Goal: Task Accomplishment & Management: Manage account settings

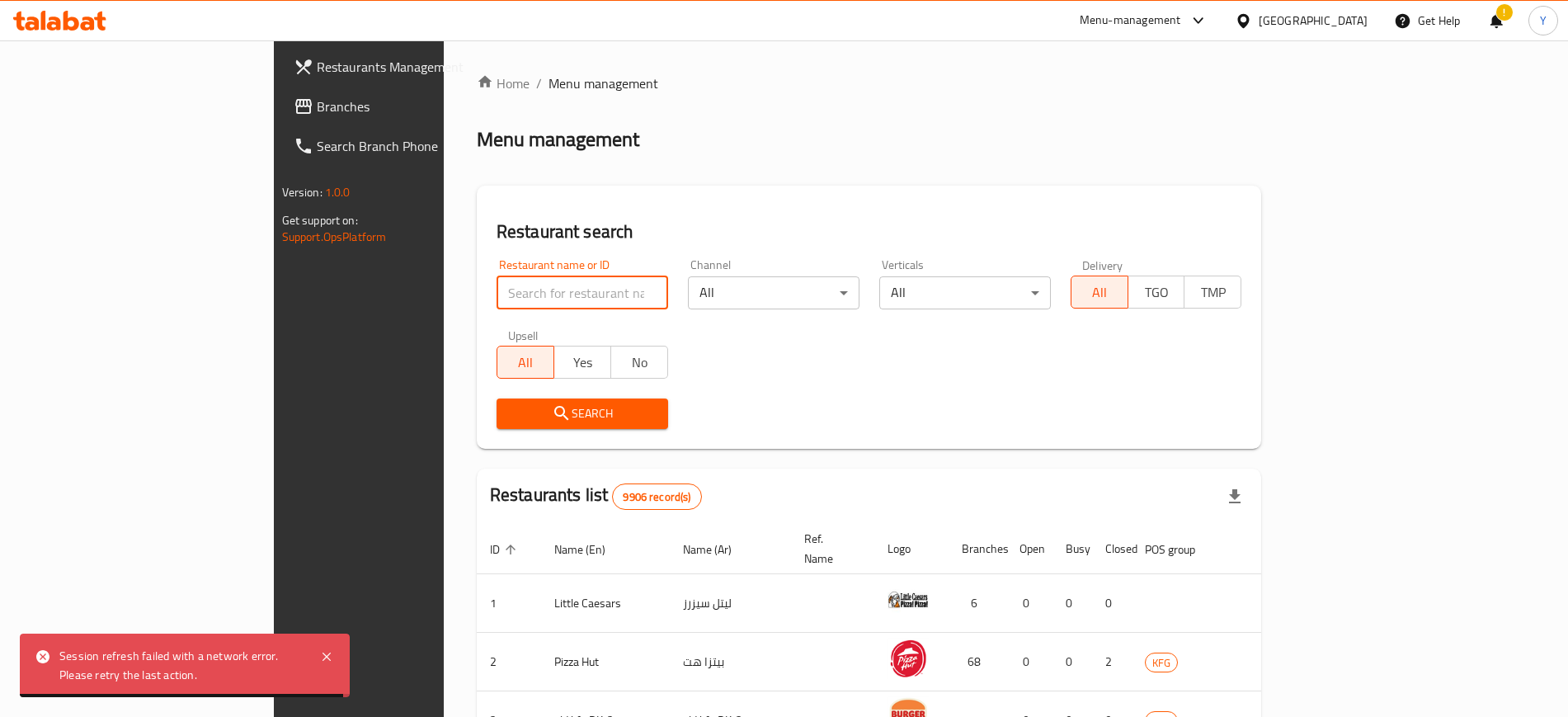
click at [504, 290] on input "search" at bounding box center [582, 293] width 172 height 33
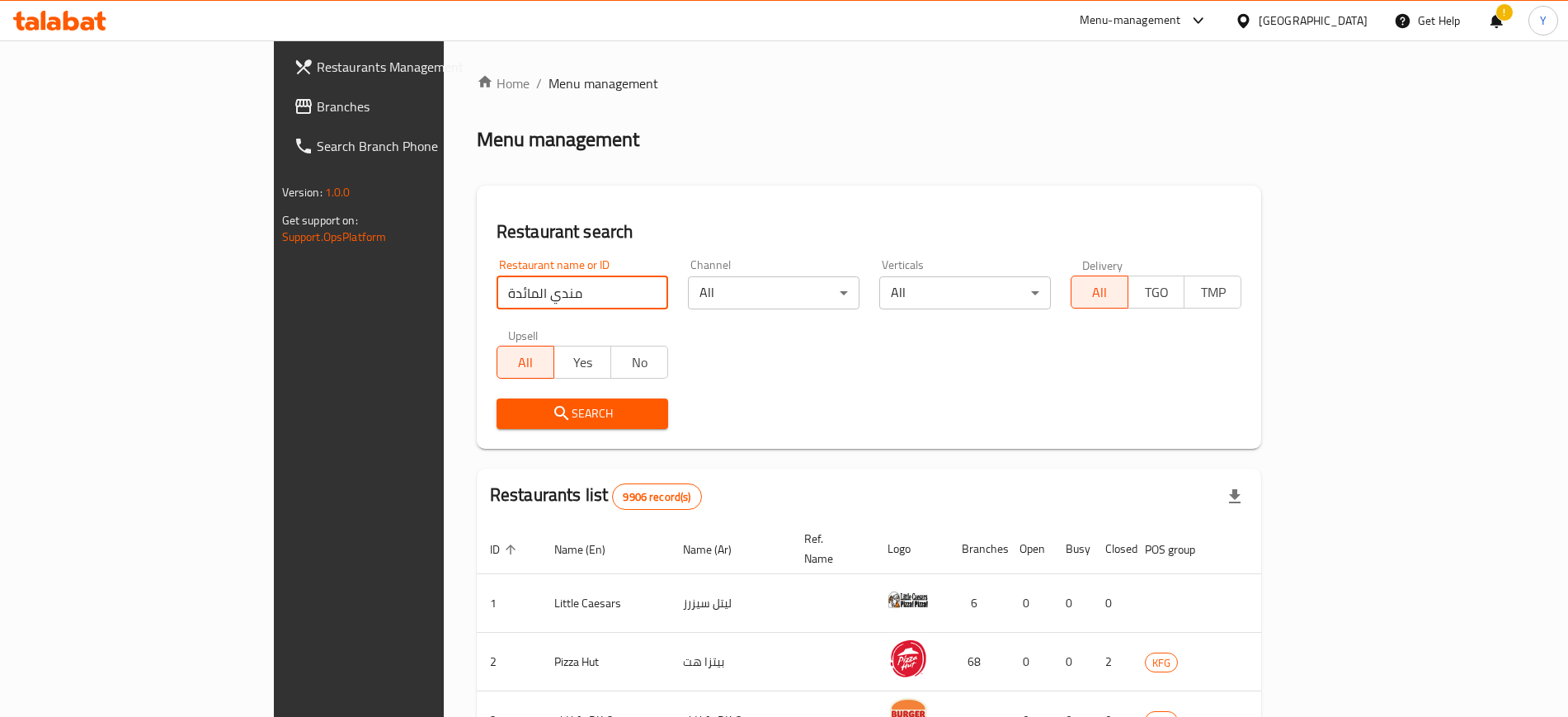
type input "مندي المائدة"
click button "Search" at bounding box center [582, 413] width 172 height 30
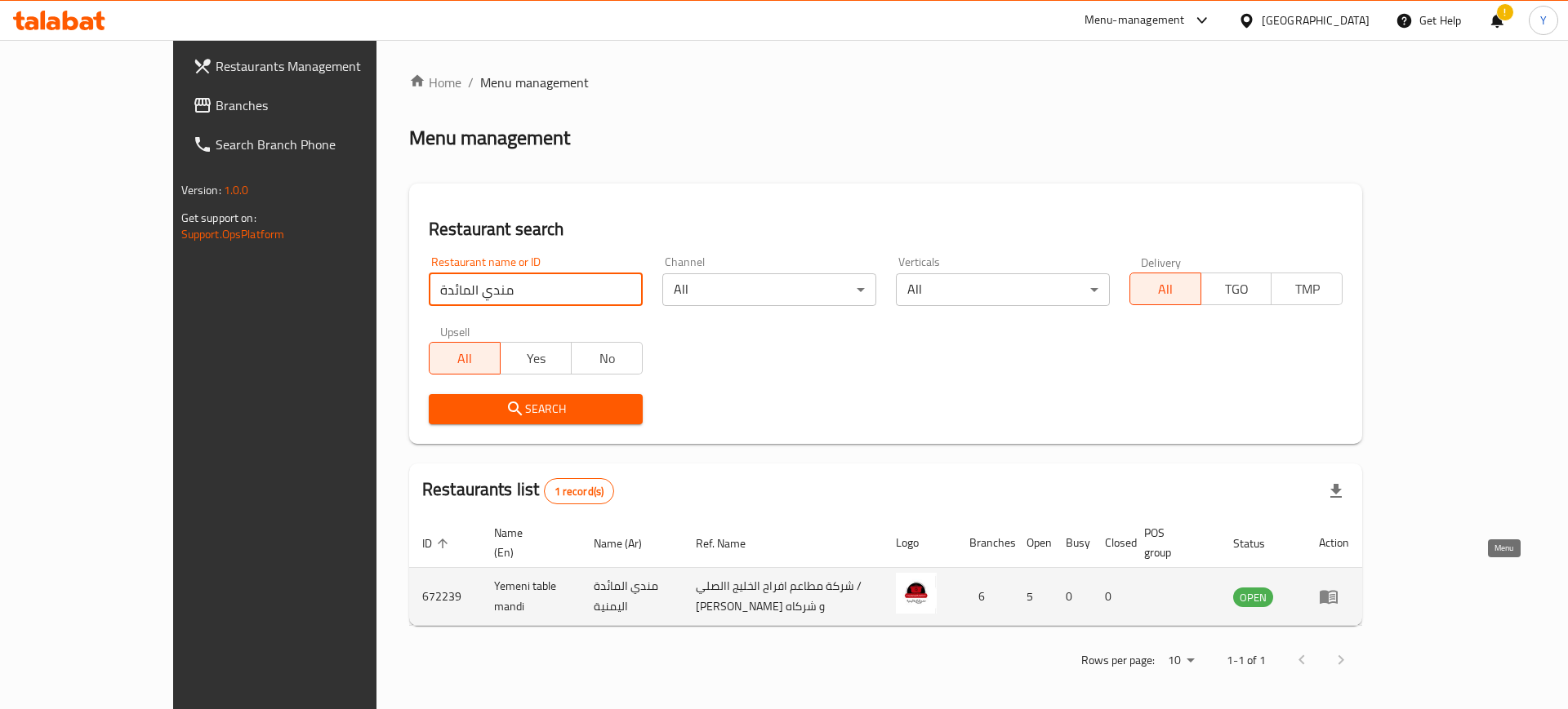
click at [1338, 587] on icon "enhanced table" at bounding box center [1329, 597] width 20 height 20
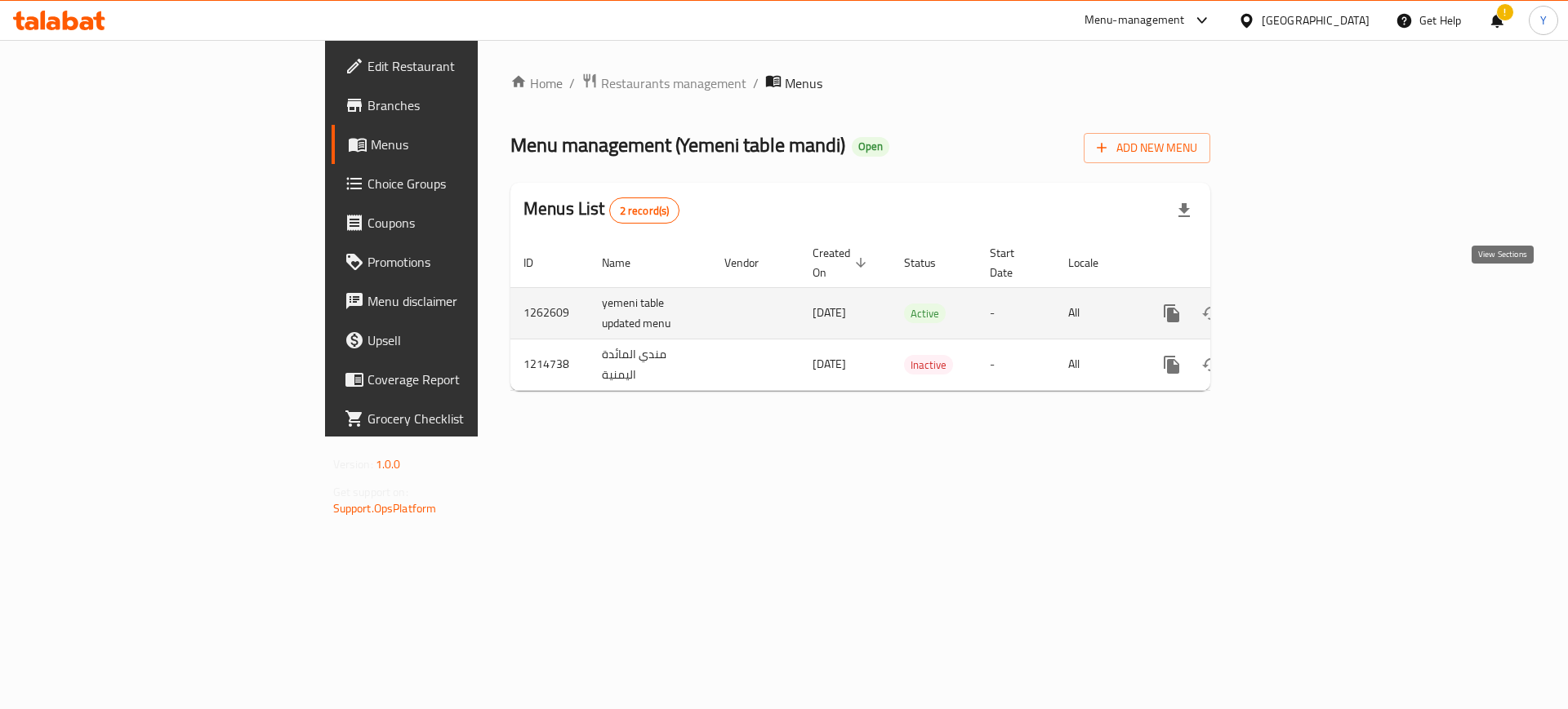
click at [1299, 304] on icon "enhanced table" at bounding box center [1289, 313] width 20 height 20
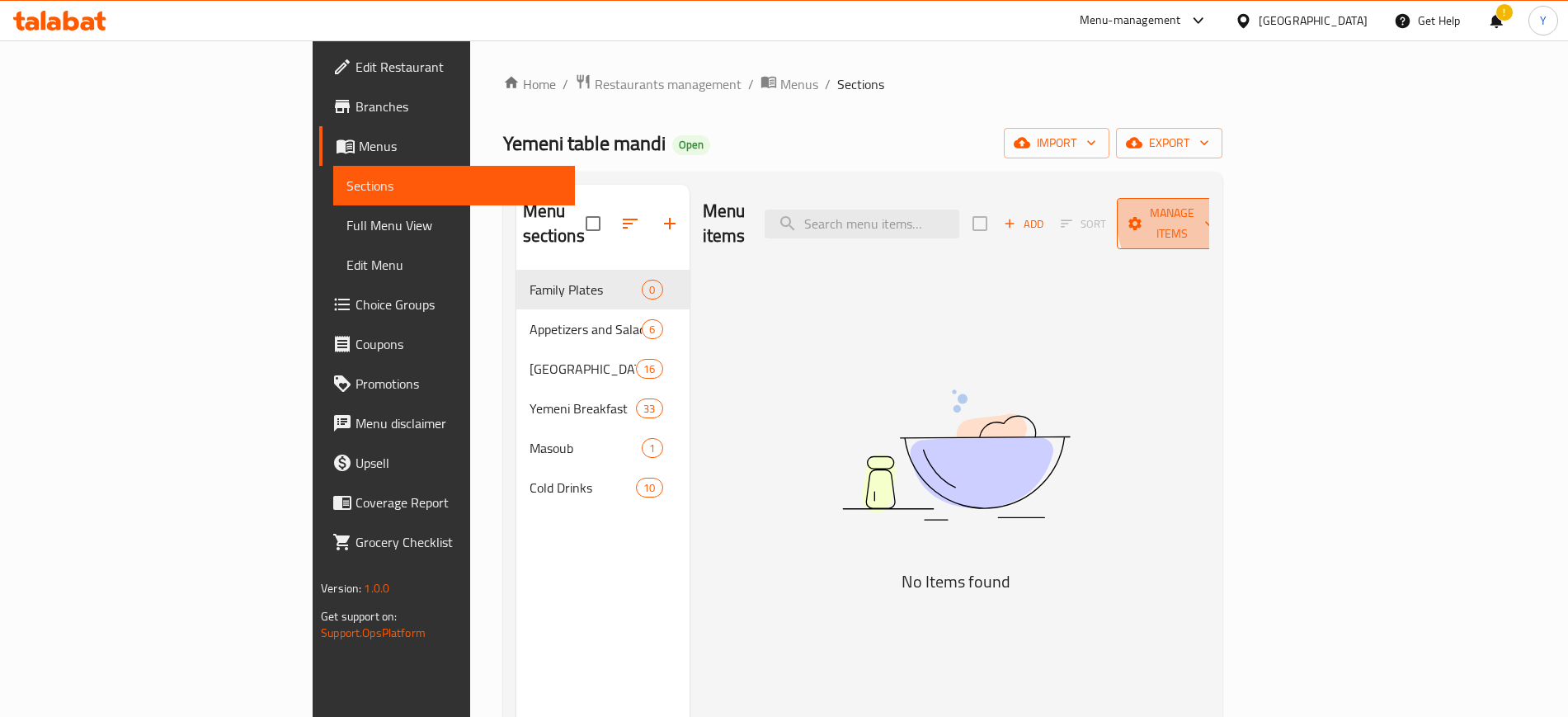
click at [1214, 211] on span "Manage items" at bounding box center [1172, 223] width 84 height 41
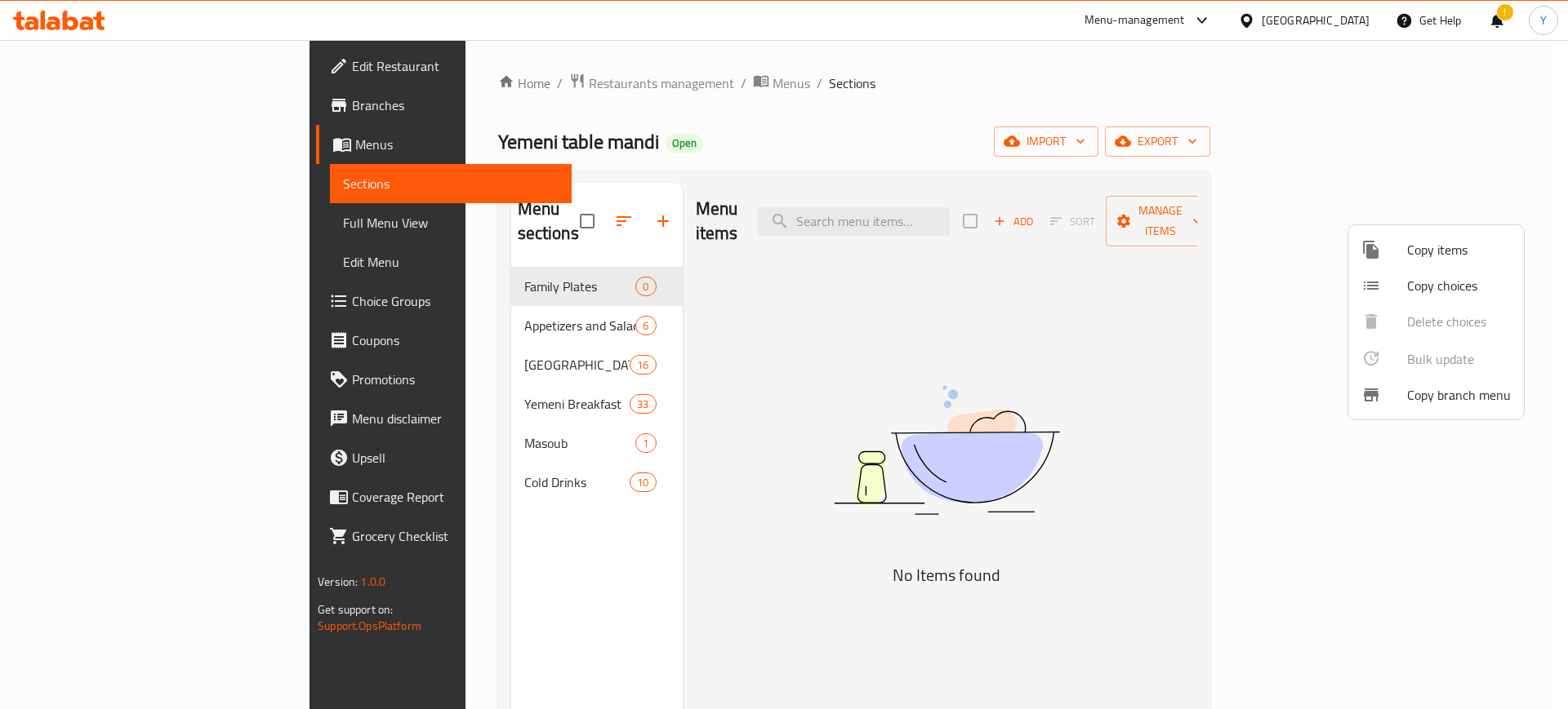
click at [1483, 152] on div at bounding box center [784, 354] width 1568 height 709
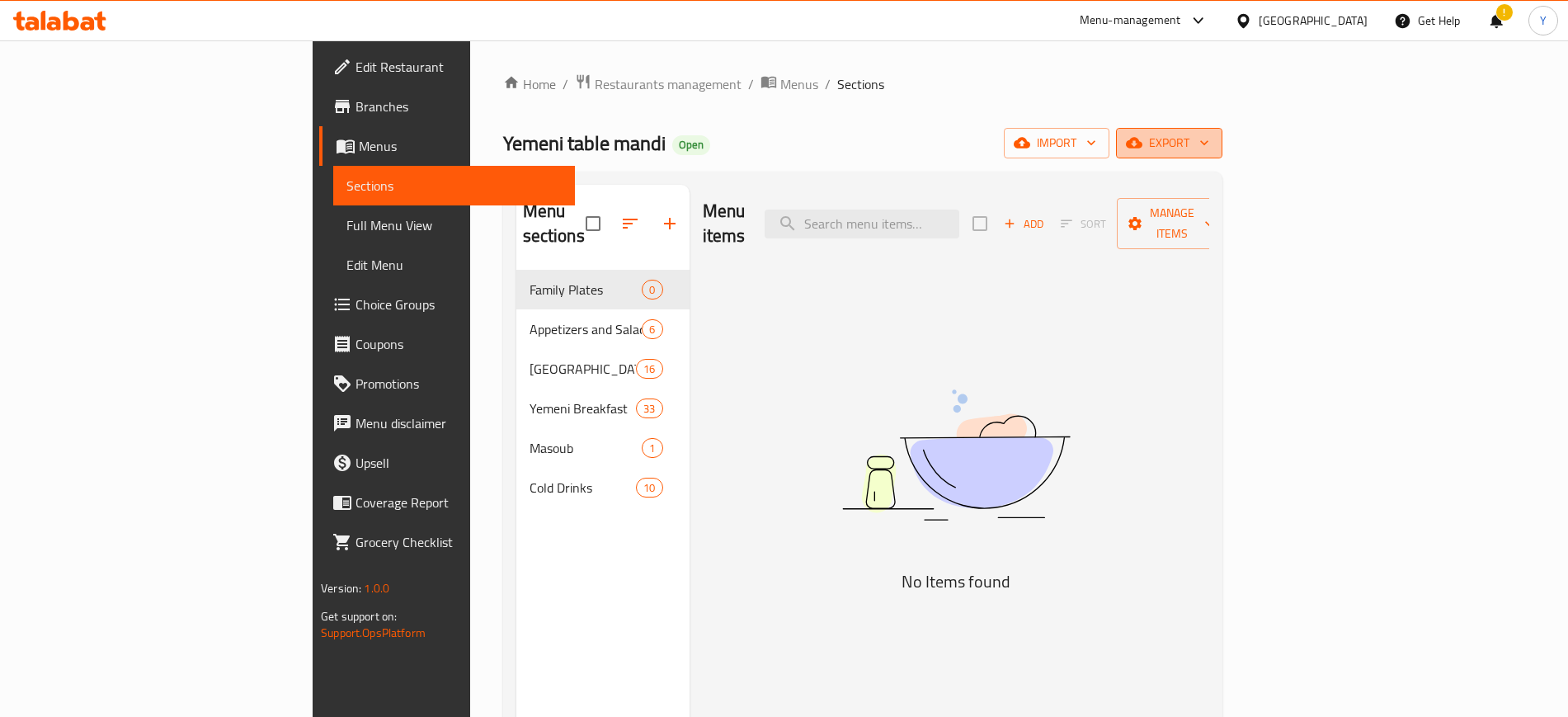
click at [1209, 145] on span "export" at bounding box center [1168, 143] width 80 height 21
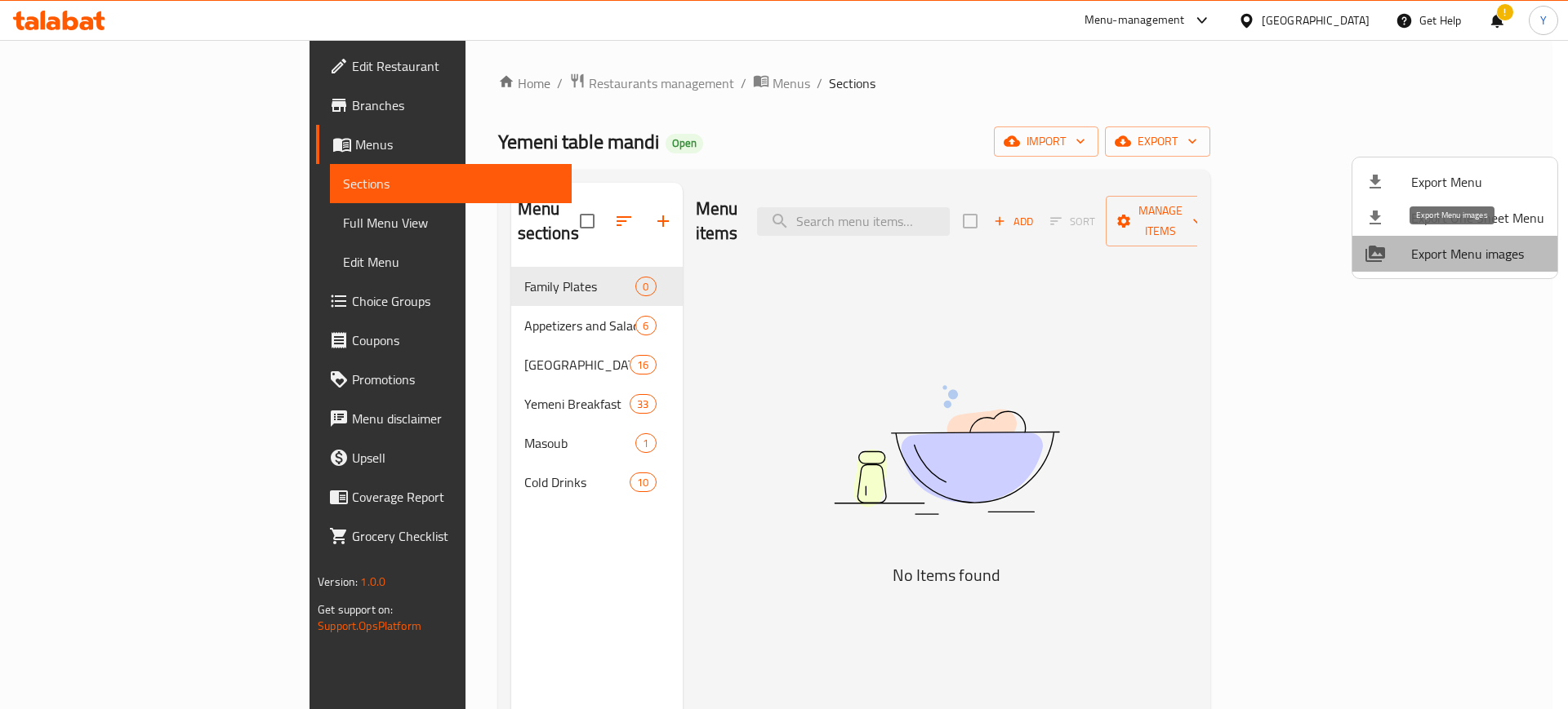
click at [1476, 246] on span "Export Menu images" at bounding box center [1478, 254] width 133 height 20
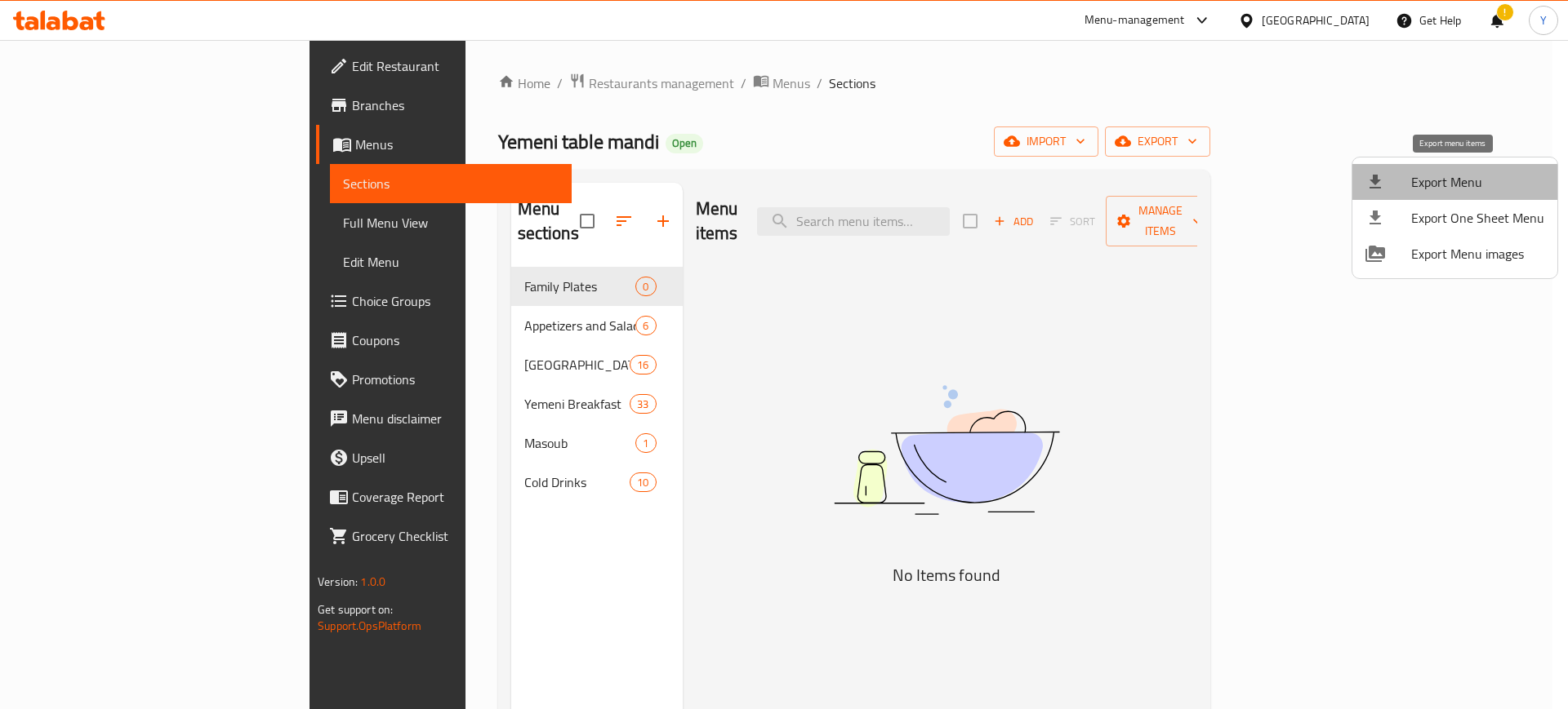
click at [1461, 178] on span "Export Menu" at bounding box center [1478, 182] width 133 height 20
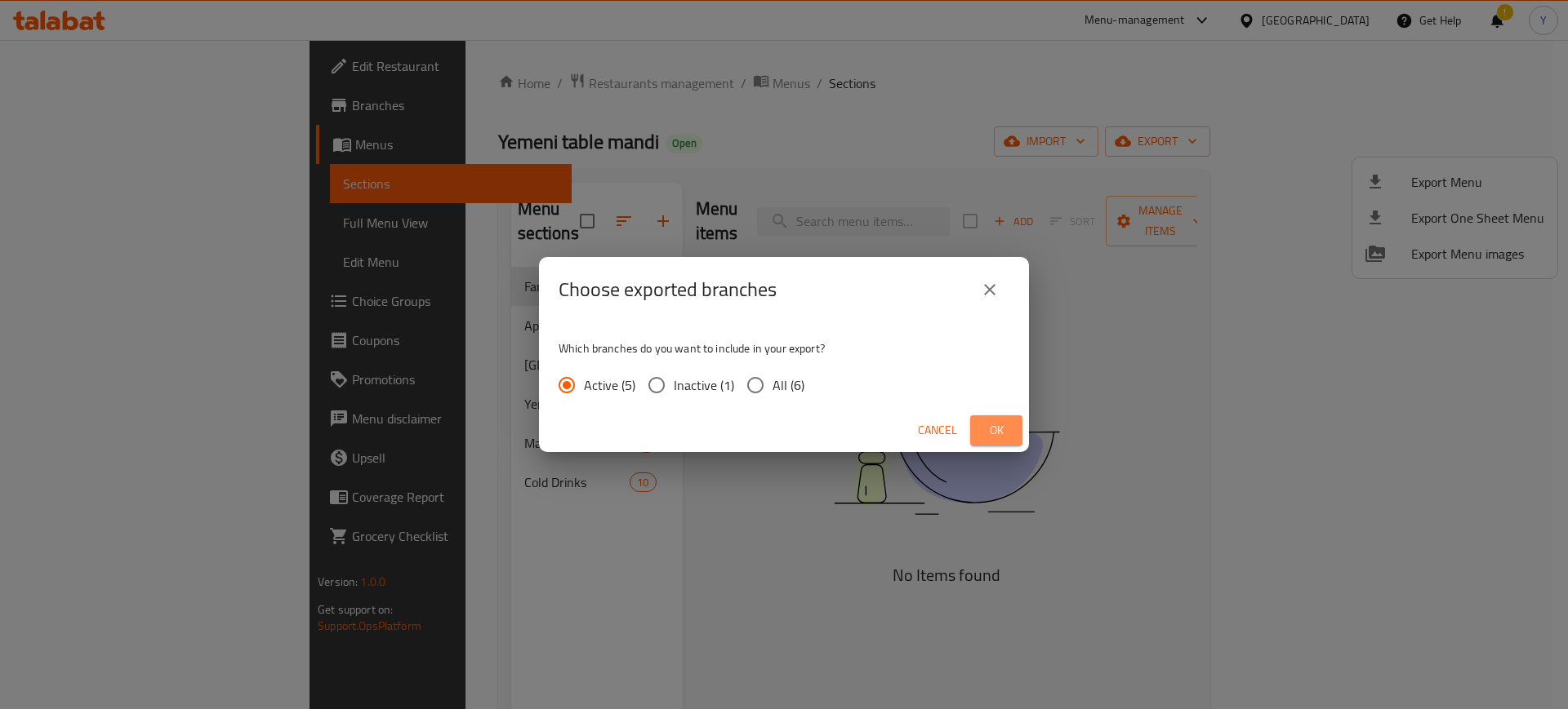
click at [996, 432] on span "Ok" at bounding box center [996, 430] width 26 height 21
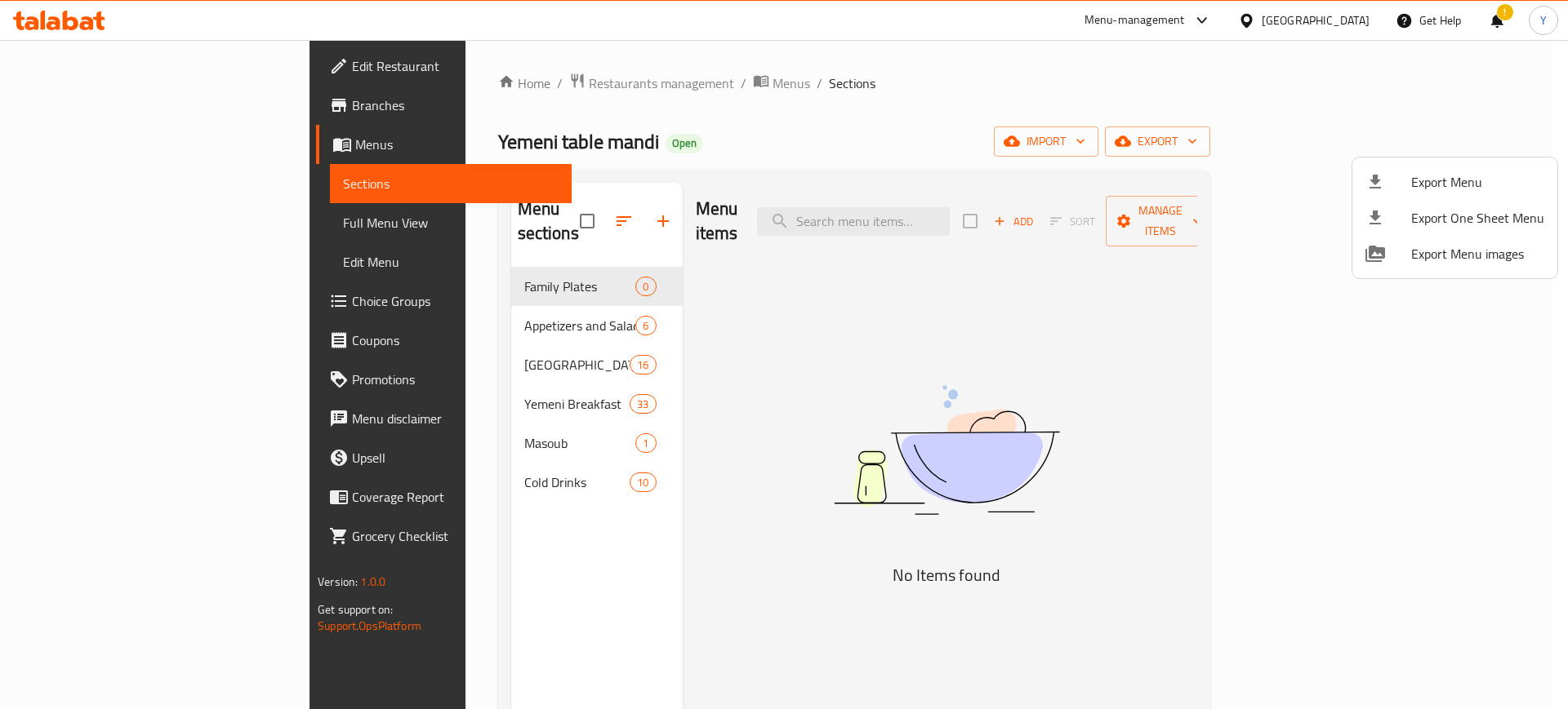
click at [464, 94] on div at bounding box center [784, 354] width 1568 height 709
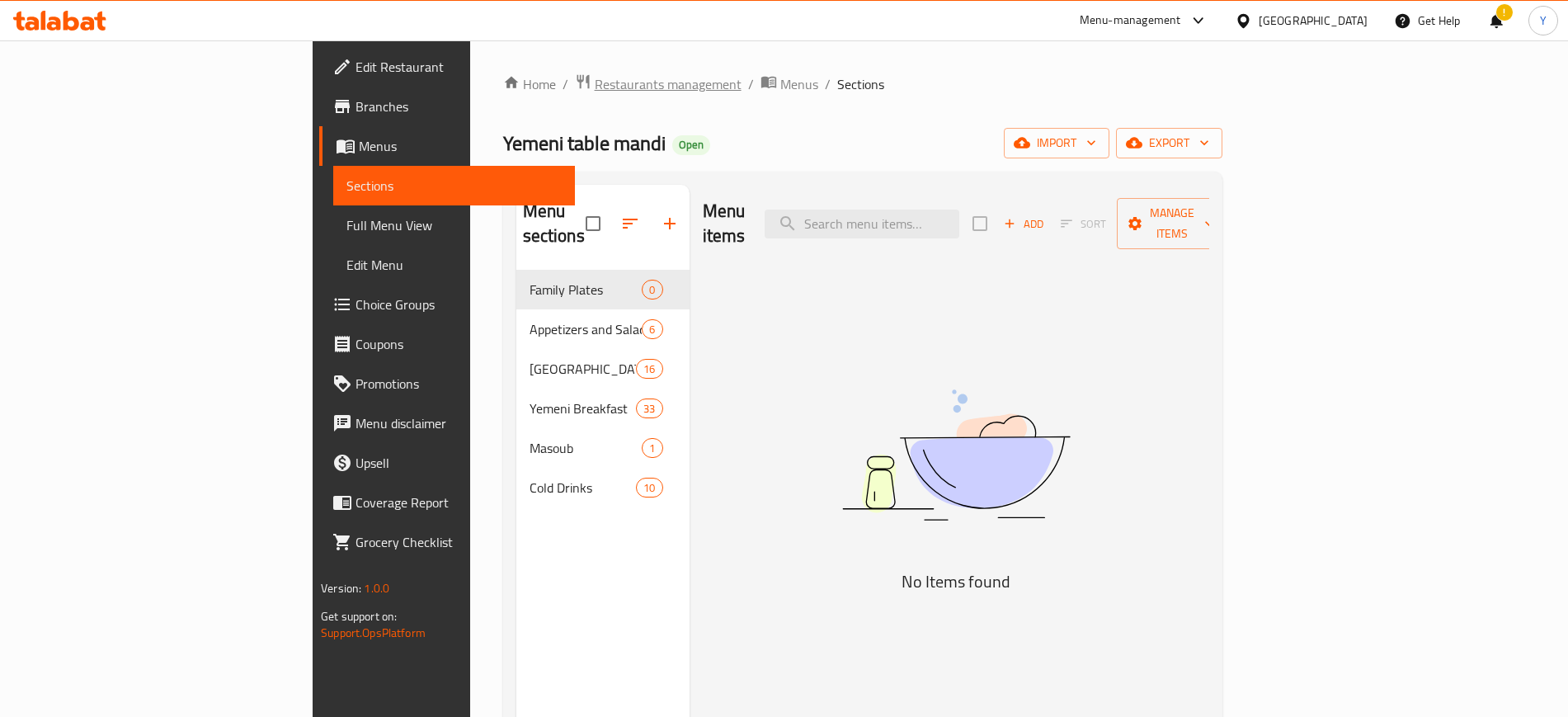
click at [595, 80] on span "Restaurants management" at bounding box center [668, 85] width 147 height 20
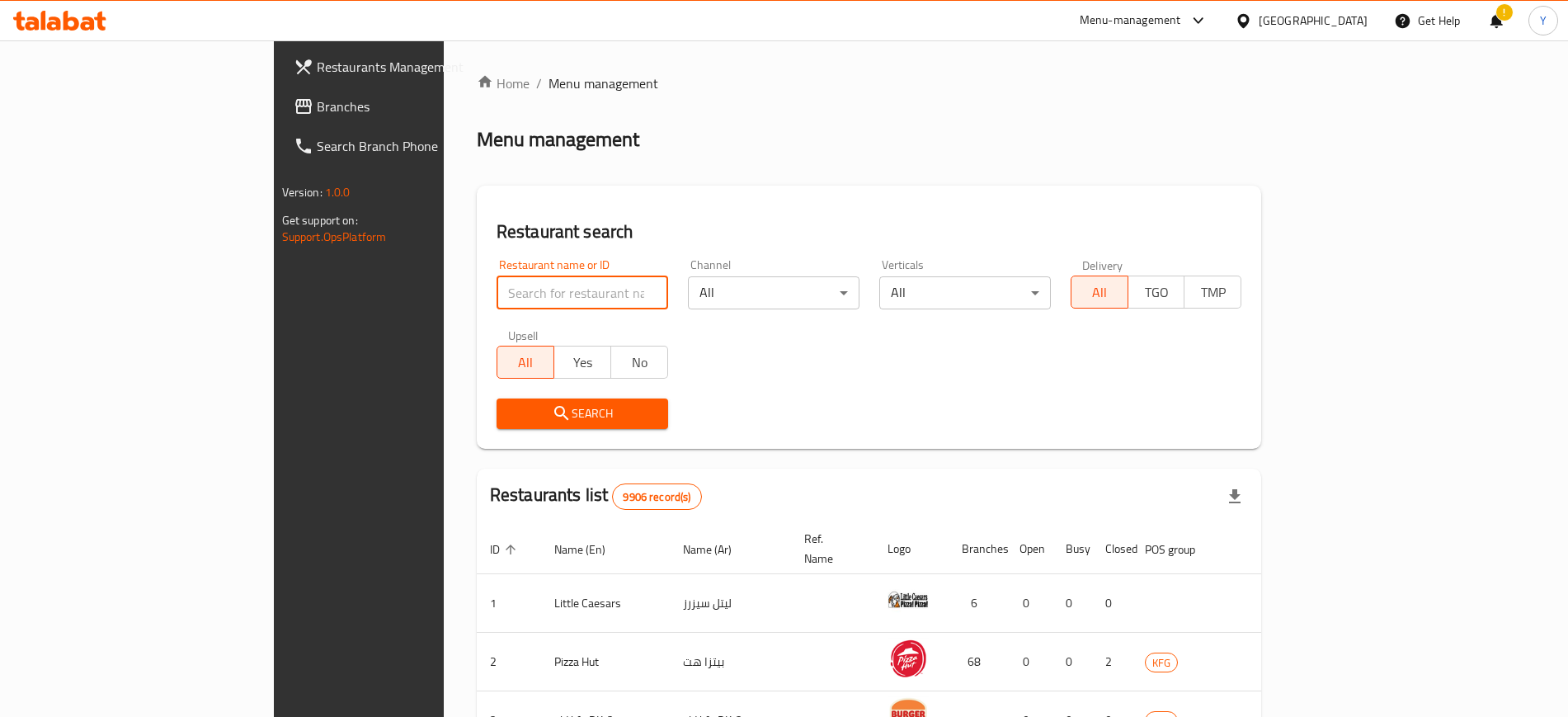
click at [514, 281] on input "search" at bounding box center [582, 293] width 172 height 33
type input "المائدة"
click button "Search" at bounding box center [582, 413] width 172 height 30
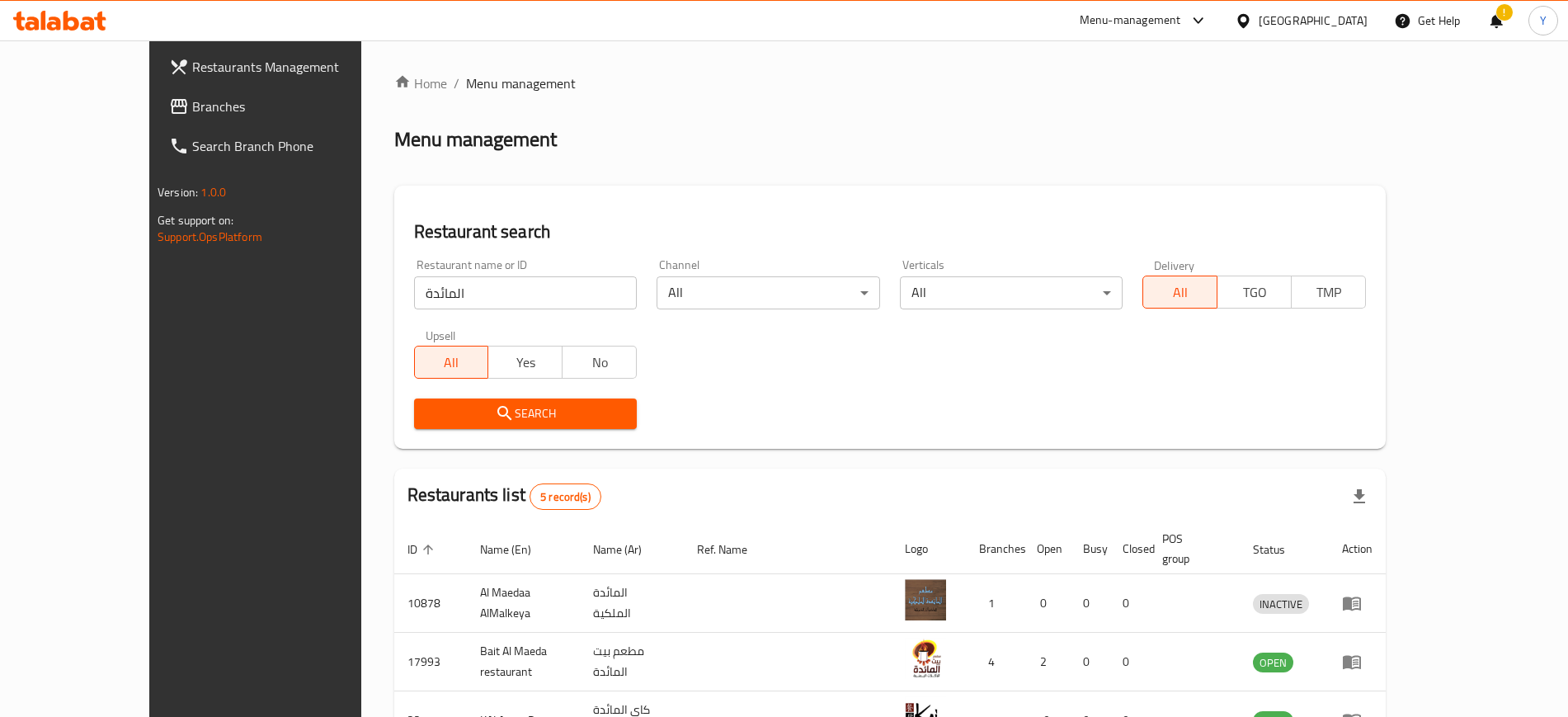
click at [890, 414] on div "Search" at bounding box center [889, 414] width 971 height 50
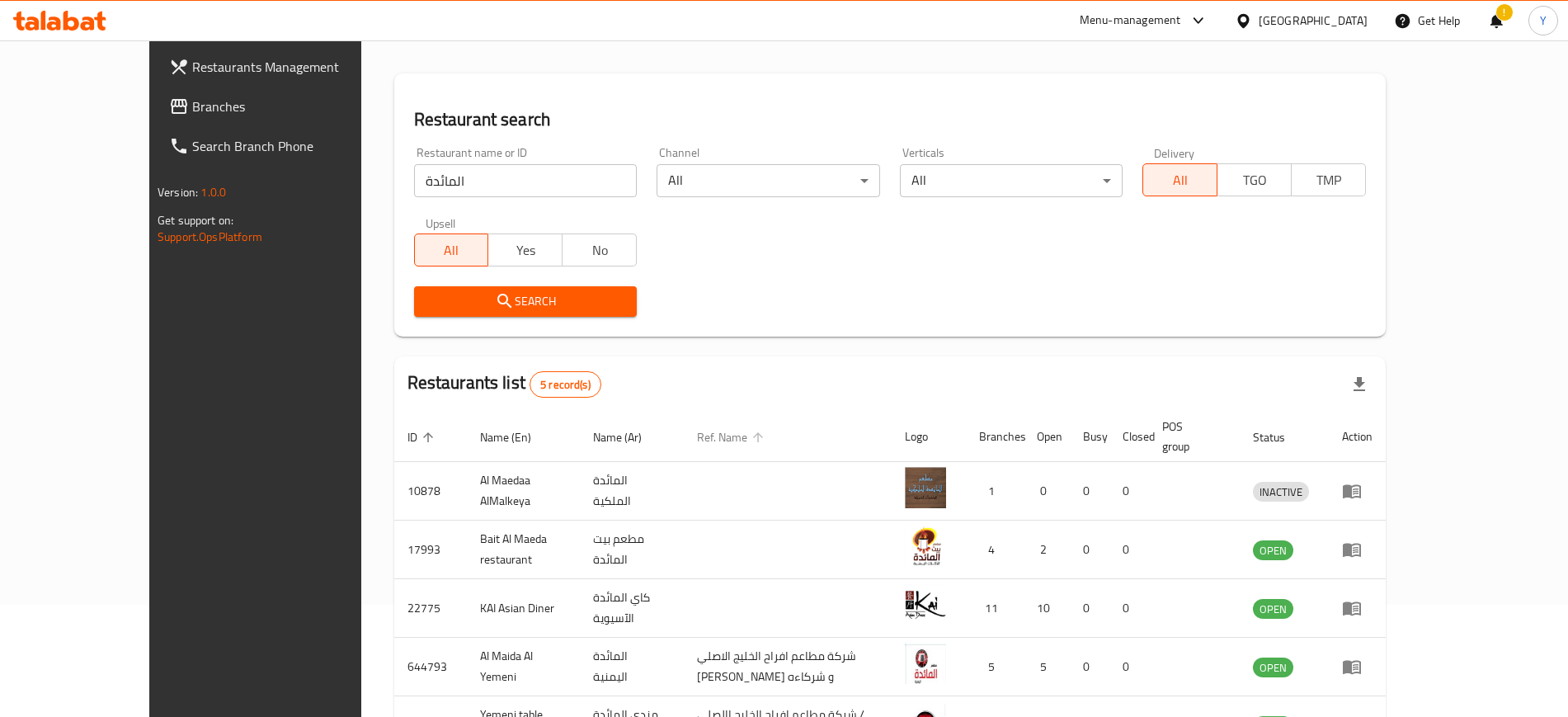
scroll to position [221, 0]
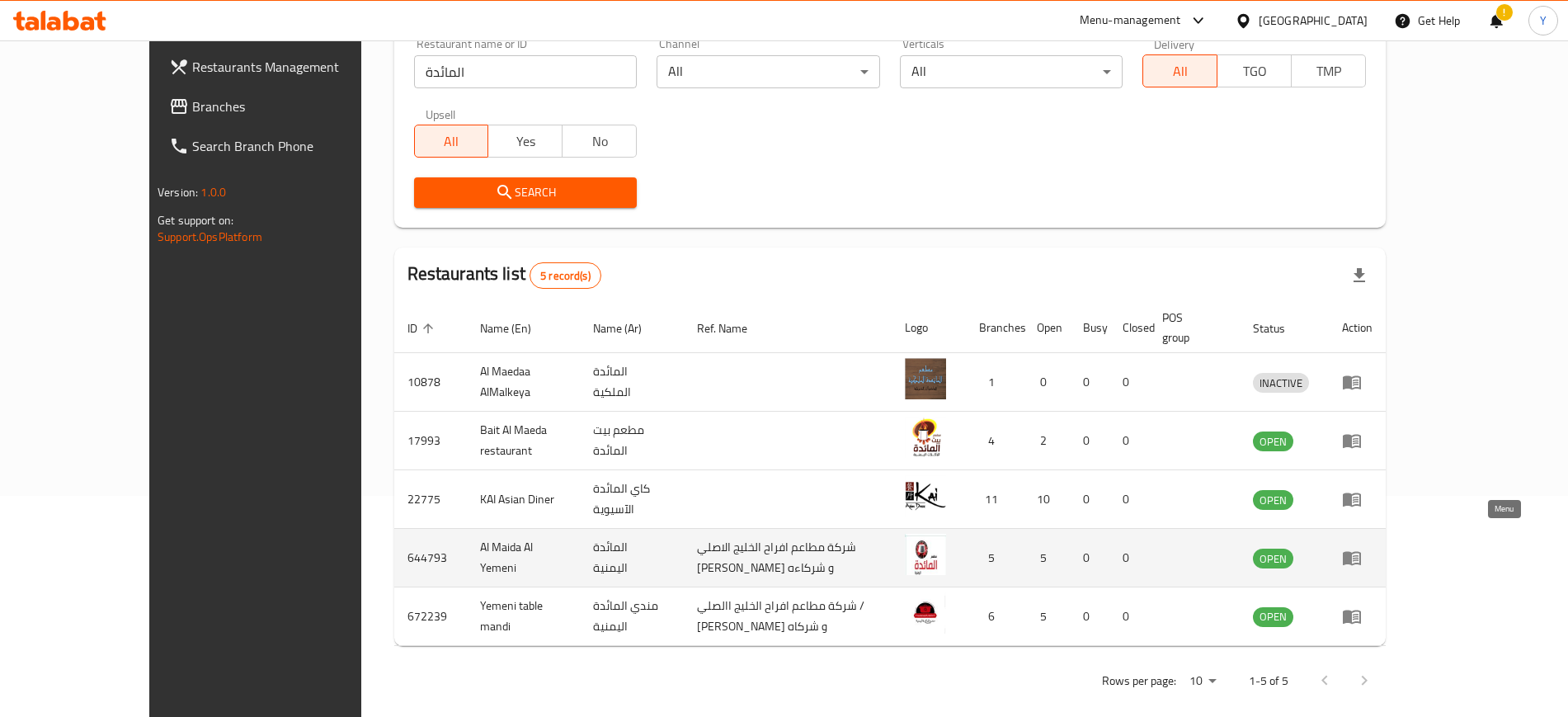
click at [1358, 555] on icon "enhanced table" at bounding box center [1355, 559] width 6 height 7
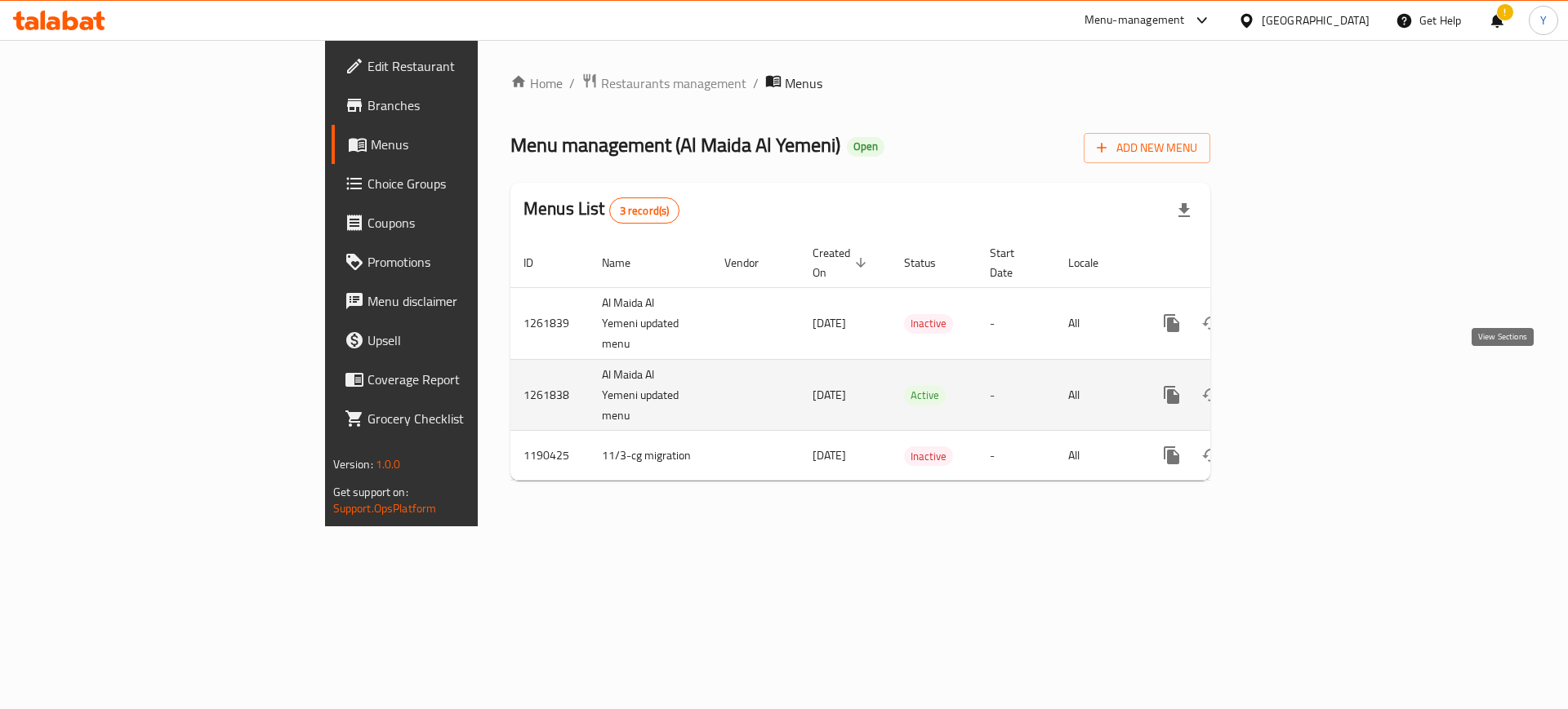
click at [1297, 388] on icon "enhanced table" at bounding box center [1289, 396] width 15 height 15
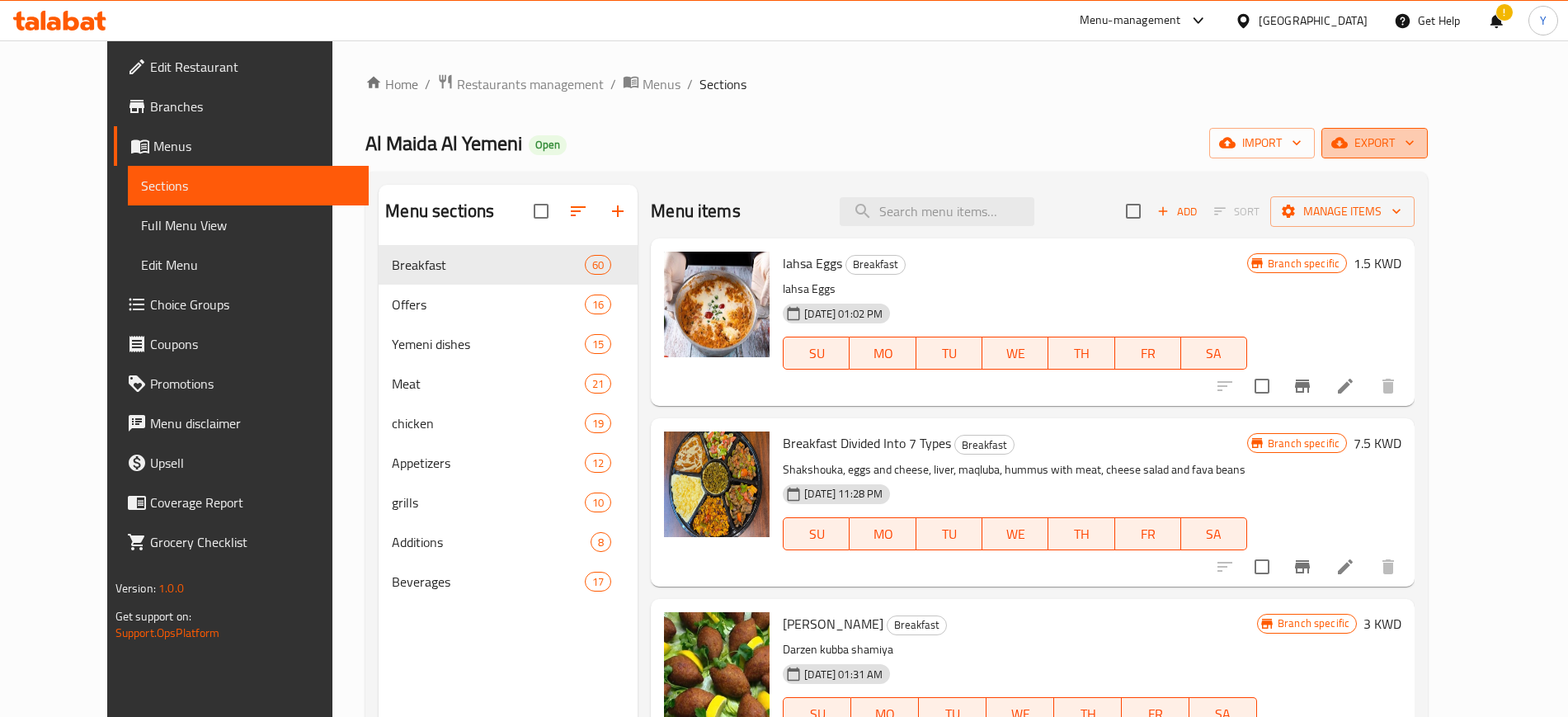
click at [1415, 133] on span "export" at bounding box center [1374, 143] width 80 height 21
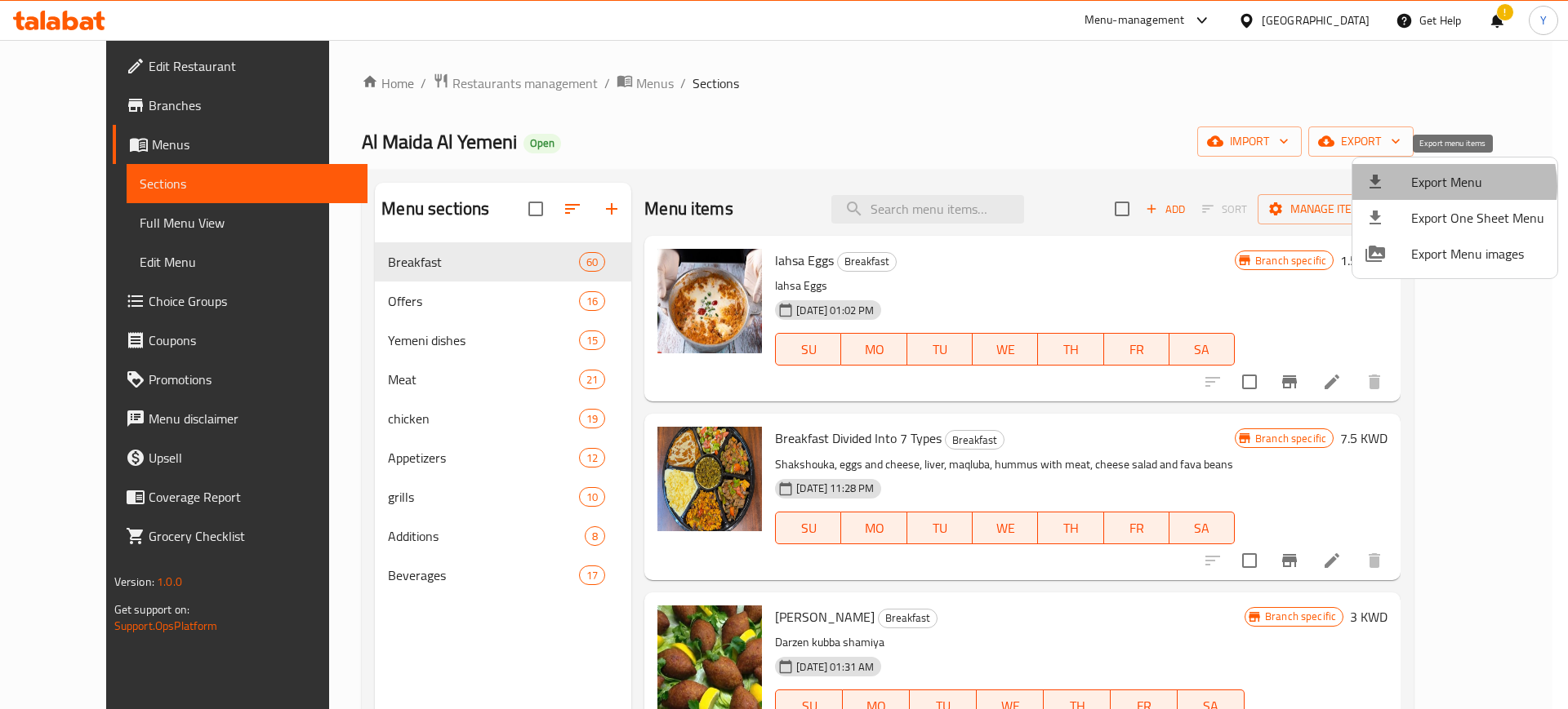
click at [1447, 186] on span "Export Menu" at bounding box center [1478, 182] width 133 height 20
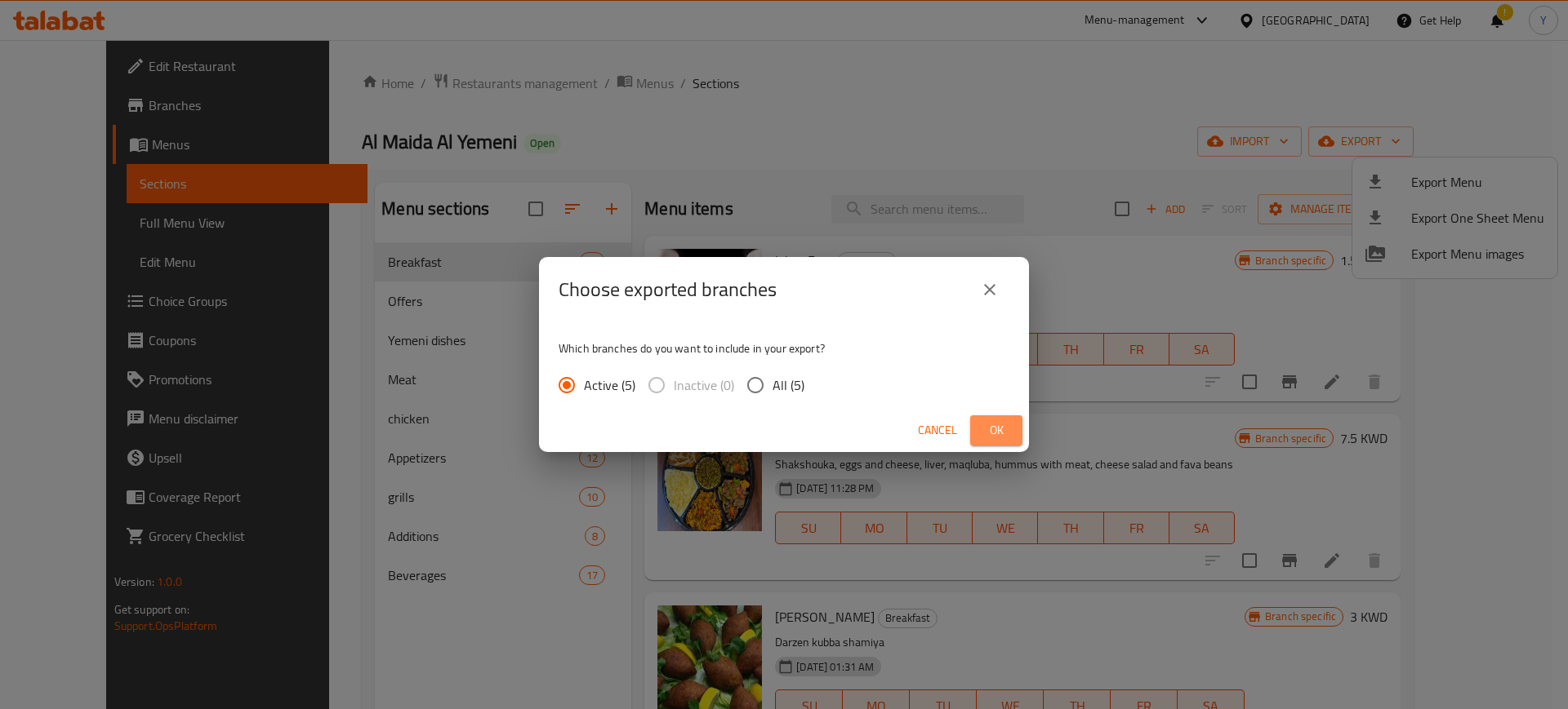
click at [1001, 435] on span "Ok" at bounding box center [996, 430] width 26 height 21
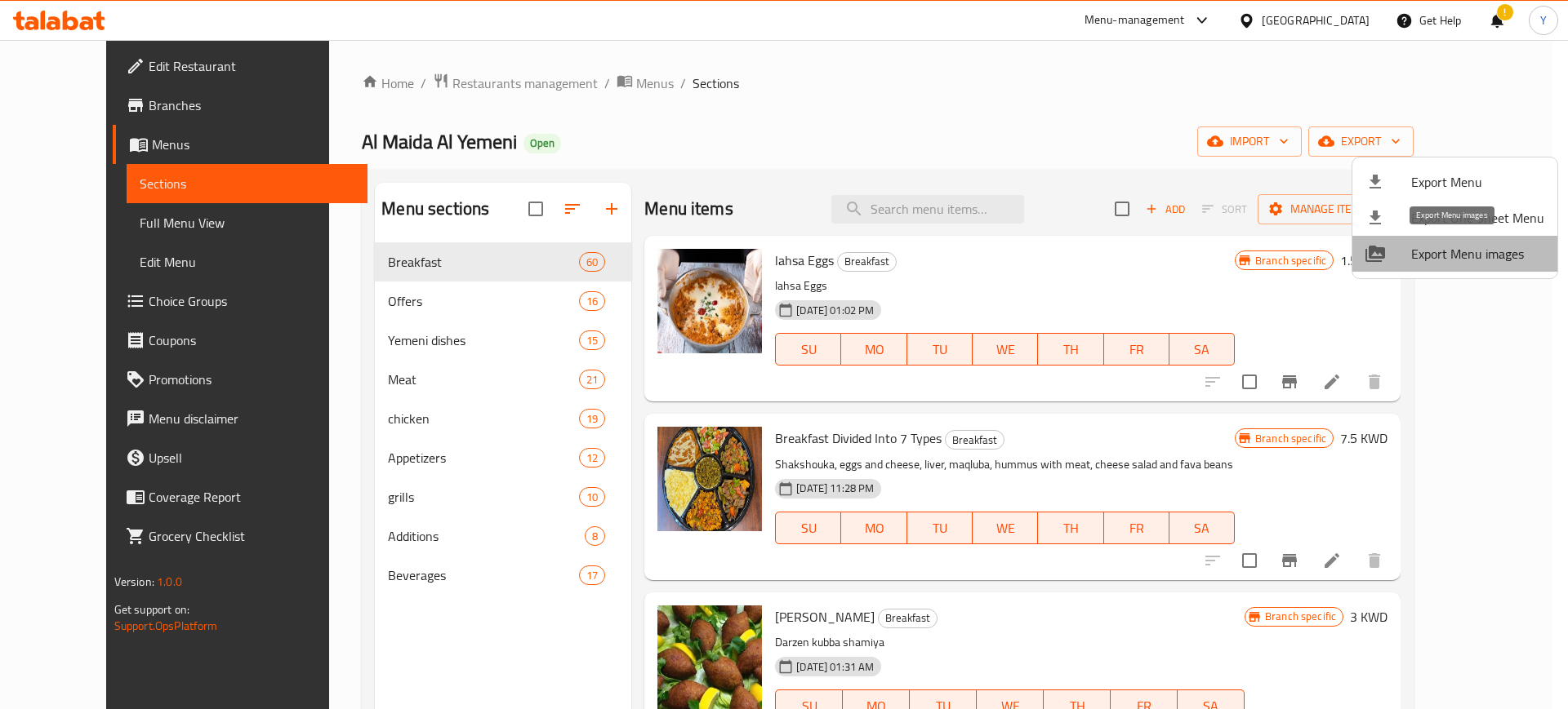
click at [1502, 261] on span "Export Menu images" at bounding box center [1478, 254] width 133 height 20
click at [888, 114] on div at bounding box center [784, 354] width 1568 height 709
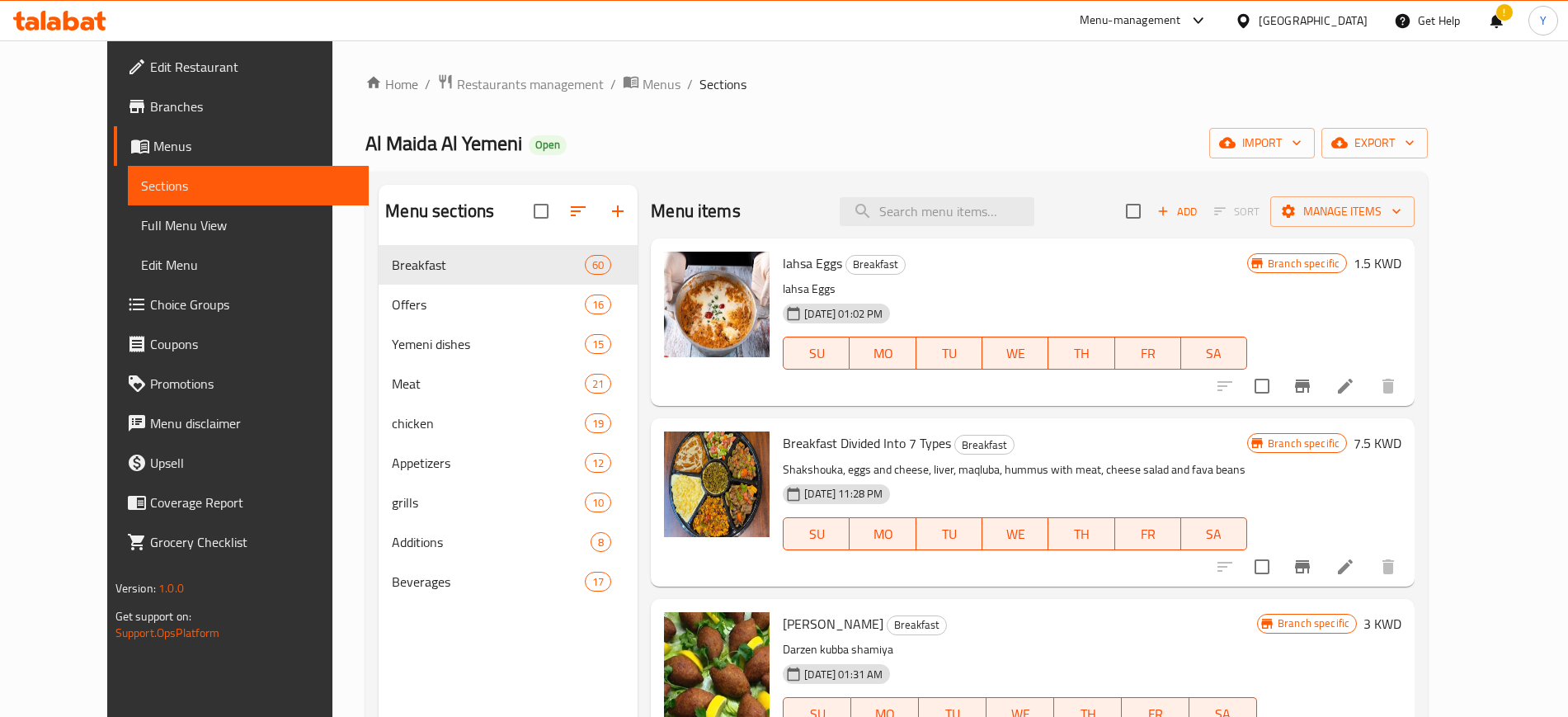
click at [442, 104] on div "Home / Restaurants management / Menus / Sections Al Maida Al Yemeni Open import…" at bounding box center [897, 495] width 1063 height 842
click at [457, 84] on span "Restaurants management" at bounding box center [530, 85] width 147 height 20
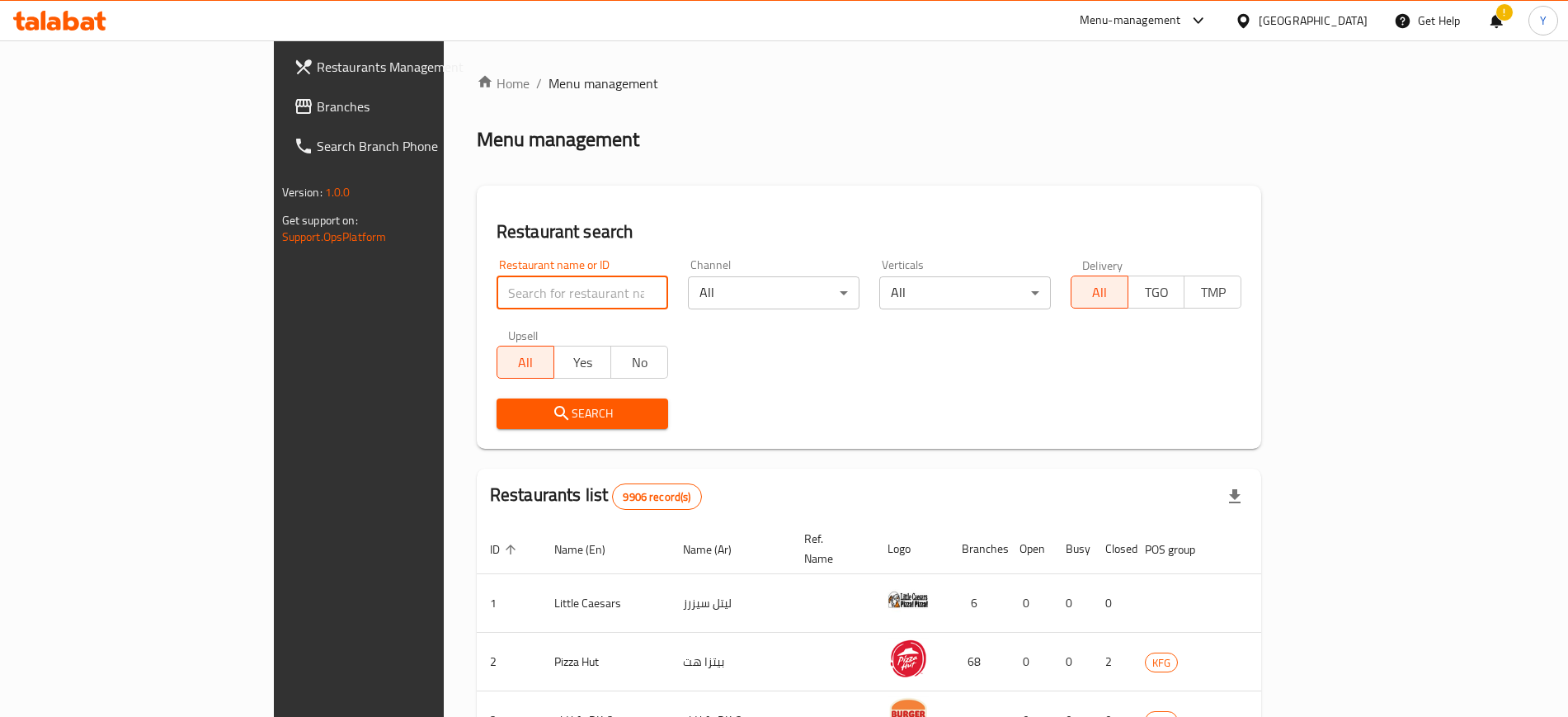
click at [497, 294] on input "search" at bounding box center [582, 293] width 172 height 33
type input "ب"
type input "[GEOGRAPHIC_DATA]"
click button "Search" at bounding box center [582, 413] width 172 height 30
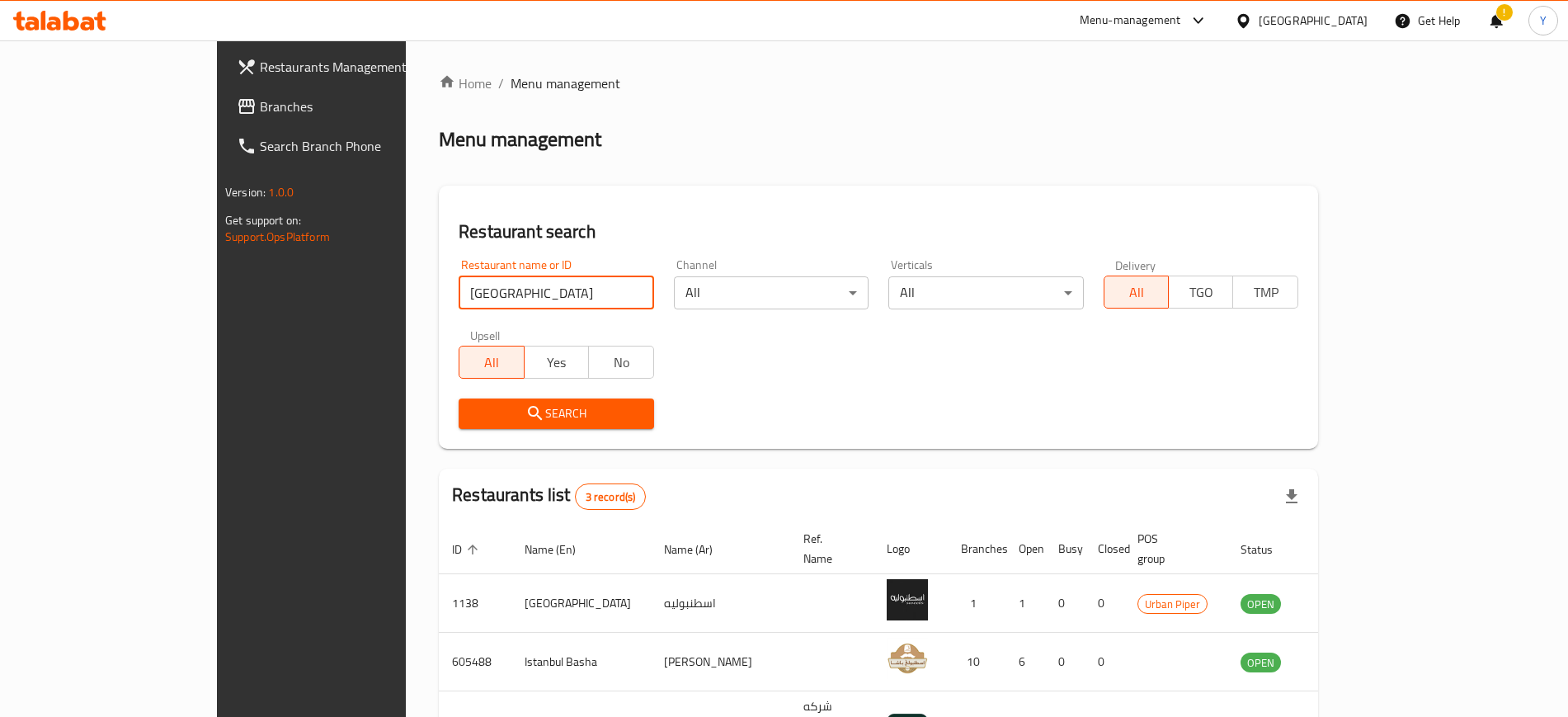
scroll to position [104, 0]
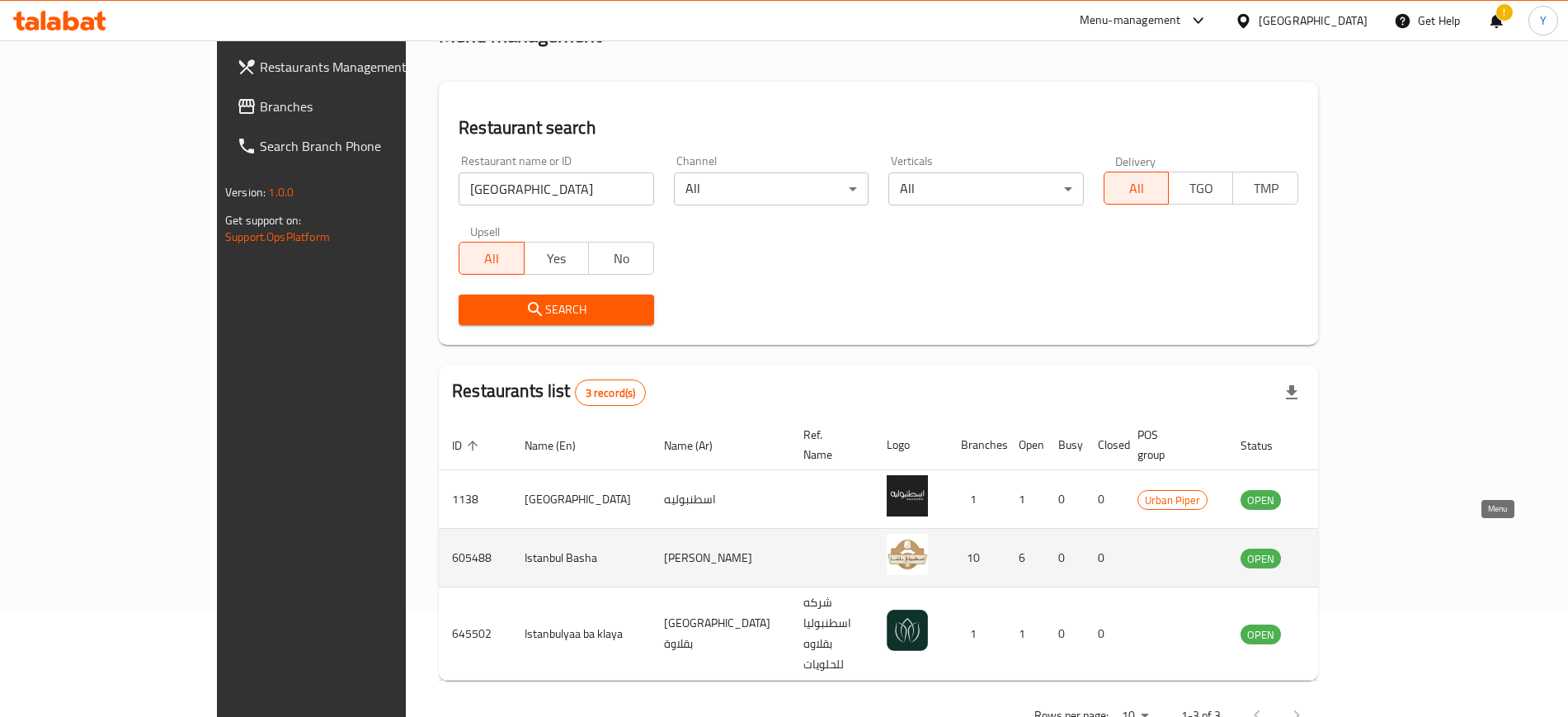
click at [1347, 548] on icon "enhanced table" at bounding box center [1338, 559] width 20 height 20
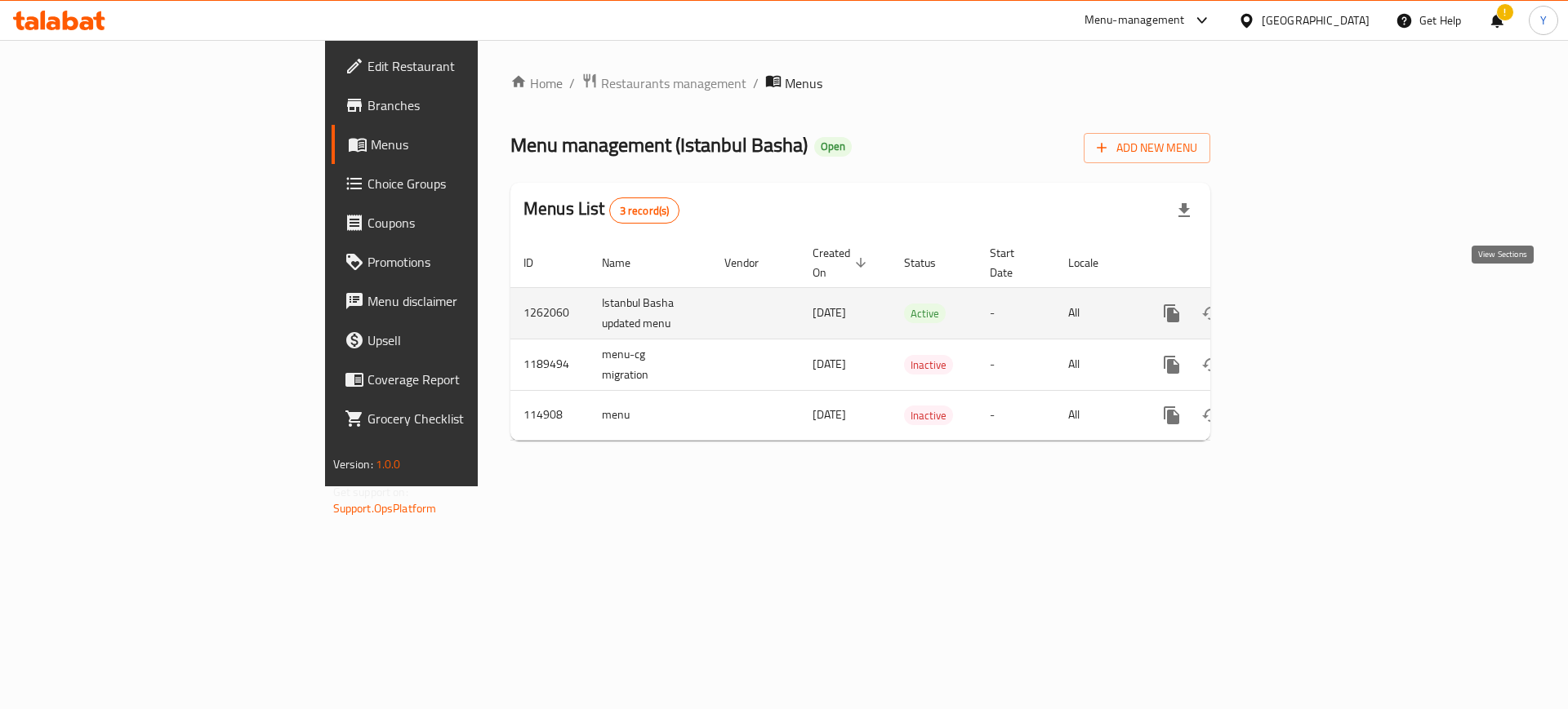
click at [1299, 304] on icon "enhanced table" at bounding box center [1289, 313] width 20 height 20
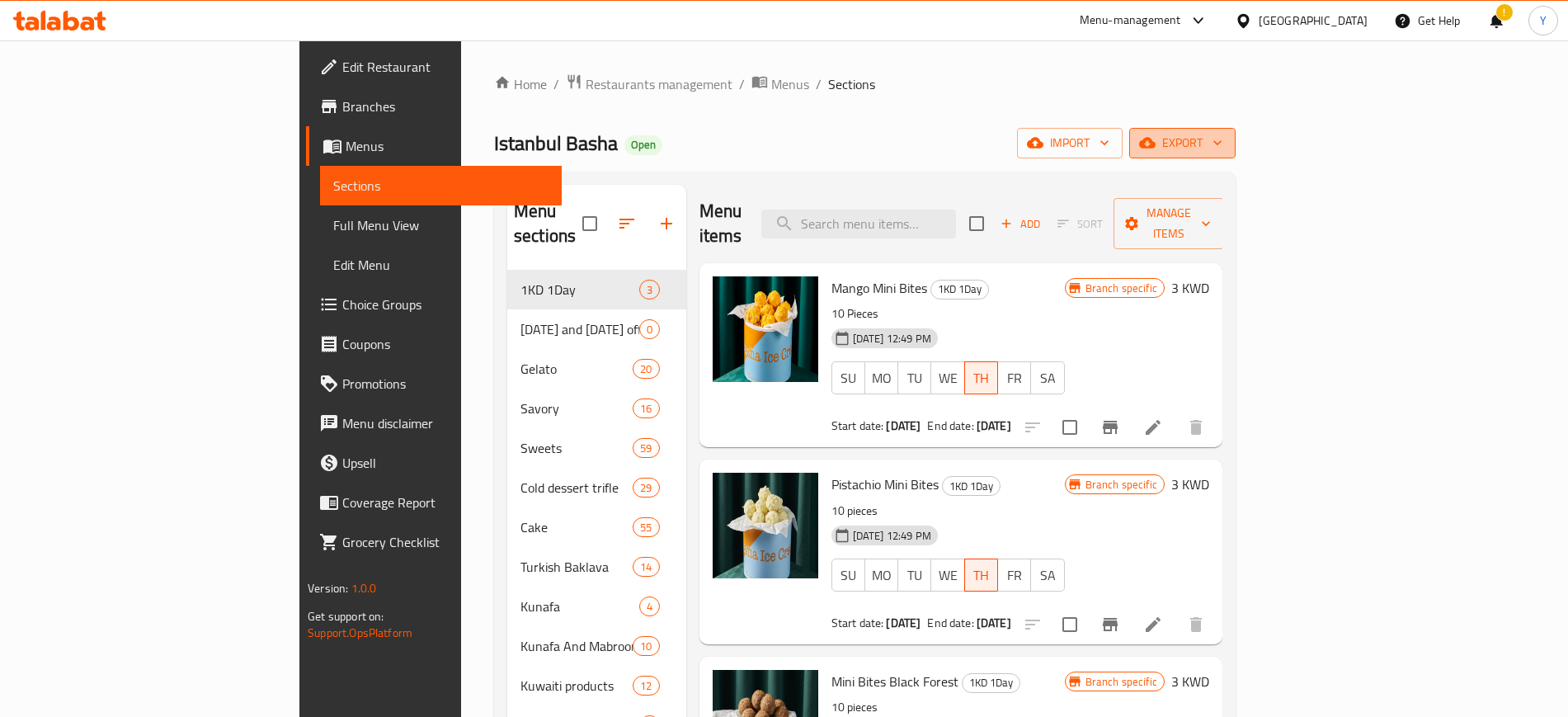
click at [1226, 142] on icon "button" at bounding box center [1218, 143] width 17 height 17
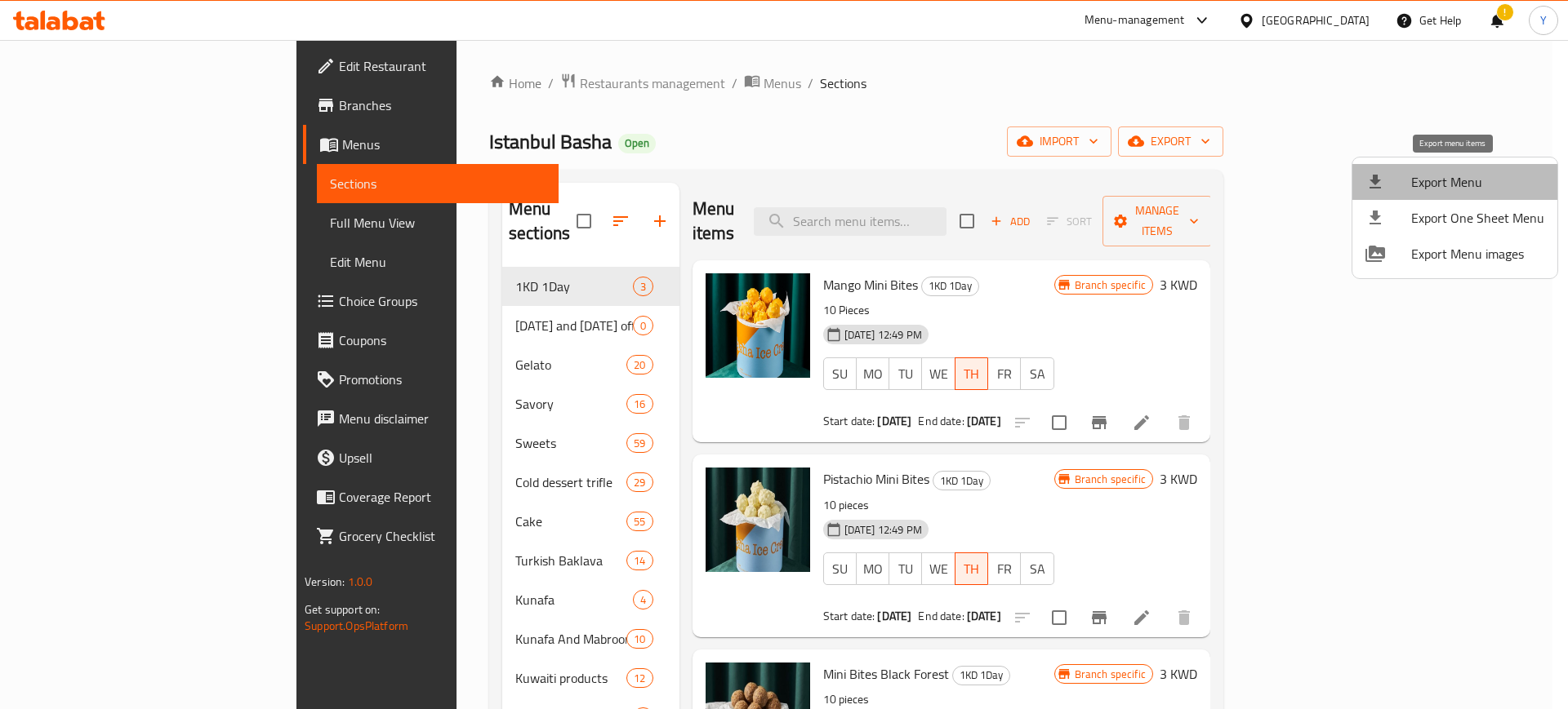
click at [1477, 184] on span "Export Menu" at bounding box center [1478, 182] width 133 height 20
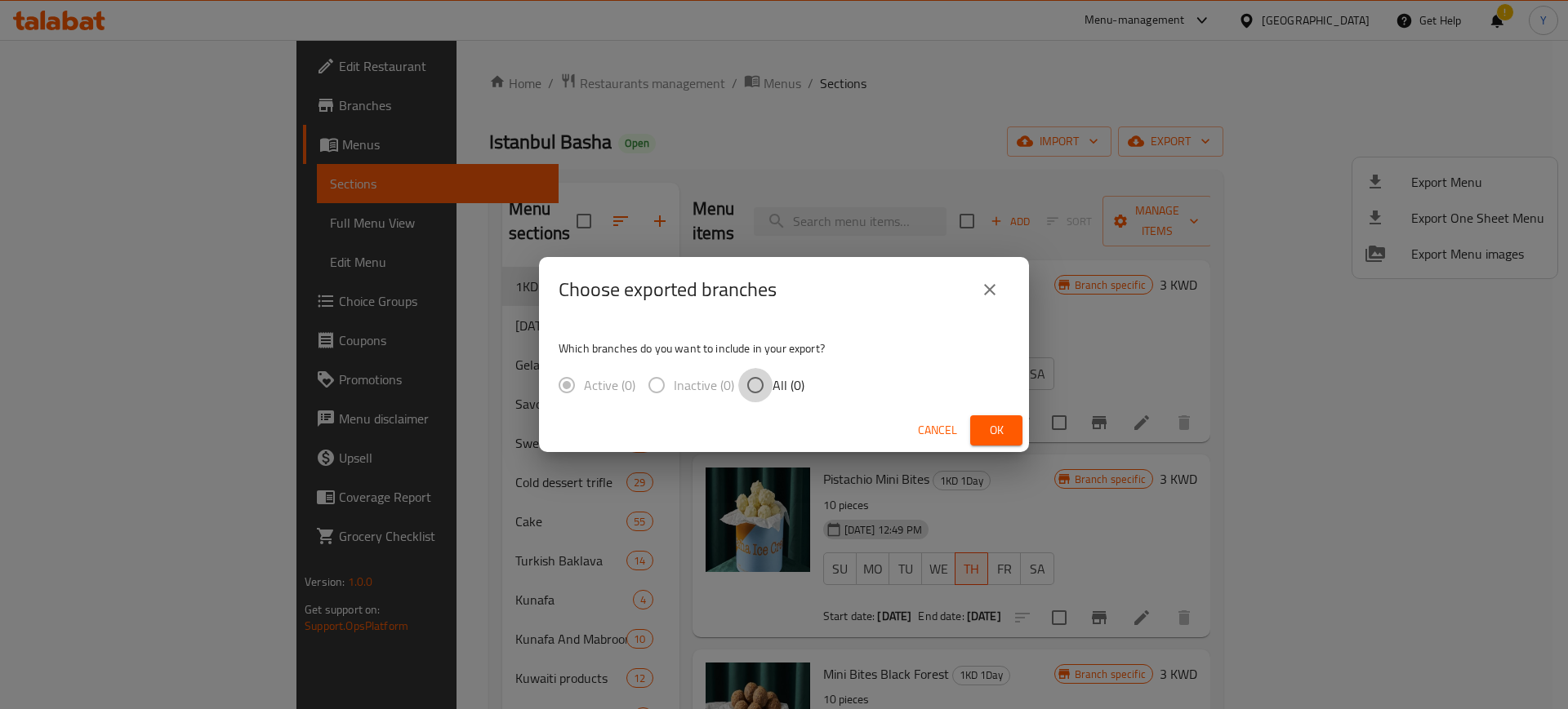
click at [746, 386] on input "All (0)" at bounding box center [755, 385] width 34 height 34
radio input "true"
click at [1001, 435] on span "Ok" at bounding box center [996, 430] width 26 height 21
click at [993, 284] on icon "close" at bounding box center [990, 290] width 20 height 20
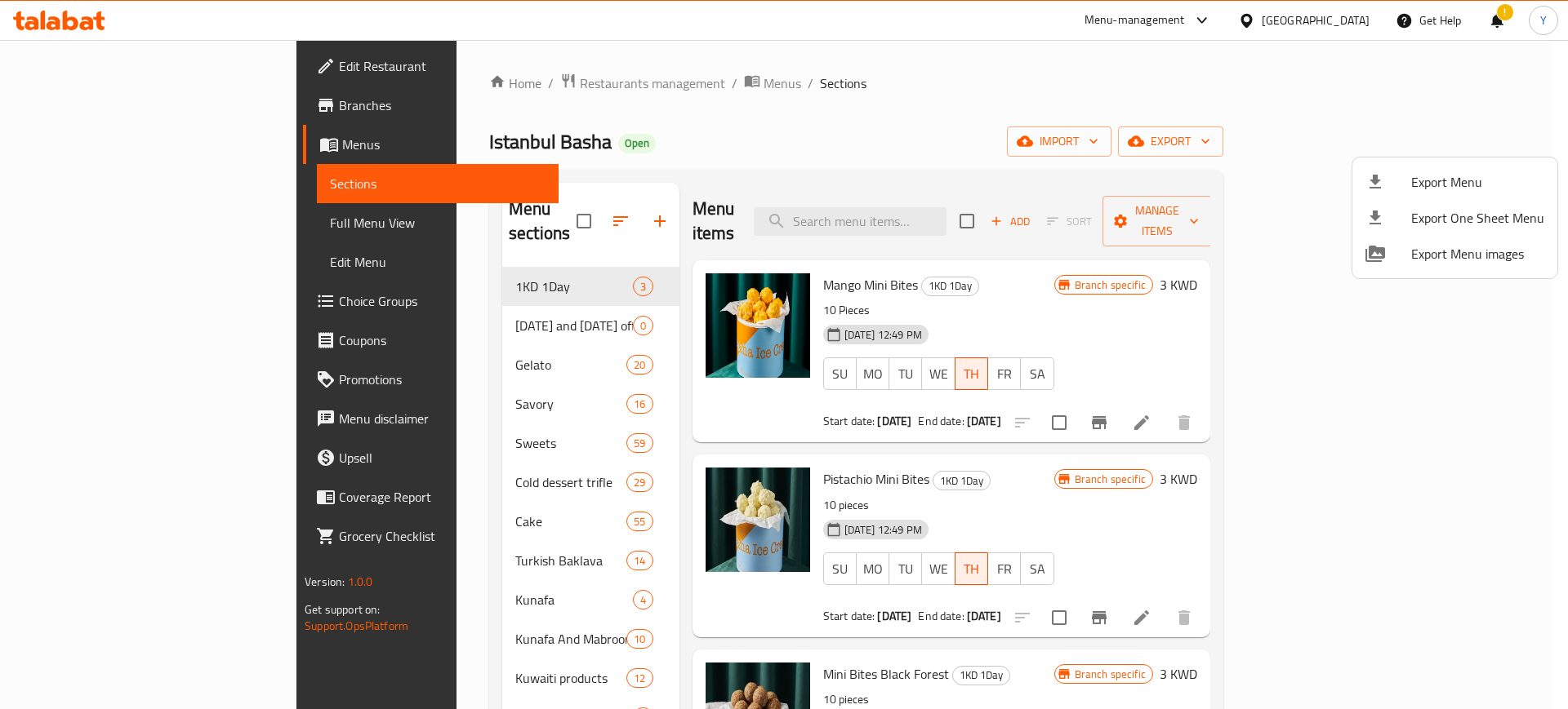
click at [988, 148] on div at bounding box center [784, 354] width 1568 height 709
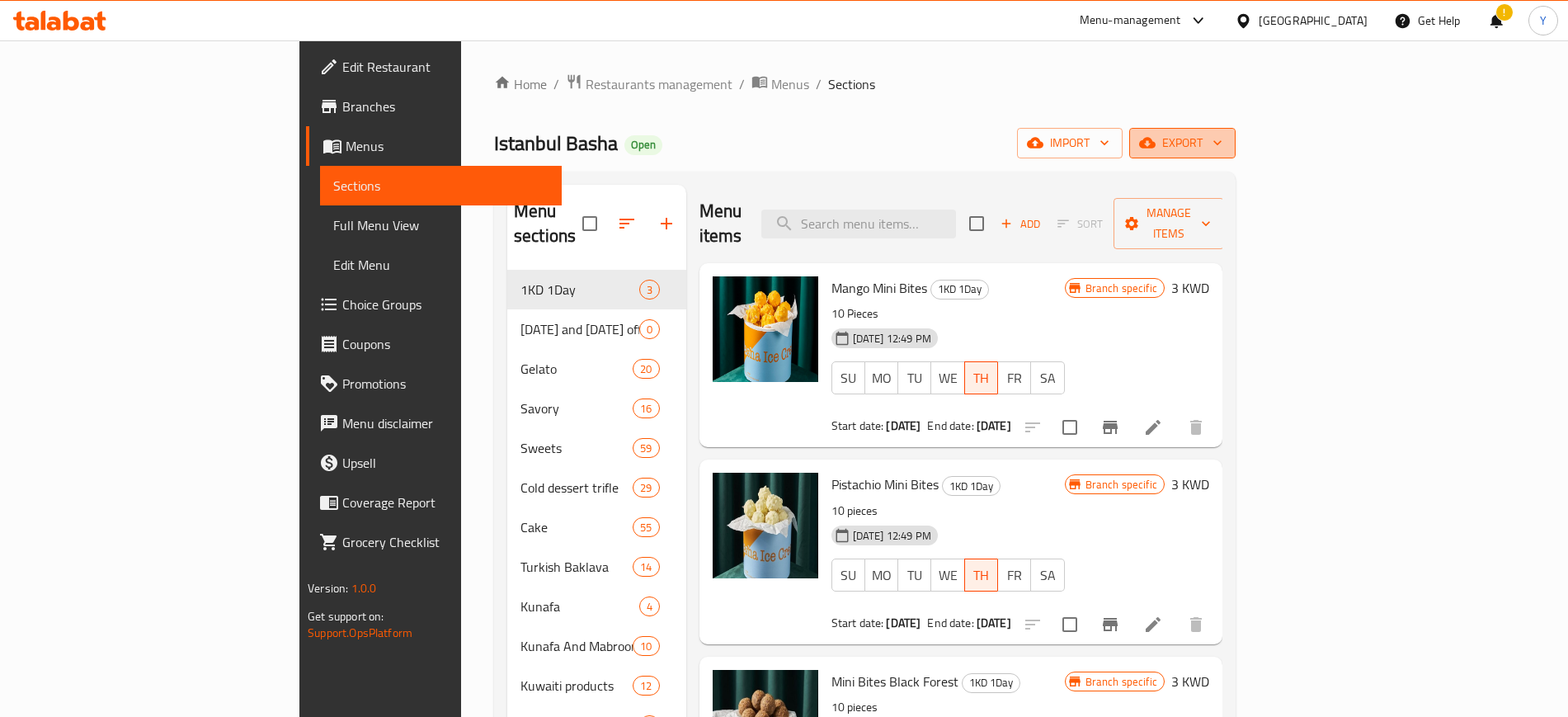
click at [1226, 147] on icon "button" at bounding box center [1218, 143] width 17 height 17
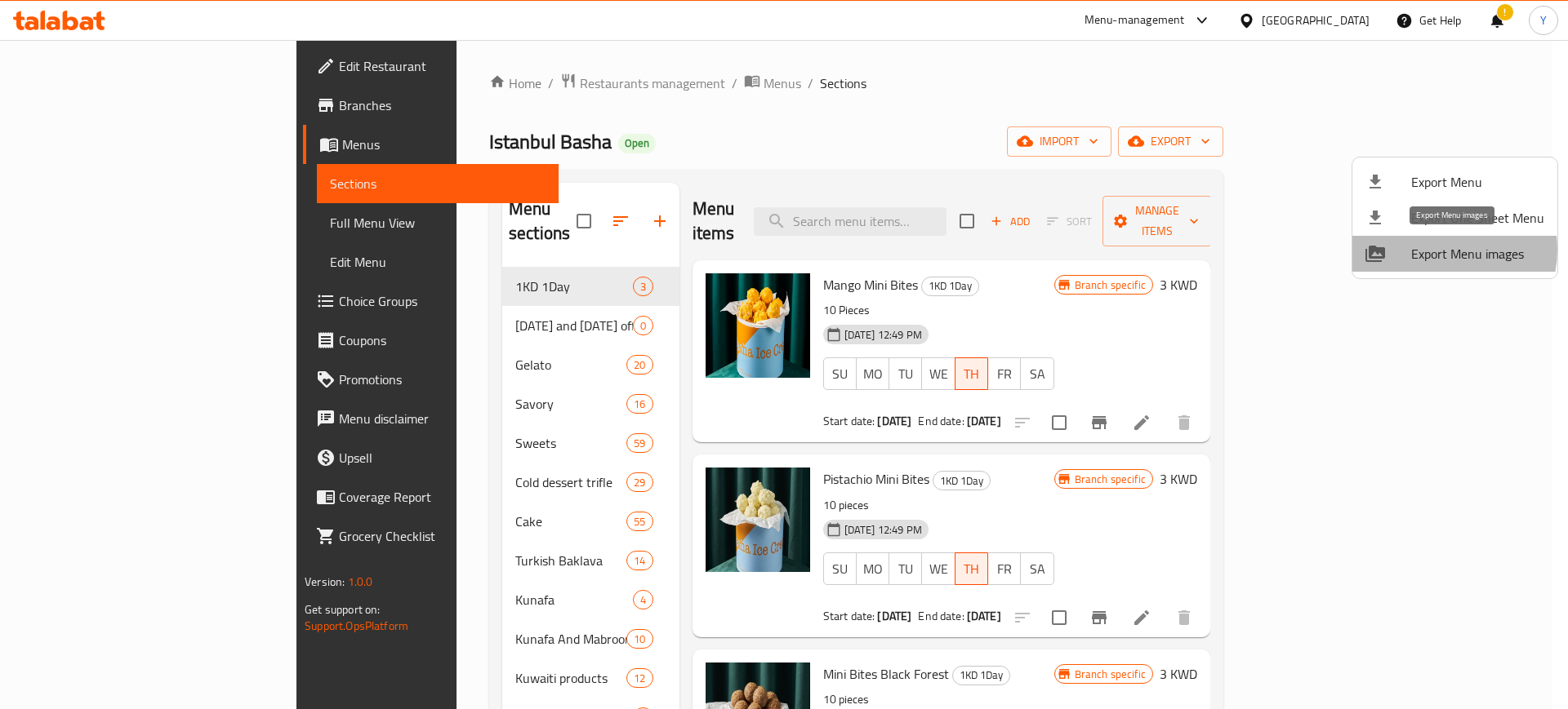
click at [1439, 250] on span "Export Menu images" at bounding box center [1478, 254] width 133 height 20
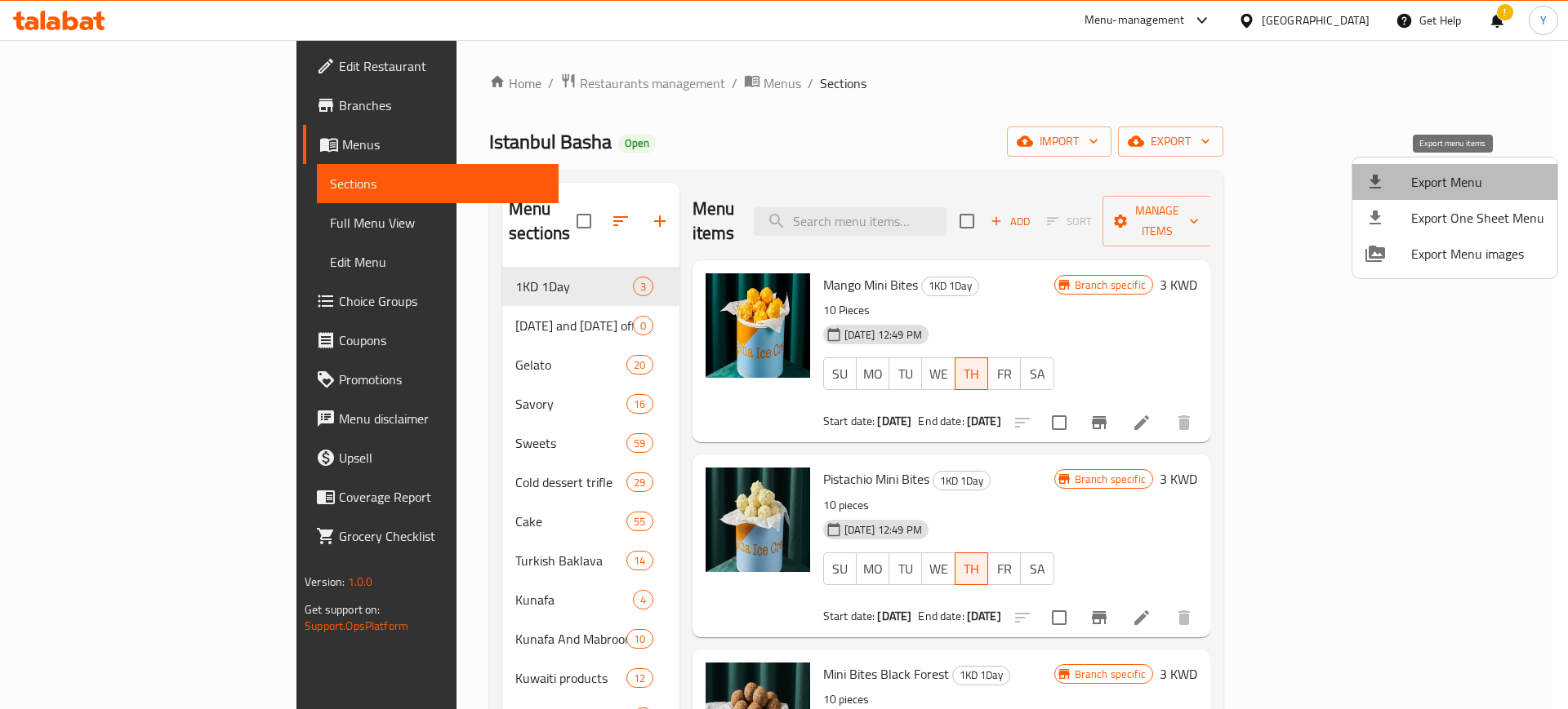
click at [1456, 187] on span "Export Menu" at bounding box center [1478, 182] width 133 height 20
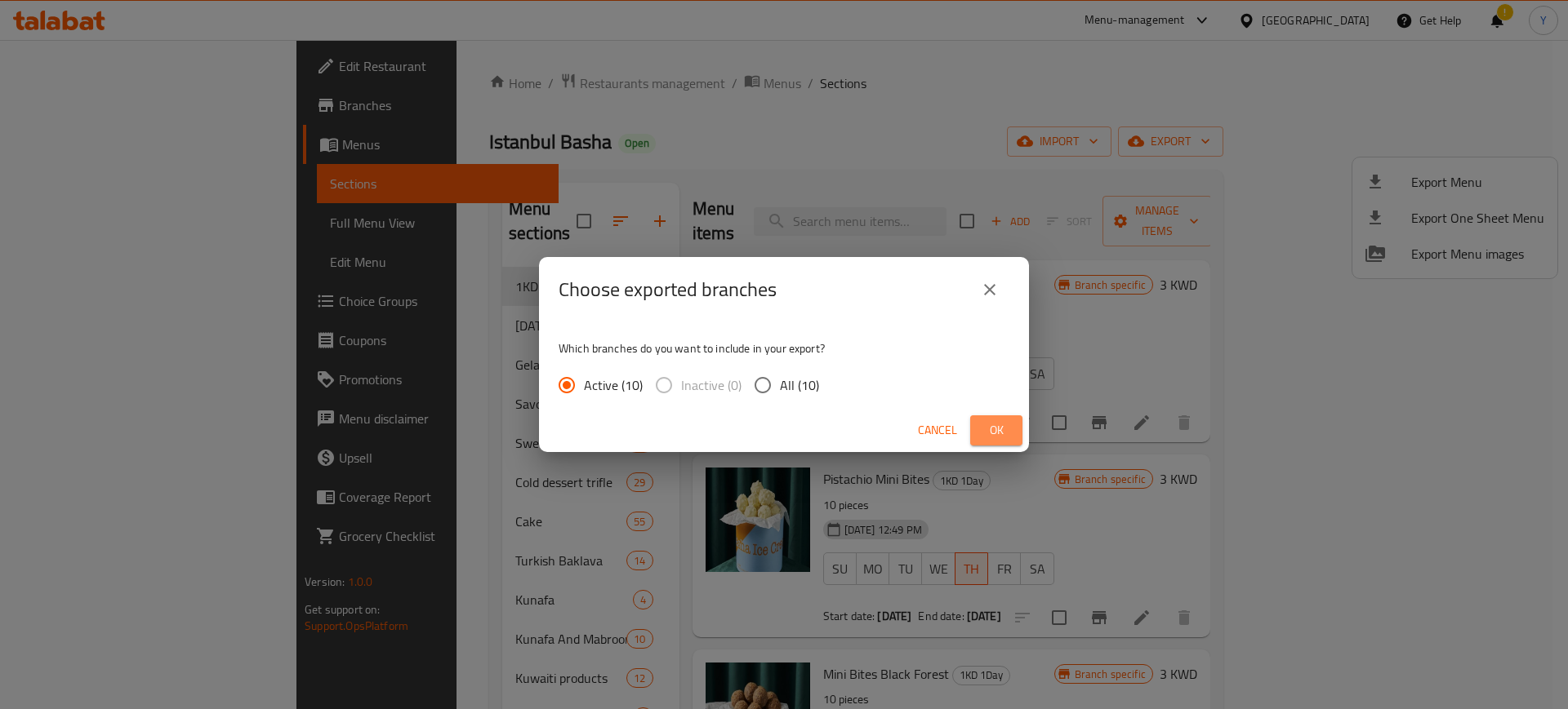
click at [999, 430] on span "Ok" at bounding box center [996, 430] width 26 height 21
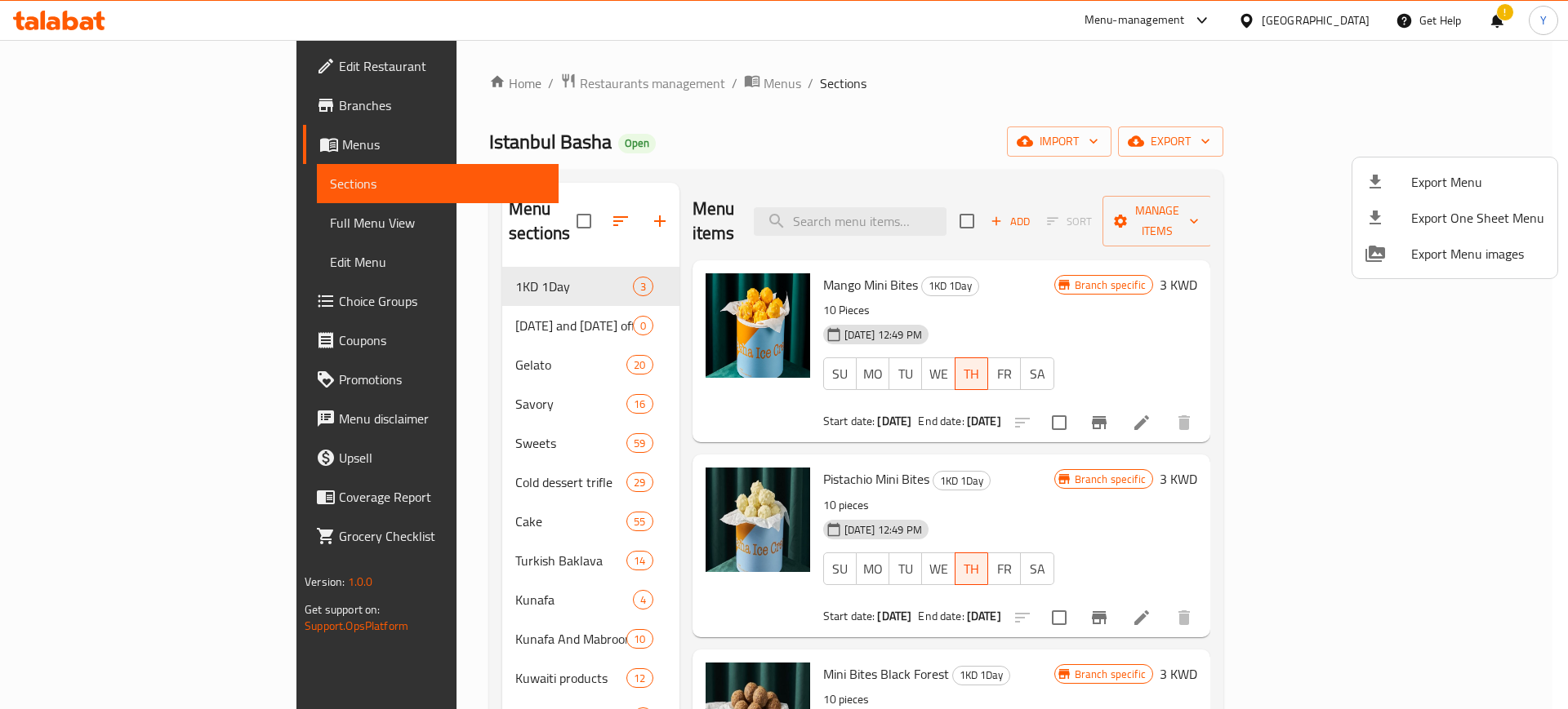
click at [1535, 111] on div at bounding box center [784, 354] width 1568 height 709
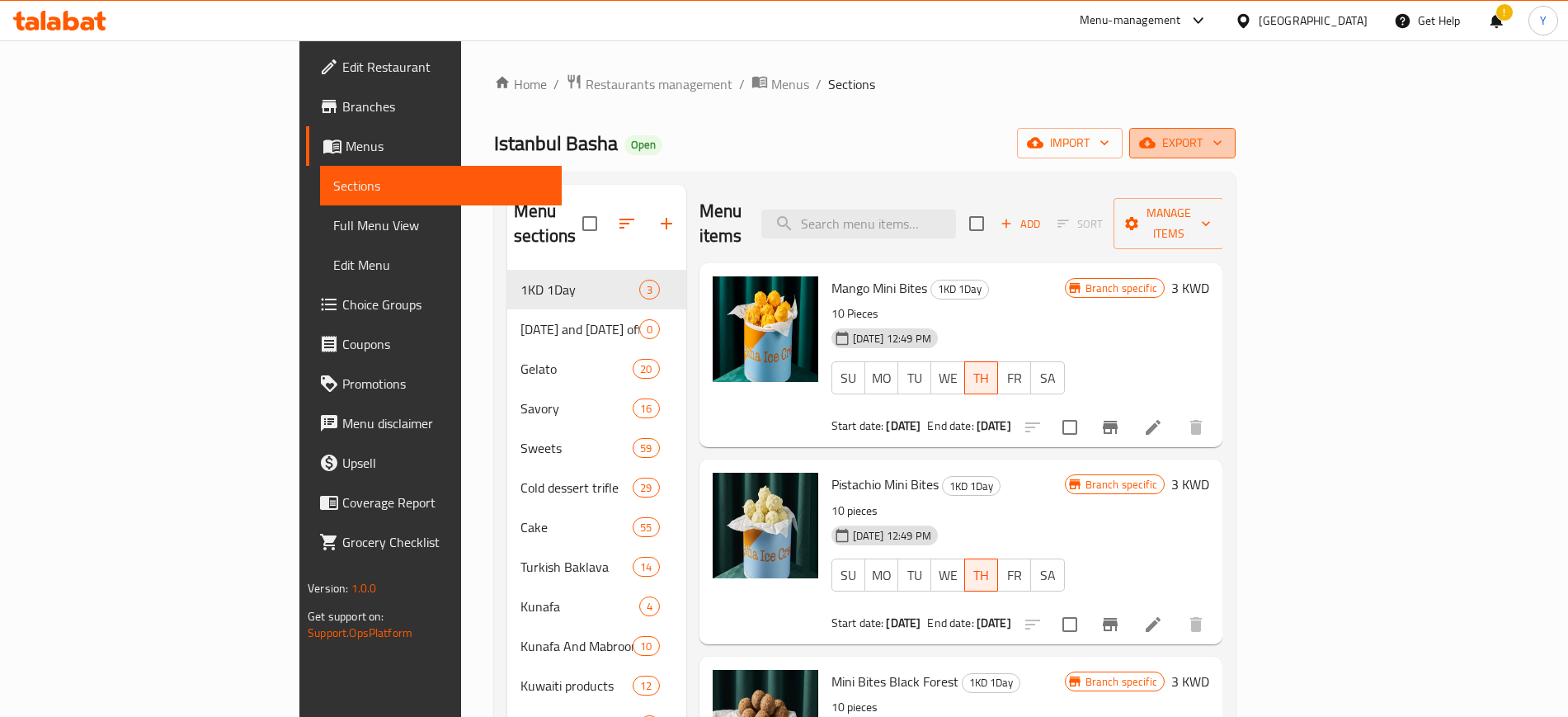
click at [1223, 134] on span "export" at bounding box center [1182, 143] width 80 height 21
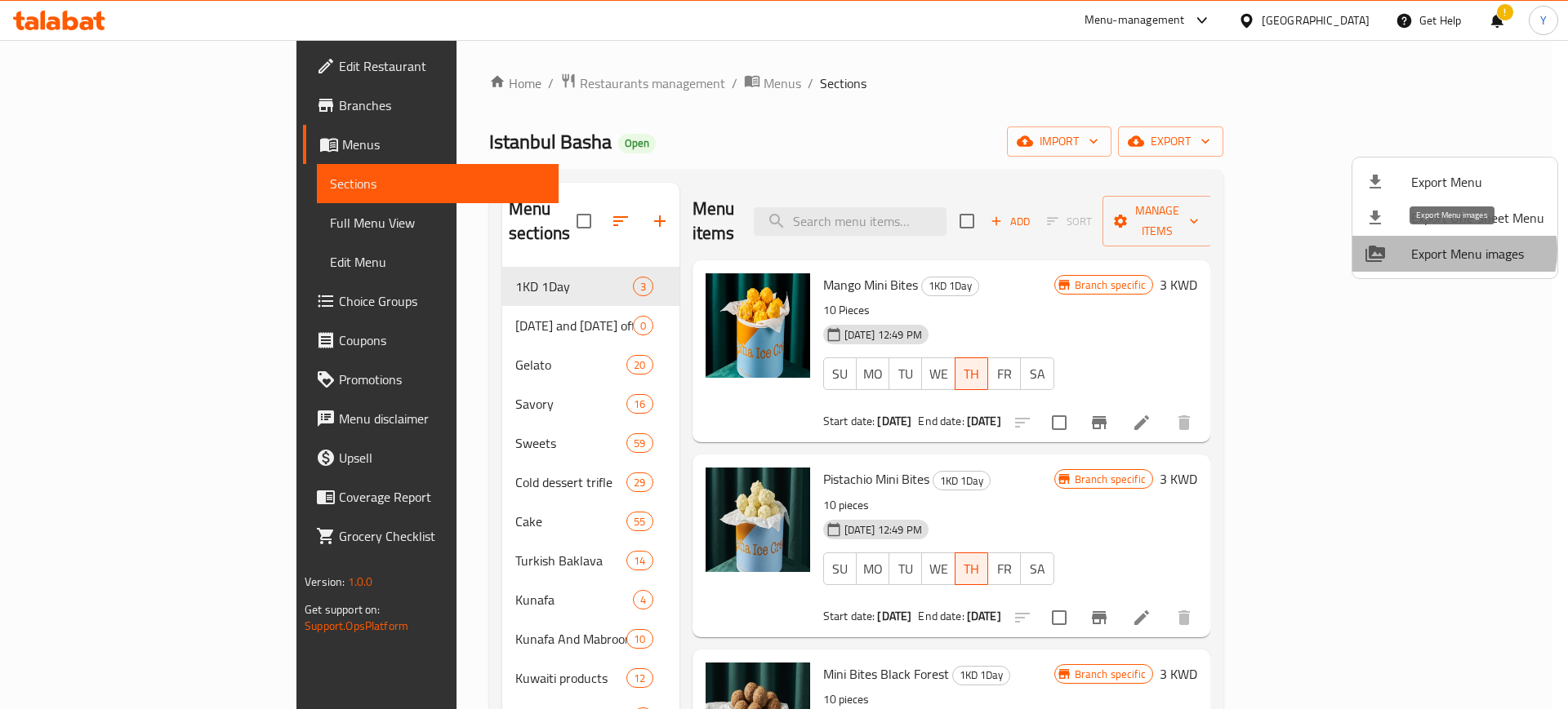
click at [1452, 250] on span "Export Menu images" at bounding box center [1478, 254] width 133 height 20
click at [964, 82] on div at bounding box center [784, 354] width 1568 height 709
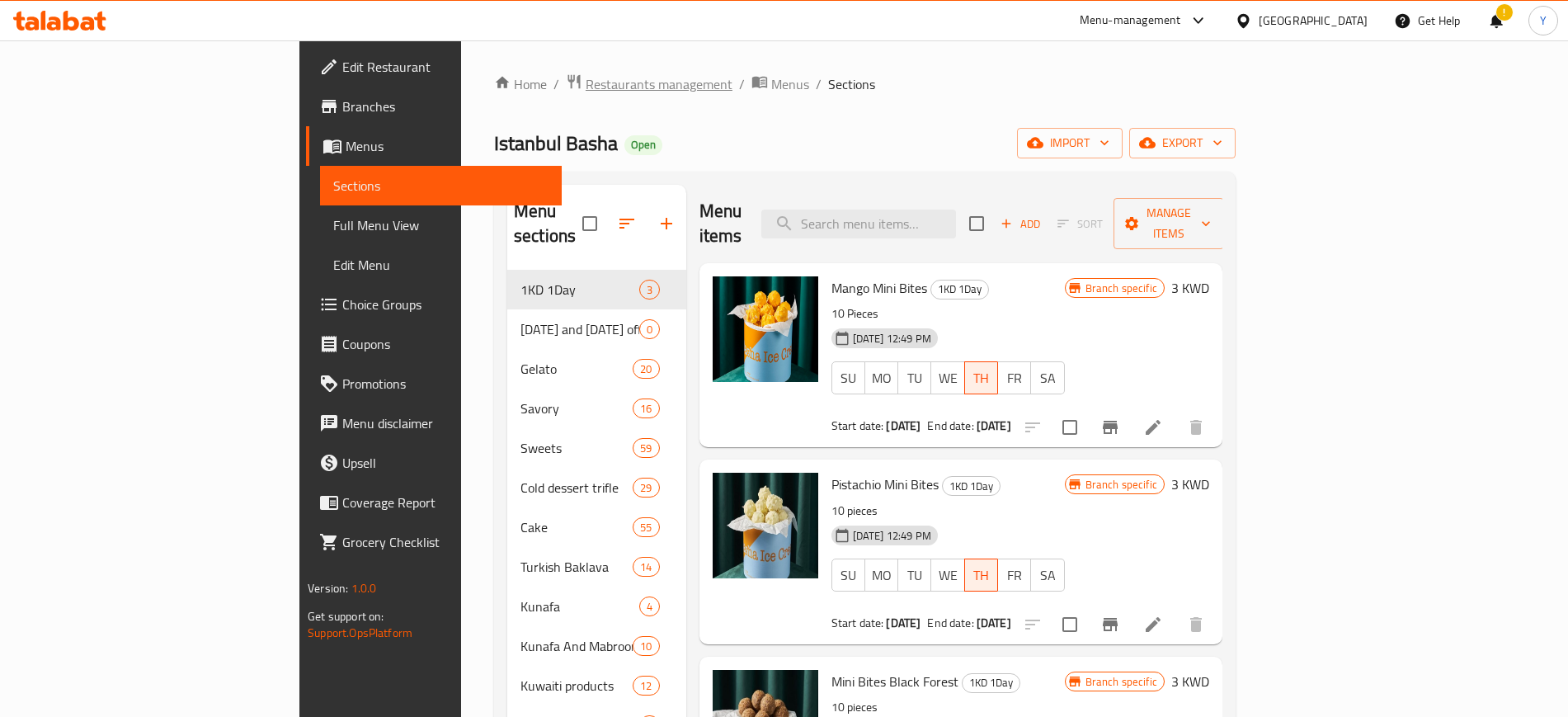
click at [586, 75] on span "Restaurants management" at bounding box center [659, 85] width 147 height 20
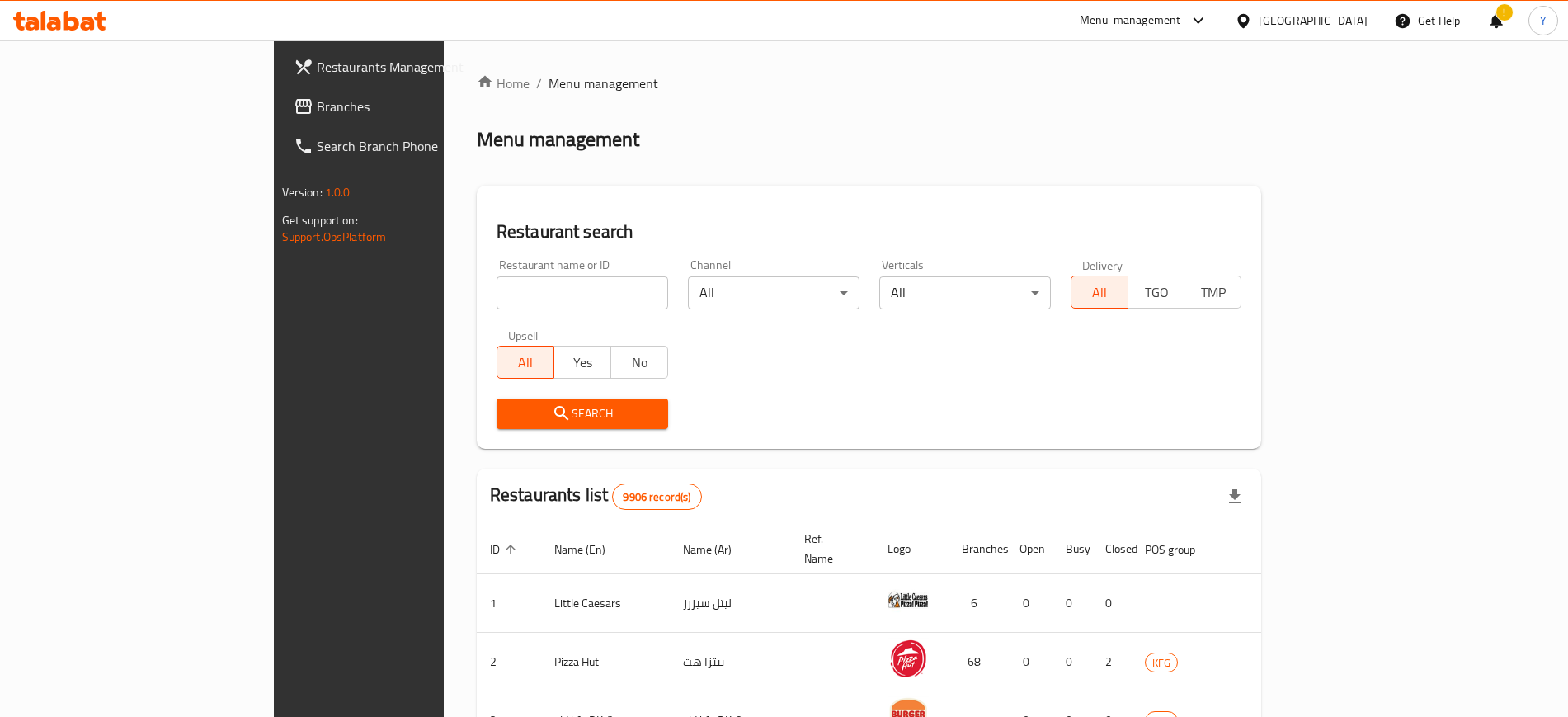
click at [497, 303] on input "search" at bounding box center [582, 293] width 172 height 33
type input "بخاري و منسف"
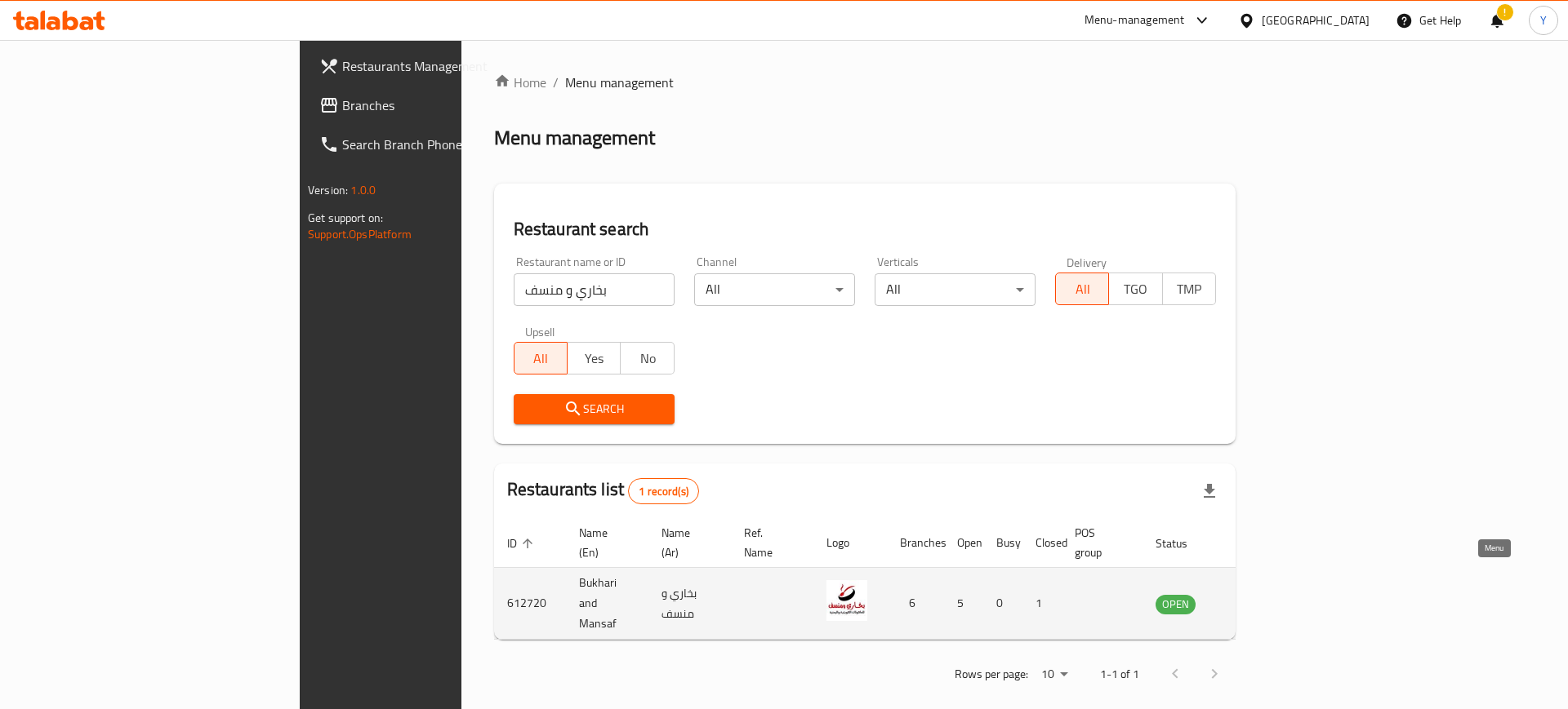
click at [1260, 597] on icon "enhanced table" at bounding box center [1251, 604] width 18 height 14
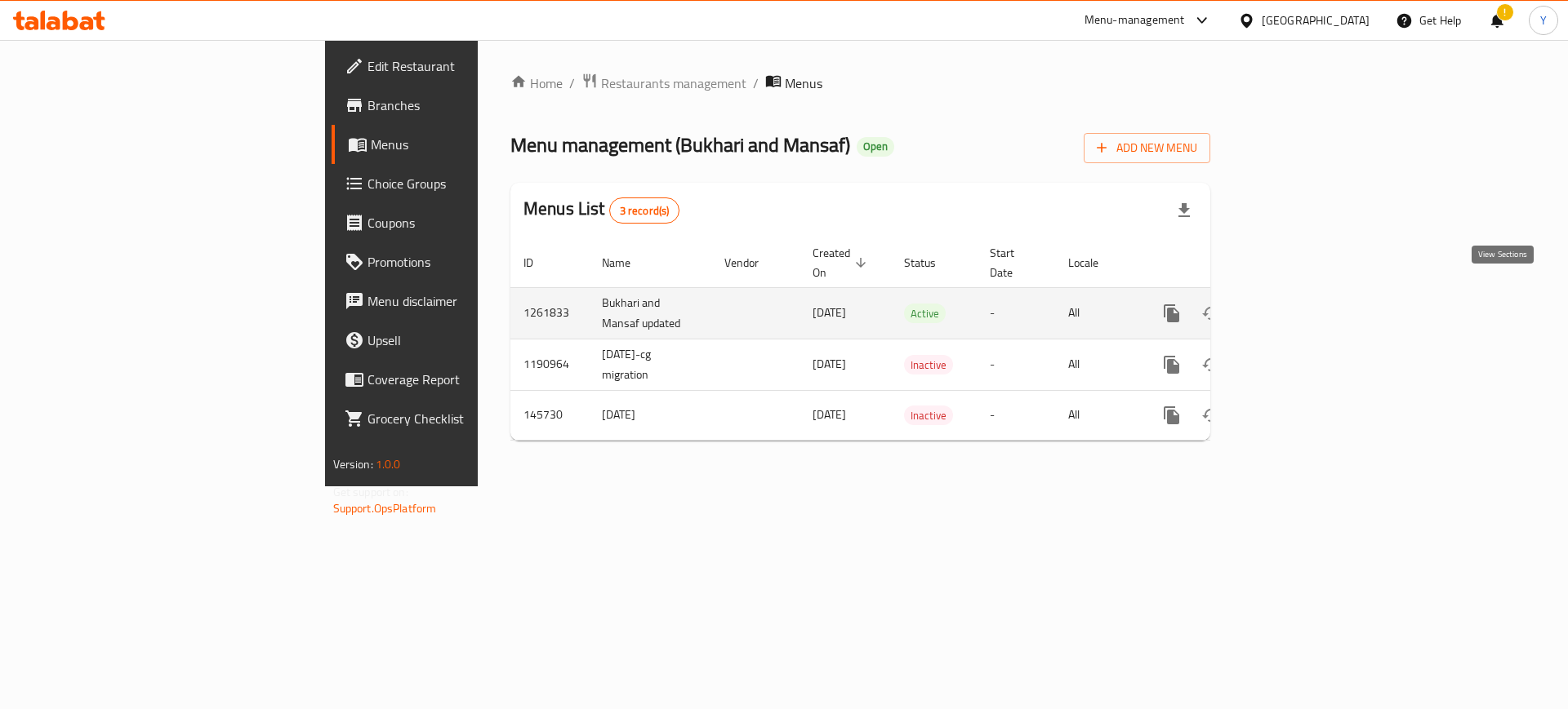
click at [1297, 306] on icon "enhanced table" at bounding box center [1289, 313] width 15 height 15
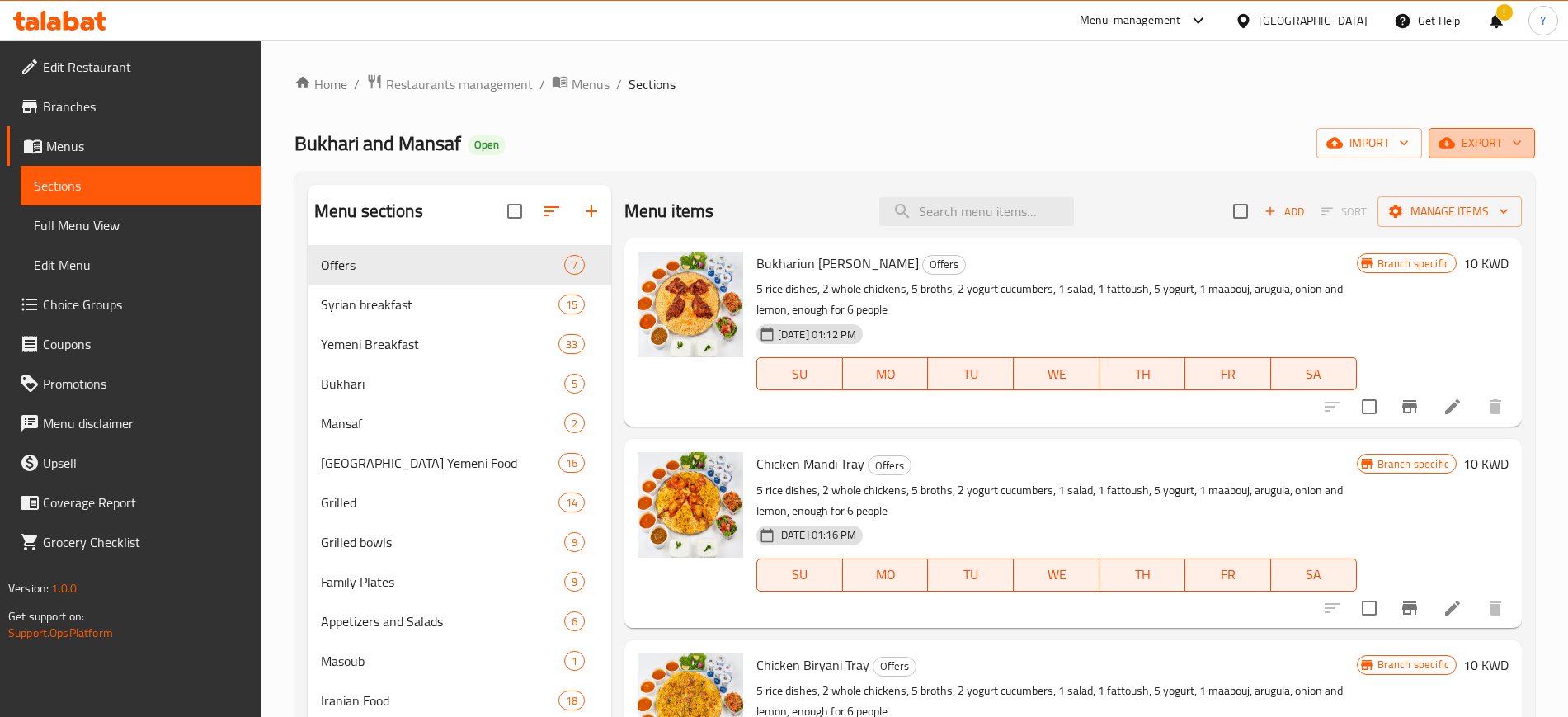
click at [1524, 147] on icon "button" at bounding box center [1517, 143] width 17 height 17
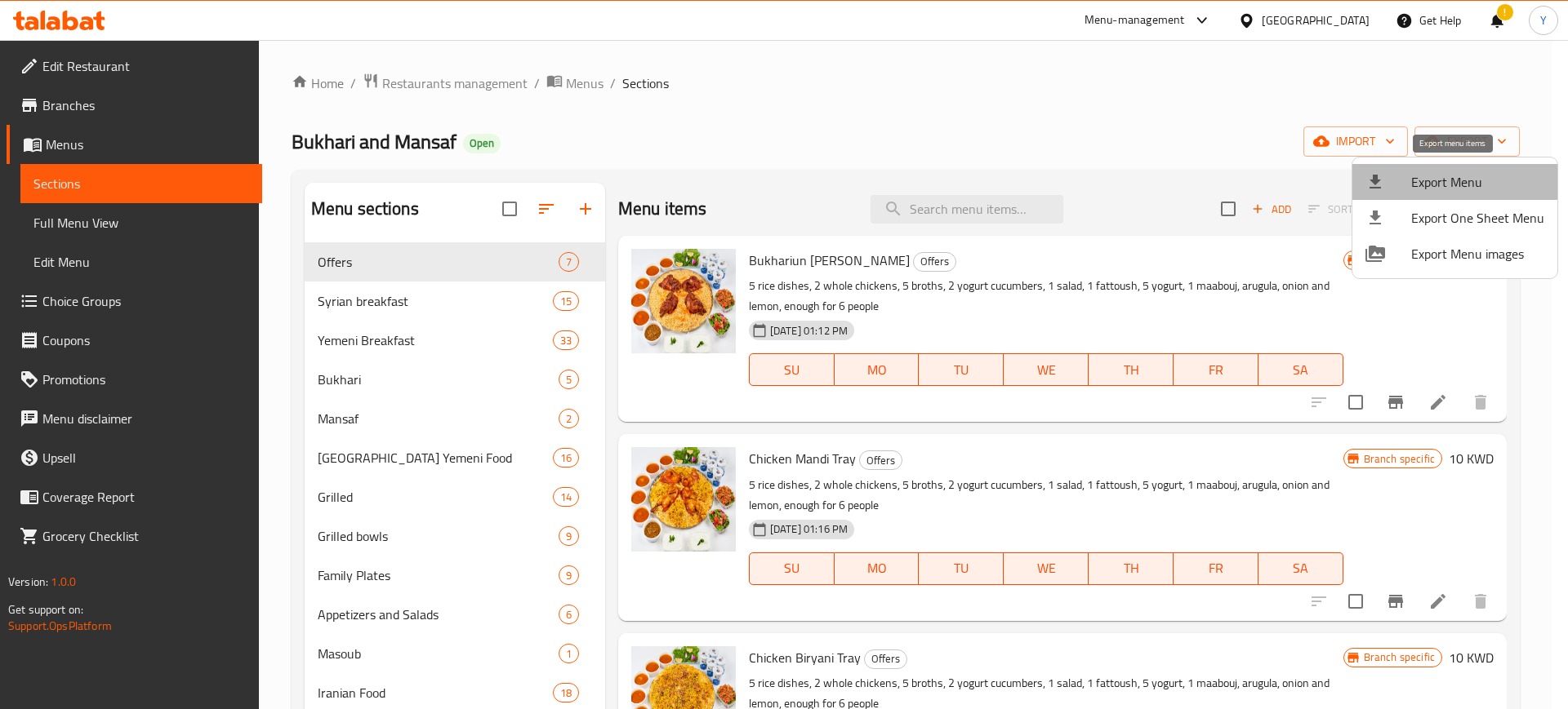
click at [1478, 180] on span "Export Menu" at bounding box center [1478, 182] width 133 height 20
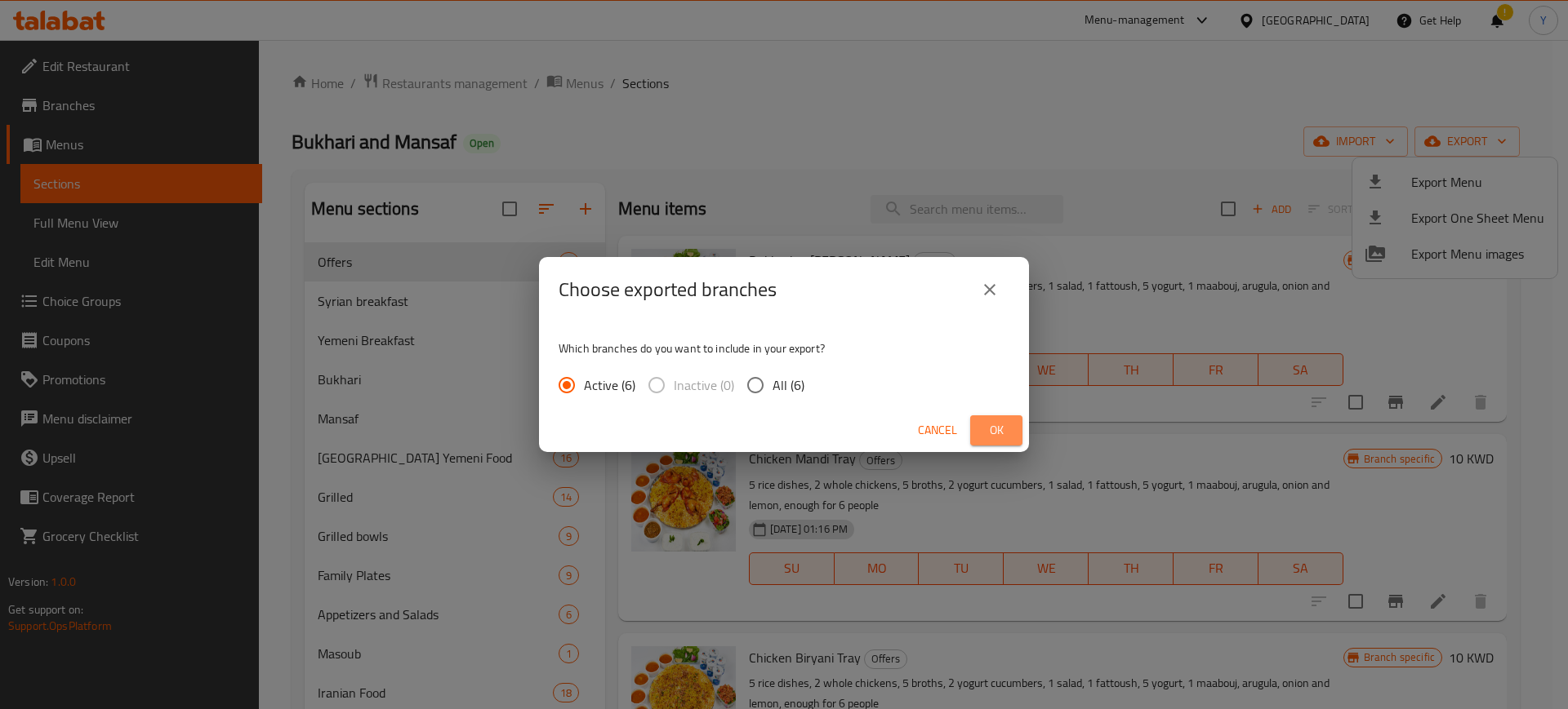
click at [990, 433] on span "Ok" at bounding box center [996, 430] width 26 height 21
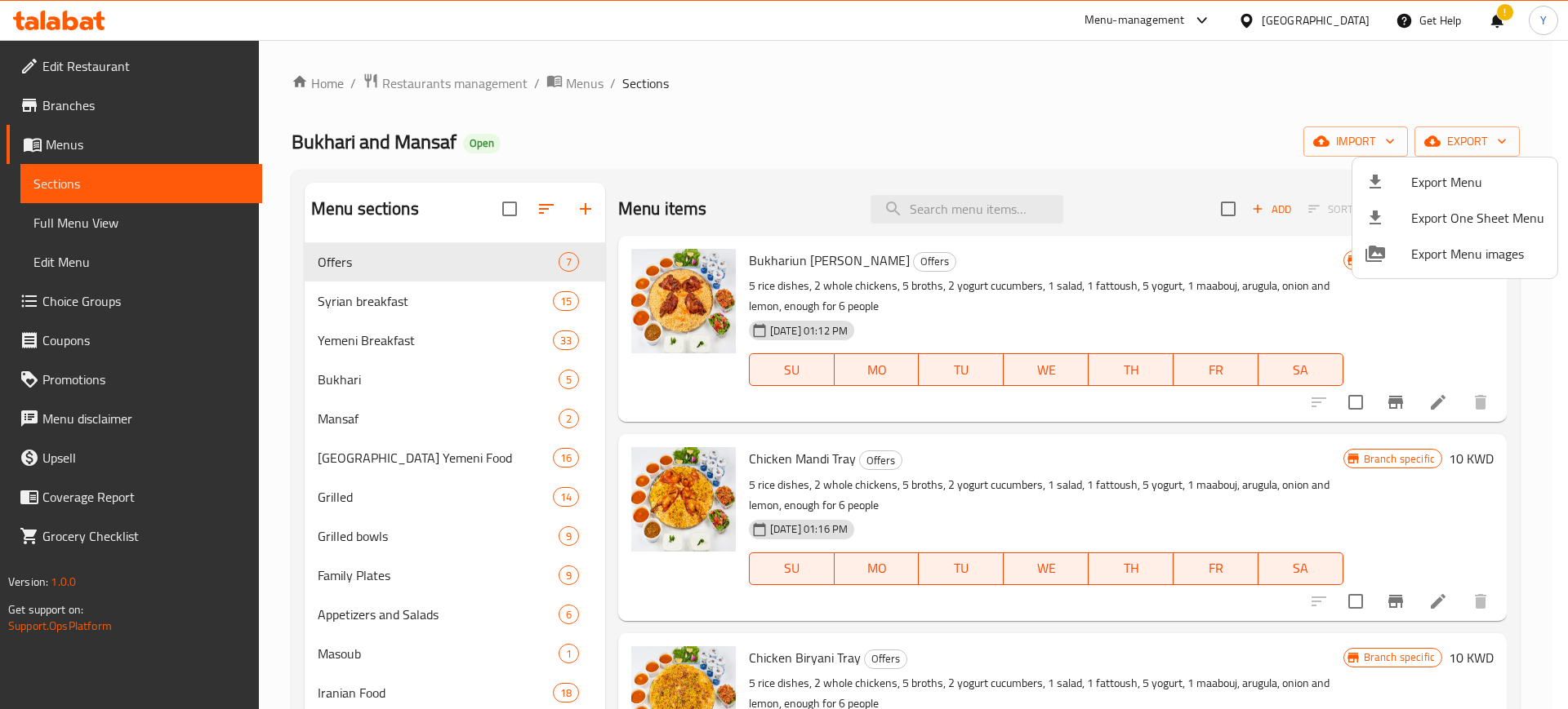
click at [1493, 95] on div at bounding box center [784, 354] width 1568 height 709
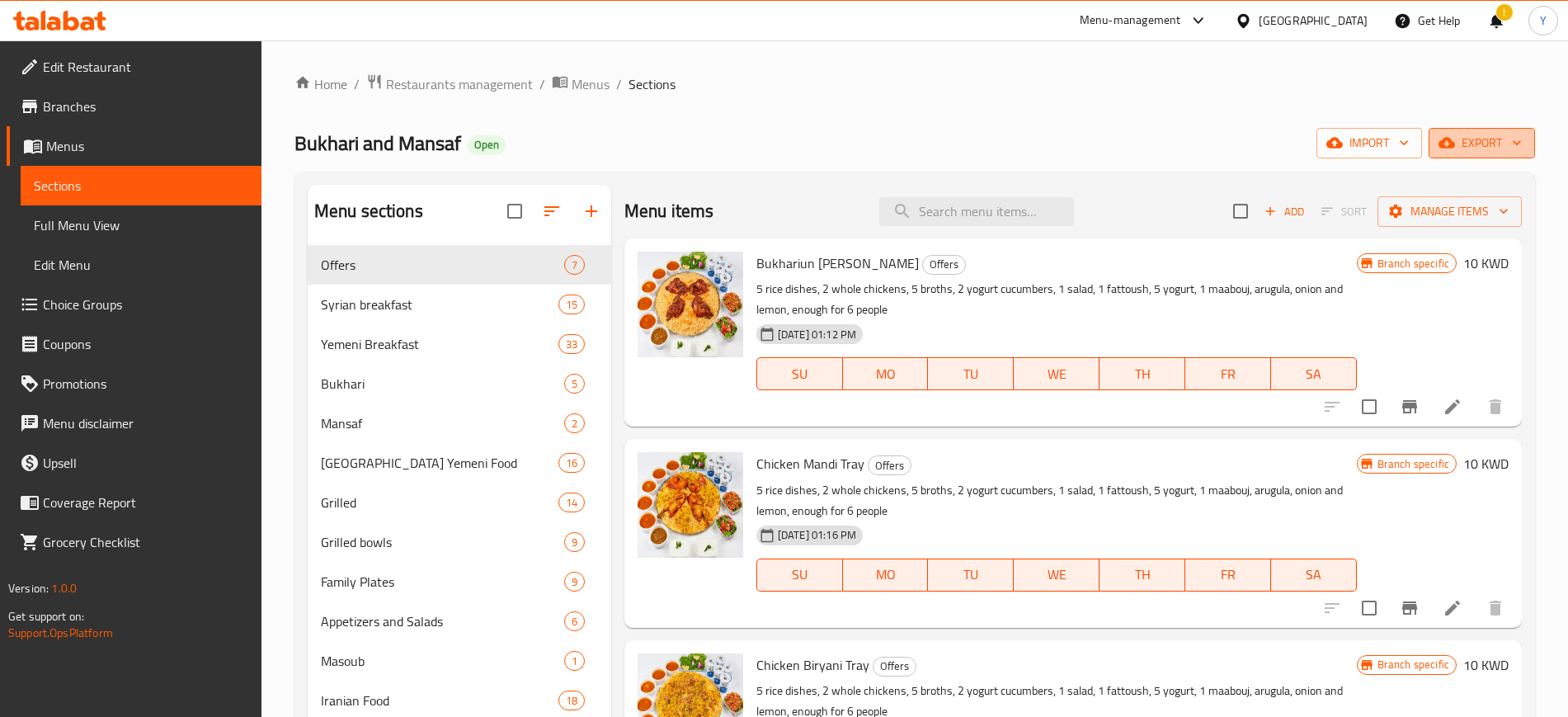
click at [1513, 143] on icon "button" at bounding box center [1517, 143] width 17 height 17
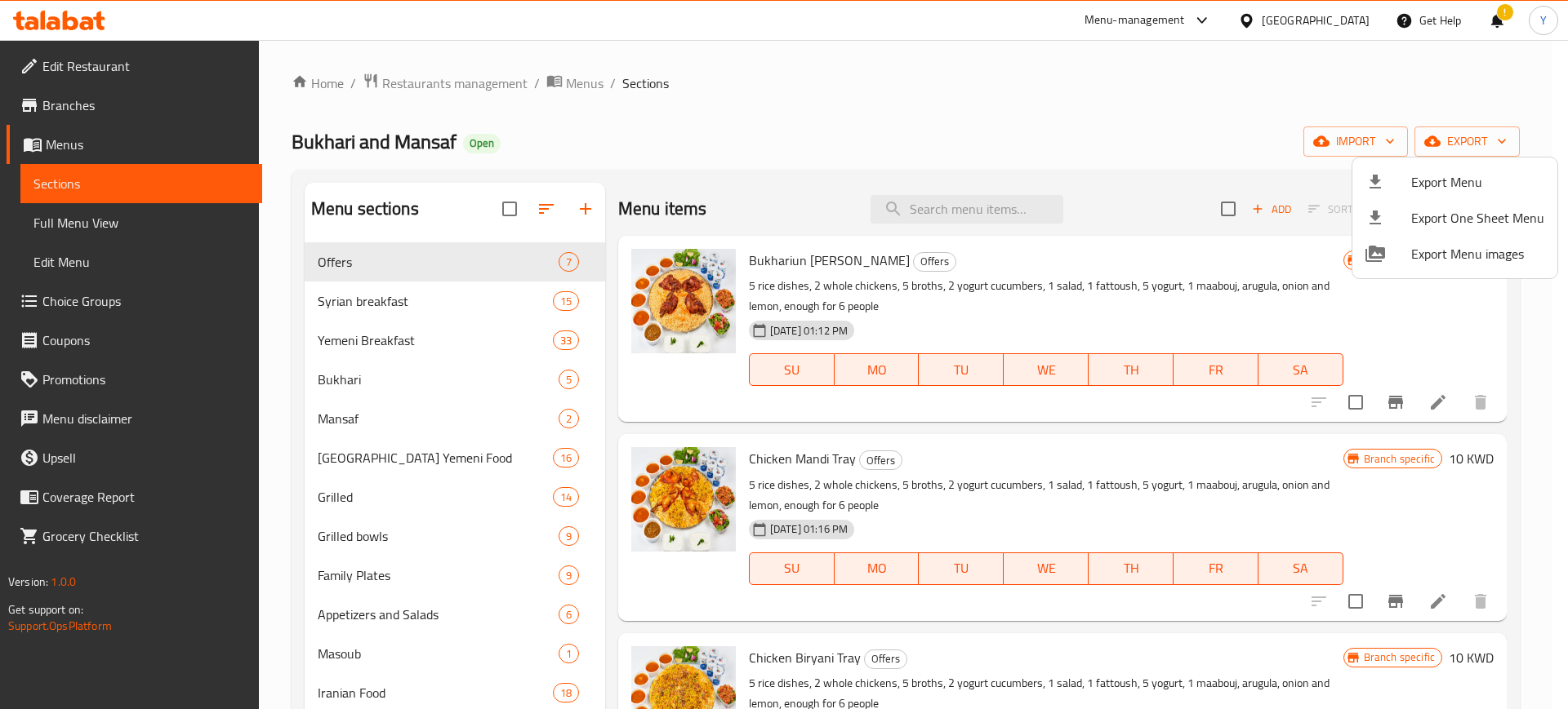
click at [1142, 172] on div at bounding box center [784, 354] width 1568 height 709
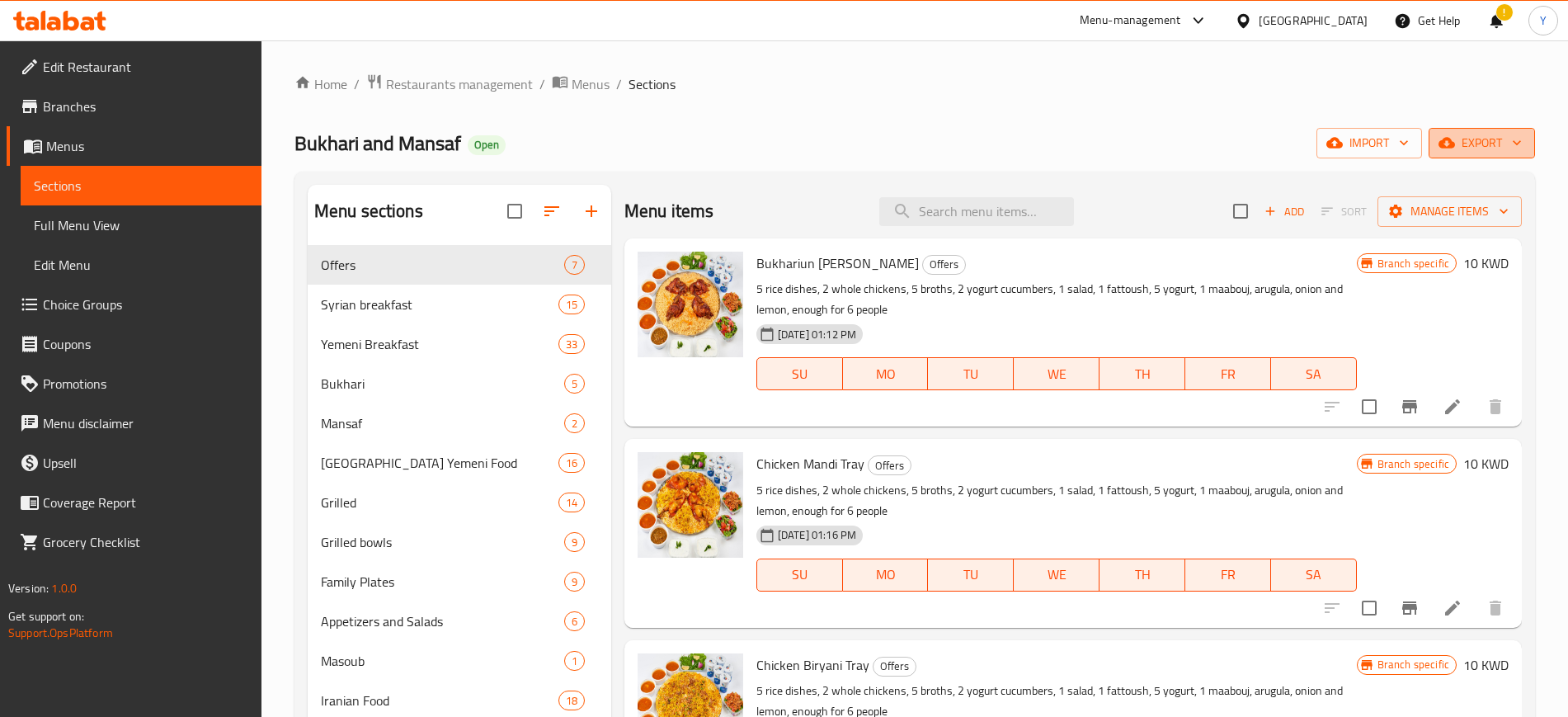
click at [1515, 149] on icon "button" at bounding box center [1517, 143] width 17 height 17
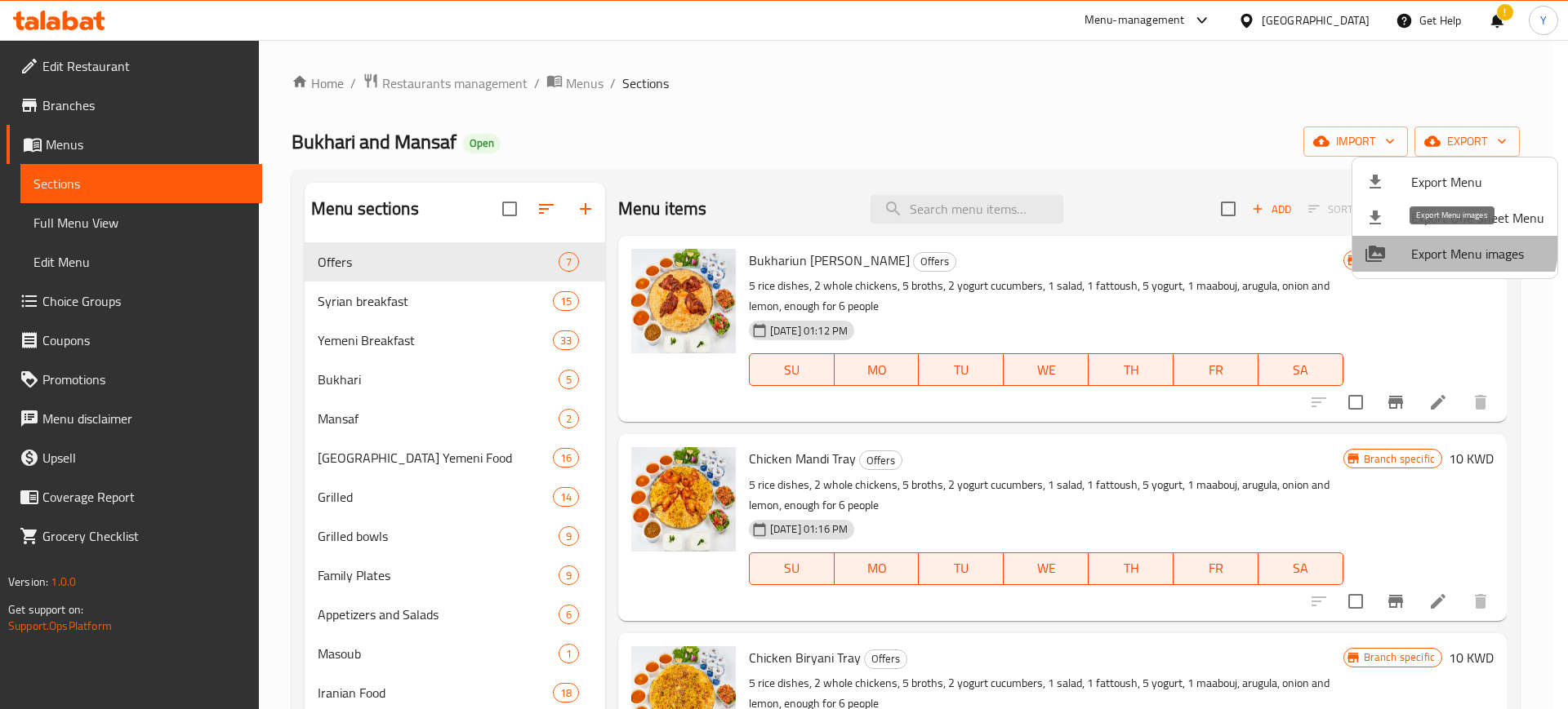
click at [1447, 245] on span "Export Menu images" at bounding box center [1478, 254] width 133 height 20
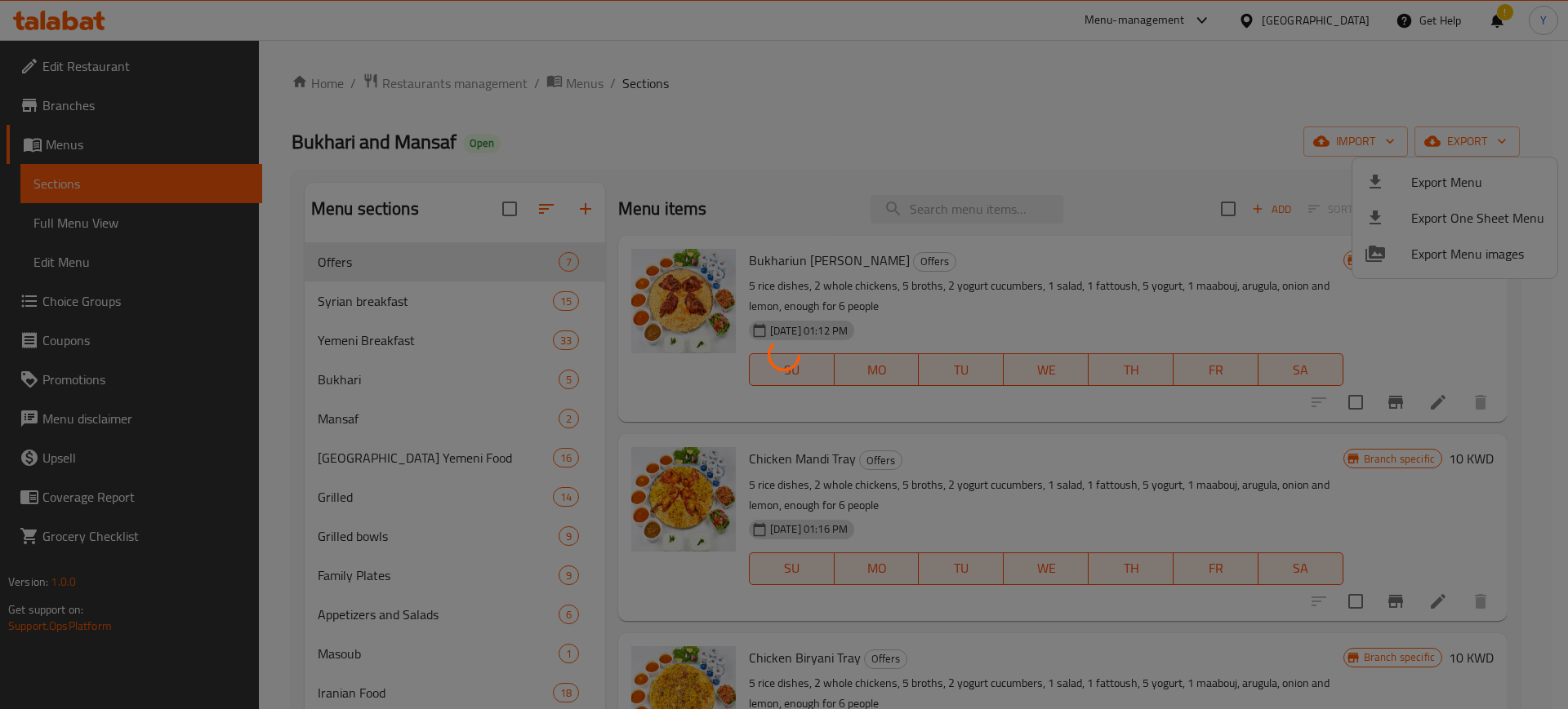
click at [984, 104] on div at bounding box center [784, 354] width 1568 height 709
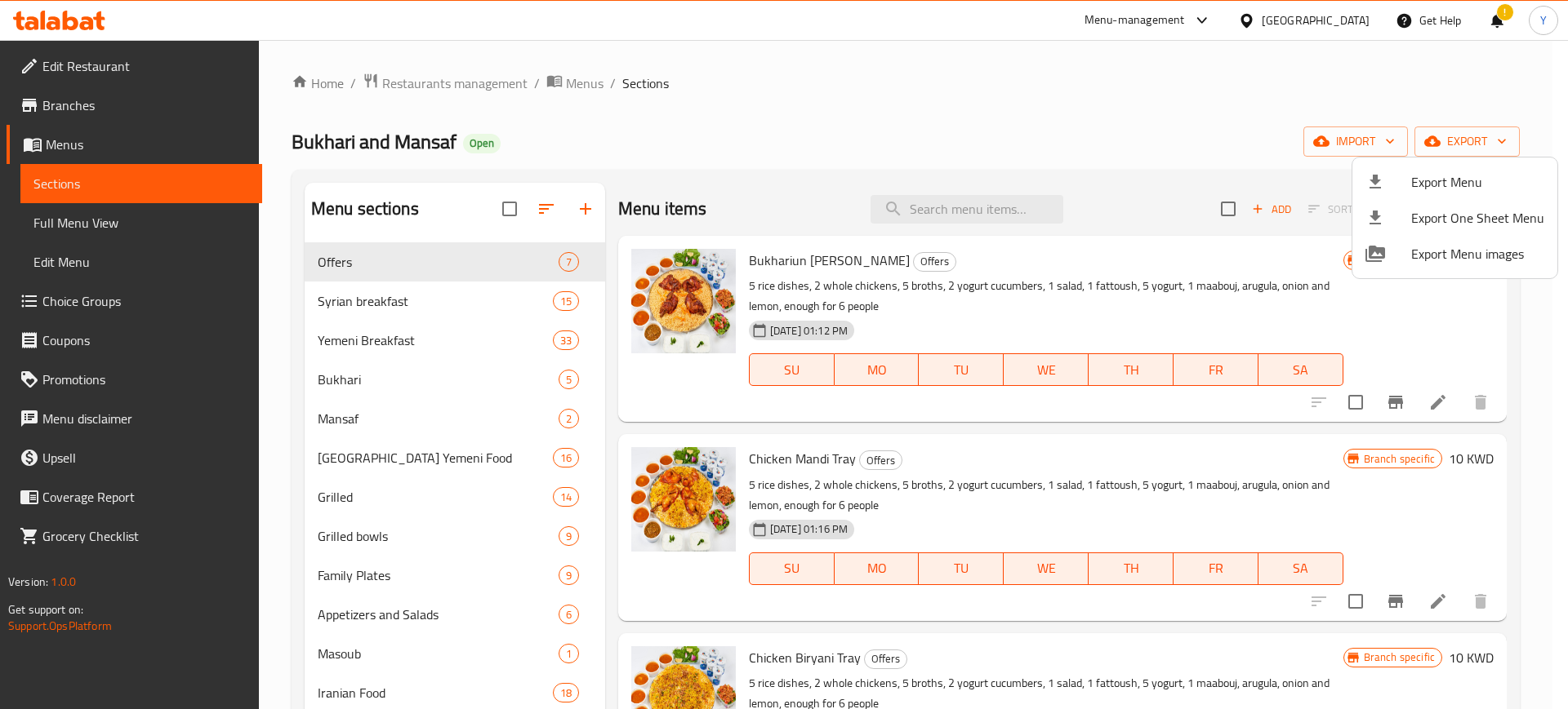
click at [954, 89] on div at bounding box center [784, 354] width 1568 height 709
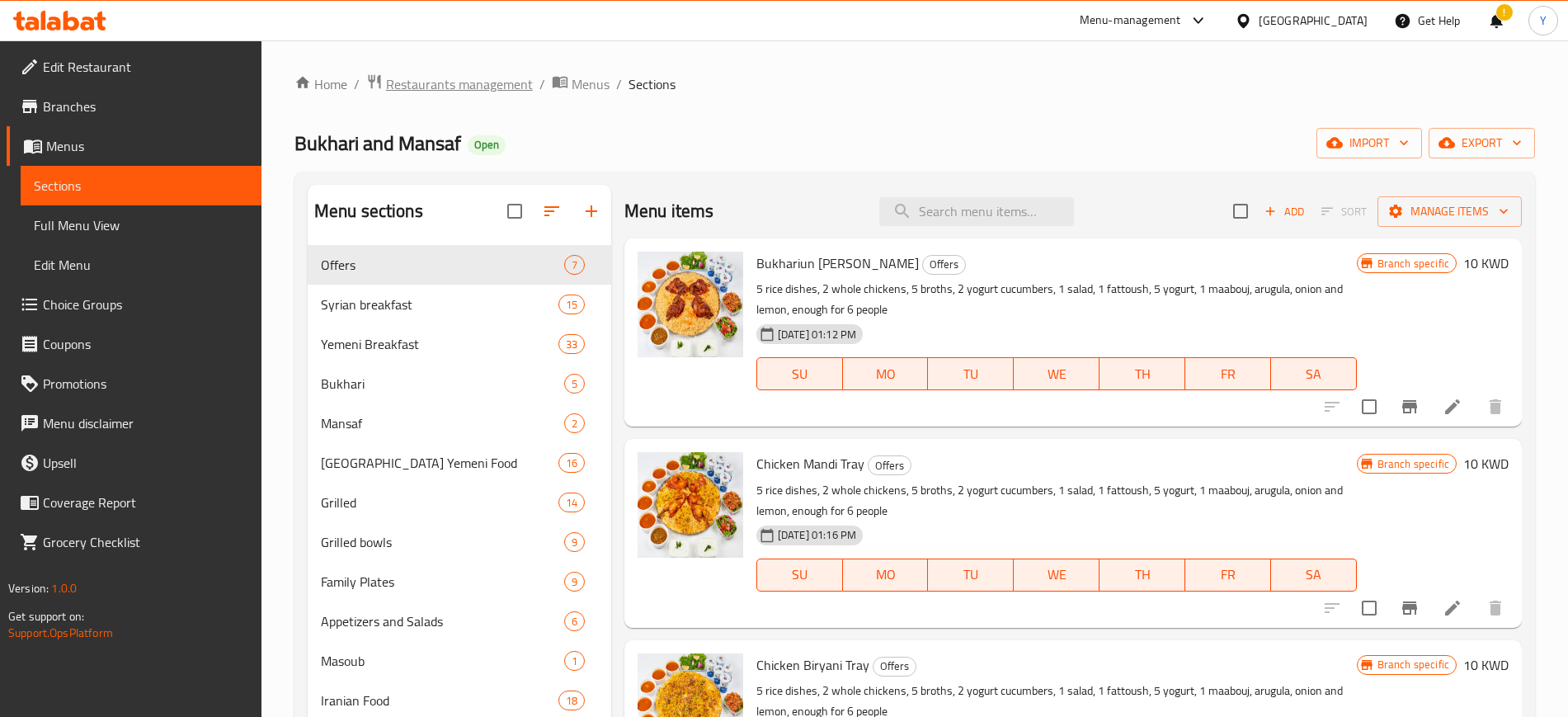
click at [466, 75] on span "Restaurants management" at bounding box center [459, 85] width 147 height 20
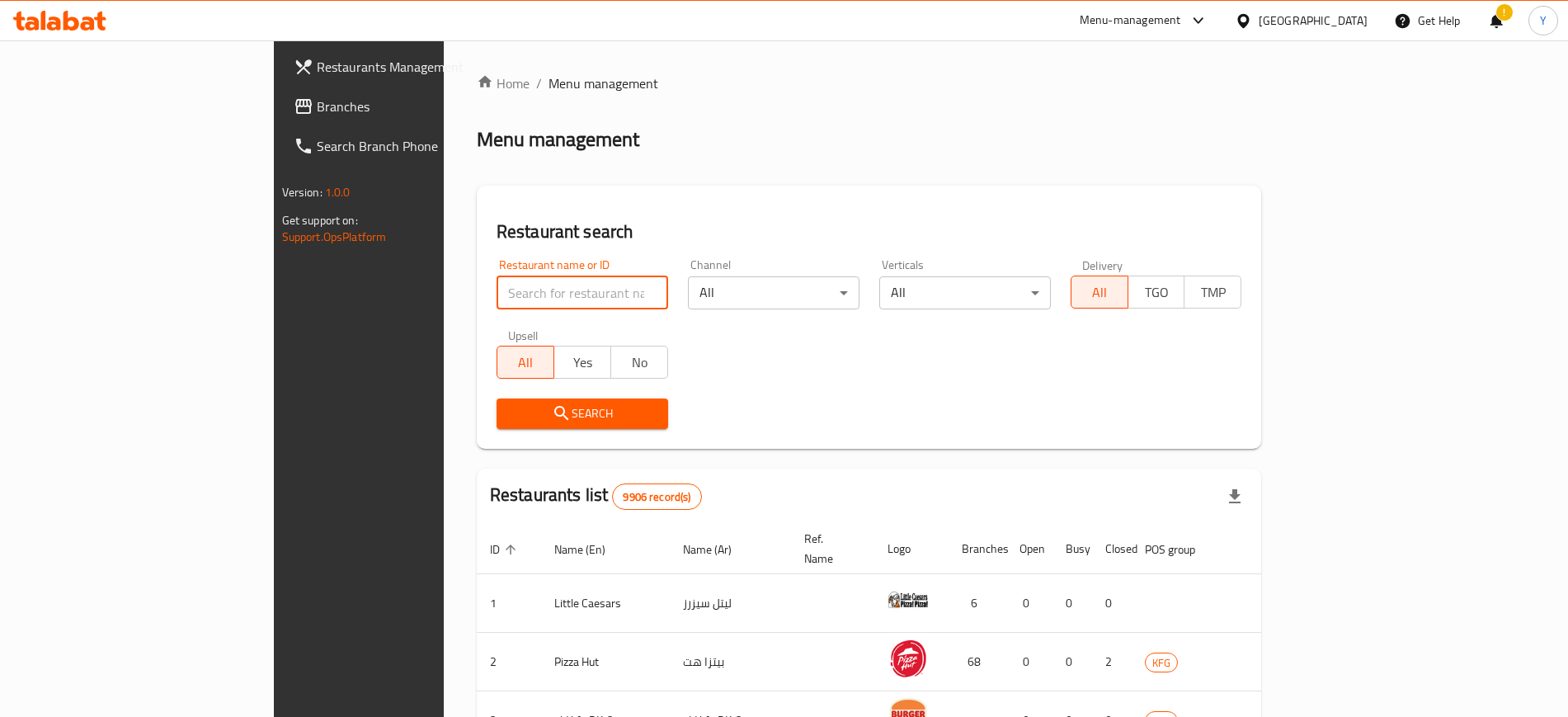
click at [497, 299] on input "search" at bounding box center [582, 293] width 172 height 33
click button "Search" at bounding box center [582, 413] width 172 height 30
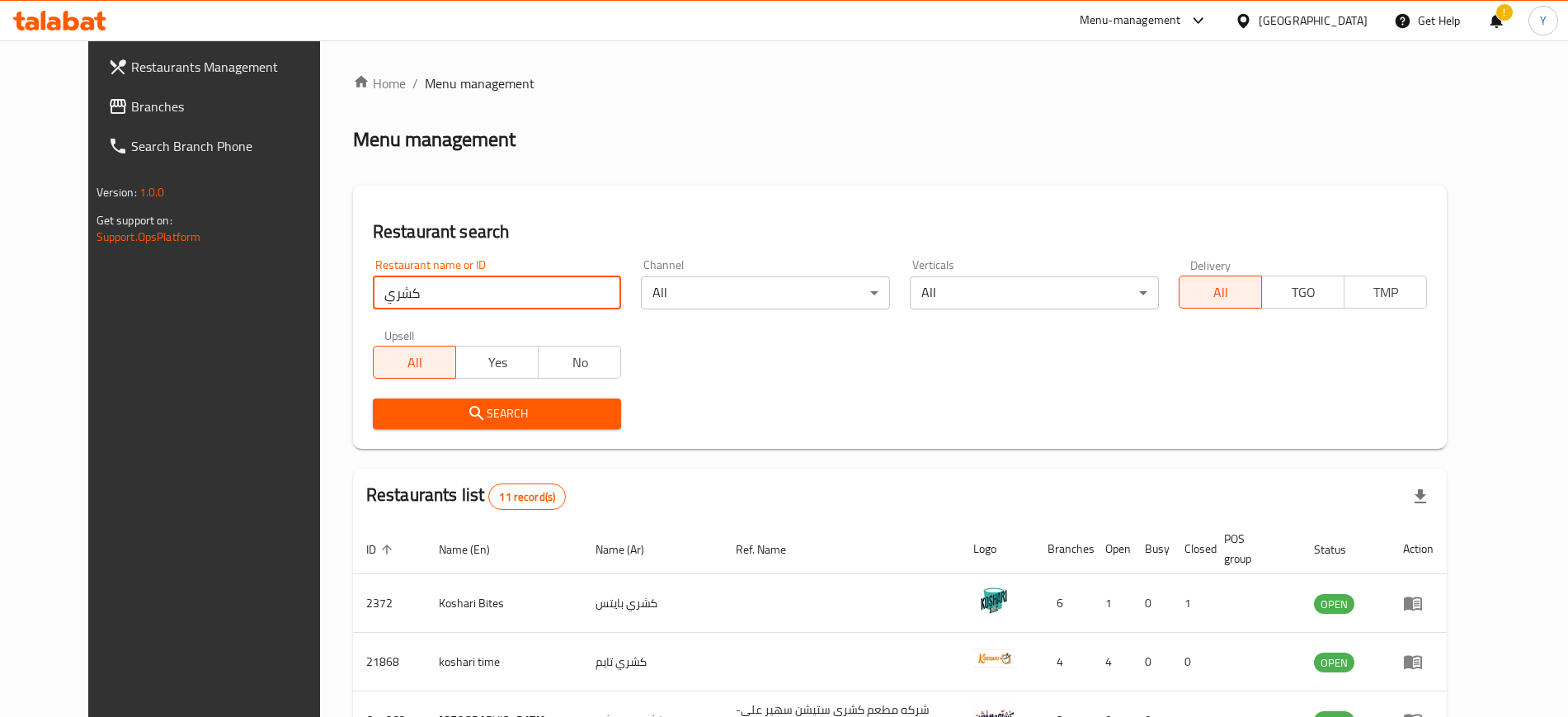
click button "Search" at bounding box center [497, 413] width 249 height 30
click at [437, 287] on input "كشري" at bounding box center [497, 293] width 249 height 33
click button "Search" at bounding box center [497, 413] width 249 height 30
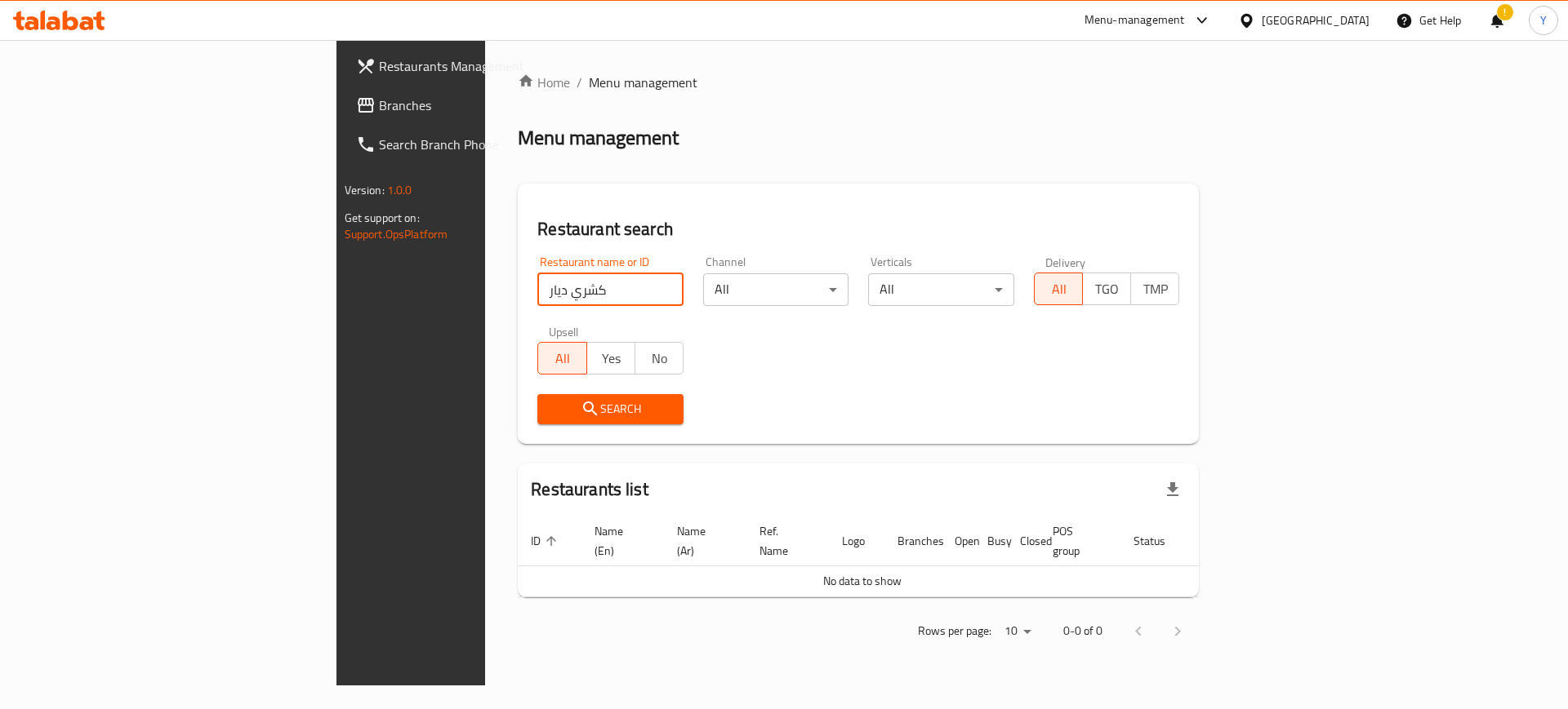
type input "كشري ديار"
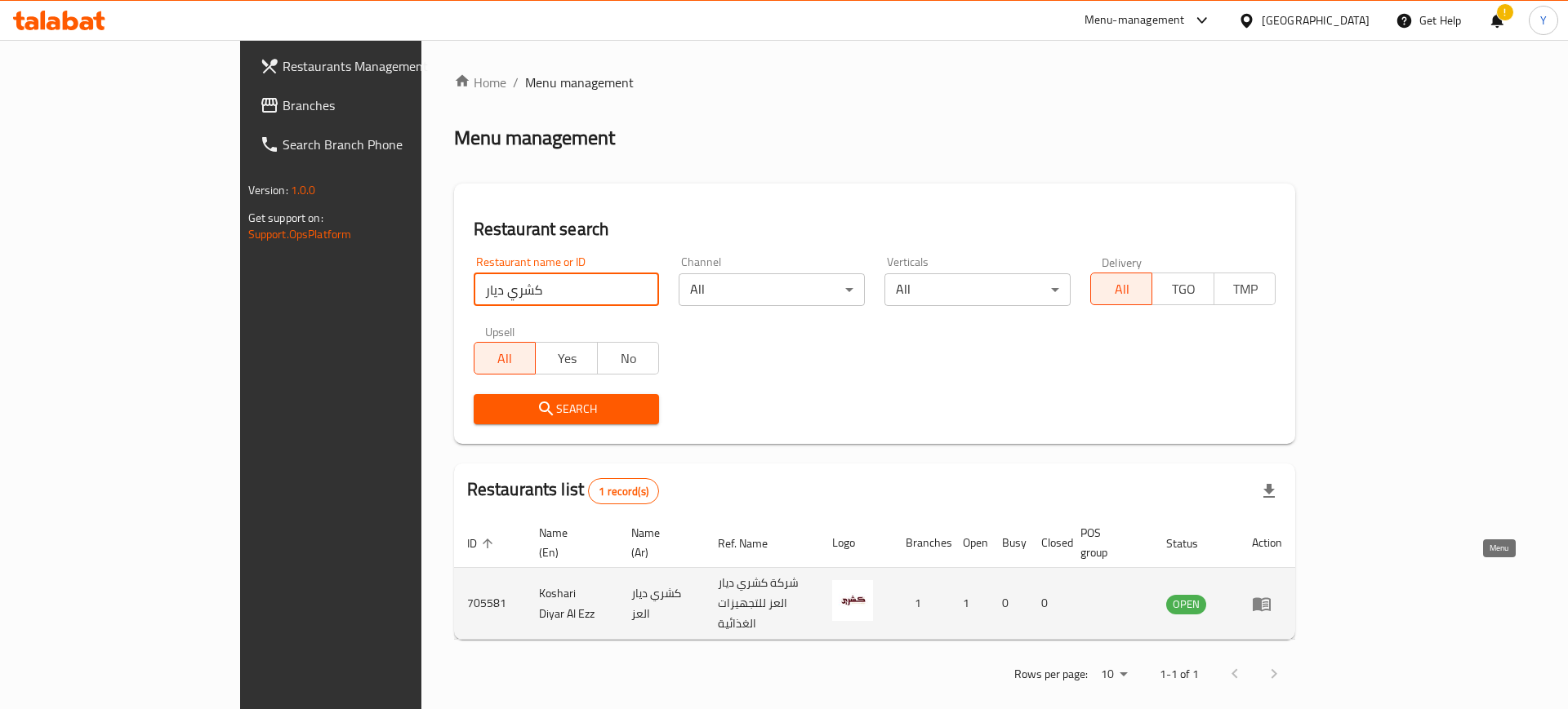
click at [1270, 597] on icon "enhanced table" at bounding box center [1262, 604] width 18 height 14
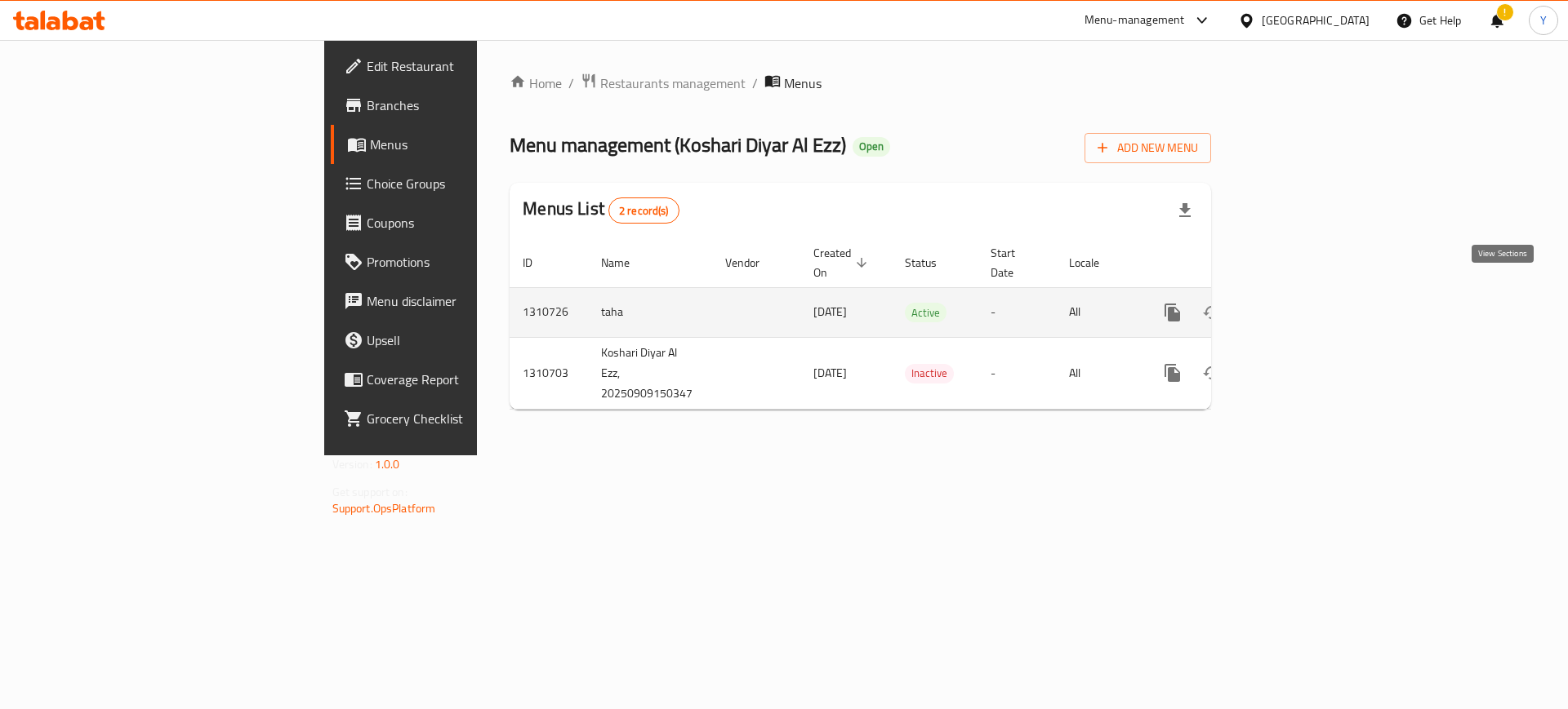
click at [1298, 305] on icon "enhanced table" at bounding box center [1290, 313] width 15 height 15
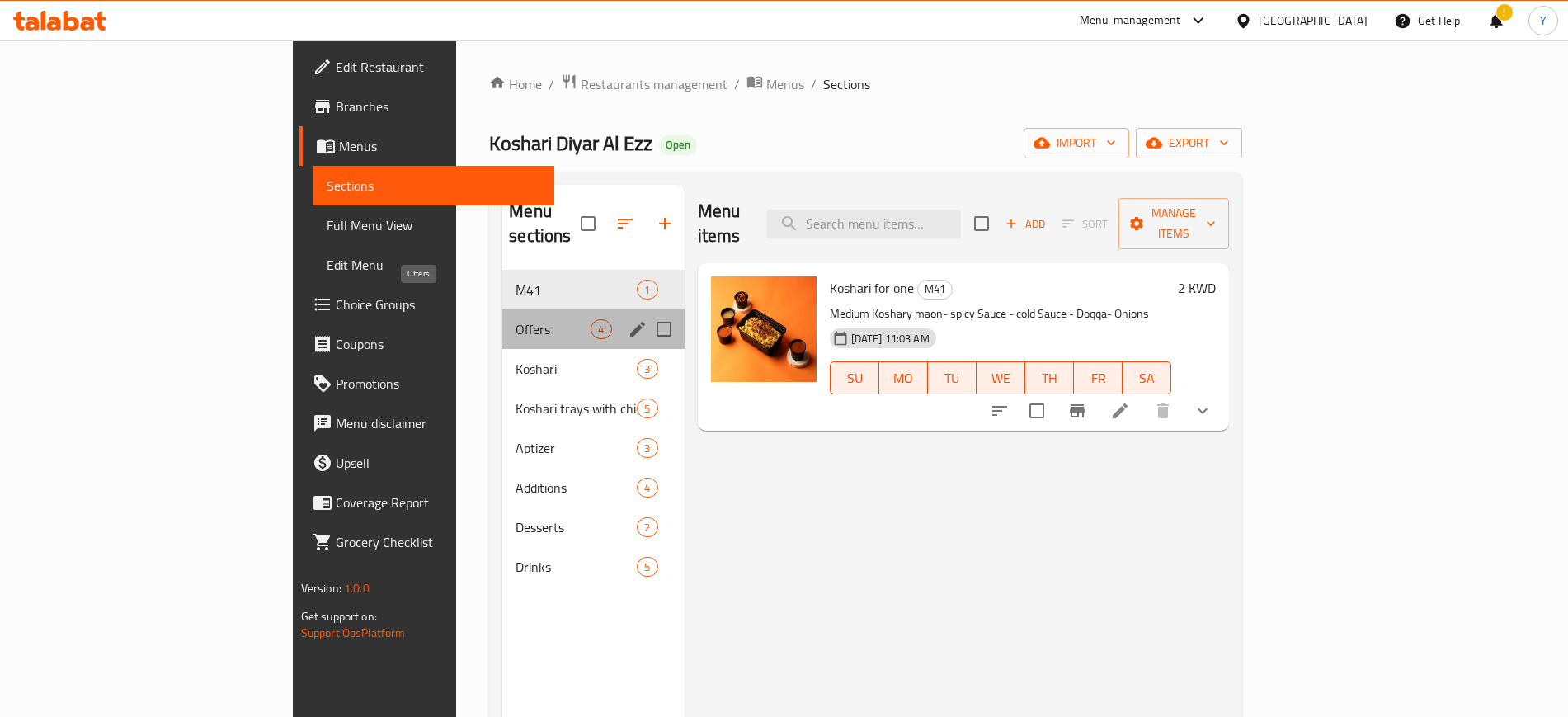
click at [515, 320] on span "Offers" at bounding box center [553, 330] width 75 height 20
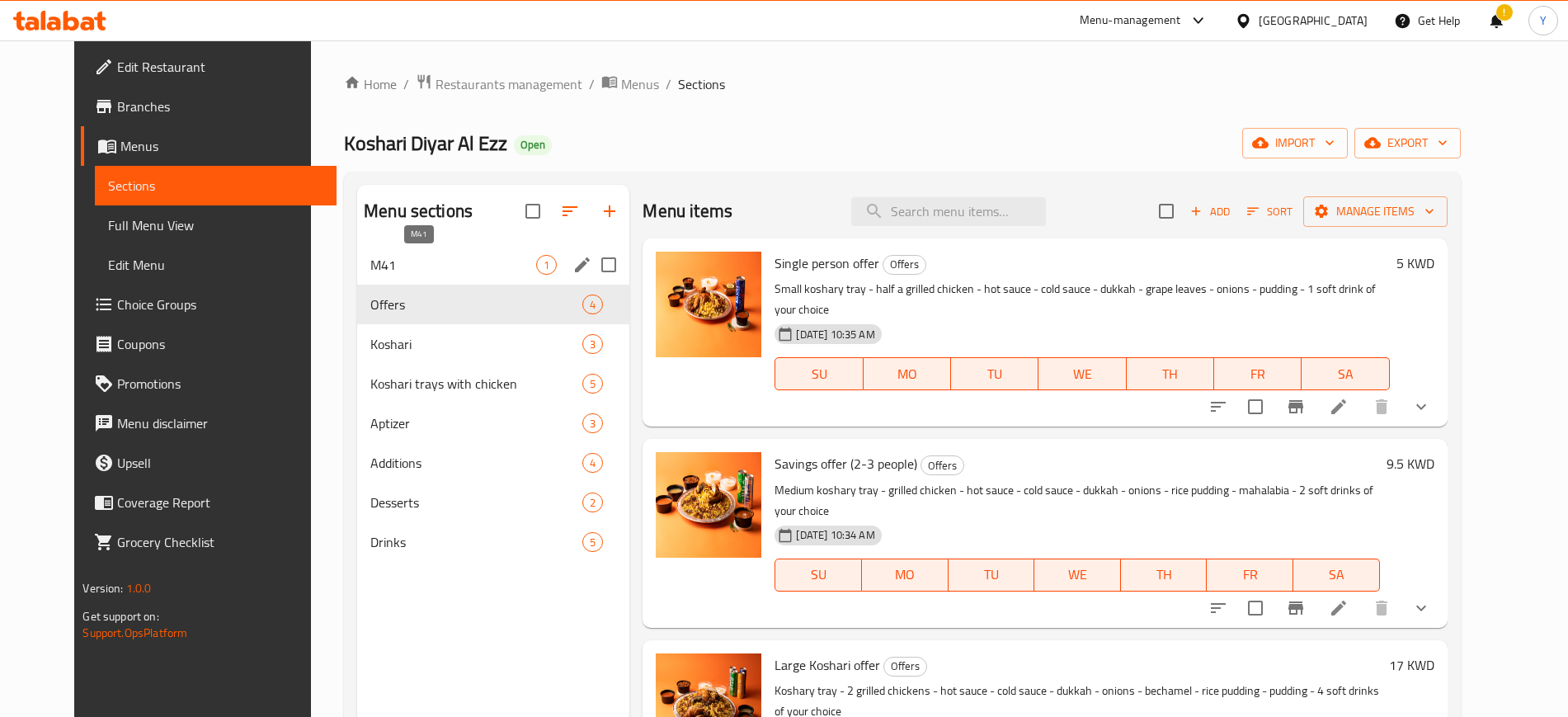
click at [434, 271] on span "M41" at bounding box center [453, 265] width 166 height 20
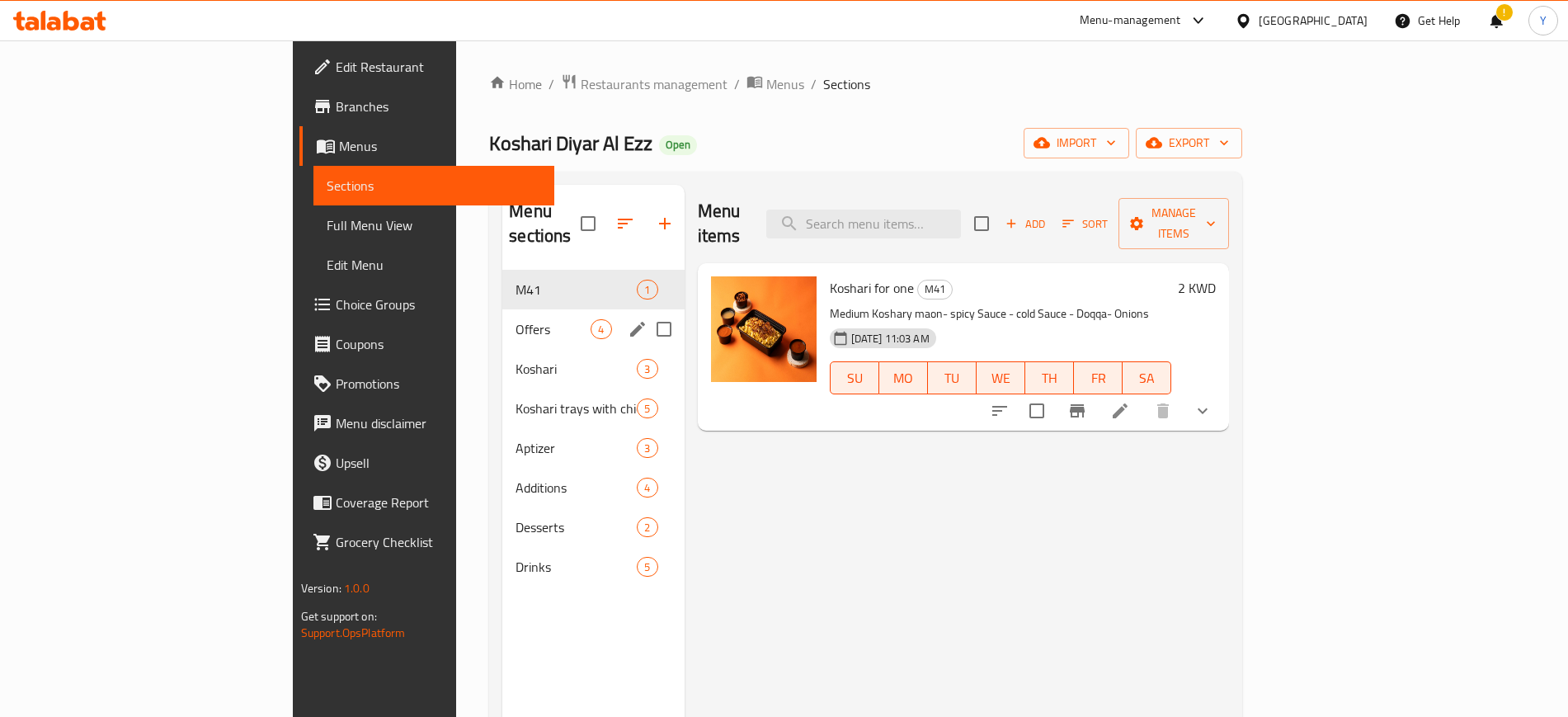
click at [502, 309] on div "Offers 4" at bounding box center [593, 329] width 182 height 39
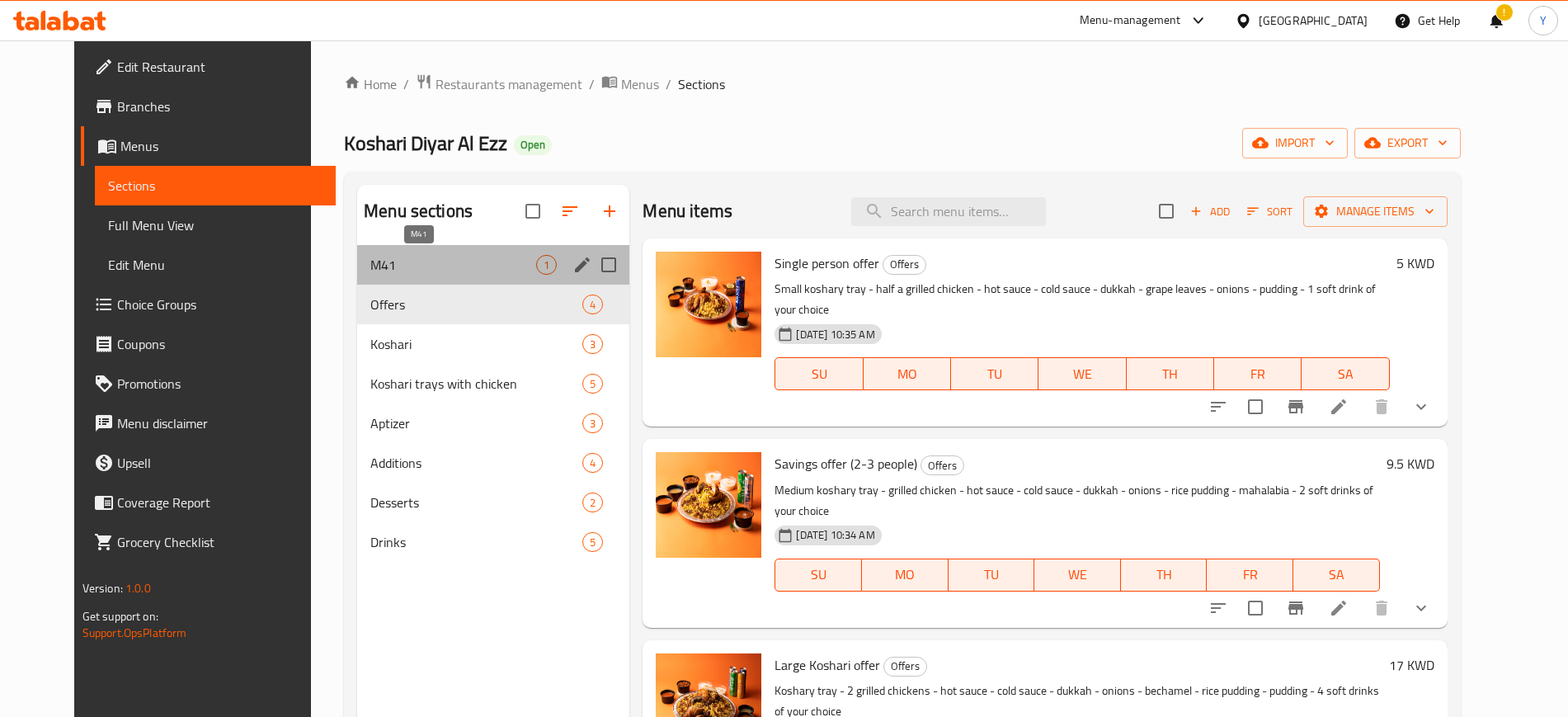
click at [419, 274] on span "M41" at bounding box center [453, 265] width 166 height 20
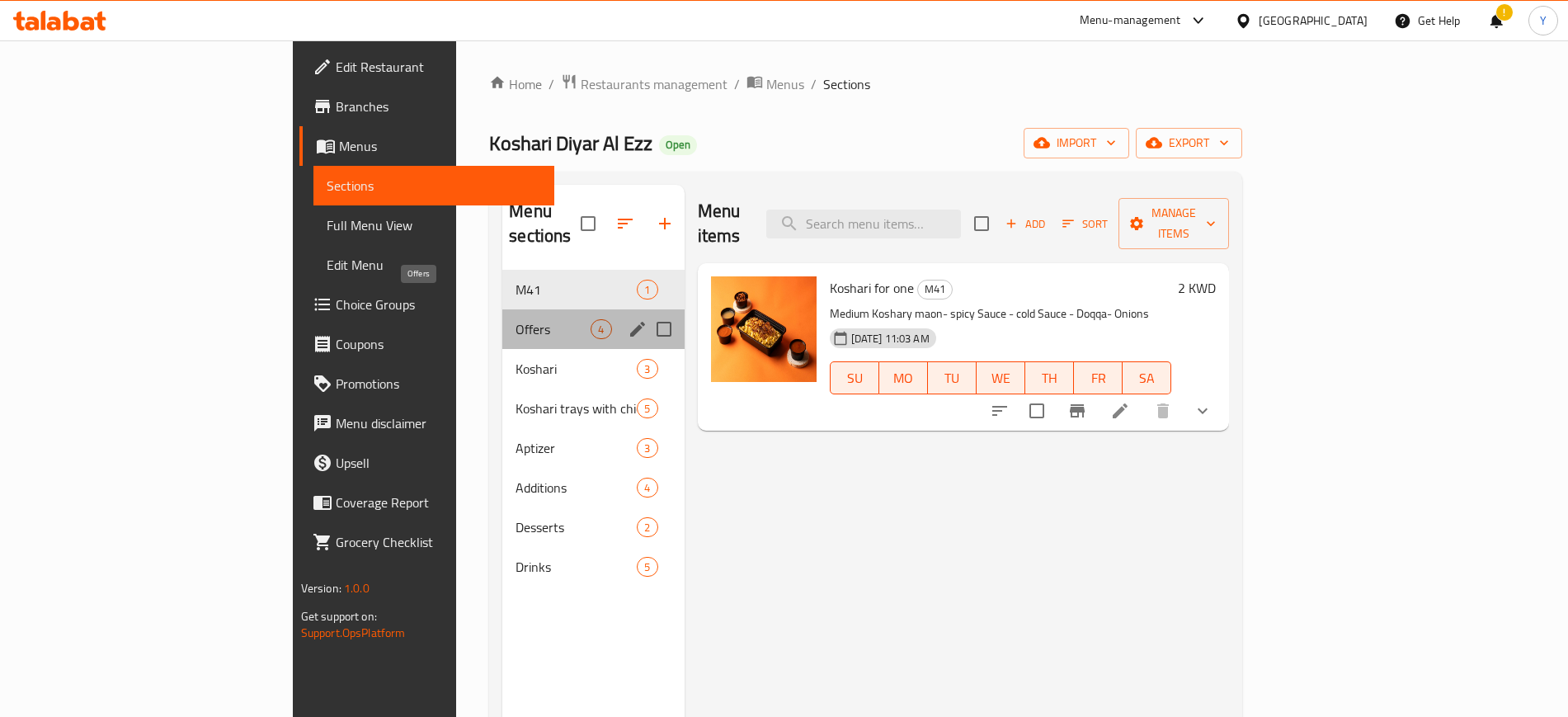
click at [515, 320] on span "Offers" at bounding box center [553, 330] width 75 height 20
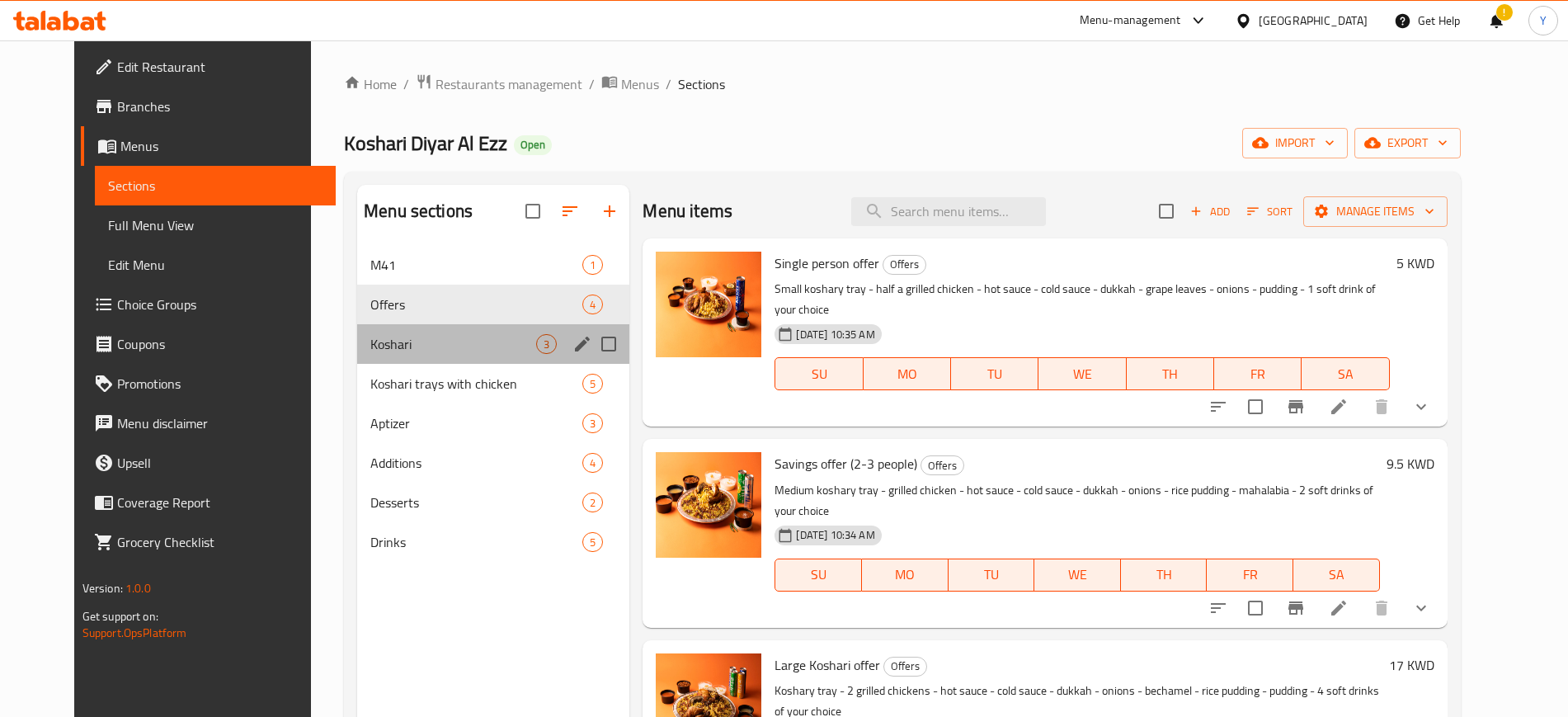
click at [434, 356] on div "Koshari 3" at bounding box center [493, 344] width 272 height 39
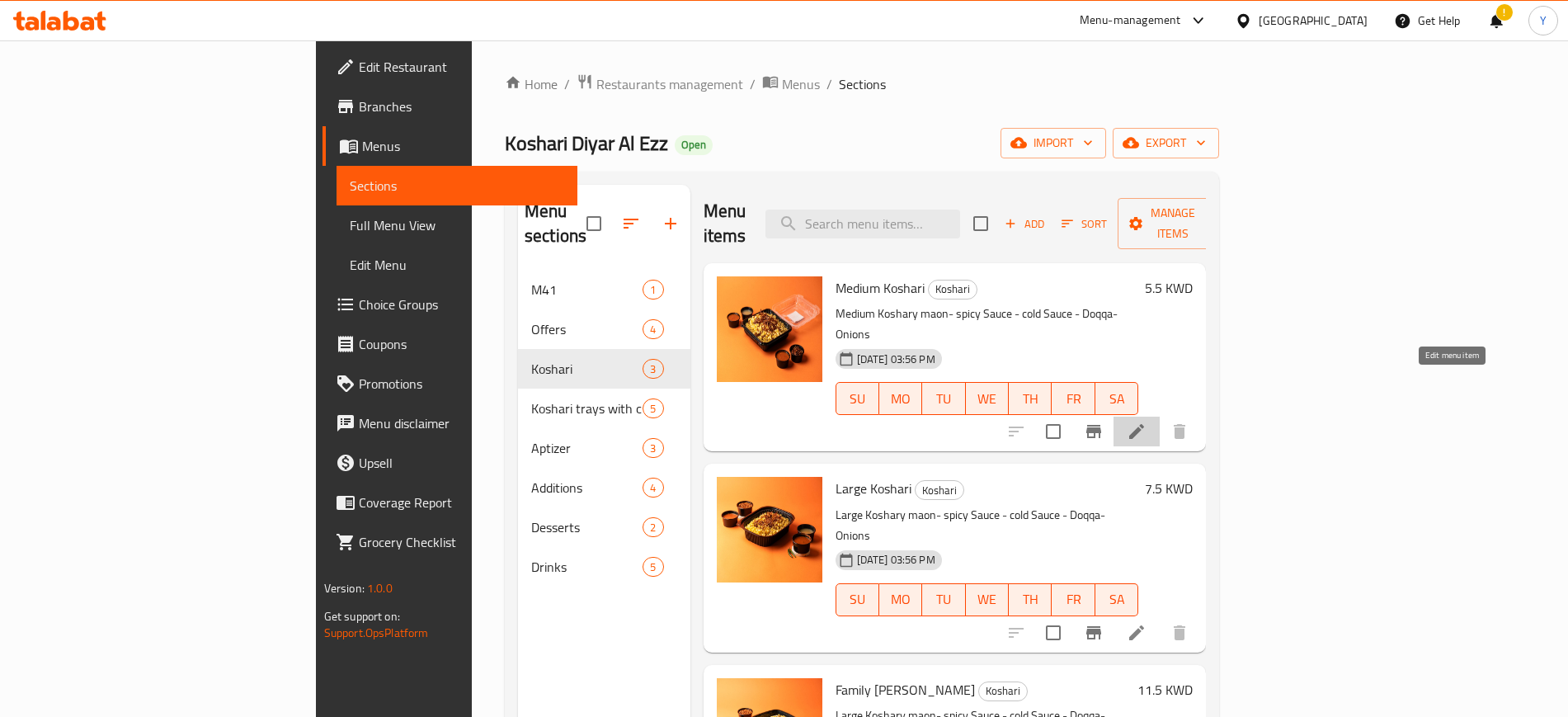
click at [1146, 422] on icon at bounding box center [1136, 432] width 20 height 20
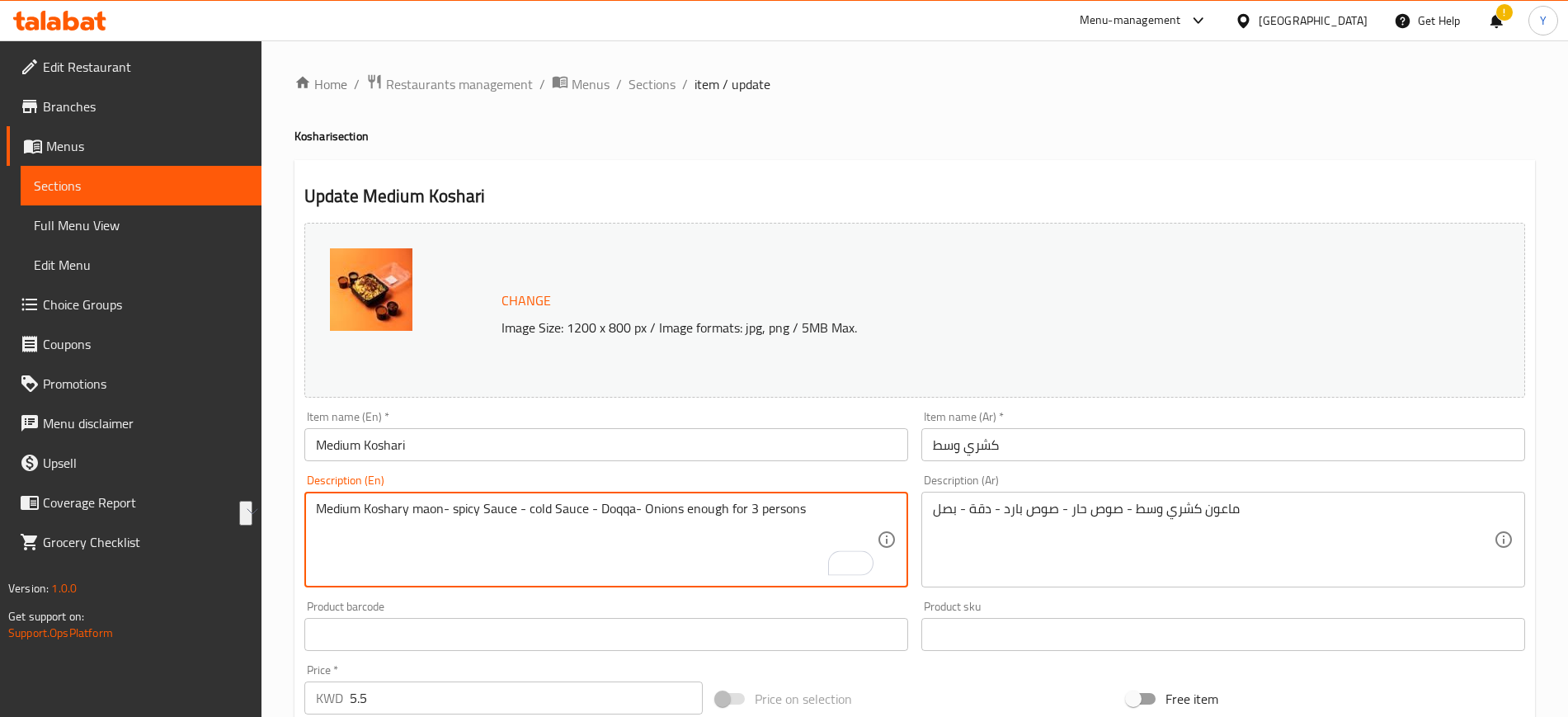
drag, startPoint x: 832, startPoint y: 512, endPoint x: 737, endPoint y: 510, distance: 95.0
click at [737, 510] on textarea "Medium Koshary maon- spicy Sauce - cold Sauce - Doqqa- Onions enough for 3 pers…" at bounding box center [596, 540] width 561 height 79
type textarea "Medium Koshary maon- spicy Sauce - cold Sauce - Doqqa- Onions enough for 3 pers…"
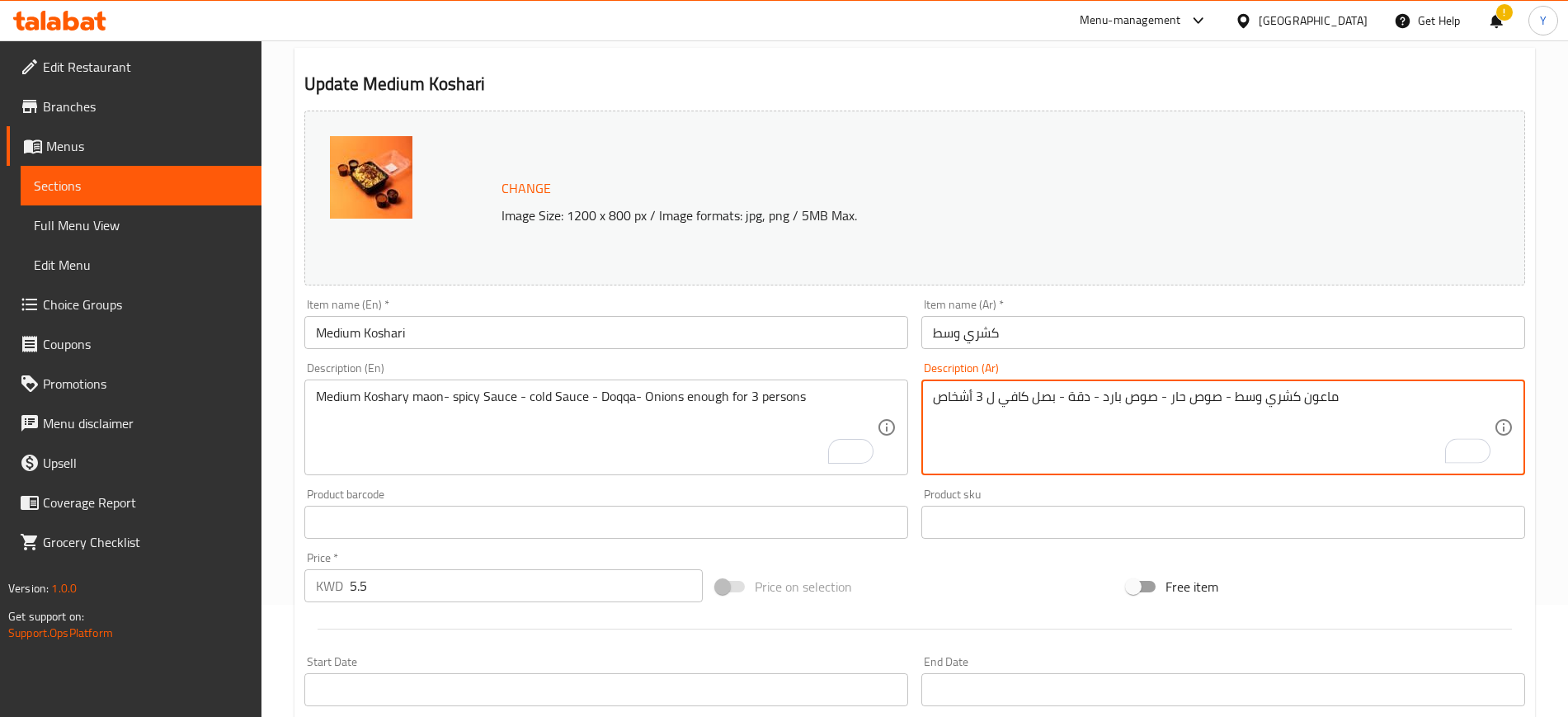
scroll to position [128, 0]
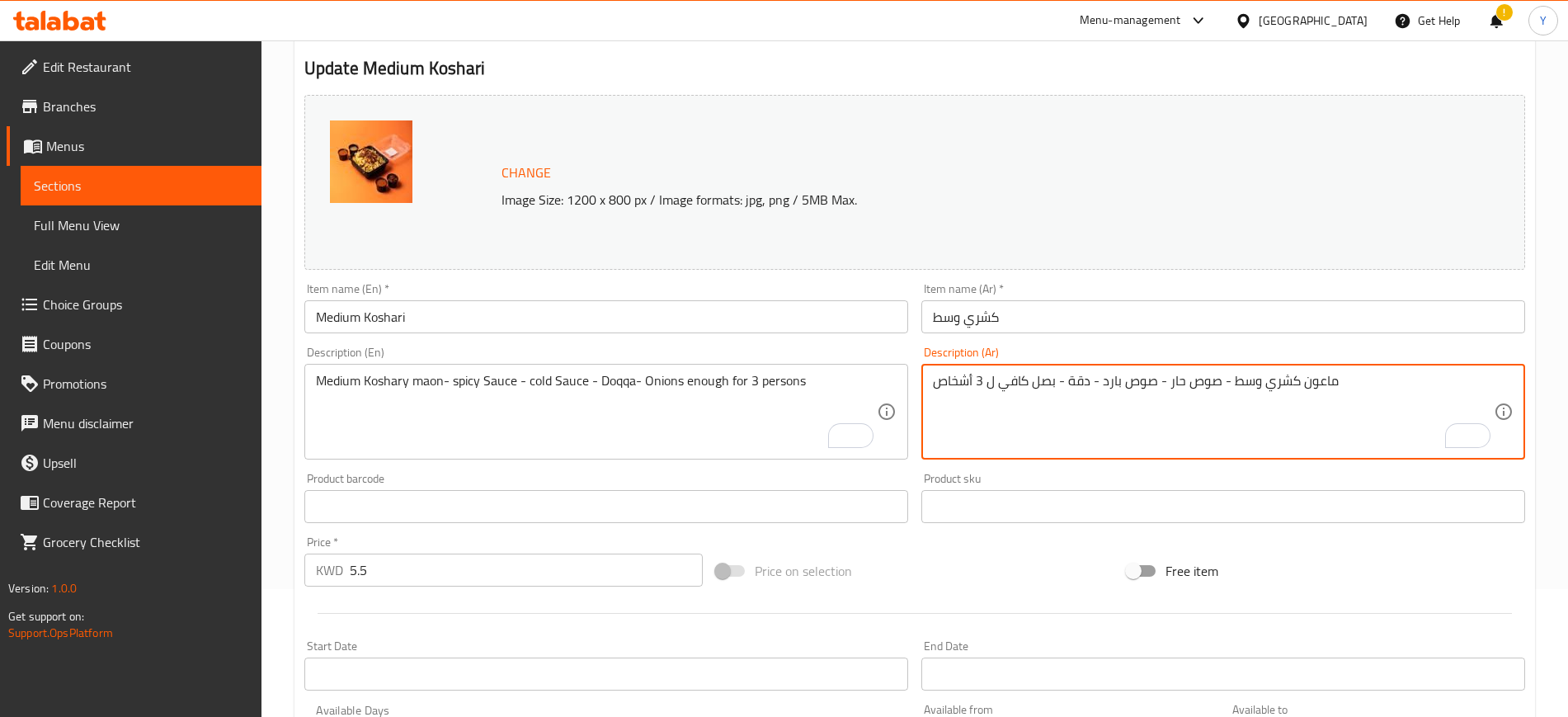
click at [1030, 384] on textarea "ماعون كشري وسط - صوص حار - صوص بارد - دقة - بصل كافي ل 3 أشخاص" at bounding box center [1213, 413] width 561 height 79
click at [934, 383] on textarea "ماعون كشري وسط - صوص حار - صوص بارد - دقة - بصل ( كافي ل 3 أشخاص" at bounding box center [1213, 413] width 561 height 79
type textarea "( [PERSON_NAME] وسط - صوص حار - صوص بارد - دقة - بصل ( كافي ل 3 أشخاص"
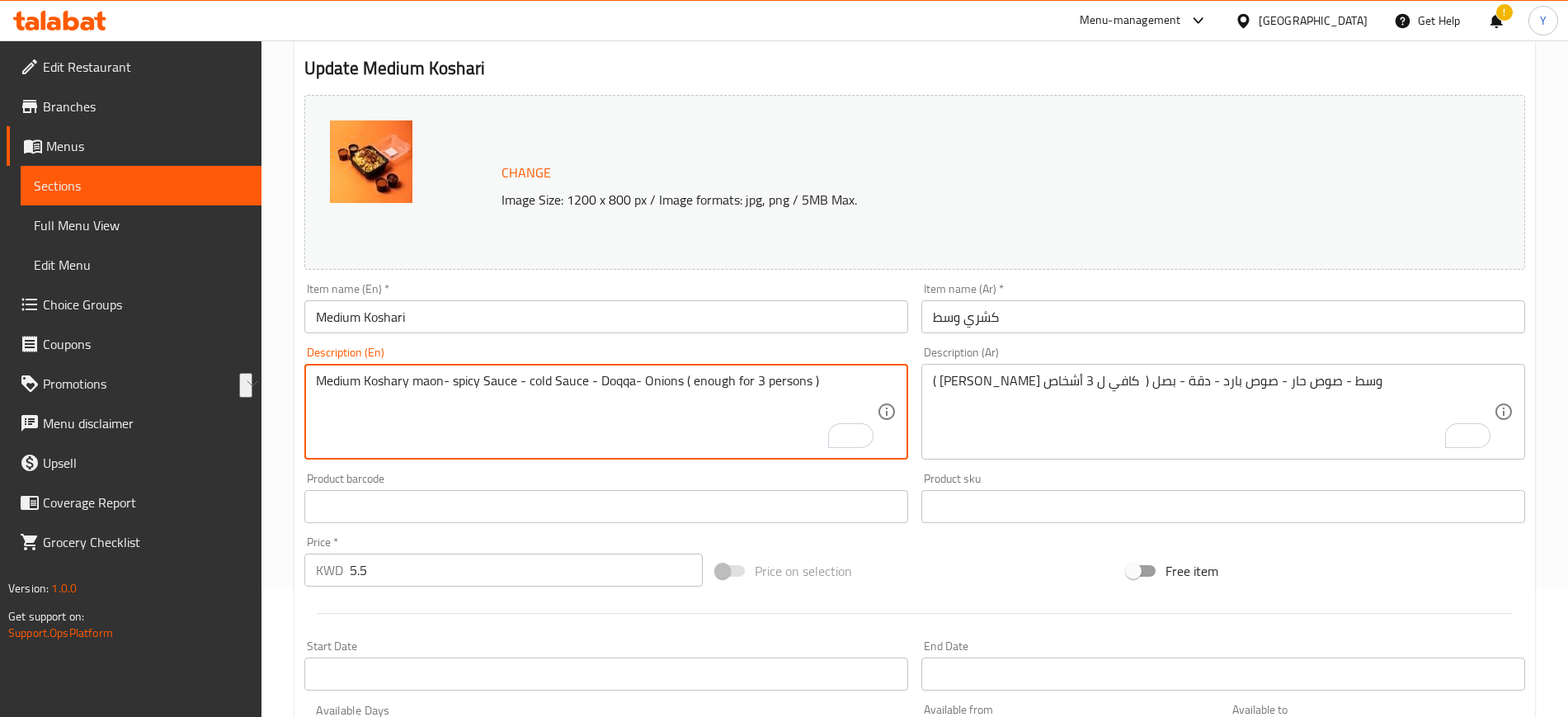
type textarea "Medium Koshary maon- spicy Sauce - cold Sauce - Doqqa- Onions ( enough for 3 pe…"
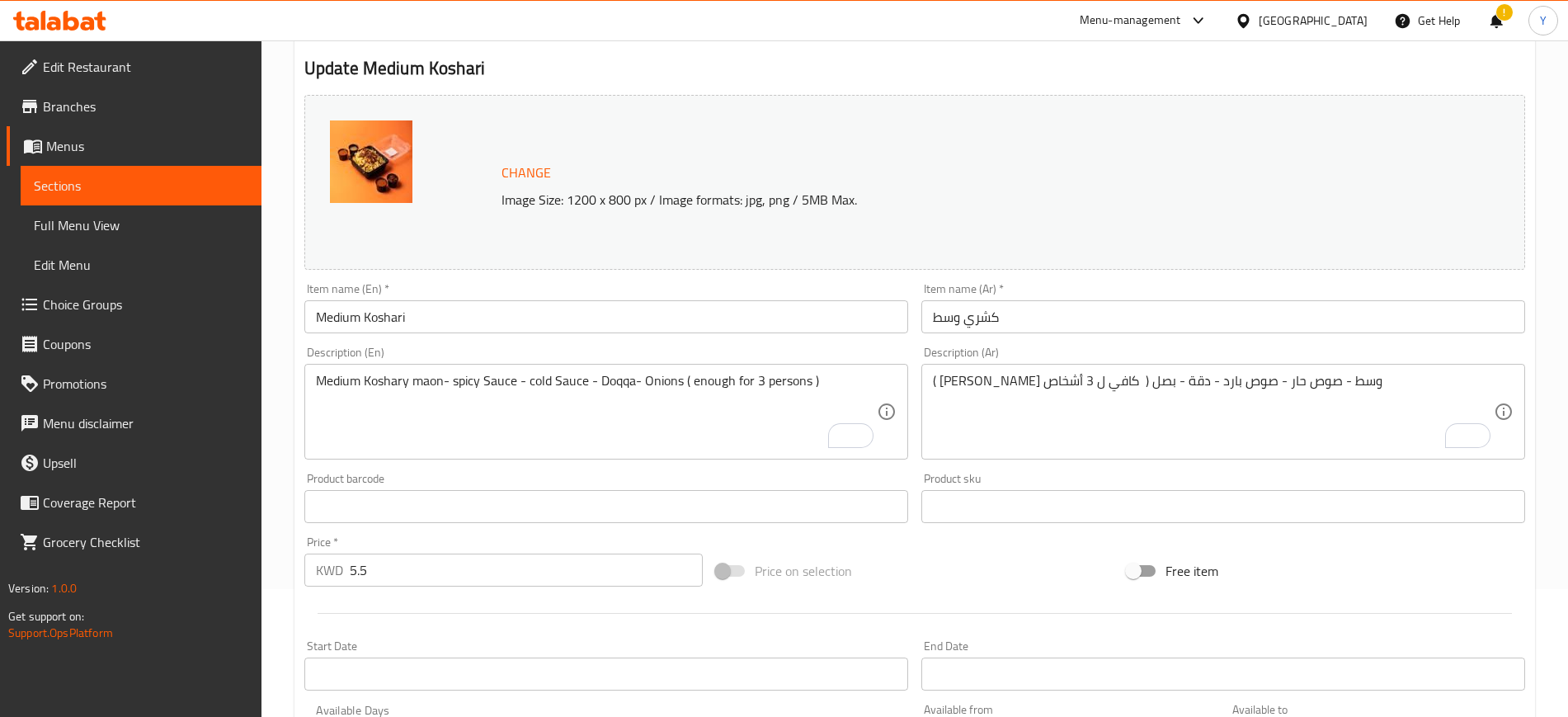
drag, startPoint x: 925, startPoint y: 384, endPoint x: 1043, endPoint y: 376, distance: 118.3
click at [1043, 376] on div "( [PERSON_NAME] وسط - صوص حار - صوص بارد - دقة - بصل ( كافي ل 3 أشخاص Descripti…" at bounding box center [1223, 412] width 603 height 96
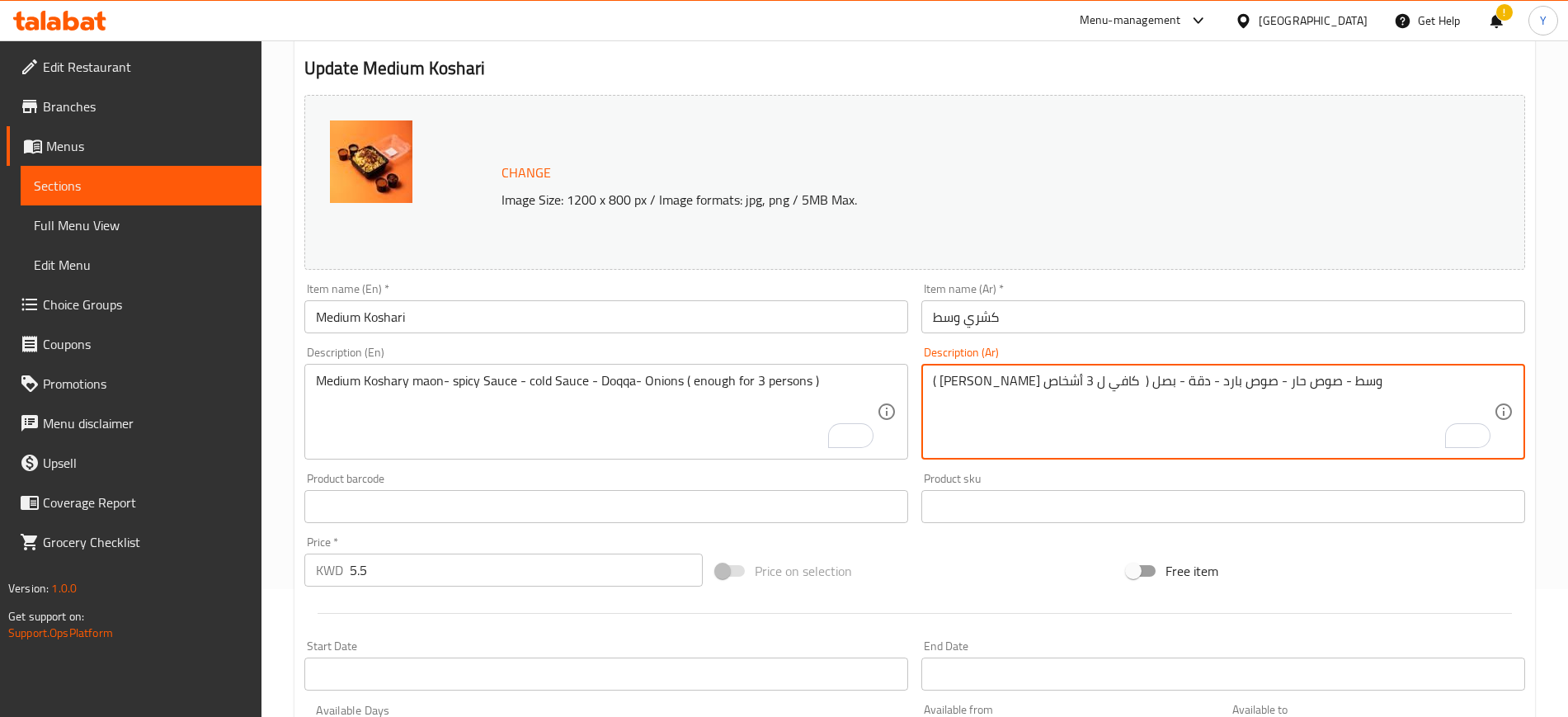
drag, startPoint x: 1043, startPoint y: 376, endPoint x: 955, endPoint y: 392, distance: 89.4
click at [955, 392] on textarea "( [PERSON_NAME] وسط - صوص حار - صوص بارد - دقة - بصل ( كافي ل 3 أشخاص" at bounding box center [1213, 413] width 561 height 79
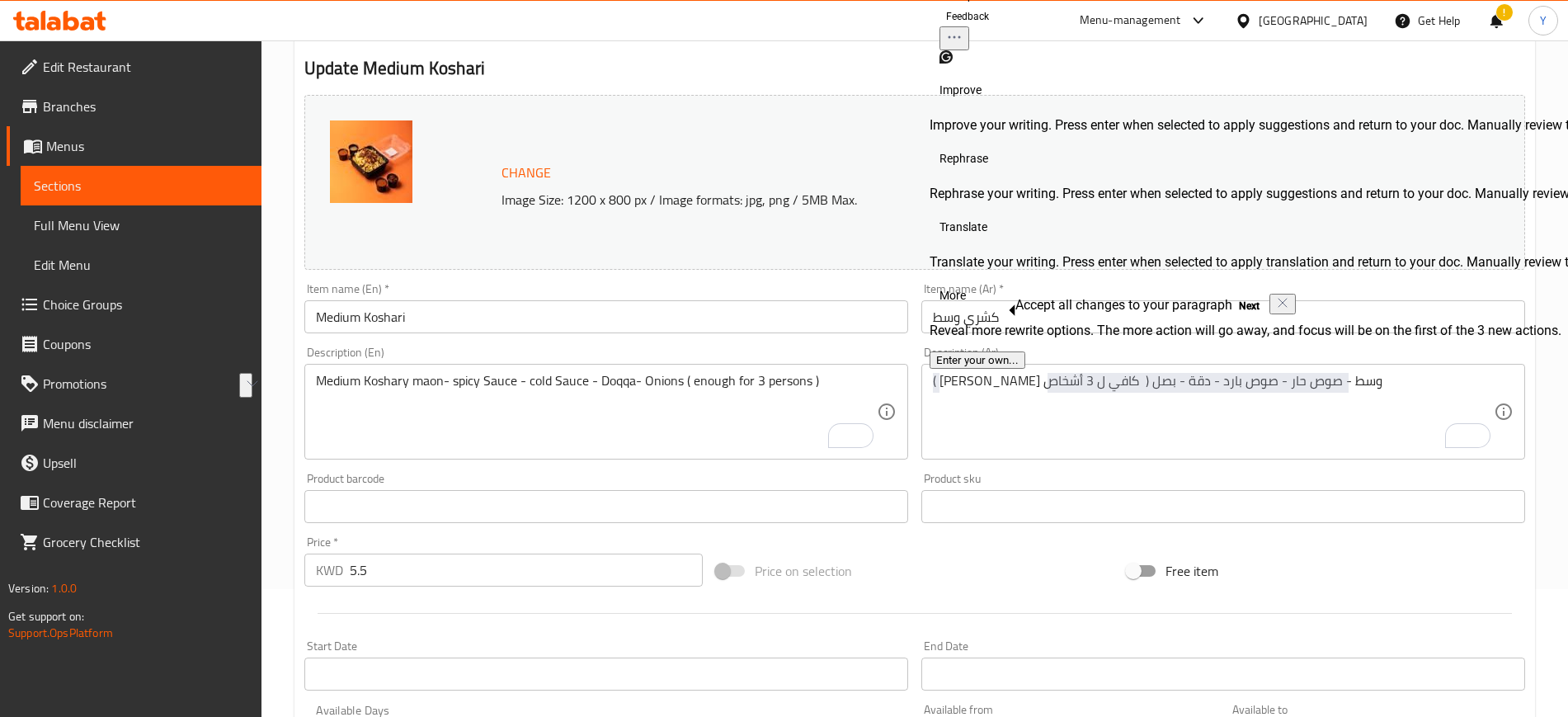
drag, startPoint x: 1049, startPoint y: 375, endPoint x: 928, endPoint y: 385, distance: 121.4
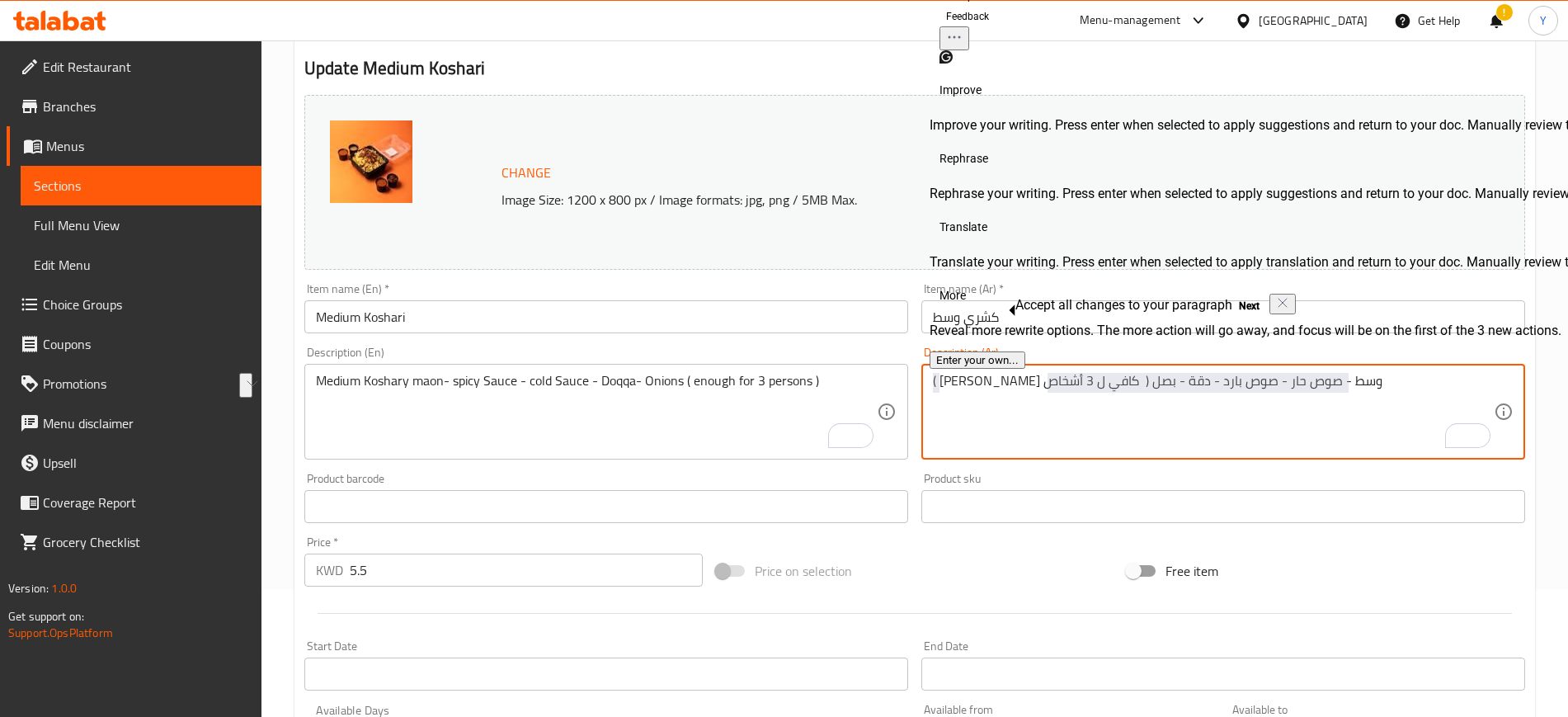
click at [1045, 378] on textarea "( [PERSON_NAME] وسط - صوص حار - صوص بارد - دقة - بصل ( كافي ل 3 أشخاص" at bounding box center [1213, 413] width 561 height 79
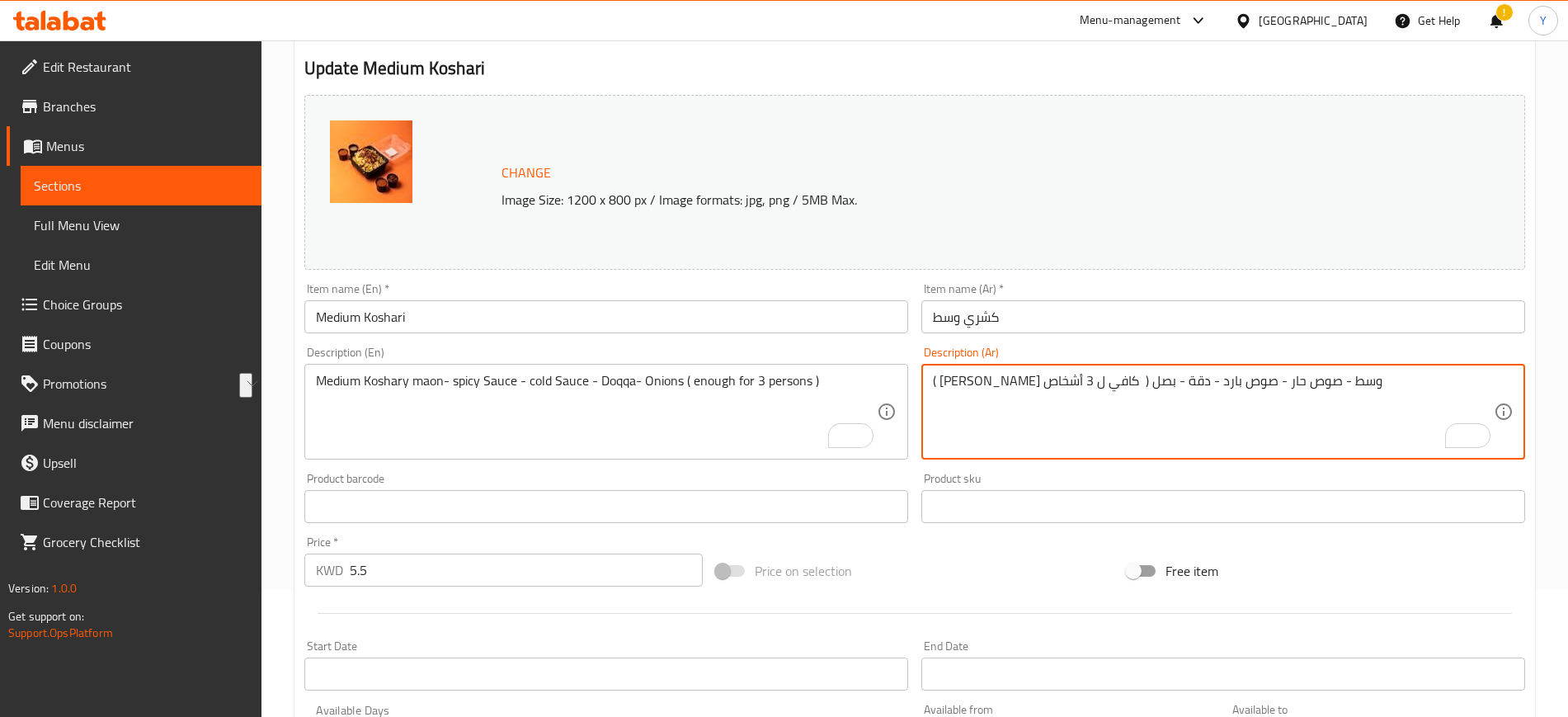
drag, startPoint x: 1045, startPoint y: 379, endPoint x: 942, endPoint y: 385, distance: 103.2
click at [942, 385] on textarea "( [PERSON_NAME] وسط - صوص حار - صوص بارد - دقة - بصل ( كافي ل 3 أشخاص" at bounding box center [1213, 413] width 561 height 79
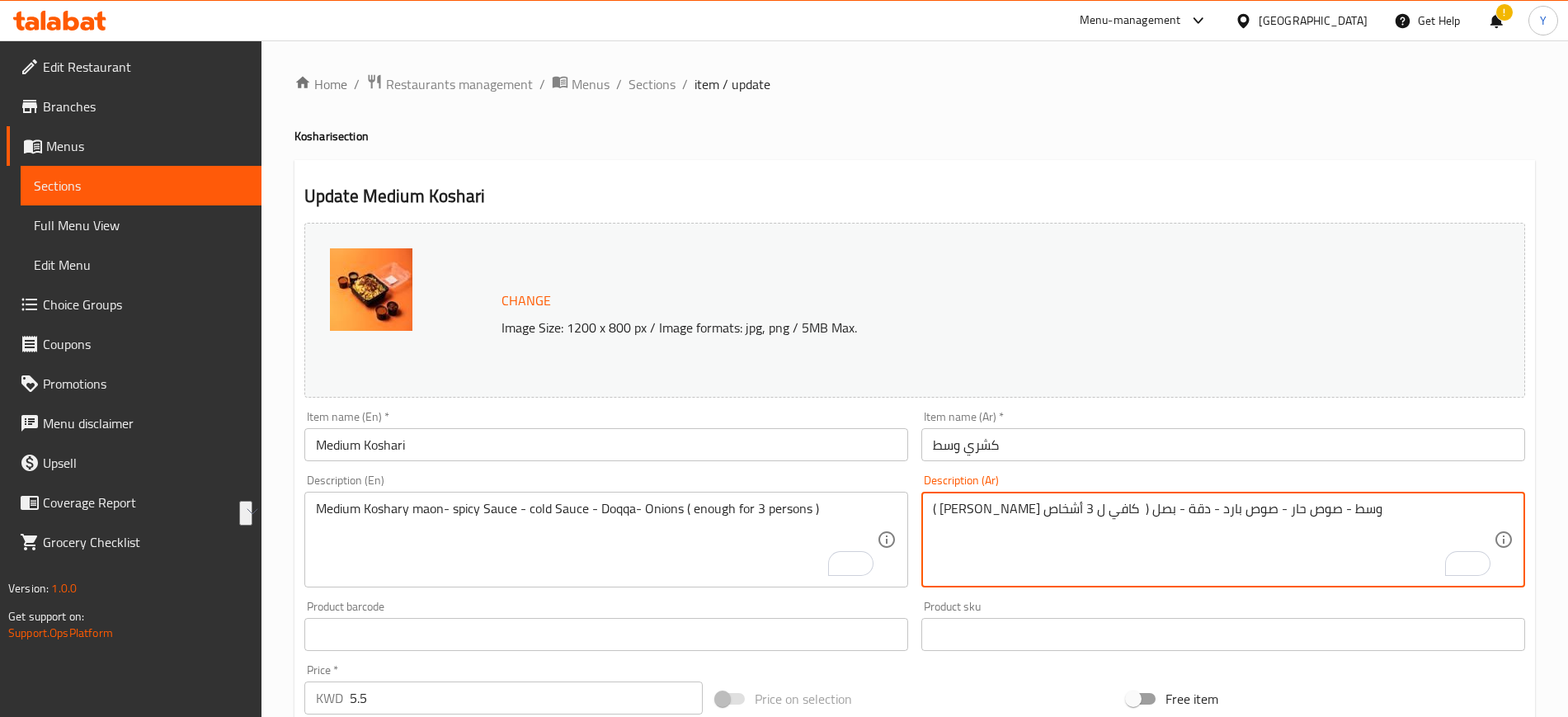
scroll to position [473, 0]
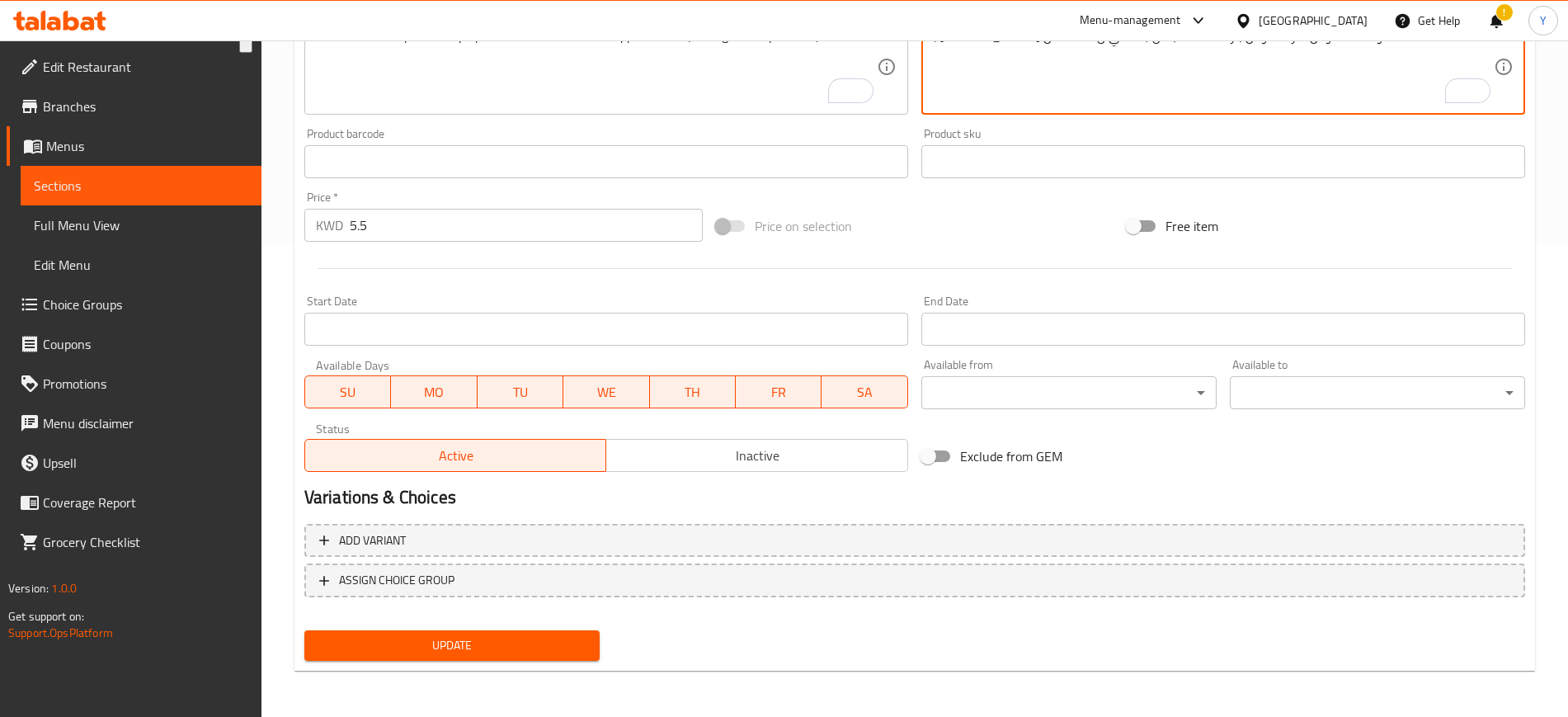
click at [500, 650] on span "Update" at bounding box center [452, 646] width 269 height 21
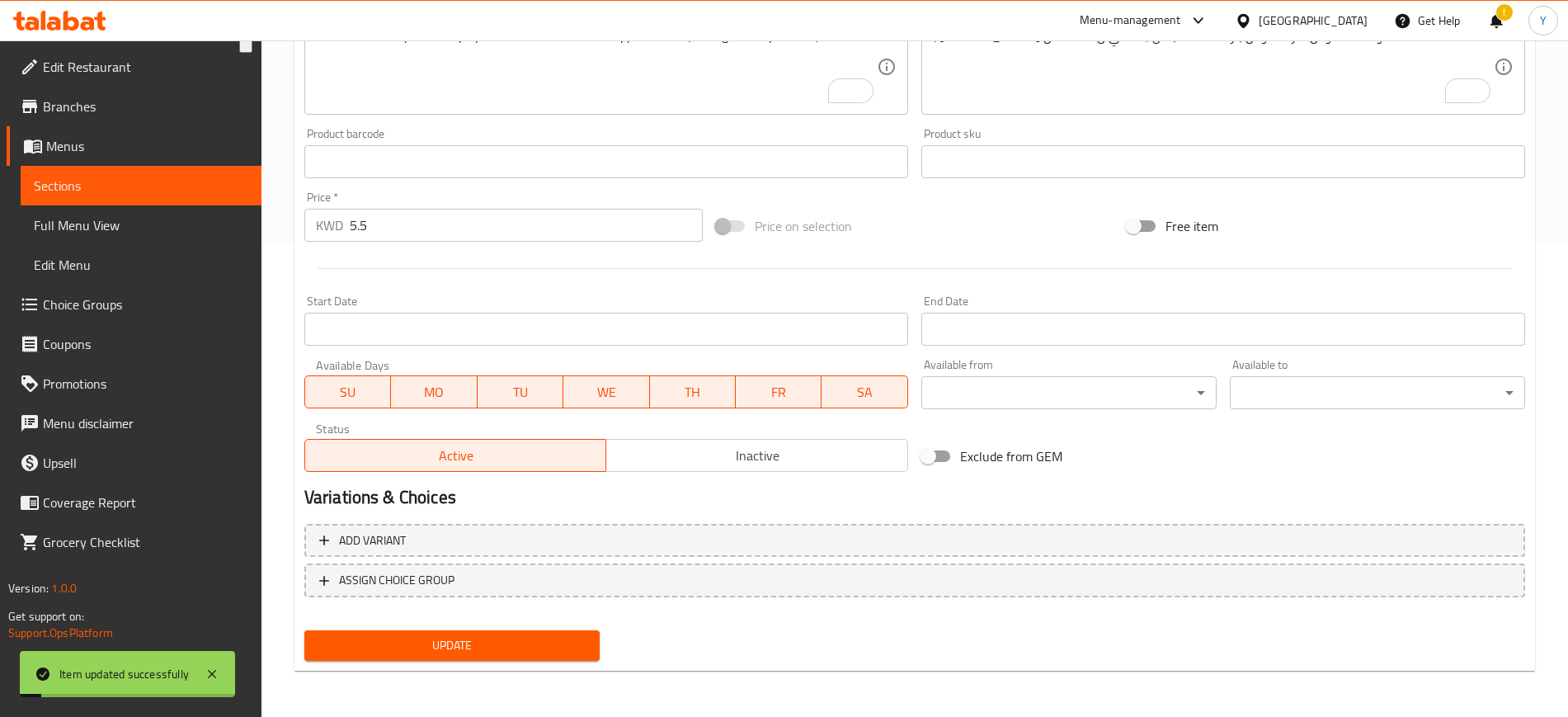
scroll to position [0, 0]
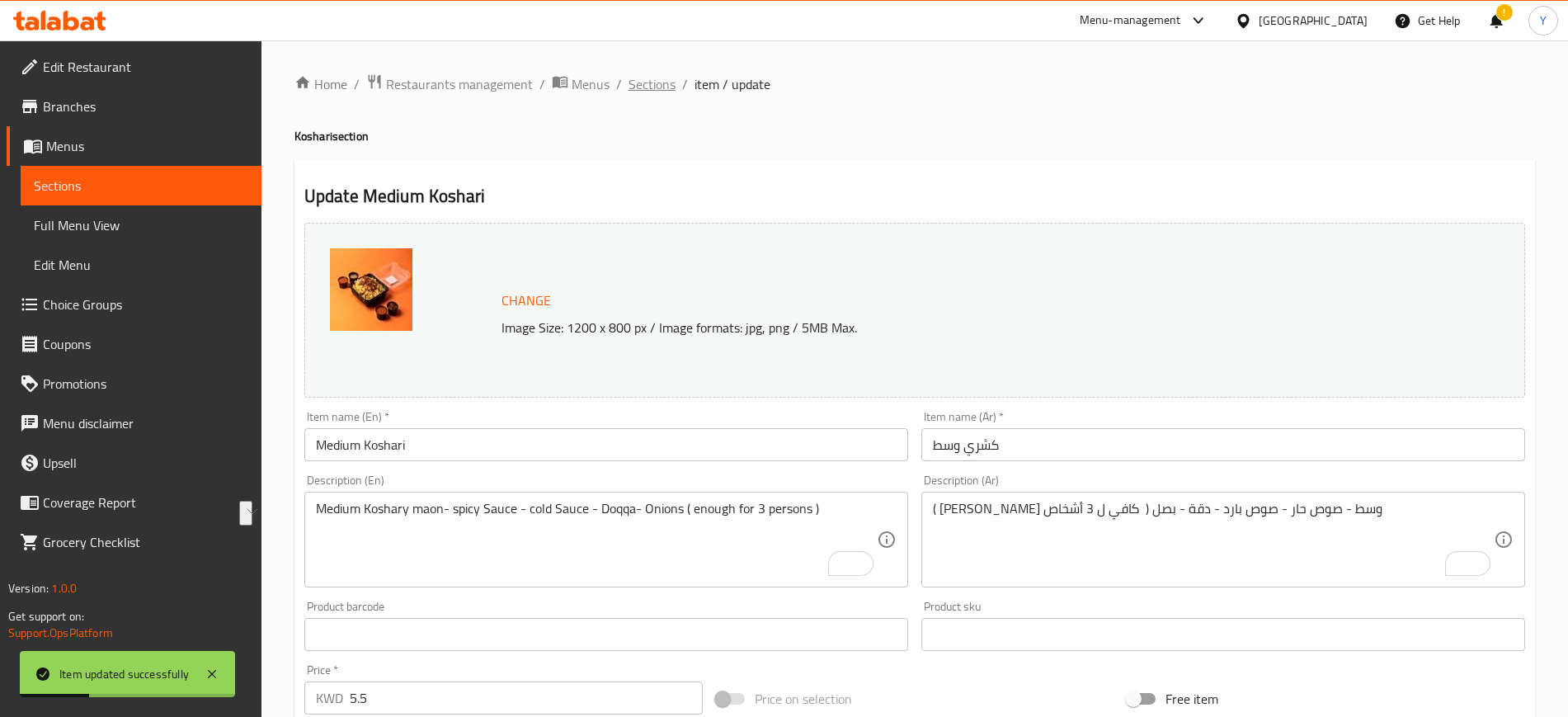
click at [640, 88] on span "Sections" at bounding box center [652, 85] width 47 height 20
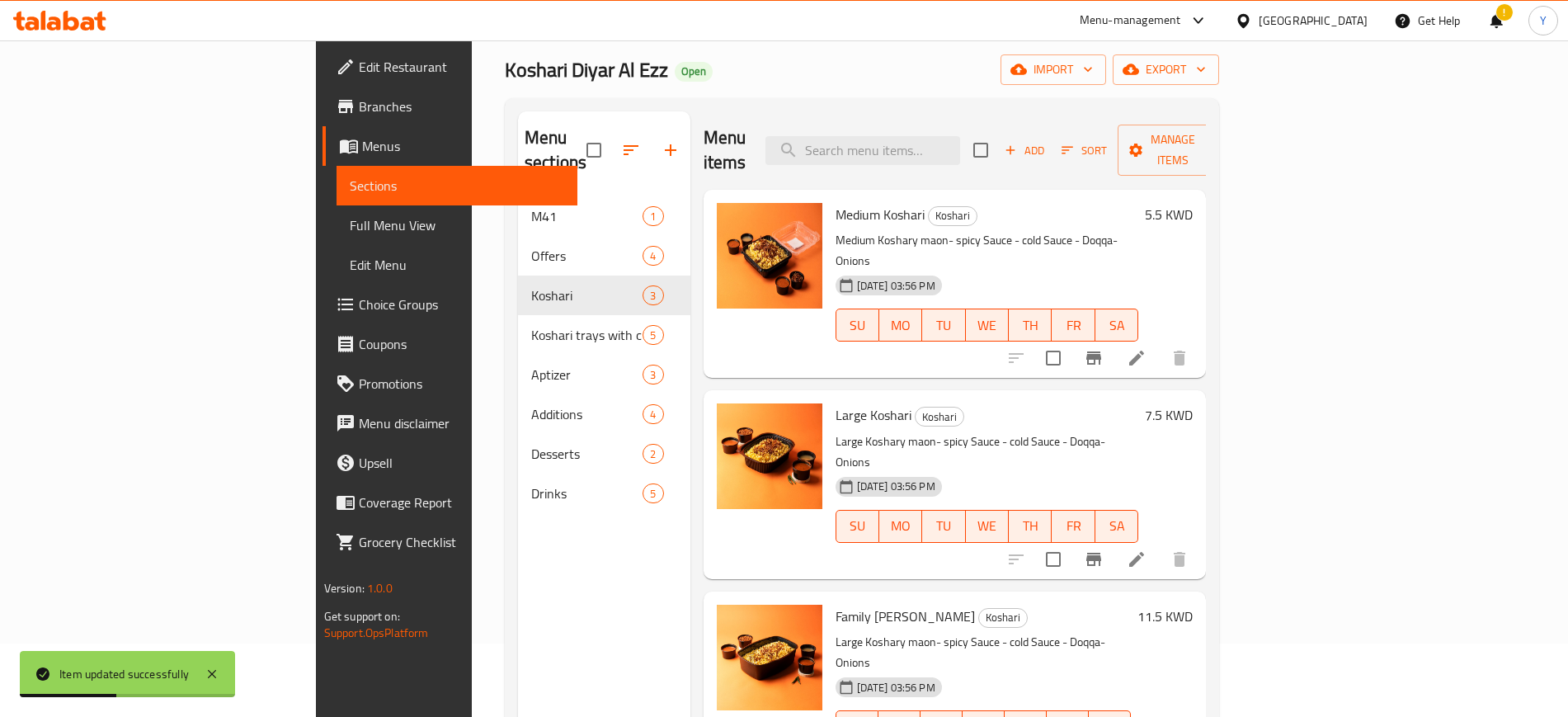
scroll to position [75, 0]
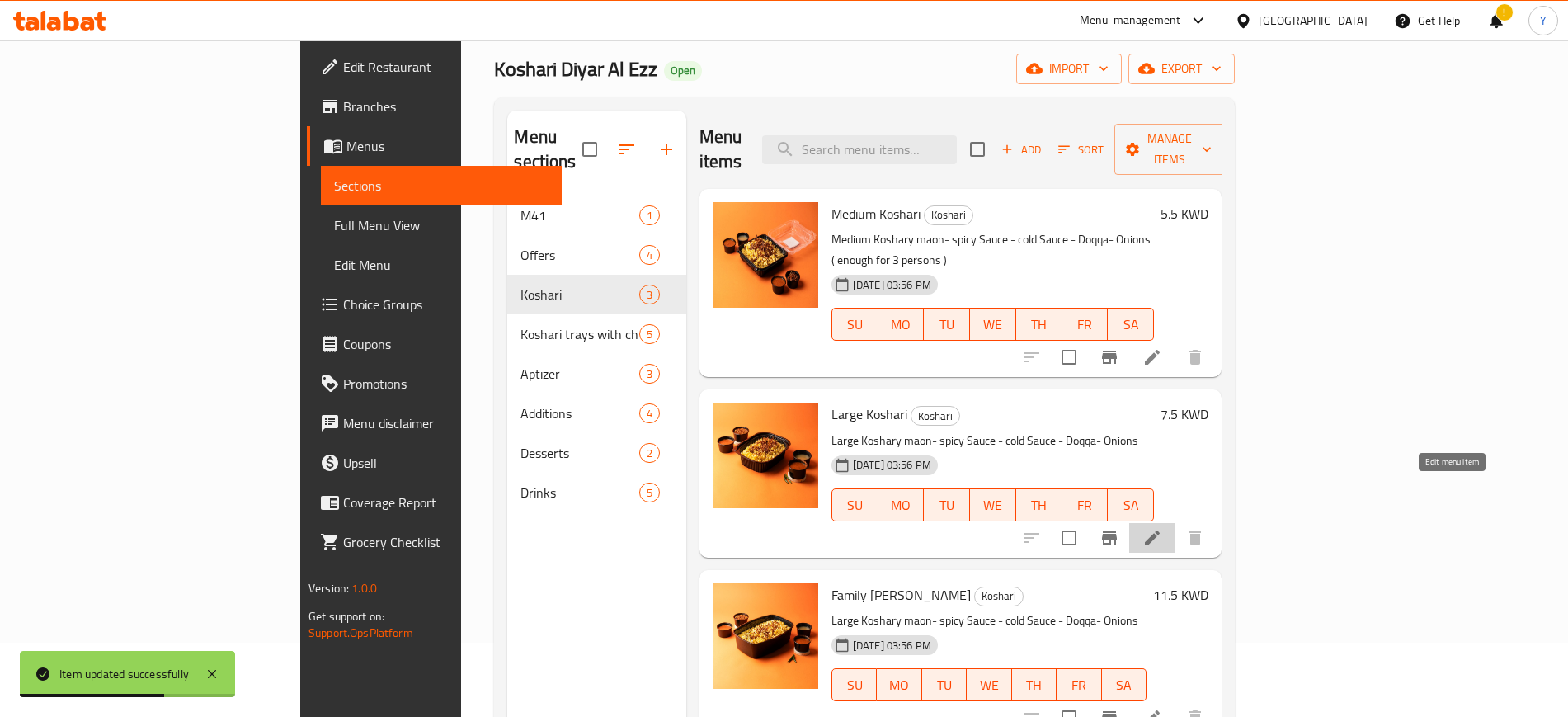
click at [1160, 531] on icon at bounding box center [1152, 538] width 15 height 15
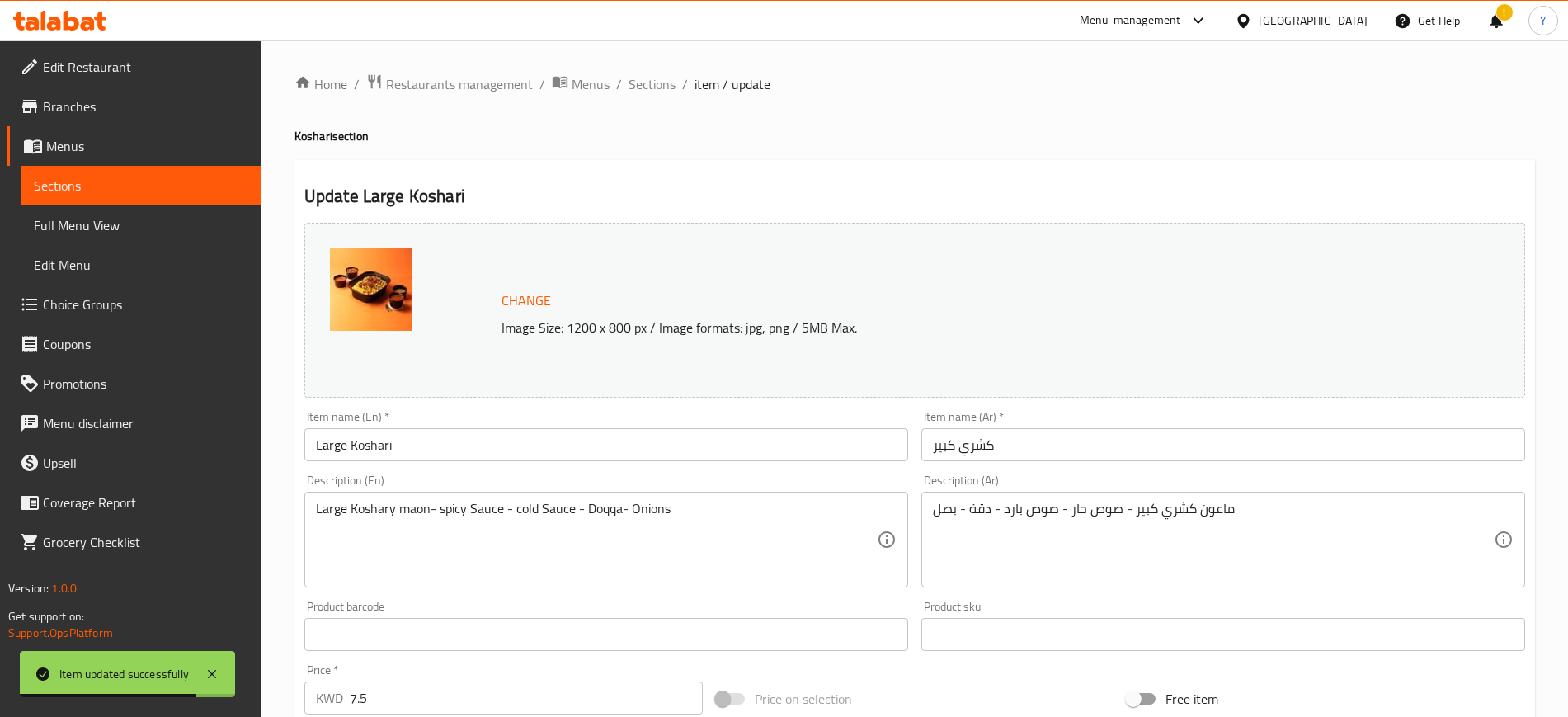
scroll to position [160, 0]
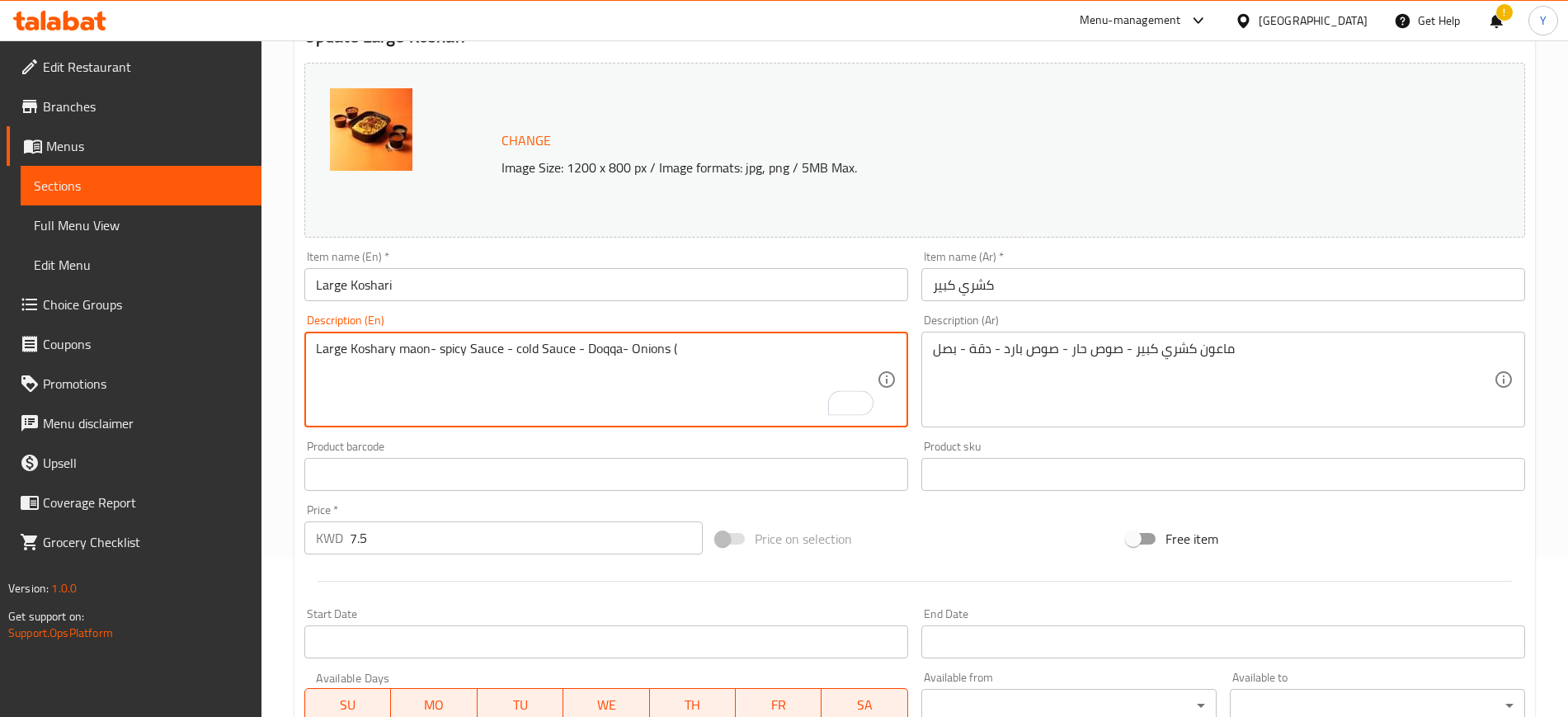
paste textarea "( enough for 3 persons )"
type textarea "Large Koshary maon- spicy Sauce - cold Sauce - Doqqa- Onions ( enough for 3 per…"
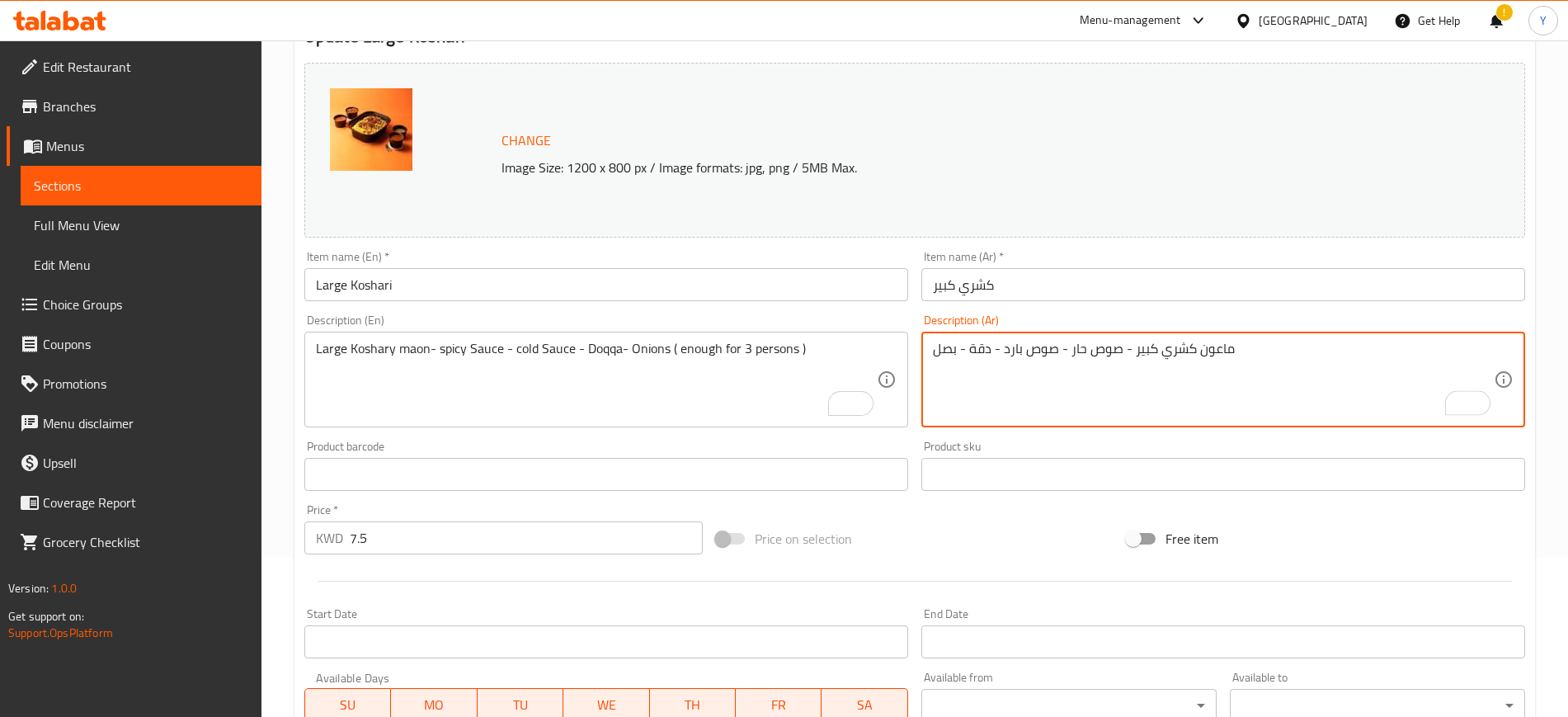
paste textarea "( كافي ل 3 أشخاص"
click at [937, 357] on textarea "ماعون كشري كبير - صوص حار - صوص بارد - دقة - بصل ( كافي ل 3 أشخاص" at bounding box center [1213, 380] width 561 height 79
type textarea "( [PERSON_NAME] كبير - صوص حار - صوص بارد - دقة - بصل ( كافي ل 3 أشخاص"
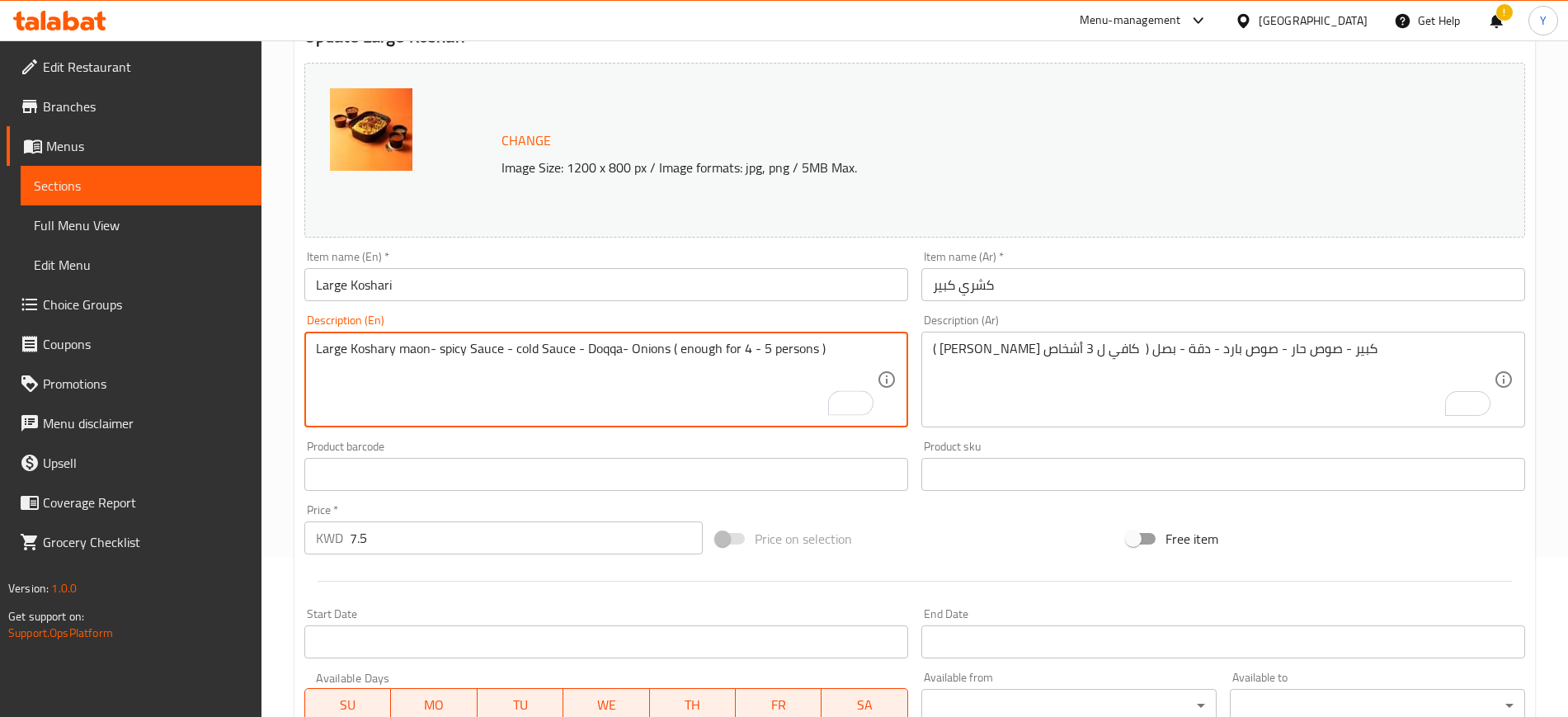
type textarea "Large Koshary maon- spicy Sauce - cold Sauce - Doqqa- Onions ( enough for 4 - 5…"
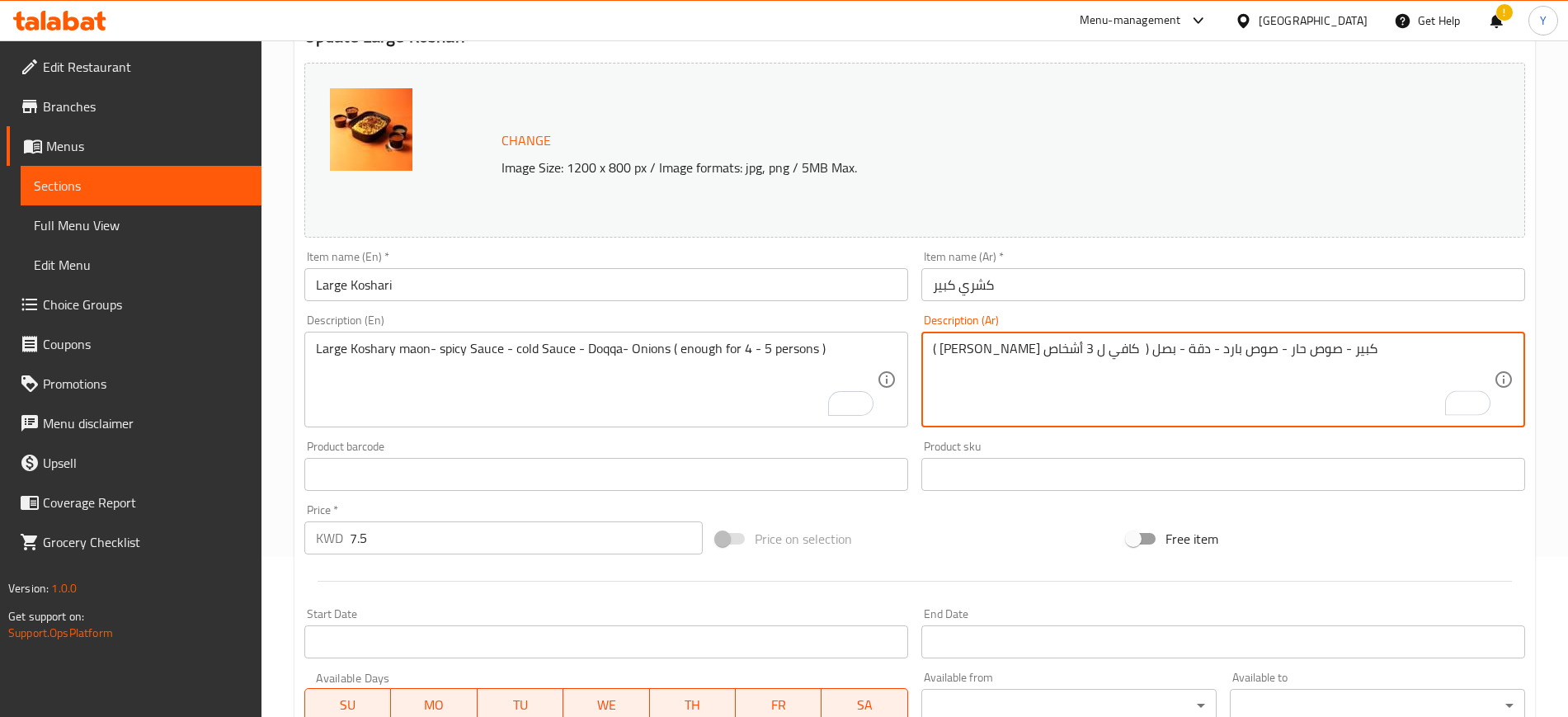
click at [986, 350] on textarea "( [PERSON_NAME] كبير - صوص حار - صوص بارد - دقة - بصل ( كافي ل 3 أشخاص" at bounding box center [1213, 380] width 561 height 79
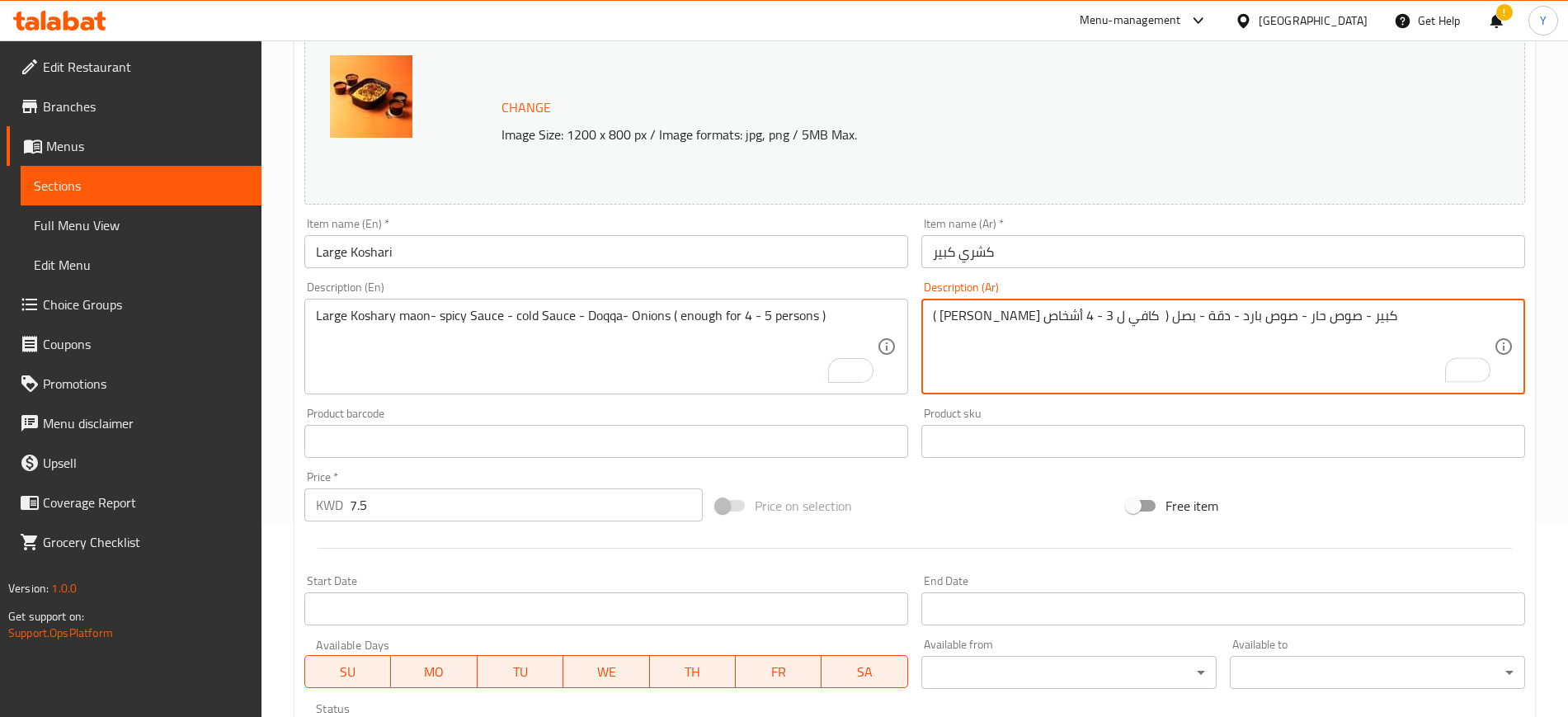
scroll to position [195, 0]
click at [989, 318] on textarea "( [PERSON_NAME] كبير - صوص حار - صوص بارد - دقة - بصل ( كافي ل 3 - 4 أشخاص" at bounding box center [1213, 346] width 561 height 79
click at [1001, 318] on textarea "( [PERSON_NAME] كبير - صوص حار - صوص بارد - دقة - بصل ( كافي ل 3 - 5 أشخاص" at bounding box center [1213, 346] width 561 height 79
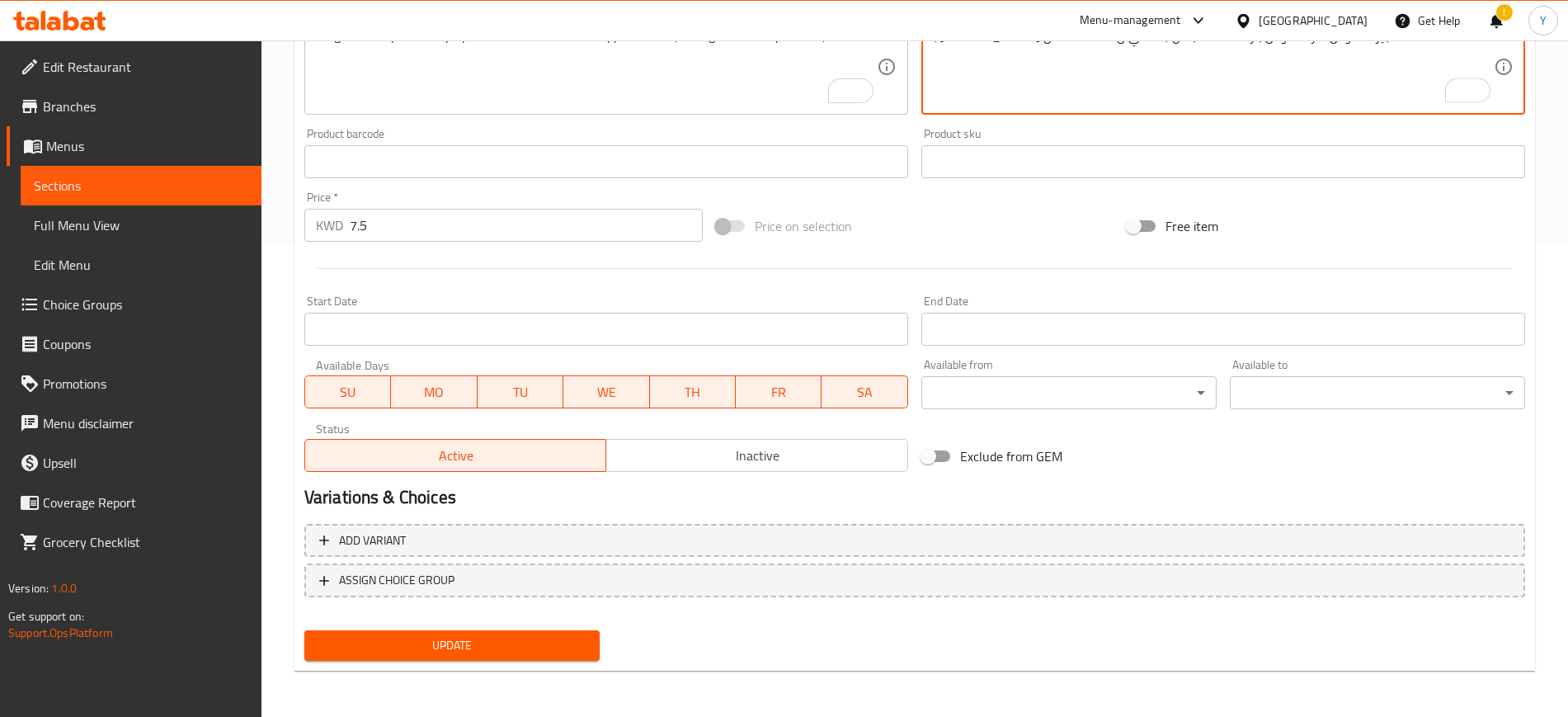
type textarea "( [PERSON_NAME] كبير - صوص حار - صوص بارد - دقة - بصل ( كافي ل 4 - 5 أشخاص"
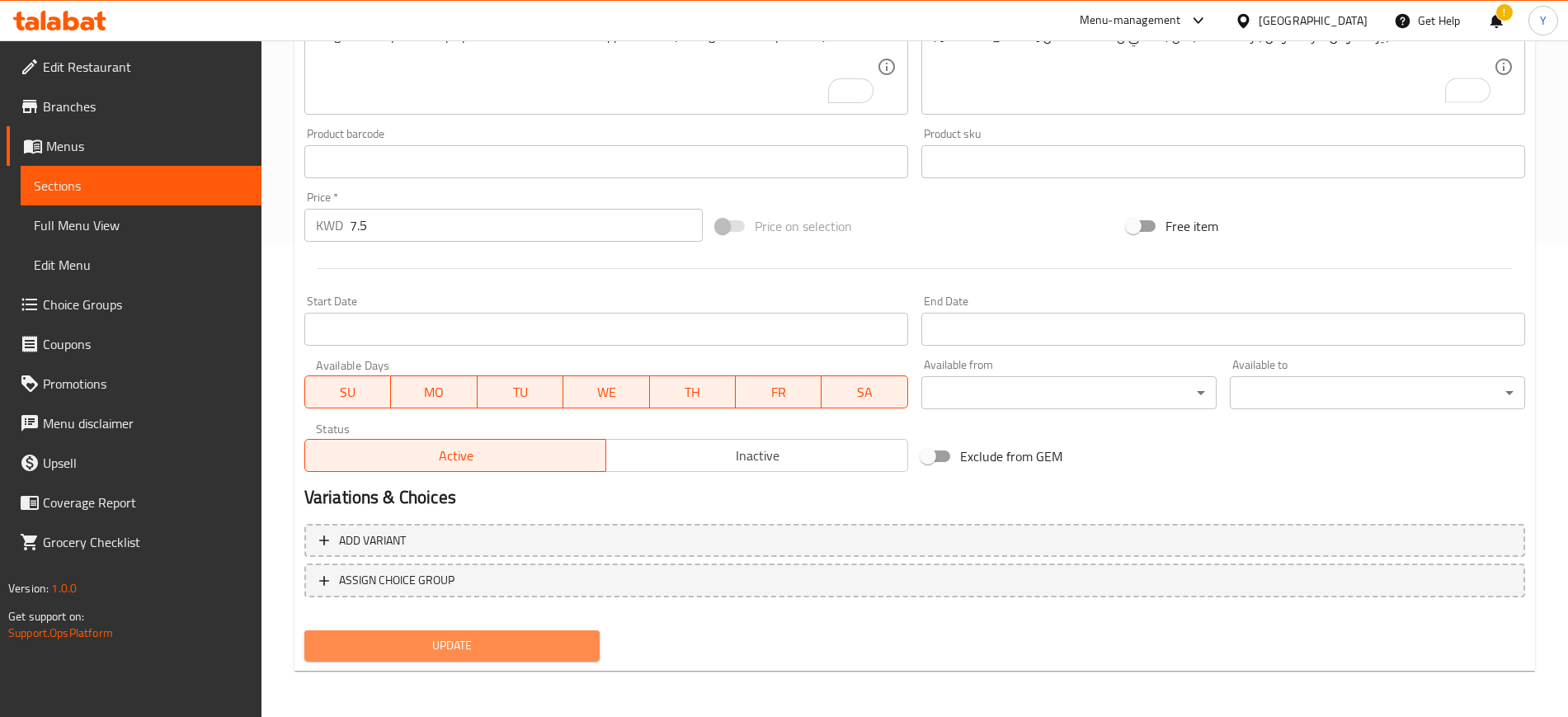
click at [497, 640] on span "Update" at bounding box center [452, 646] width 269 height 21
click at [498, 648] on span "Update" at bounding box center [452, 646] width 269 height 21
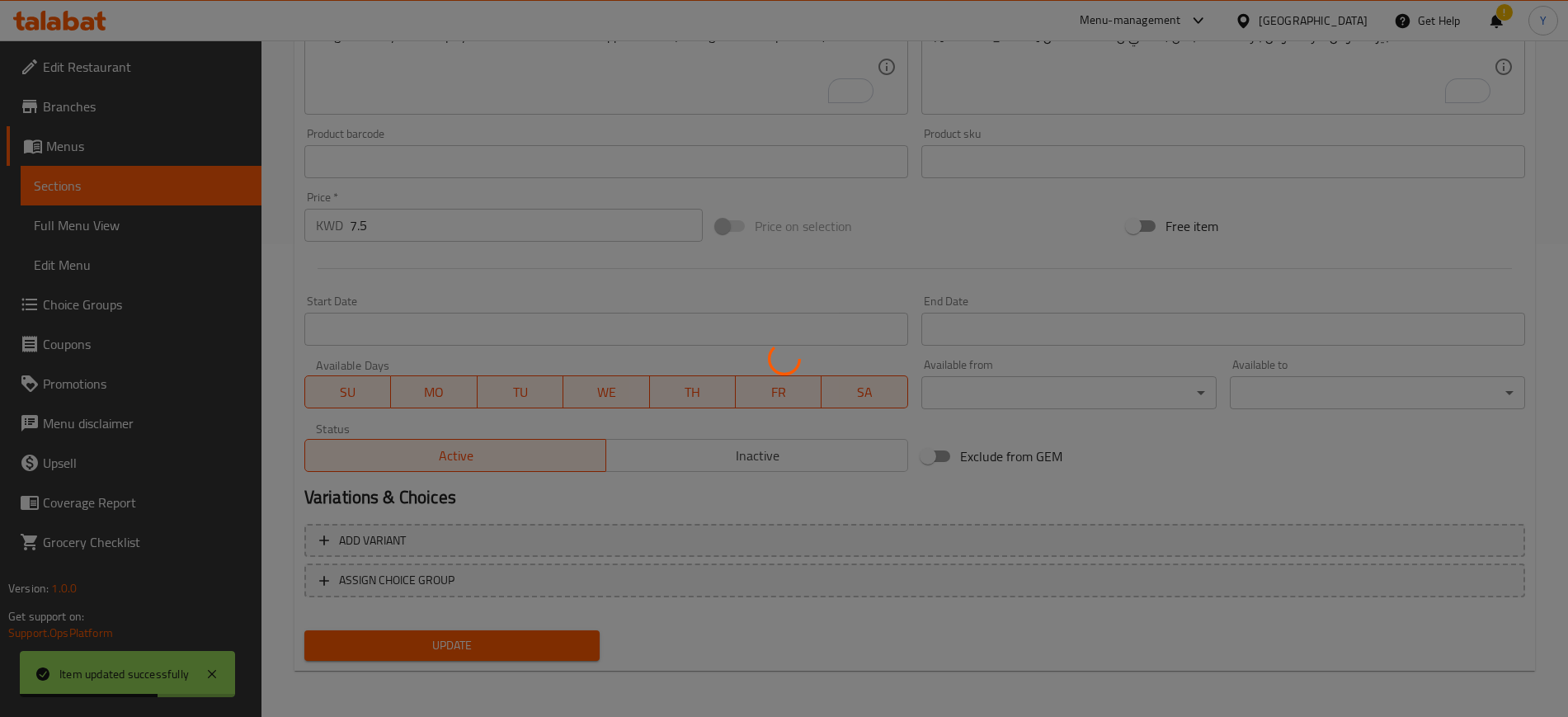
scroll to position [0, 0]
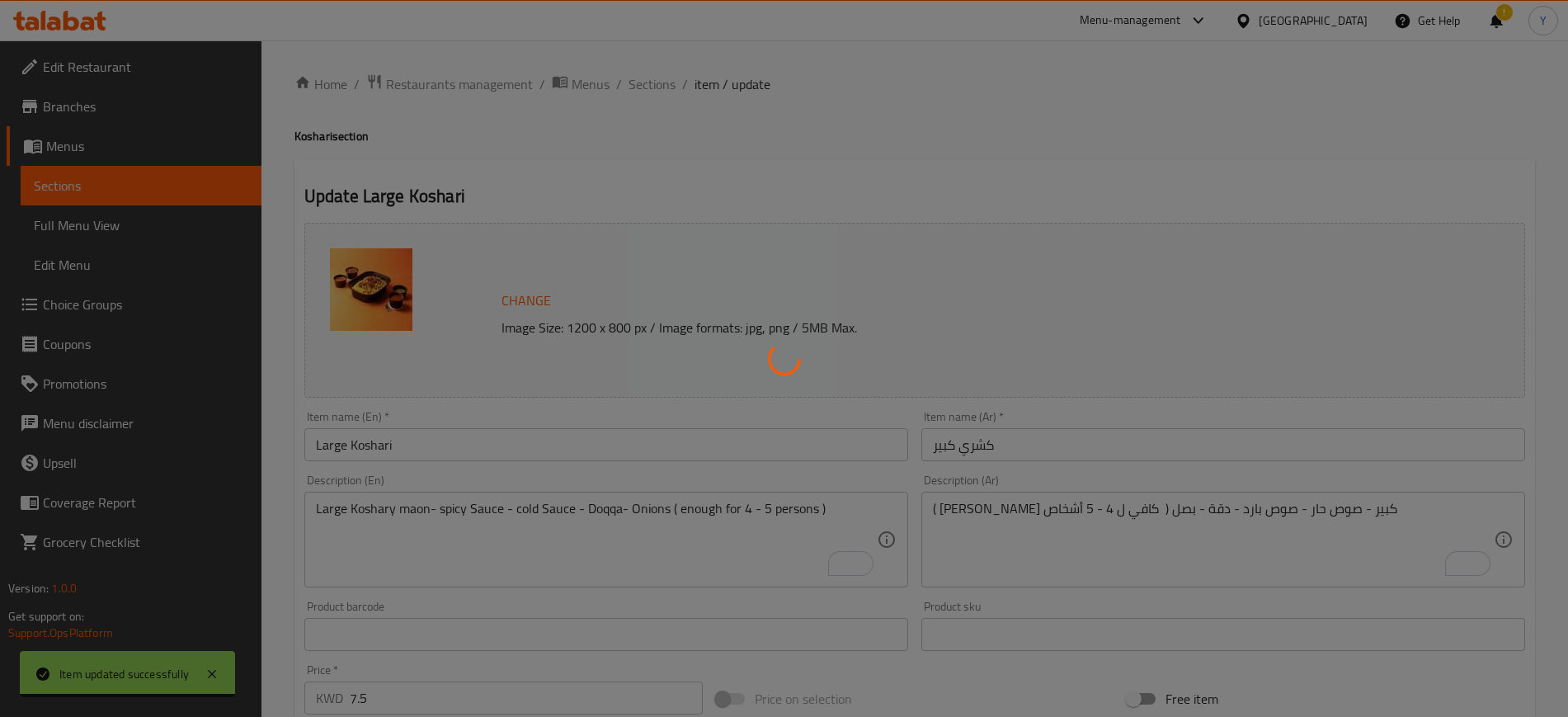
click at [647, 80] on div at bounding box center [784, 358] width 1568 height 717
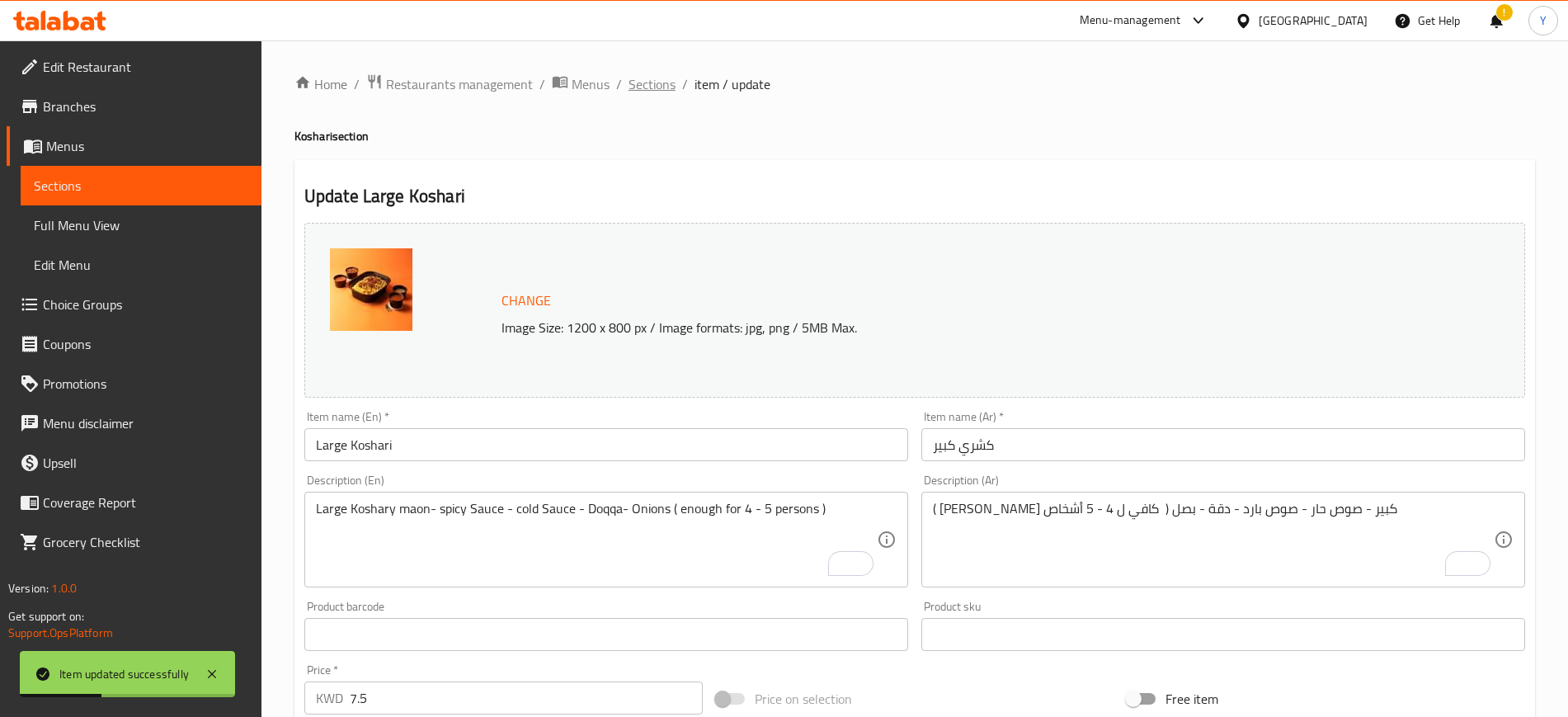
click at [647, 80] on span "Sections" at bounding box center [652, 85] width 47 height 20
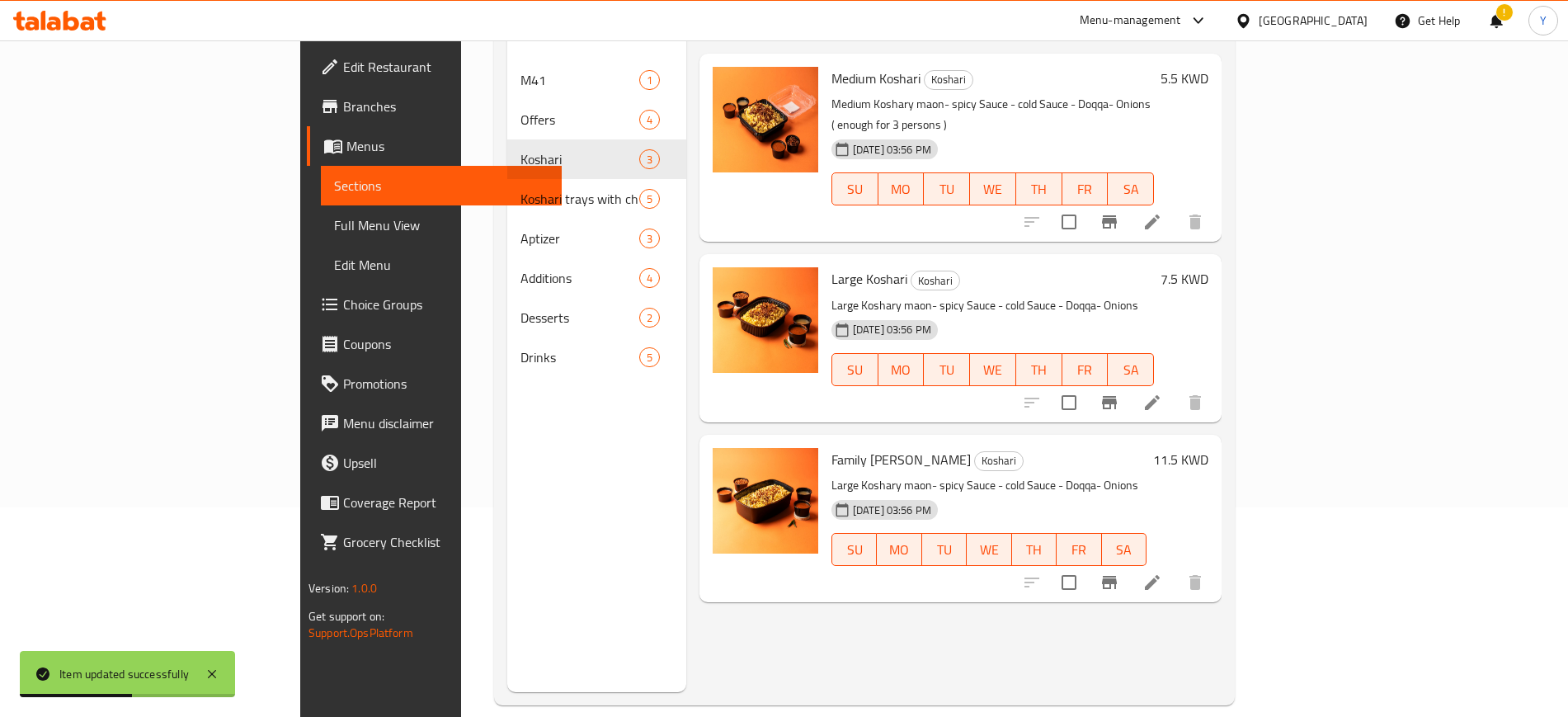
scroll to position [210, 0]
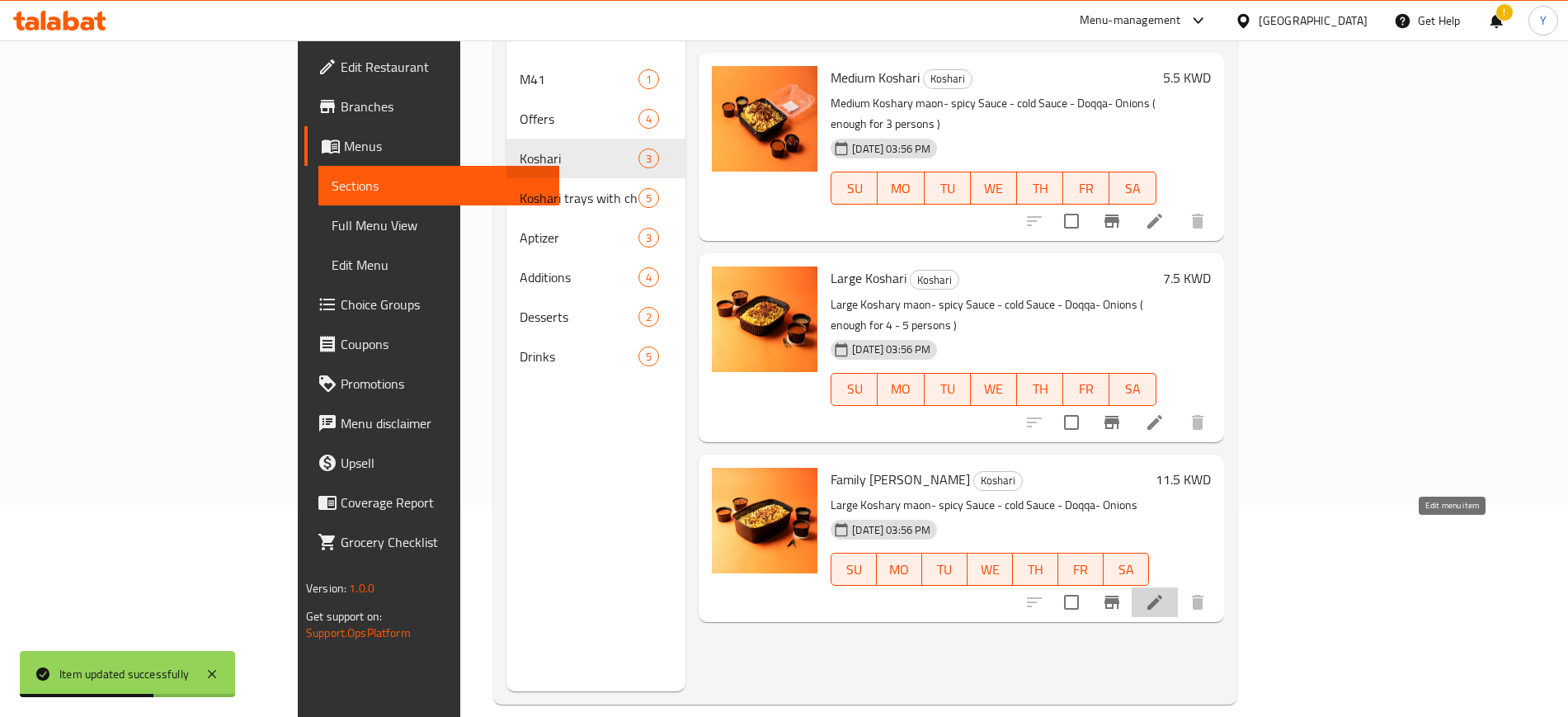
click at [1165, 593] on icon at bounding box center [1155, 603] width 20 height 20
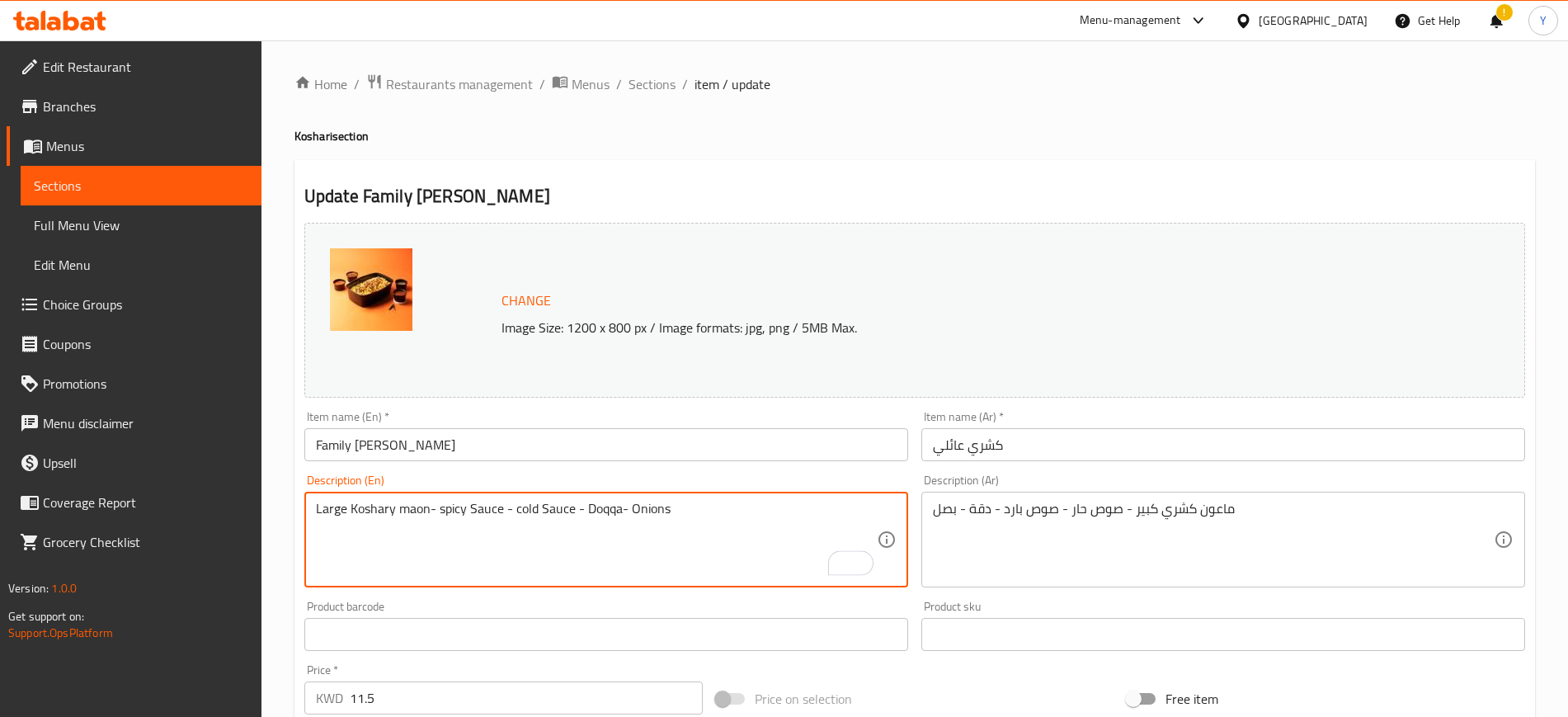
paste textarea "( enough for 3 persons )"
click at [683, 507] on textarea "Large Koshary maon- spicy Sauce - cold Sauce - Doqqa- Onions ( enough for 3 per…" at bounding box center [596, 540] width 561 height 79
click at [820, 515] on textarea "Large Koshary maon- spicy Sauce - cold Sauce - Doqqa- Onions ( Enough for 3 per…" at bounding box center [596, 540] width 561 height 79
type textarea "Large Koshary maon- spicy Sauce - cold Sauce - Doqqa- Onions ( Enough for 3 per…"
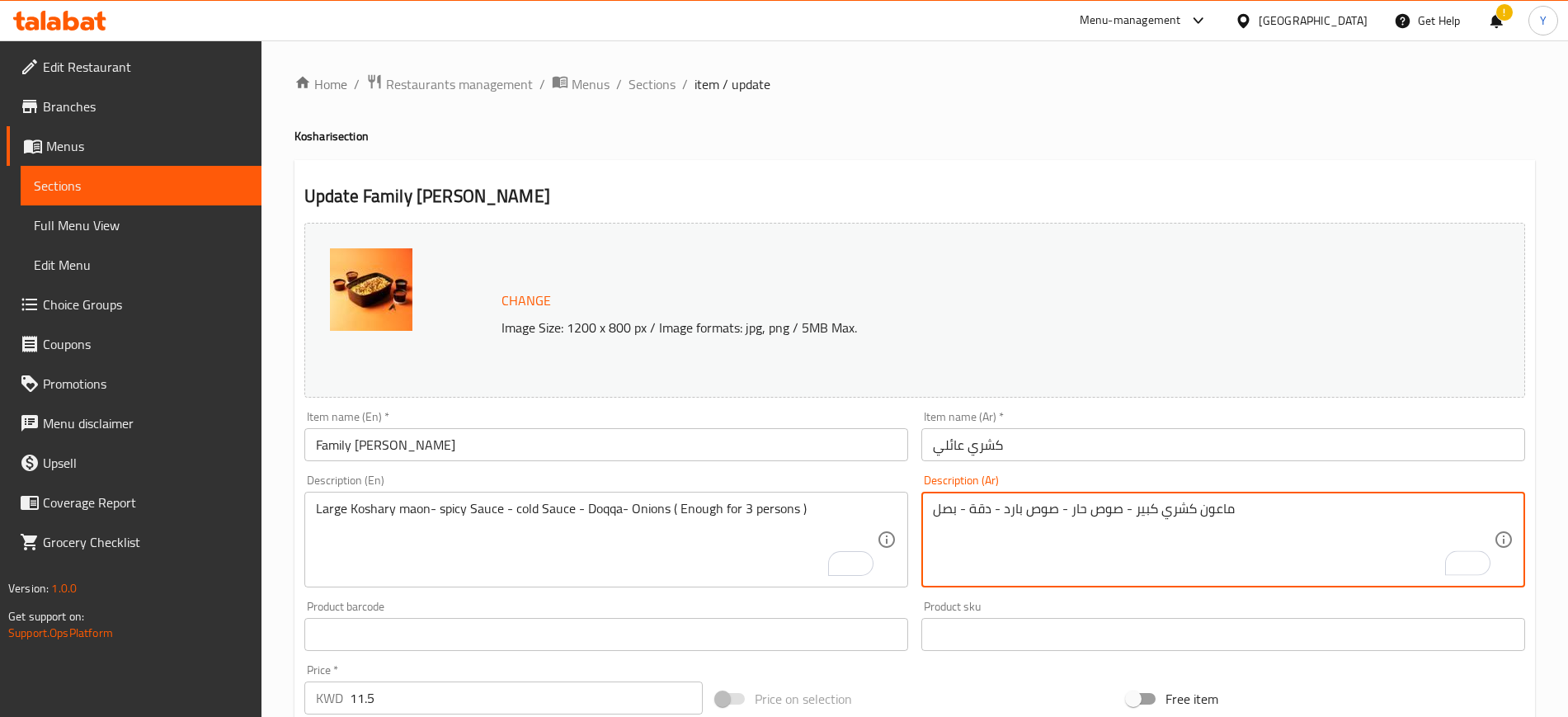
paste textarea "( كافي ل 3 أشخاص"
click at [938, 514] on textarea "ماعون كشري كبير - صوص حار - صوص بارد - دقة - بصل ( كافي ل 3 أشخاص" at bounding box center [1213, 540] width 561 height 79
click at [981, 506] on textarea "( [PERSON_NAME] كبير - صوص حار - صوص بارد - دقة - بصل ( كافي ل 3 أشخاص" at bounding box center [1213, 540] width 561 height 79
click at [982, 507] on textarea "( [PERSON_NAME] كبير - صوص حار - صوص بارد - دقة - بصل ( كافي ل 3 أشخاص" at bounding box center [1213, 540] width 561 height 79
click at [986, 511] on textarea "( [PERSON_NAME] كبير - صوص حار - صوص بارد - دقة - بصل ( كافي ل 3 أشخاص" at bounding box center [1213, 540] width 561 height 79
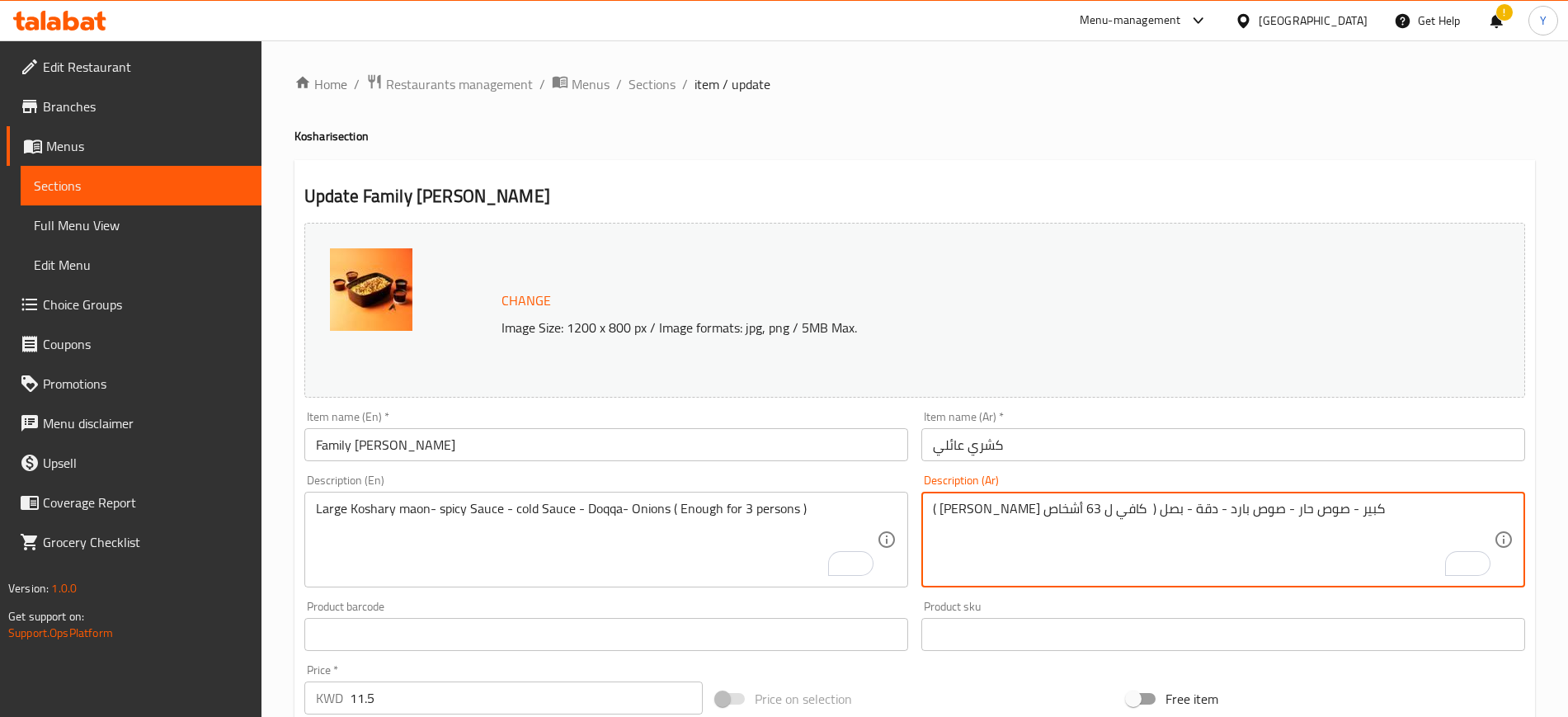
click at [986, 511] on textarea "( [PERSON_NAME] كبير - صوص حار - صوص بارد - دقة - بصل ( كافي ل 63 أشخاص" at bounding box center [1213, 540] width 561 height 79
type textarea "( [PERSON_NAME] كبير - صوص حار - صوص بارد - دقة - بصل ( كافي ل 6 - 7 أشخاص"
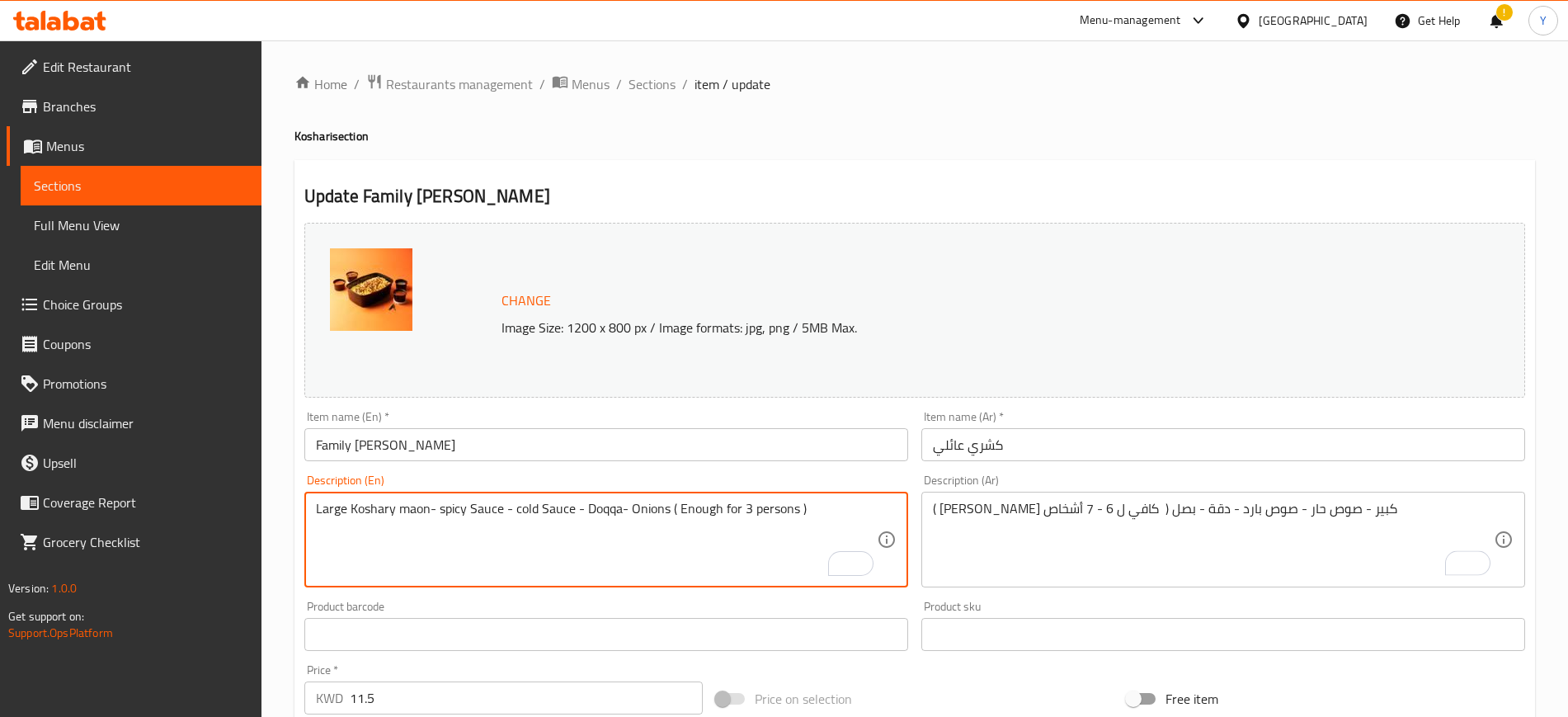
click at [743, 506] on textarea "Large Koshary maon- spicy Sauce - cold Sauce - Doqqa- Onions ( Enough for 3 per…" at bounding box center [596, 540] width 561 height 79
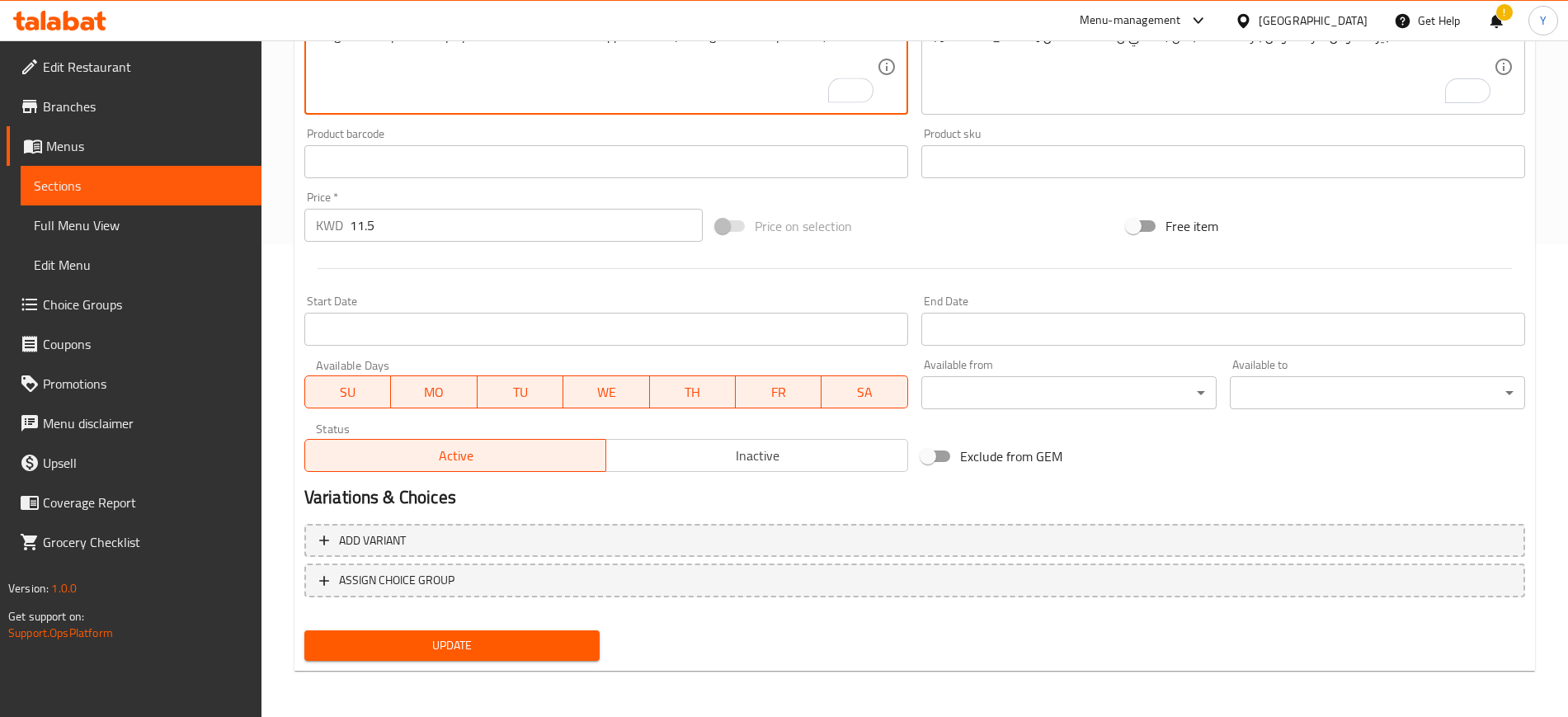
type textarea "Large Koshary maon- spicy Sauce - cold Sauce - Doqqa- Onions ( Enough for 6 - 7…"
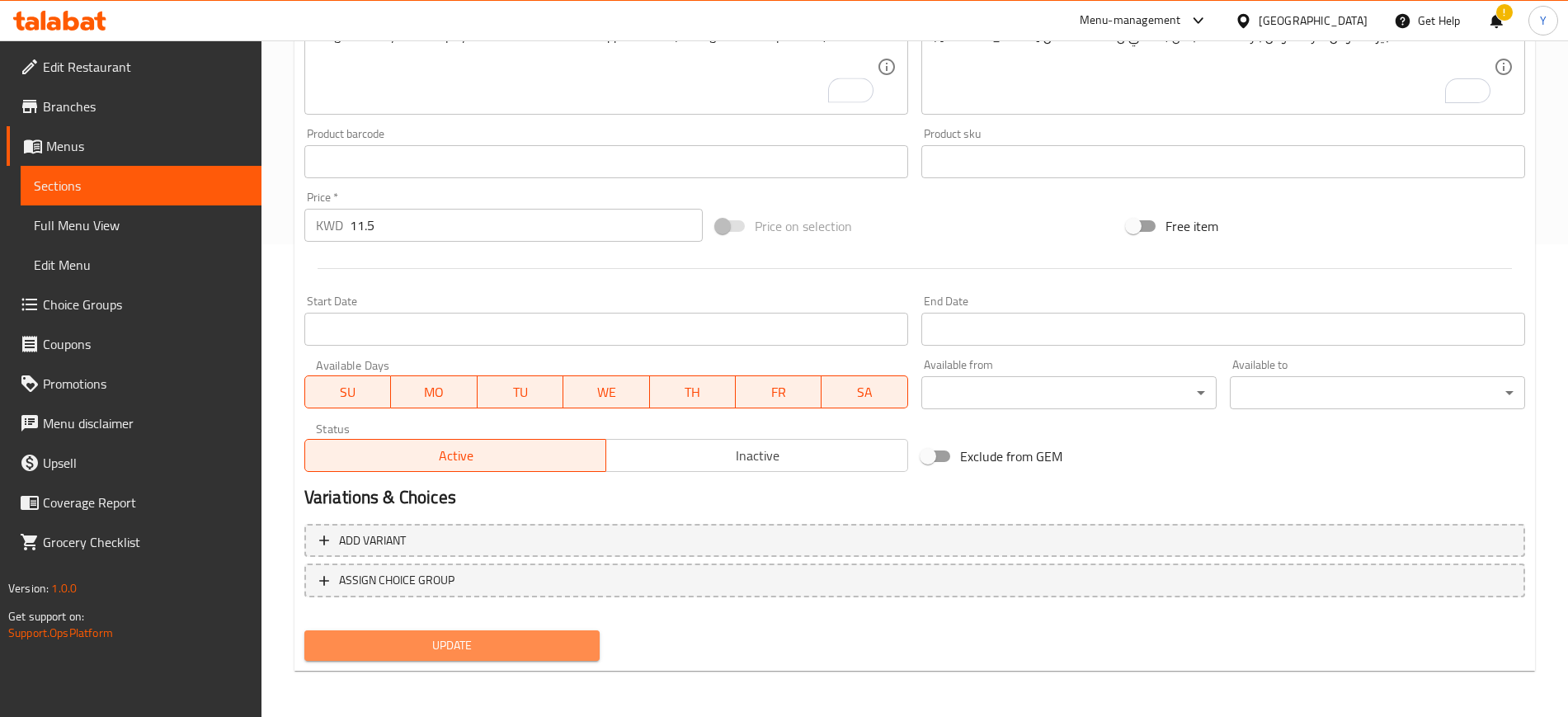
click at [519, 652] on span "Update" at bounding box center [452, 646] width 269 height 21
click at [561, 642] on span "Update" at bounding box center [452, 646] width 269 height 21
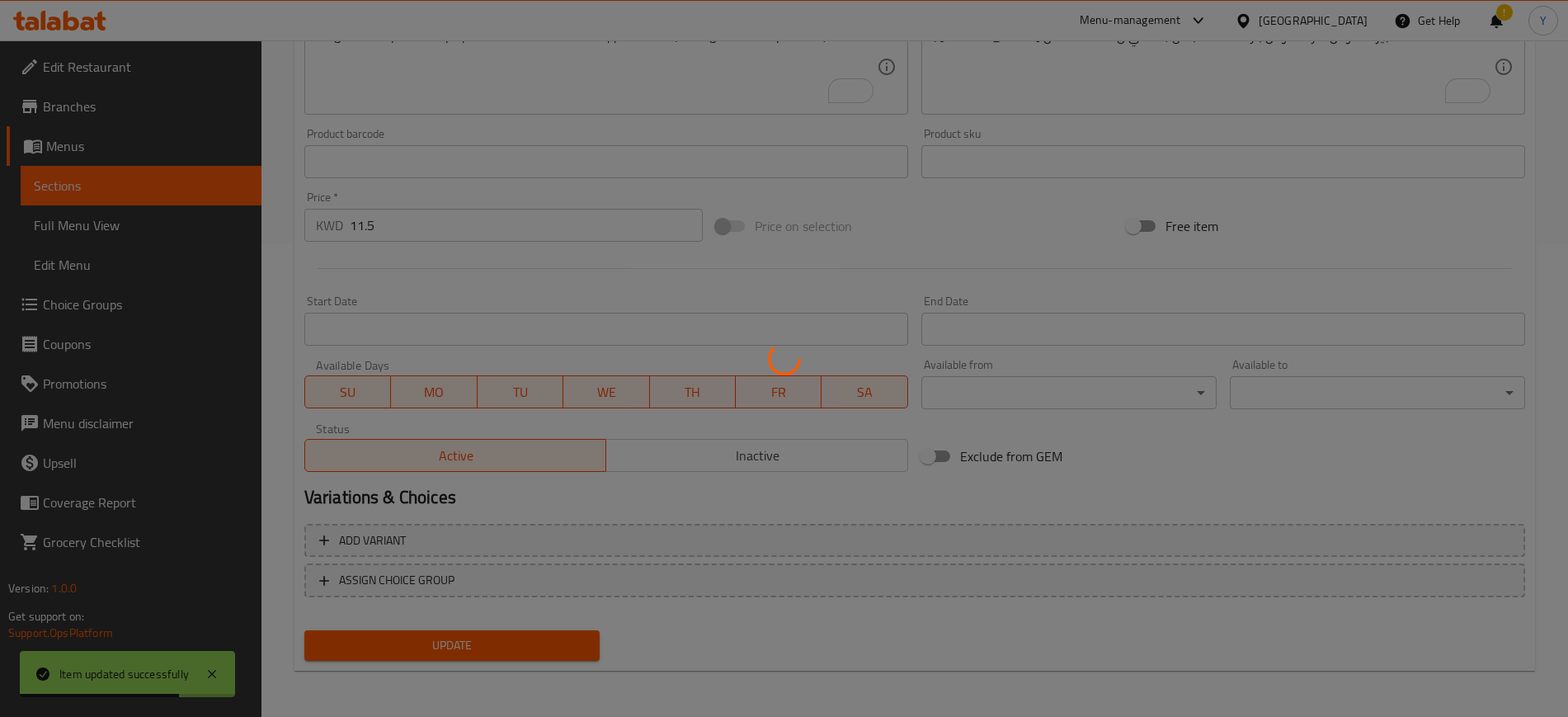
scroll to position [0, 0]
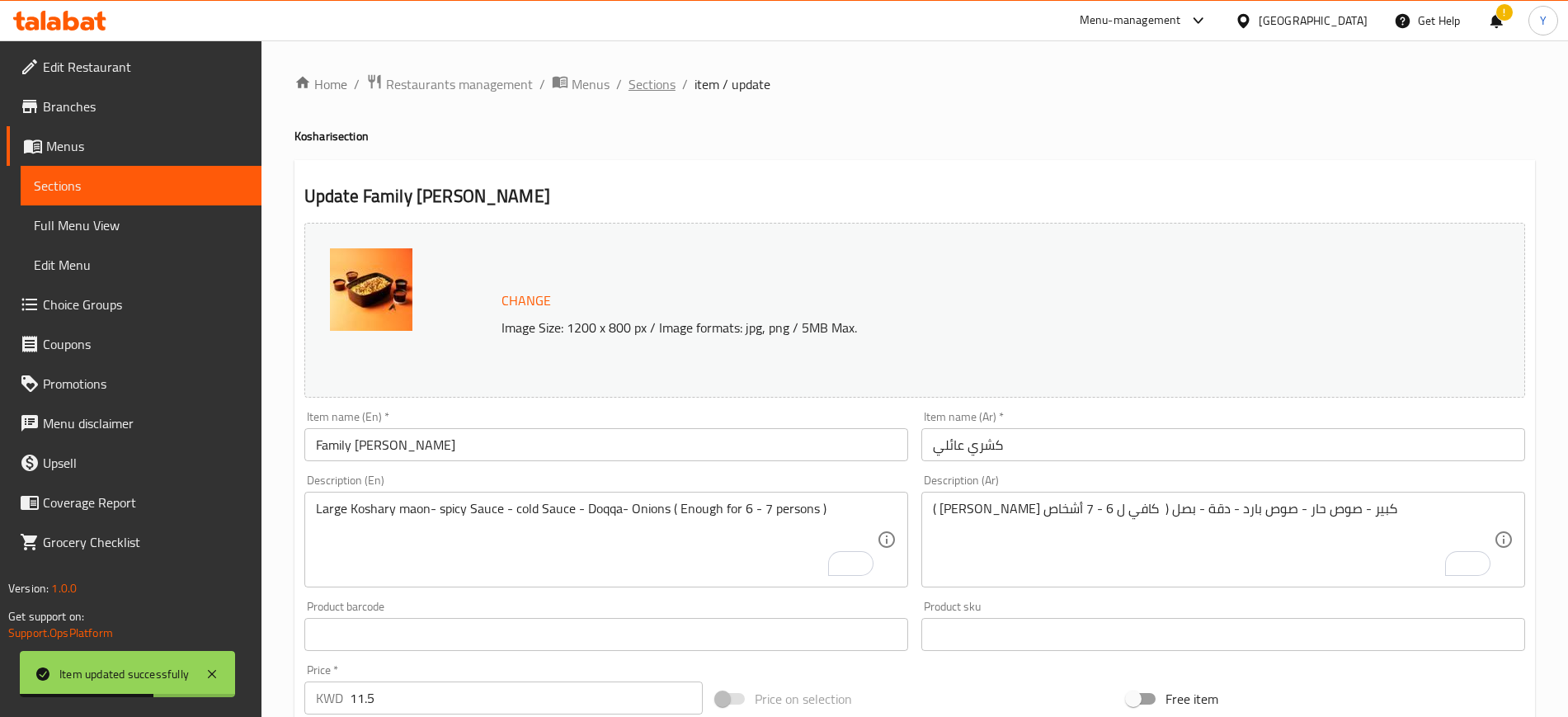
click at [639, 83] on span "Sections" at bounding box center [652, 85] width 47 height 20
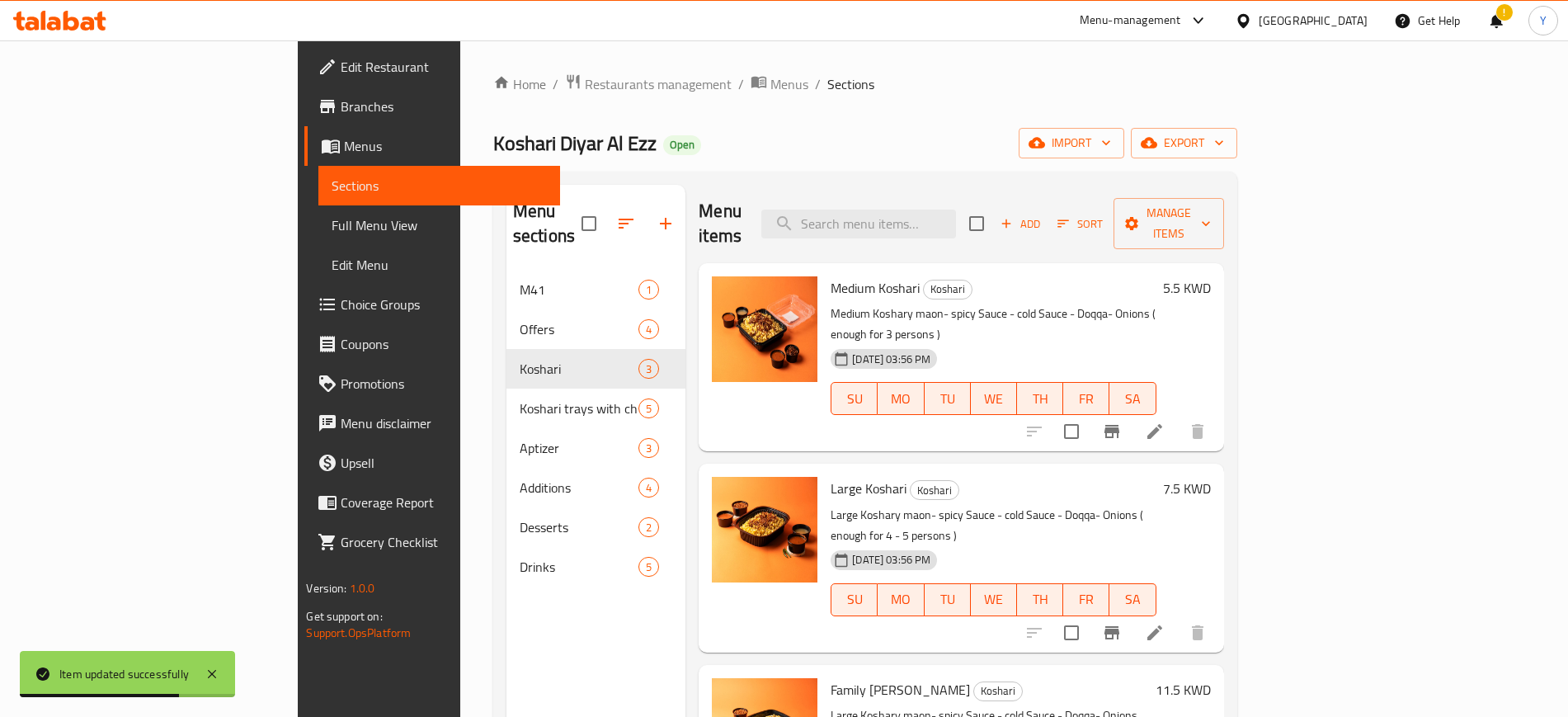
scroll to position [231, 0]
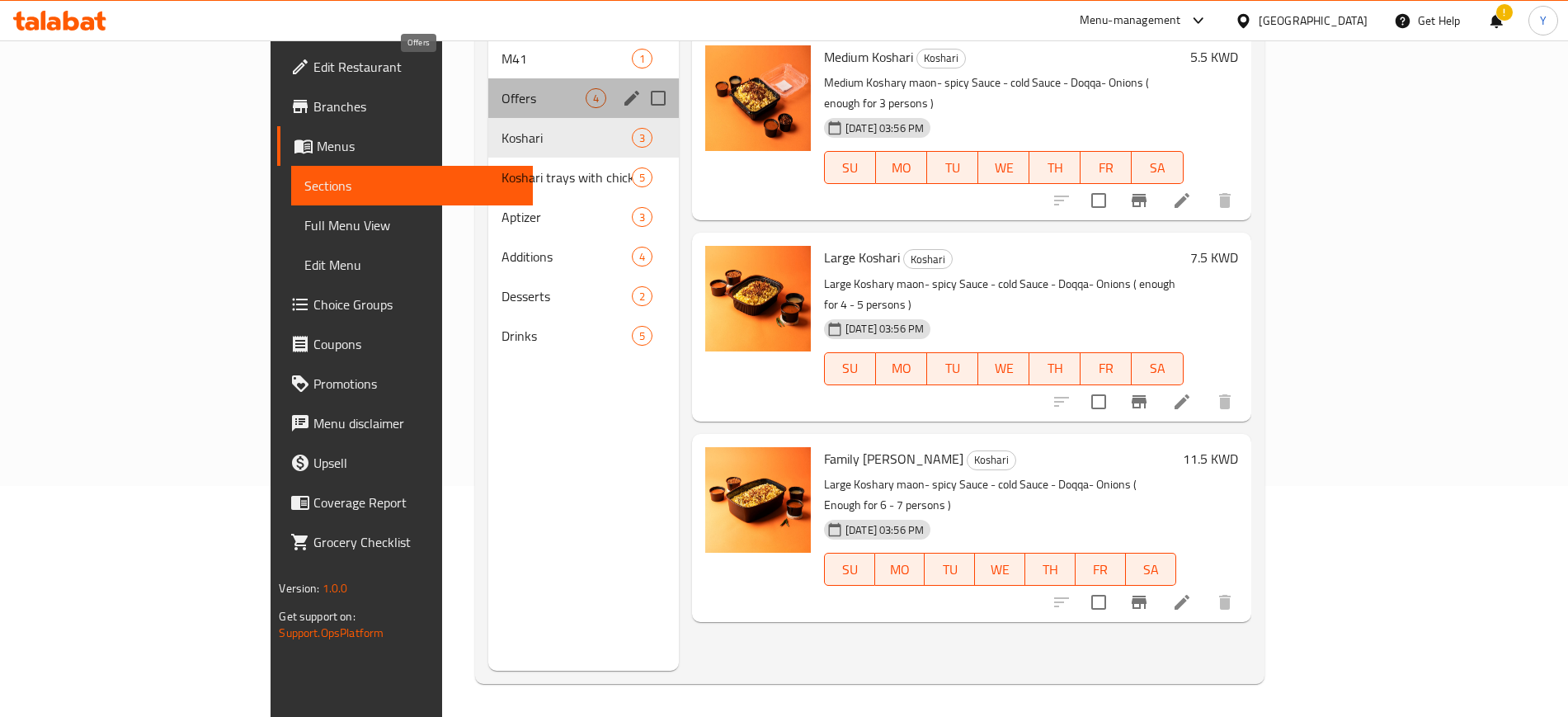
click at [501, 88] on span "Offers" at bounding box center [543, 98] width 84 height 20
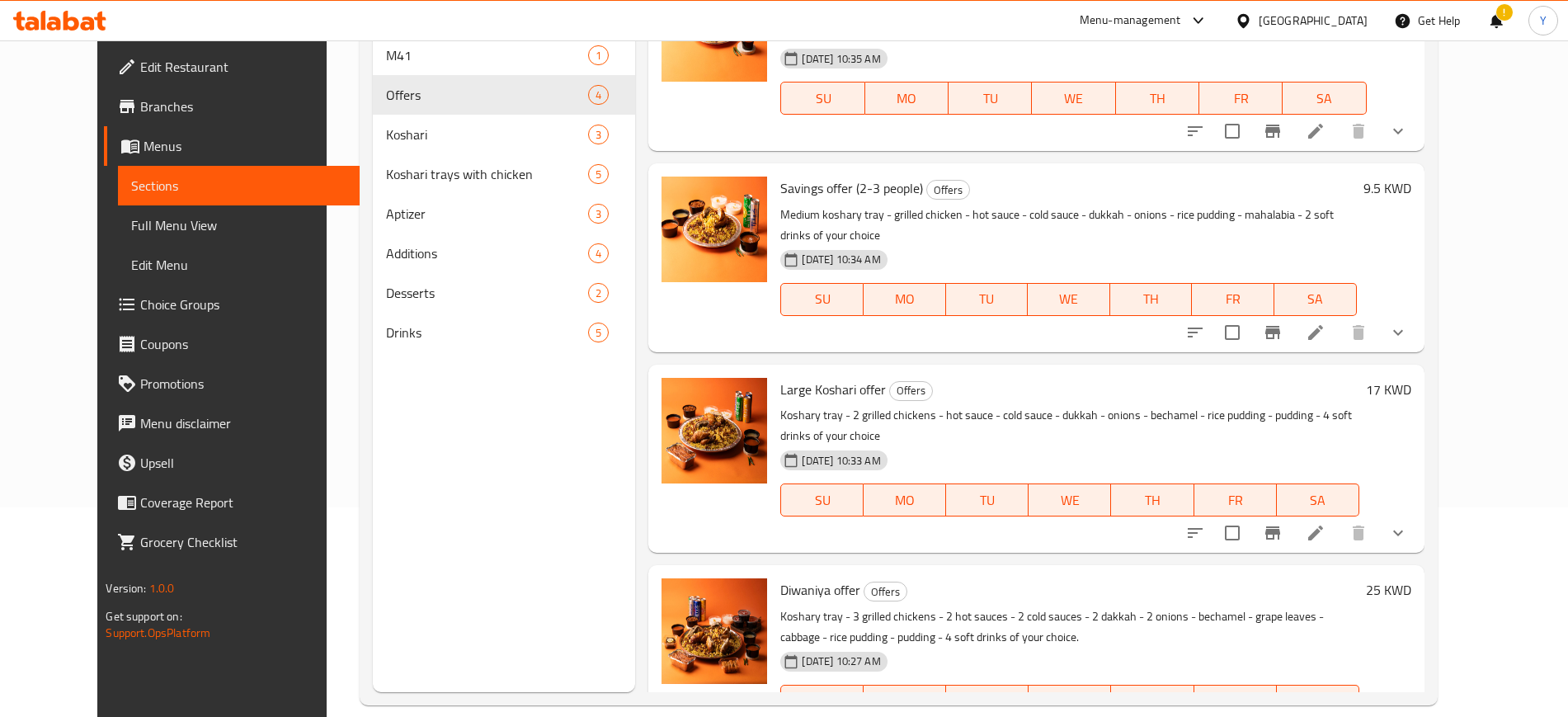
scroll to position [213, 0]
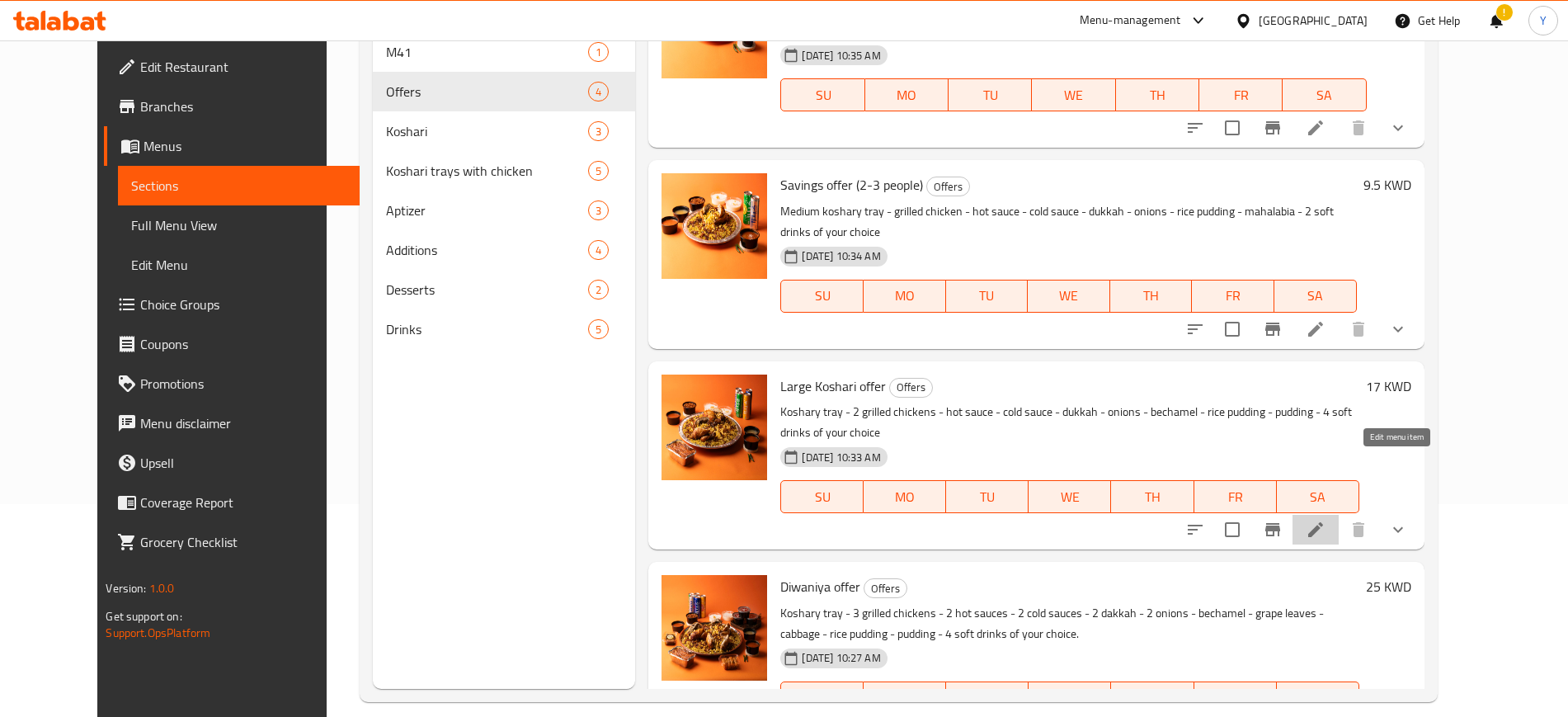
click at [1326, 520] on icon at bounding box center [1316, 530] width 20 height 20
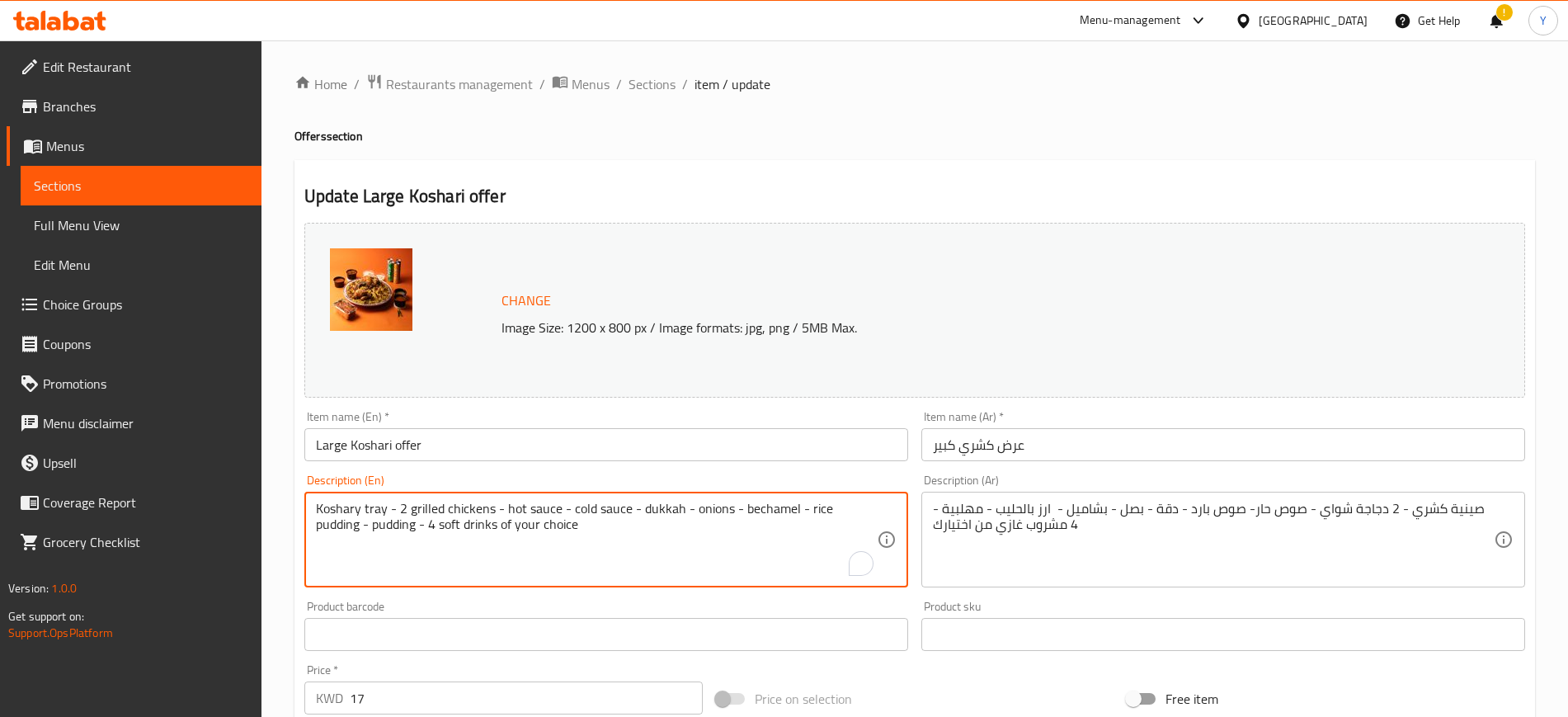
click at [656, 522] on textarea "Koshary tray - 2 grilled chickens - hot sauce - cold sauce - dukkah - onions - …" at bounding box center [596, 540] width 561 height 79
paste textarea "( enough for 3 persons )"
type textarea "Koshary tray - 2 grilled chickens - hot sauce - cold sauce - dukkah - onions - …"
click at [614, 523] on textarea "Koshary tray - 2 grilled chickens - hot sauce - cold sauce - dukkah - onions - …" at bounding box center [596, 540] width 561 height 79
type textarea "Koshary tray - 2 grilled chickens - hot sauce - cold sauce - dukkah - onions - …"
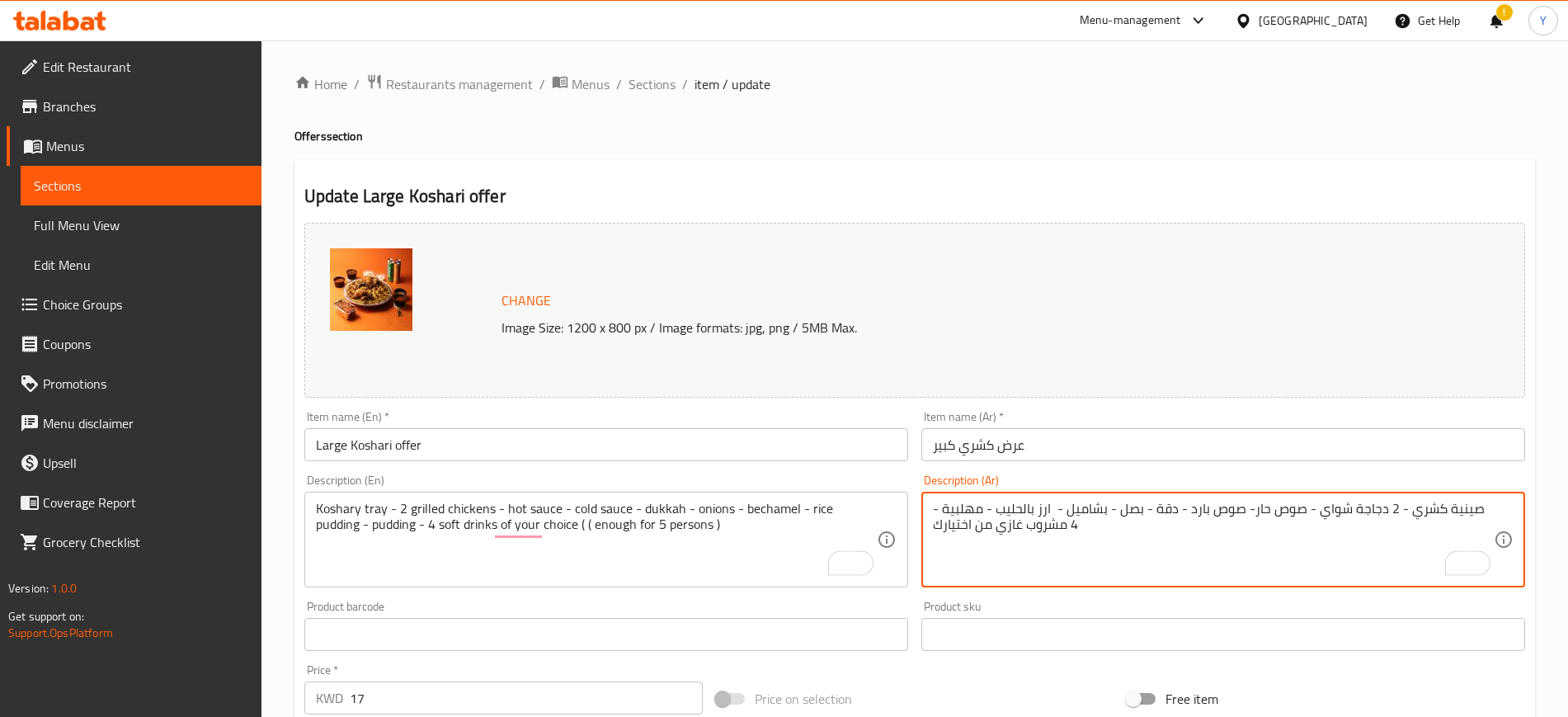
paste textarea "( كافي ل 3 أشخاص"
click at [938, 524] on textarea "صينية كشري - 2 دجاجة شواي - صوص حار- صوص بارد - دقة - بصل - بشاميل - ارز بالحلي…" at bounding box center [1213, 540] width 561 height 79
click at [983, 529] on textarea "صينية كشري - 2 دجاجة شواي - صوص حار- صوص بارد - دقة - بصل - بشاميل - ارز بالحلي…" at bounding box center [1213, 540] width 561 height 79
click at [938, 526] on textarea "صينية كشري - 2 دجاجة شواي - صوص حار- صوص بارد - دقة - بصل - بشاميل - ارز بالحلي…" at bounding box center [1213, 540] width 561 height 79
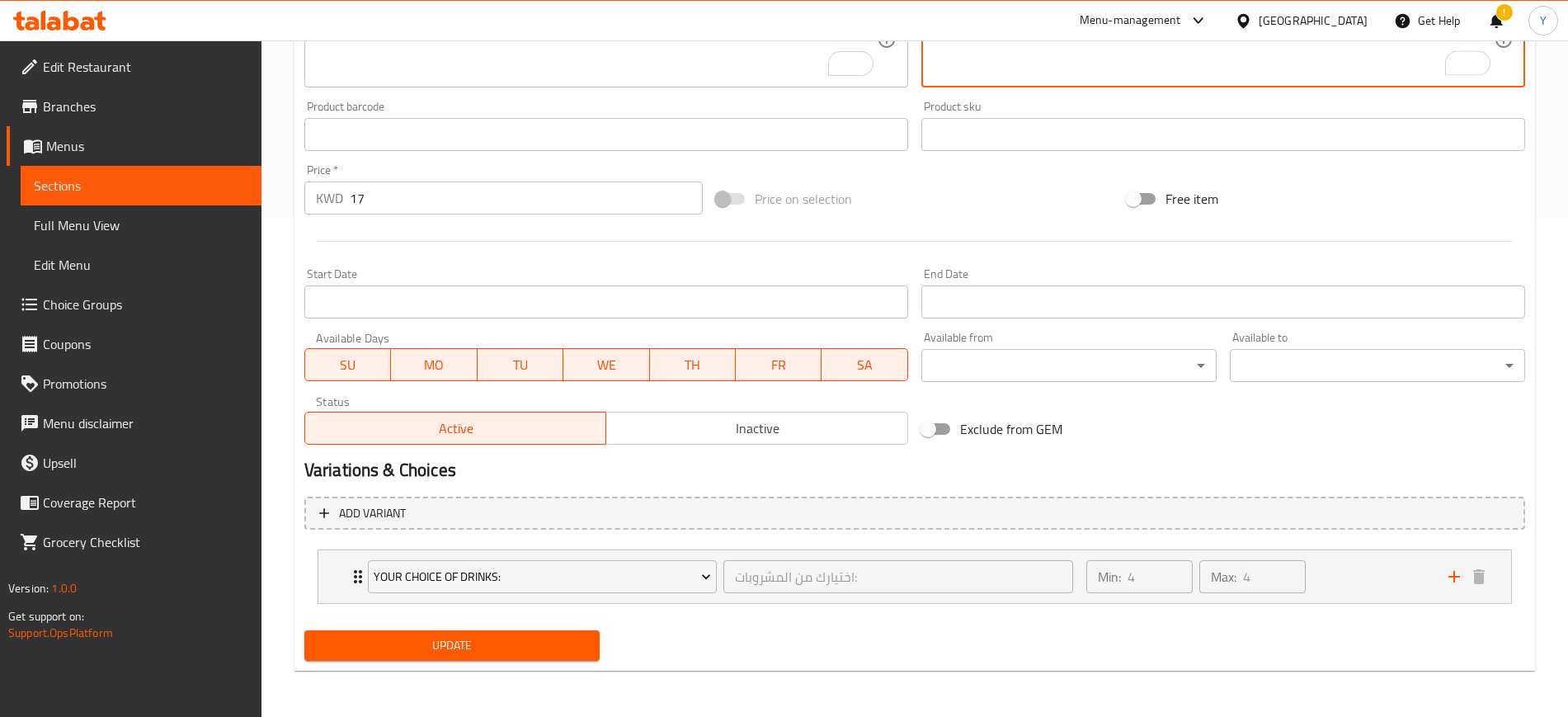
type textarea "صينية كشري - 2 دجاجة شواي - صوص حار- صوص بارد - دقة - بصل - بشاميل - ارز بالحلي…"
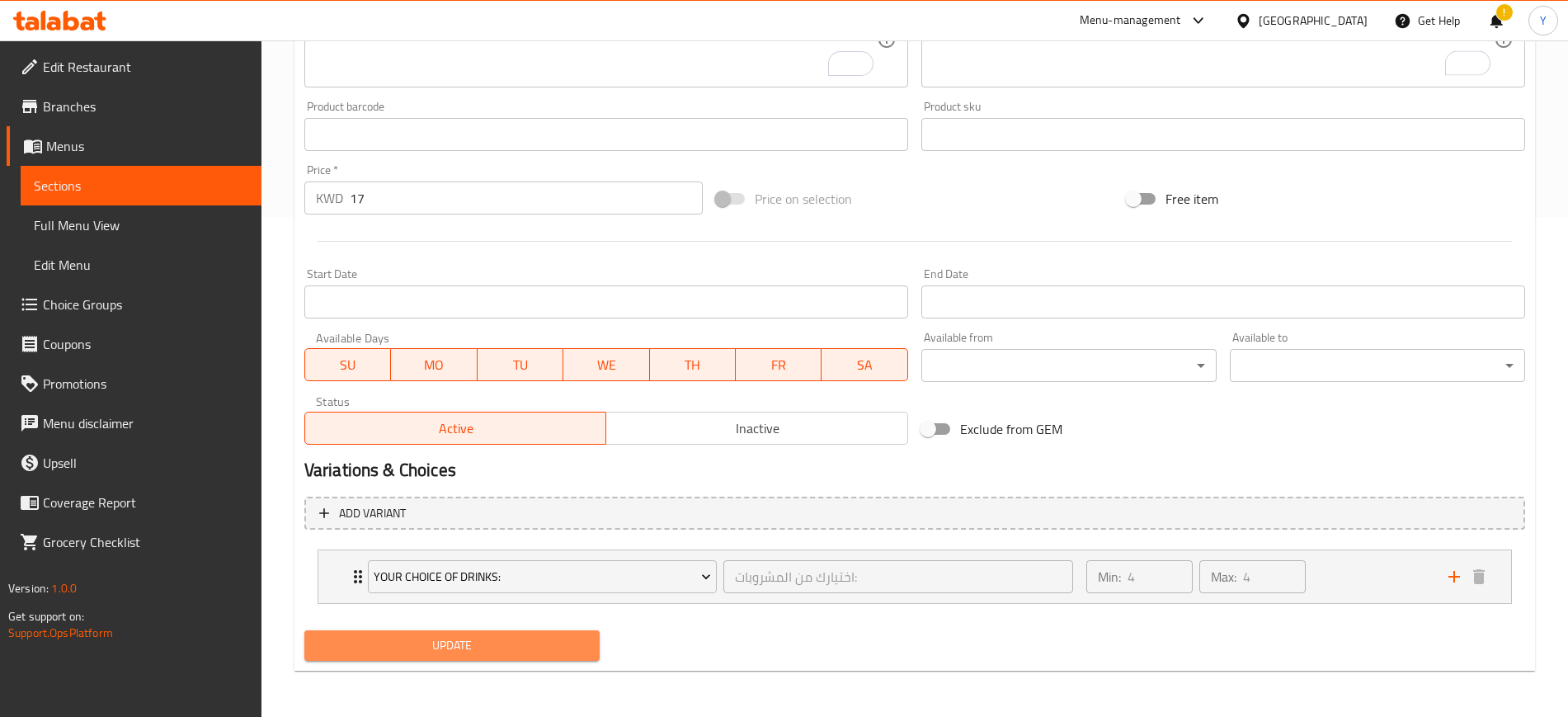
click at [539, 642] on span "Update" at bounding box center [452, 646] width 269 height 21
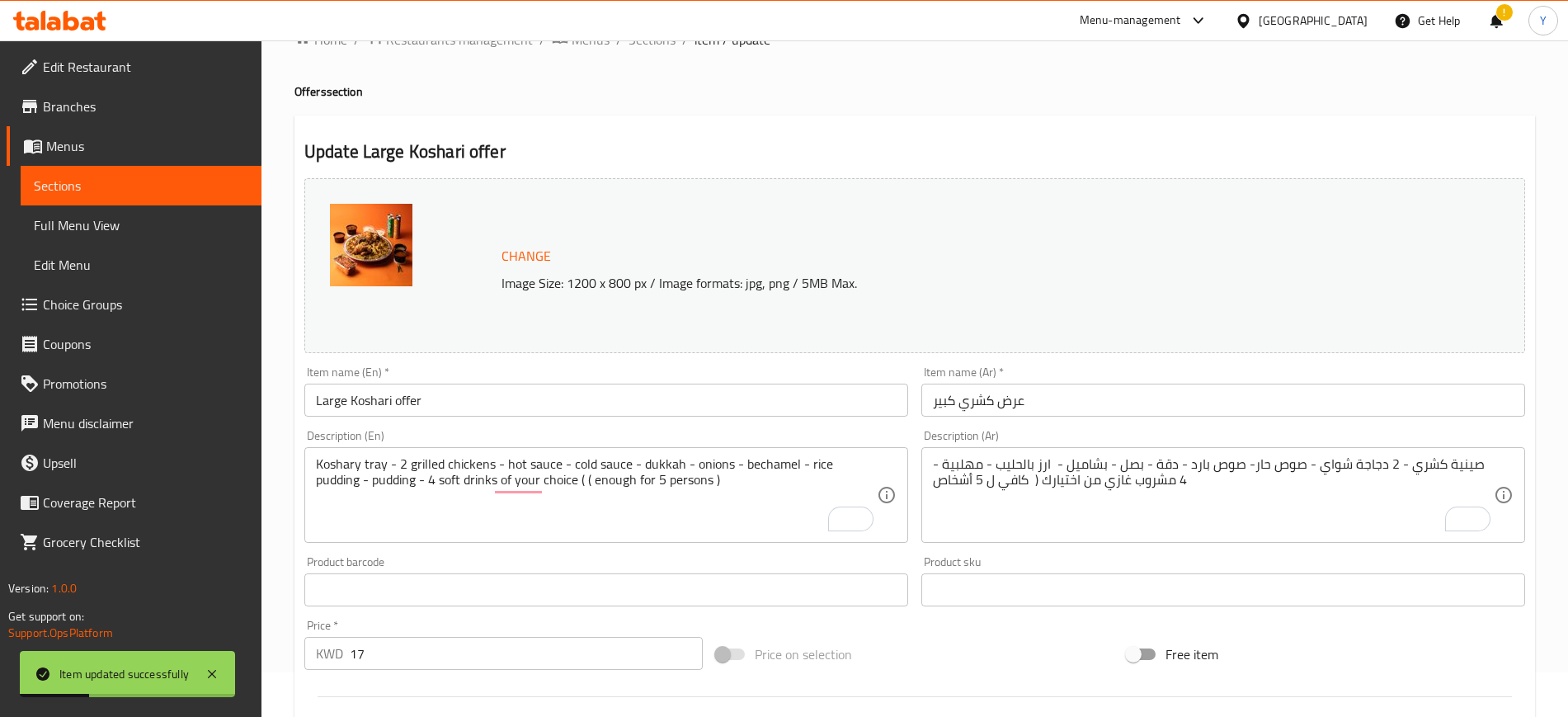
scroll to position [0, 0]
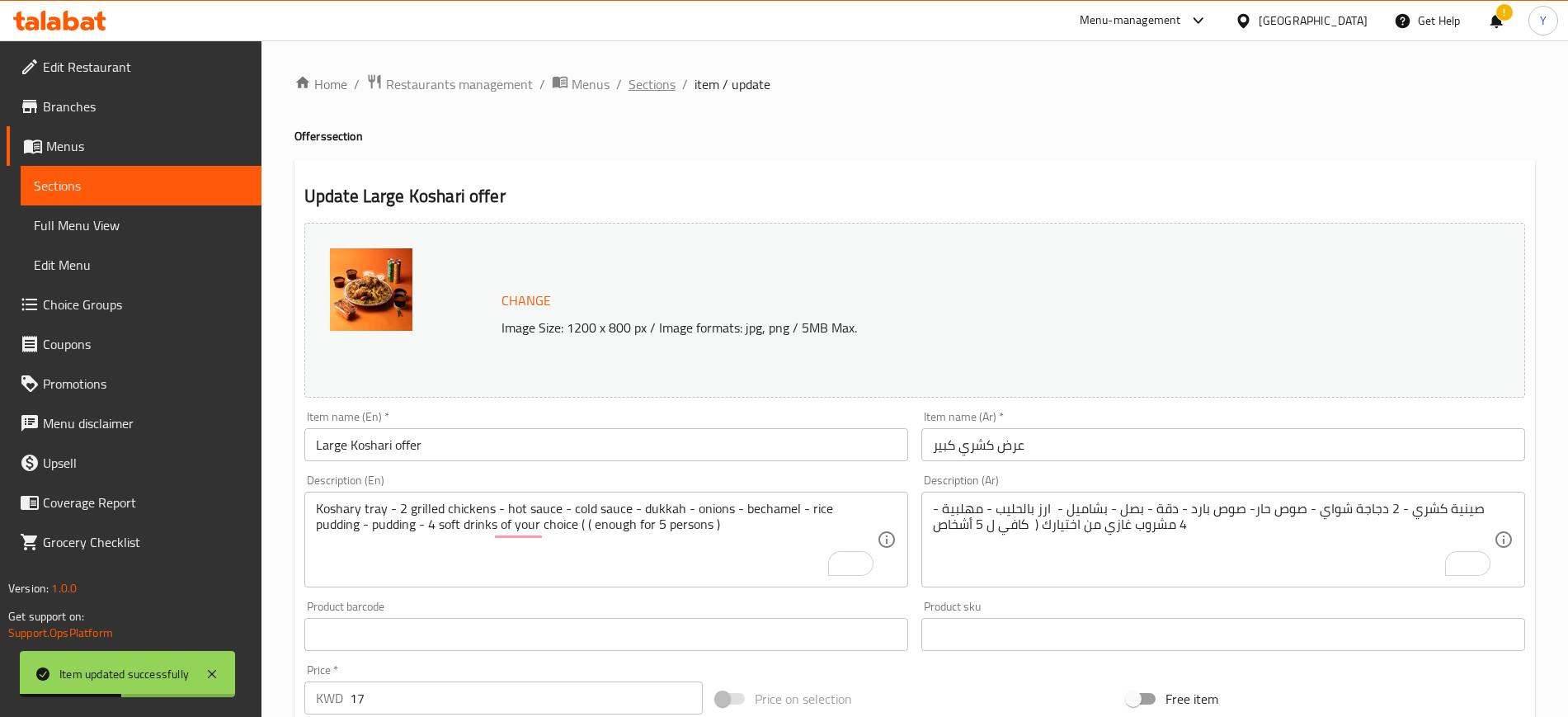
click at [648, 85] on span "Sections" at bounding box center [652, 85] width 47 height 20
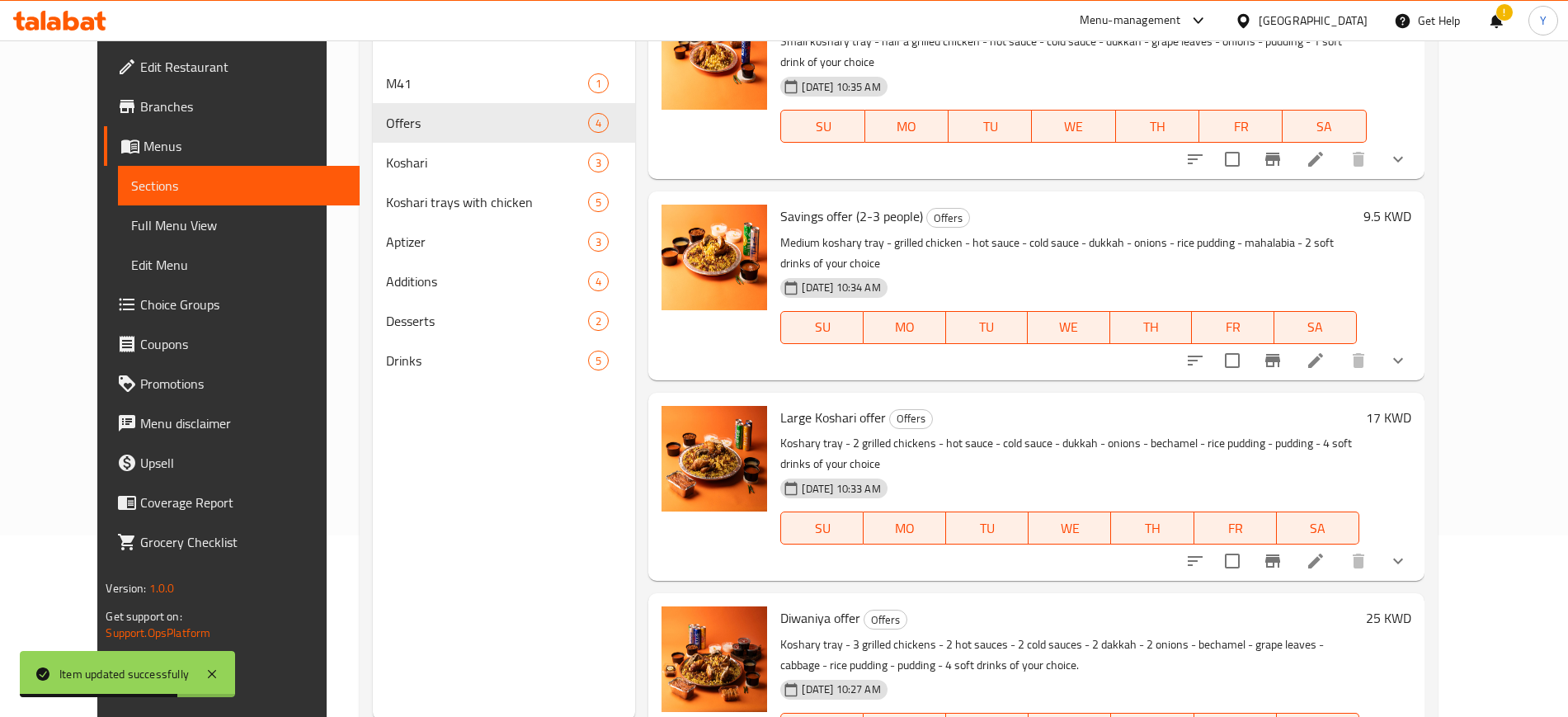
scroll to position [231, 0]
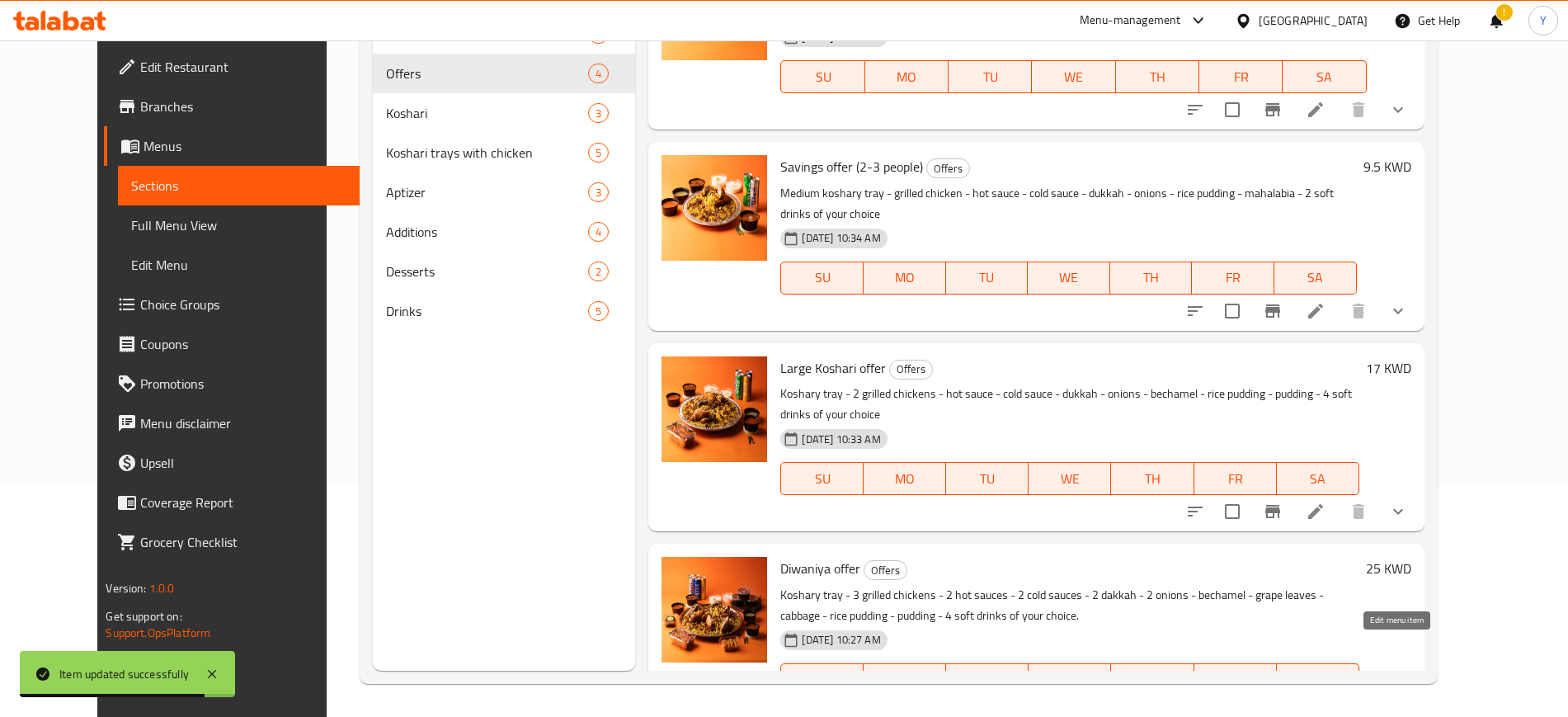
click at [1326, 704] on icon at bounding box center [1316, 714] width 20 height 20
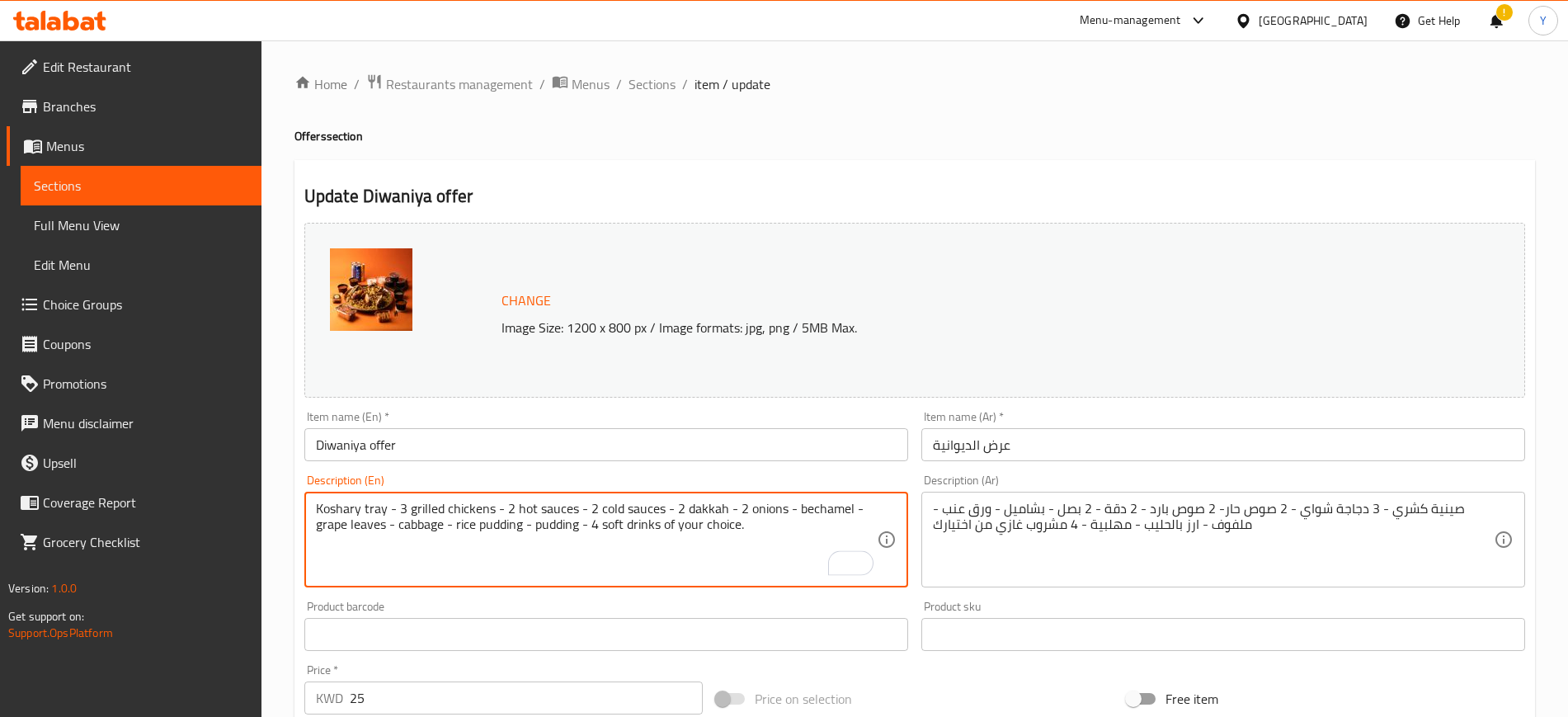
click at [774, 538] on textarea "Koshary tray - 3 grilled chickens - 2 hot sauces - 2 cold sauces - 2 dakkah - 2…" at bounding box center [596, 540] width 561 height 79
paste textarea "( enough for 3 persons )"
click at [820, 526] on textarea "Koshary tray - 3 grilled chickens - 2 hot sauces - 2 cold sauces - 2 dakkah - 2…" at bounding box center [596, 540] width 561 height 79
type textarea "Koshary tray - 3 grilled chickens - 2 hot sauces - 2 cold sauces - 2 dakkah - 2…"
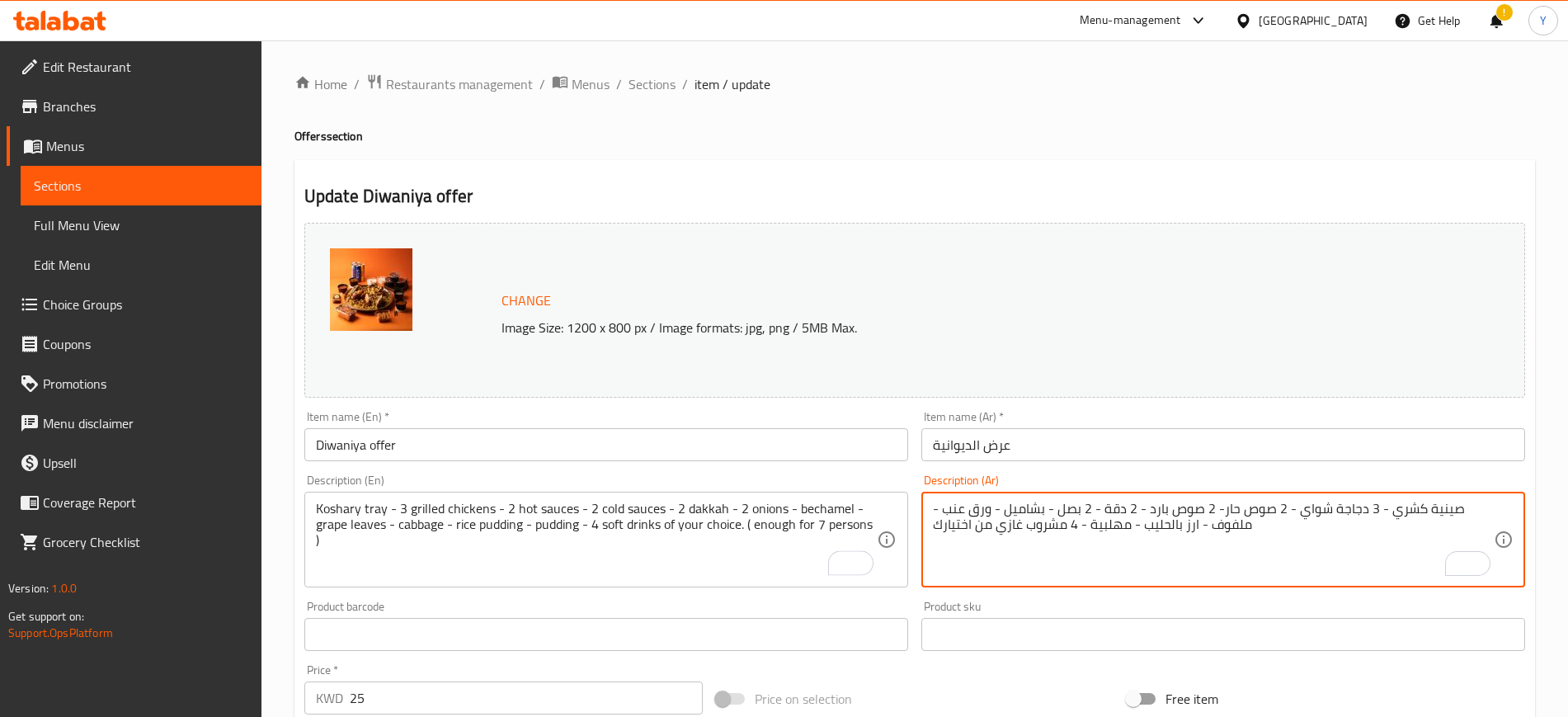
click at [1184, 552] on textarea "صينية كشري - 3 دجاجة شواي - 2 صوص حار- 2 صوص بارد - 2 دقة - 2 بصل - بشاميل - ور…" at bounding box center [1213, 540] width 561 height 79
paste textarea "( كافي ل 3 أشخاص"
click at [994, 548] on textarea "صينية كشري - 3 دجاجة شواي - 2 صوص حار- 2 صوص بارد - 2 دقة - 2 بصل - بشاميل - ور…" at bounding box center [1213, 540] width 561 height 79
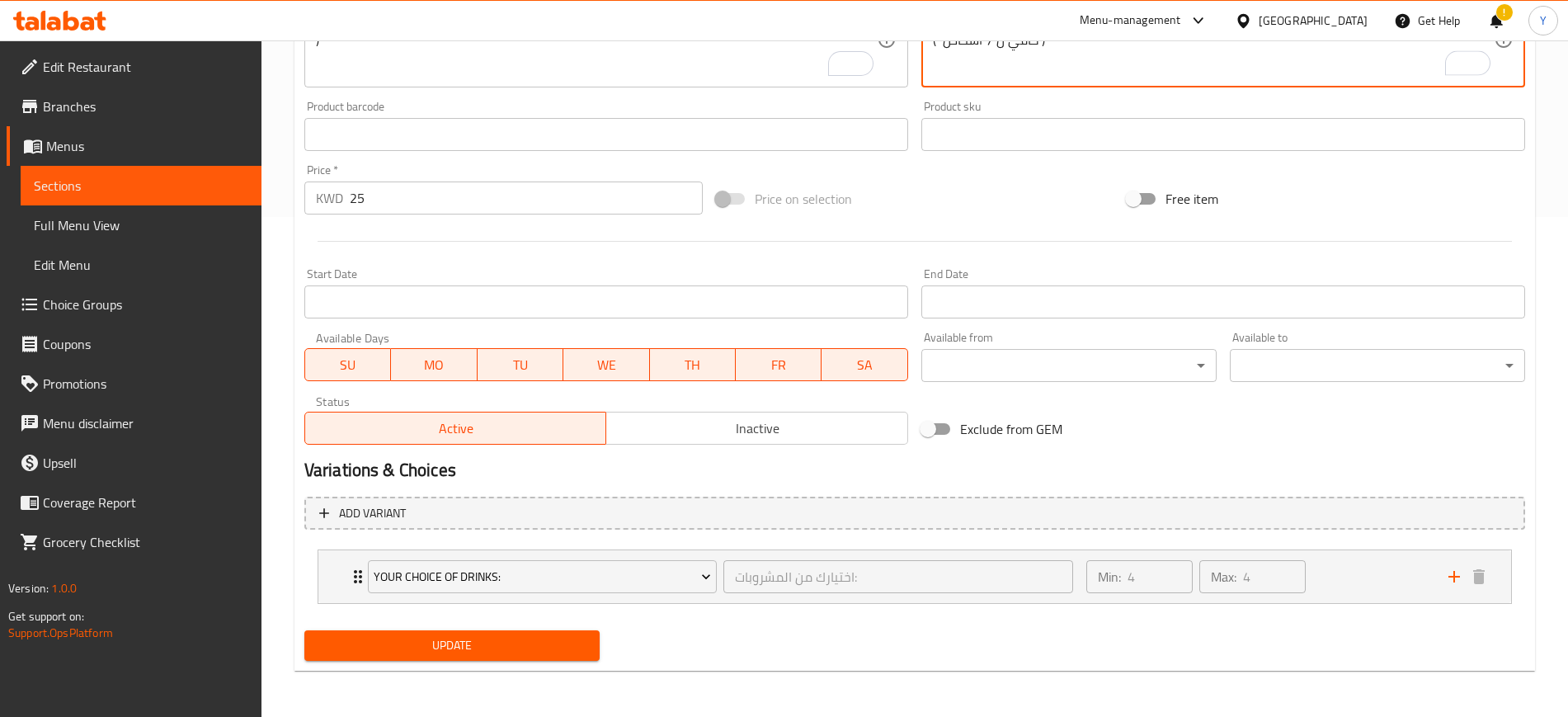
type textarea "صينية كشري - 3 دجاجة شواي - 2 صوص حار- 2 صوص بارد - 2 دقة - 2 بصل - بشاميل - ور…"
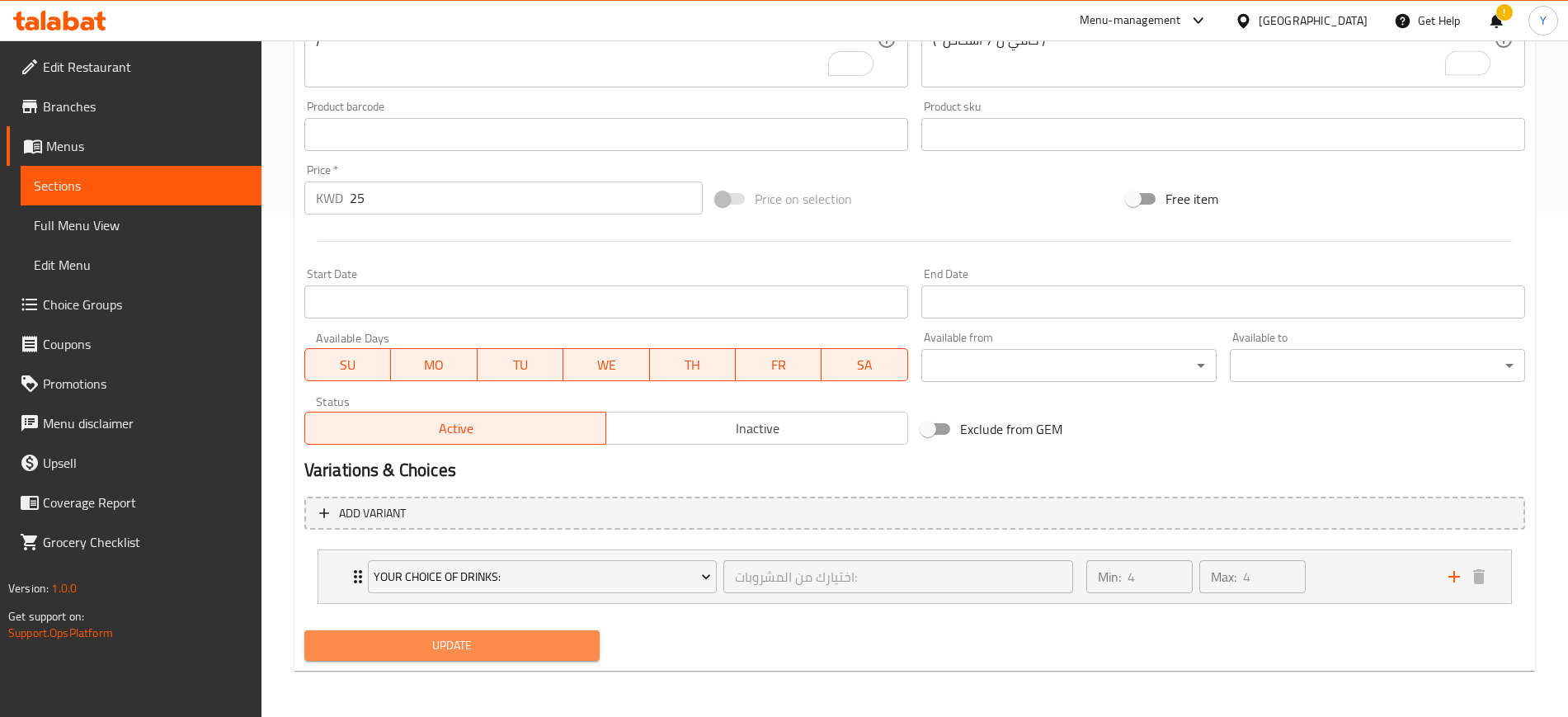
click at [561, 640] on span "Update" at bounding box center [452, 646] width 269 height 21
click at [345, 579] on div "Your choice of drinks: اختيارك من المشروبات: ​ Min: 4 ​ Max: 4 ​" at bounding box center [914, 576] width 1193 height 53
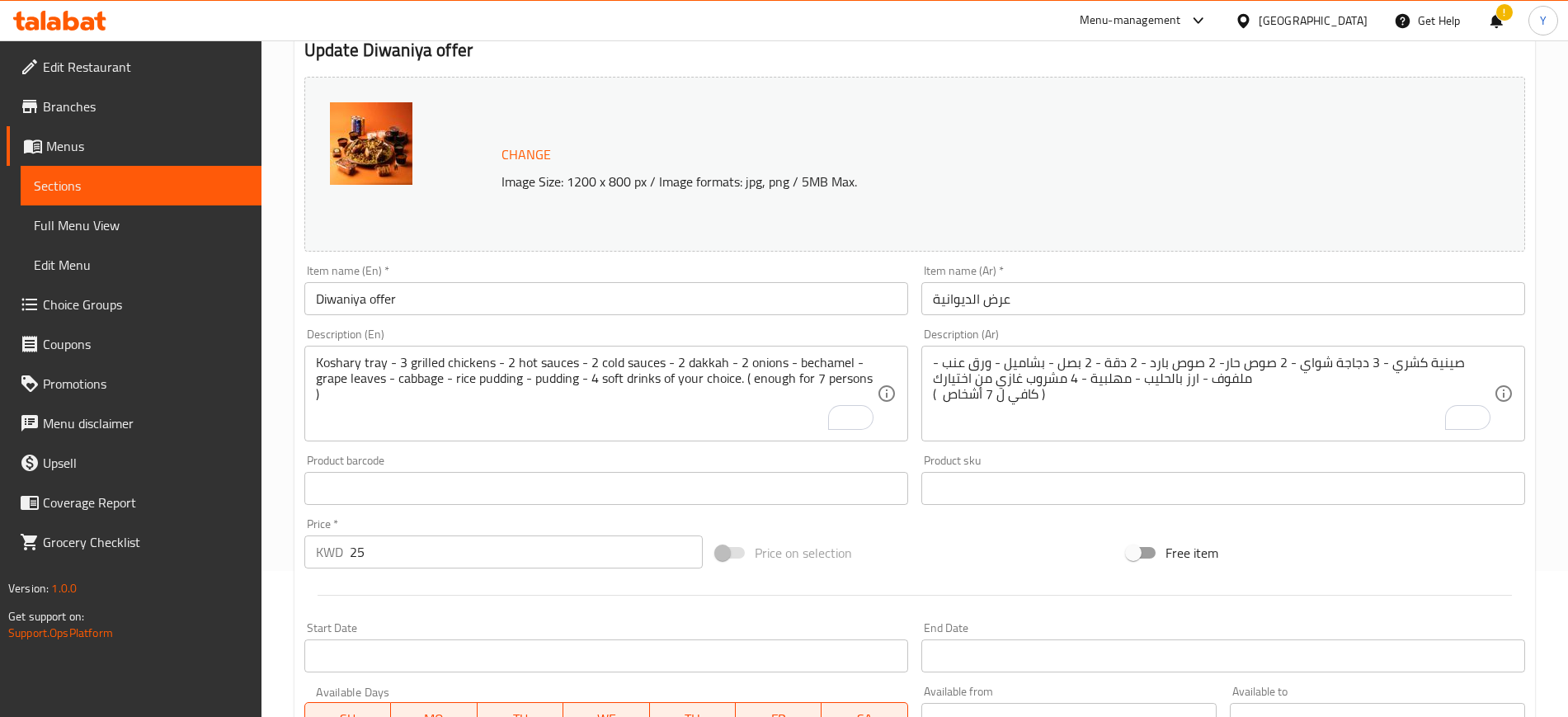
scroll to position [814, 0]
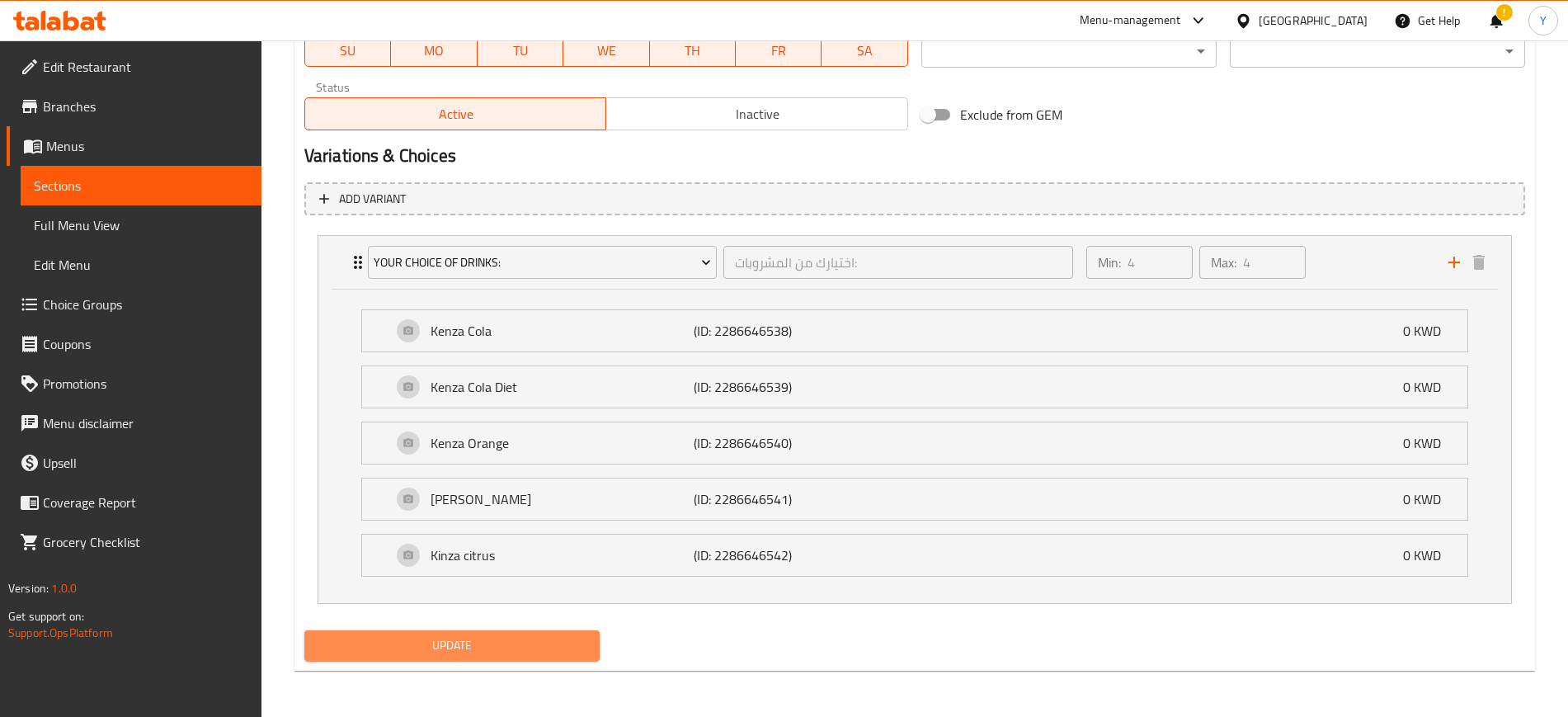
click at [465, 648] on span "Update" at bounding box center [452, 646] width 269 height 21
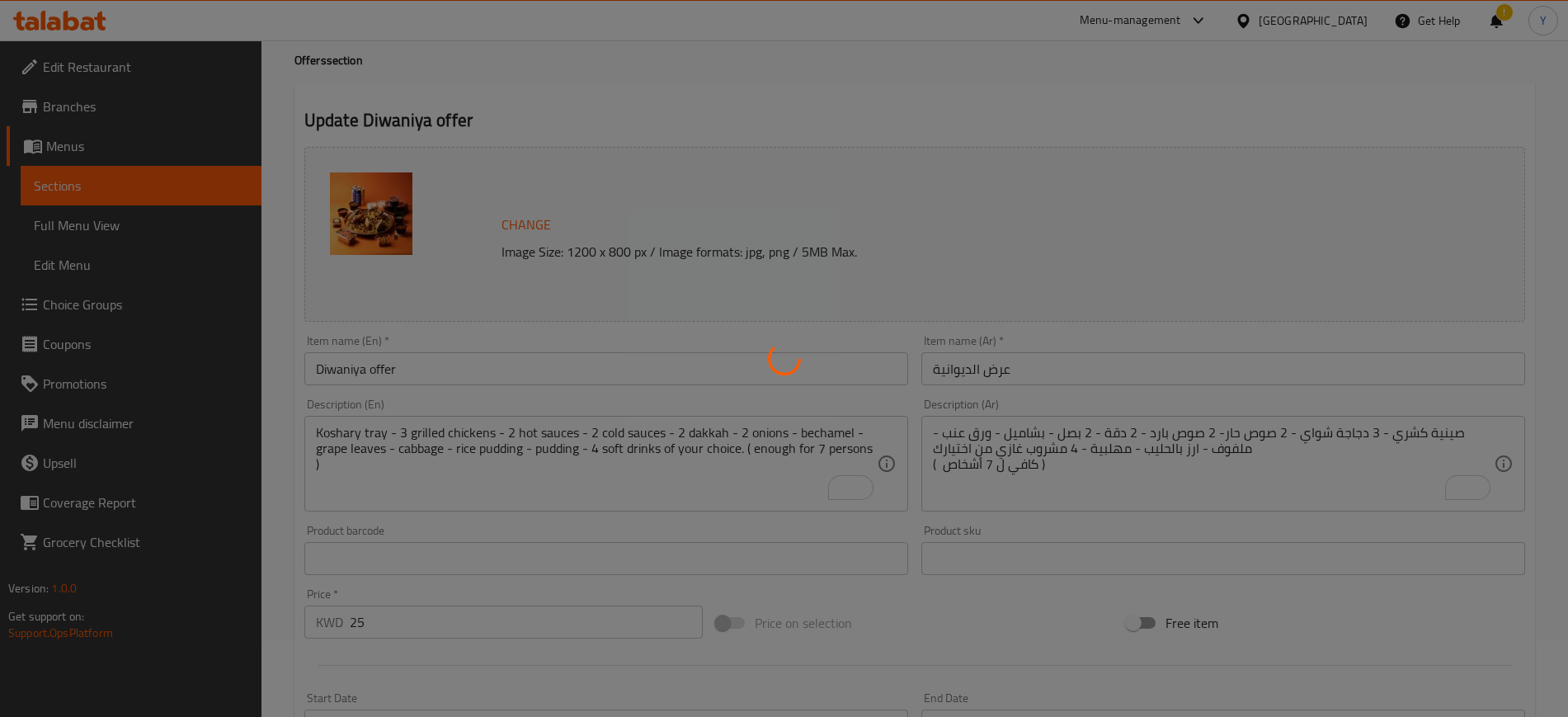
scroll to position [0, 0]
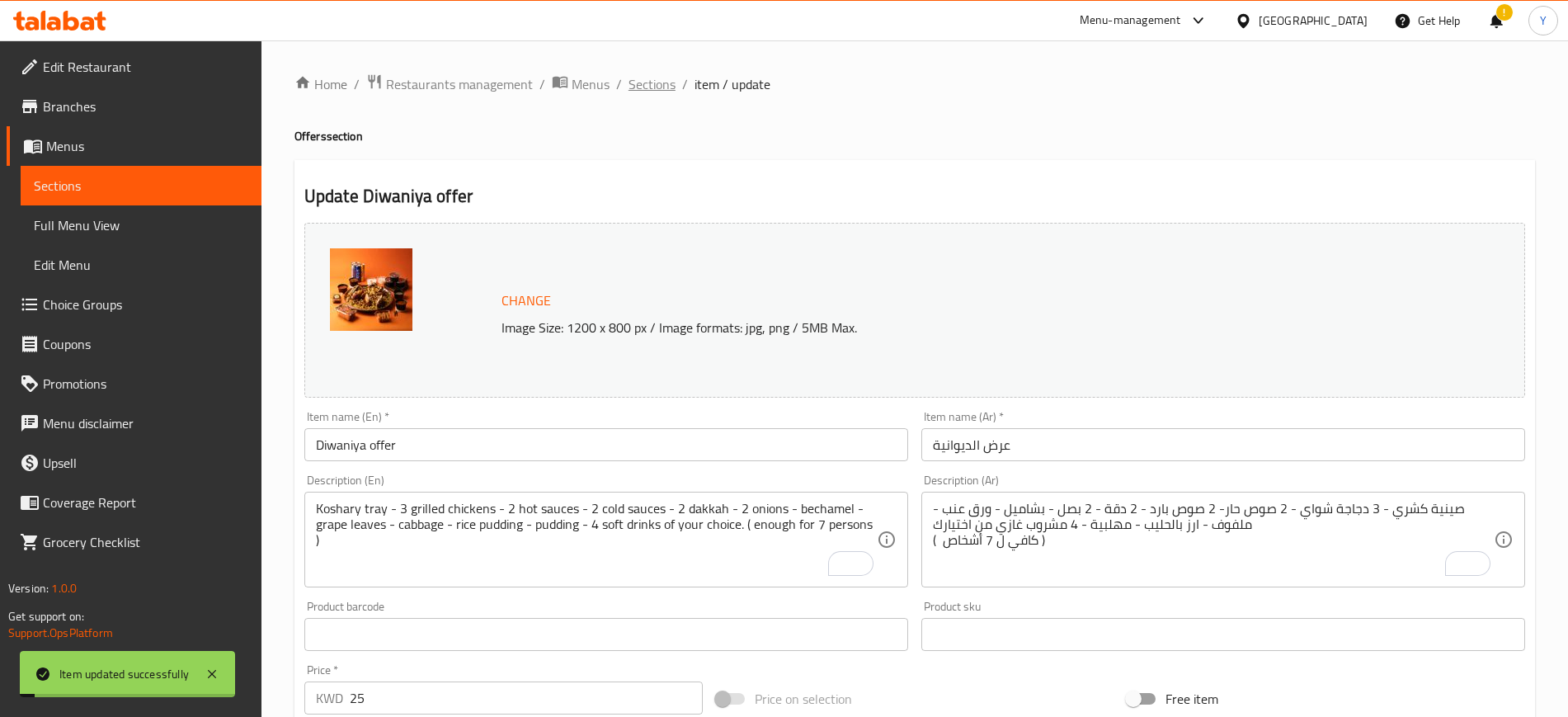
click at [655, 86] on span "Sections" at bounding box center [652, 85] width 47 height 20
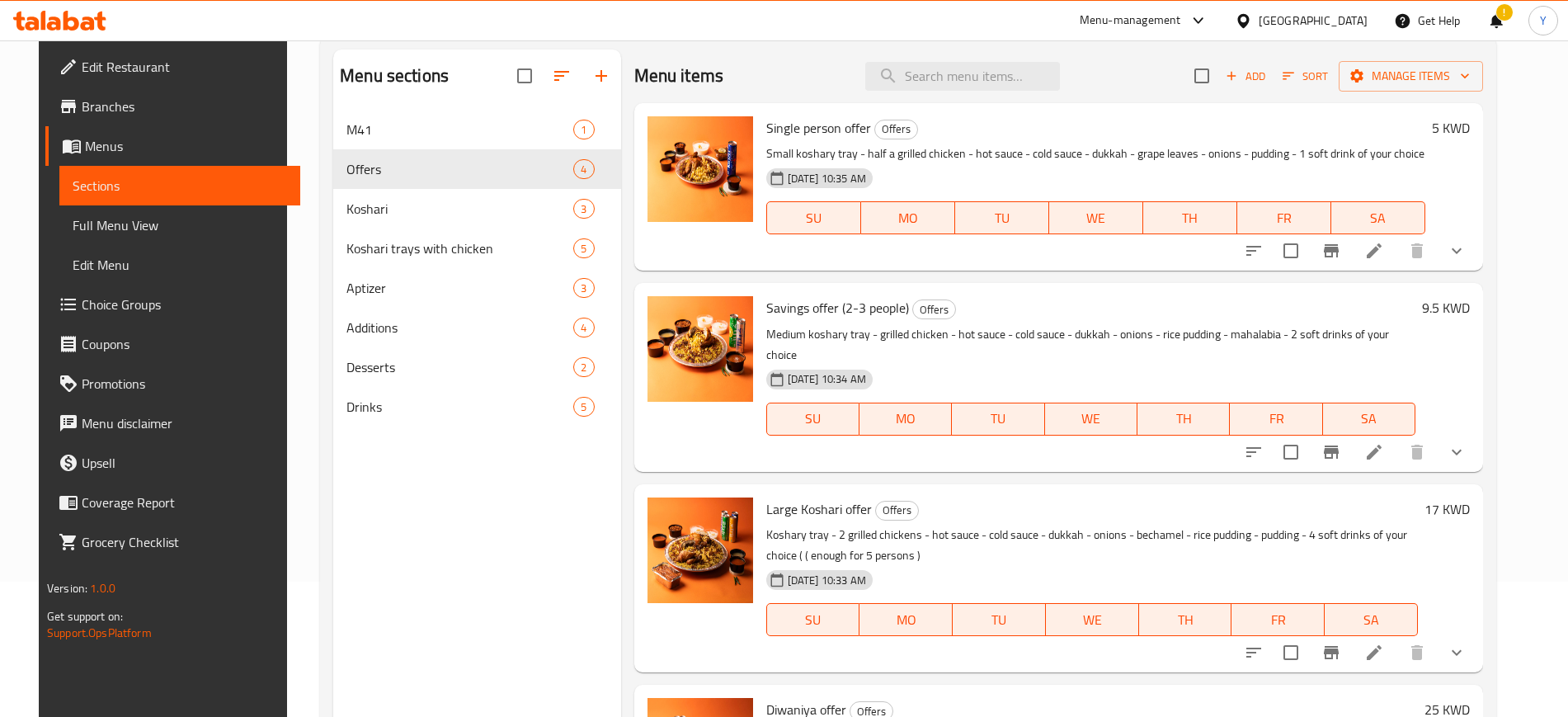
scroll to position [119, 0]
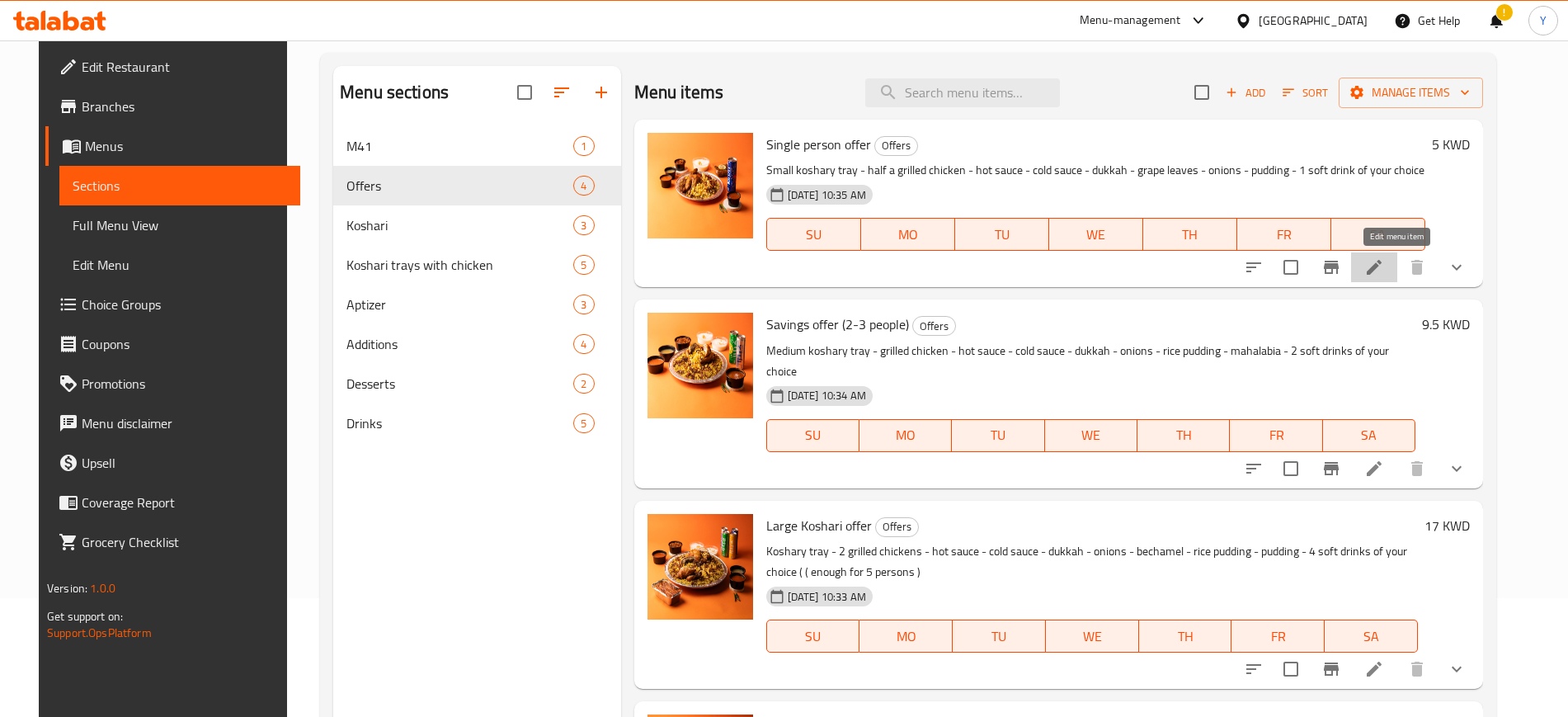
click at [1384, 266] on icon at bounding box center [1374, 268] width 20 height 20
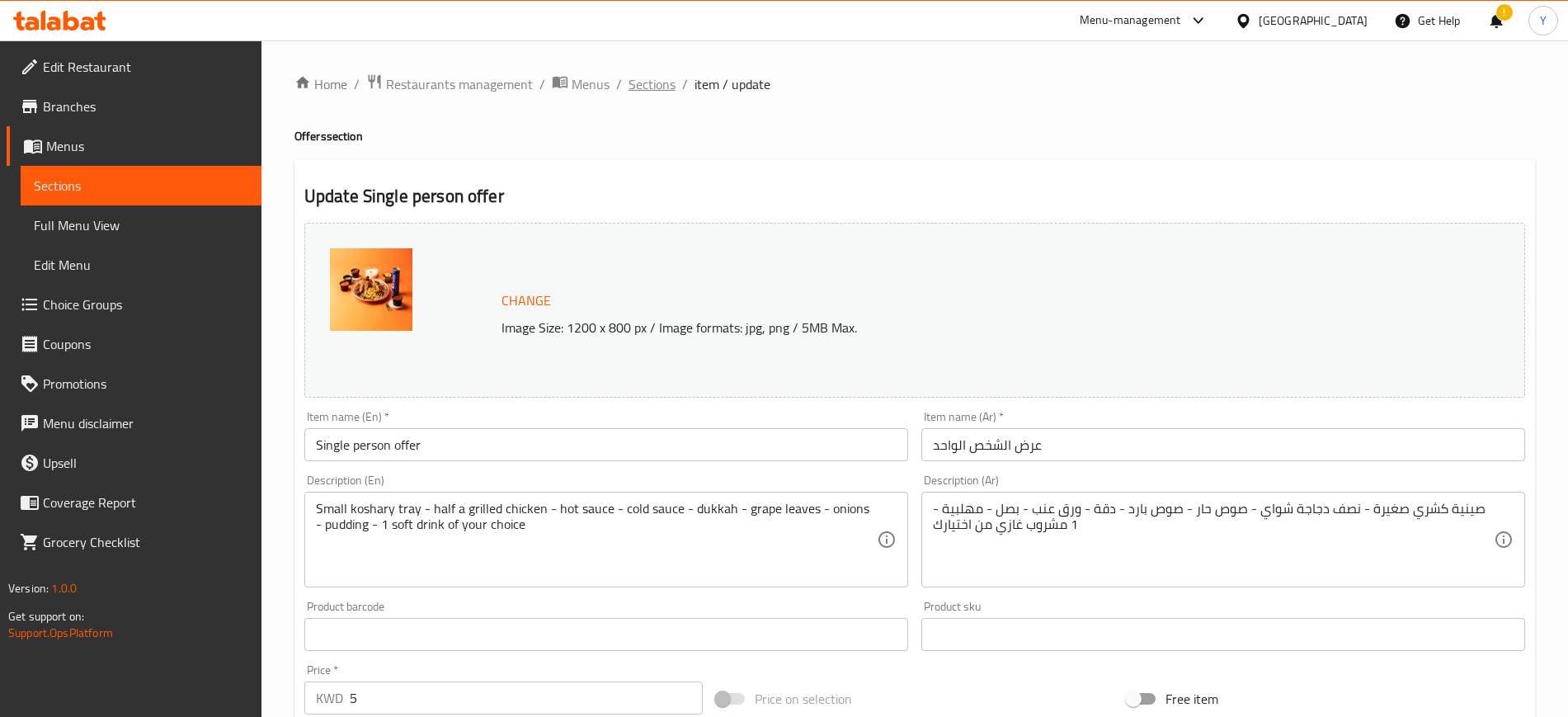
click at [648, 81] on span "Sections" at bounding box center [652, 85] width 47 height 20
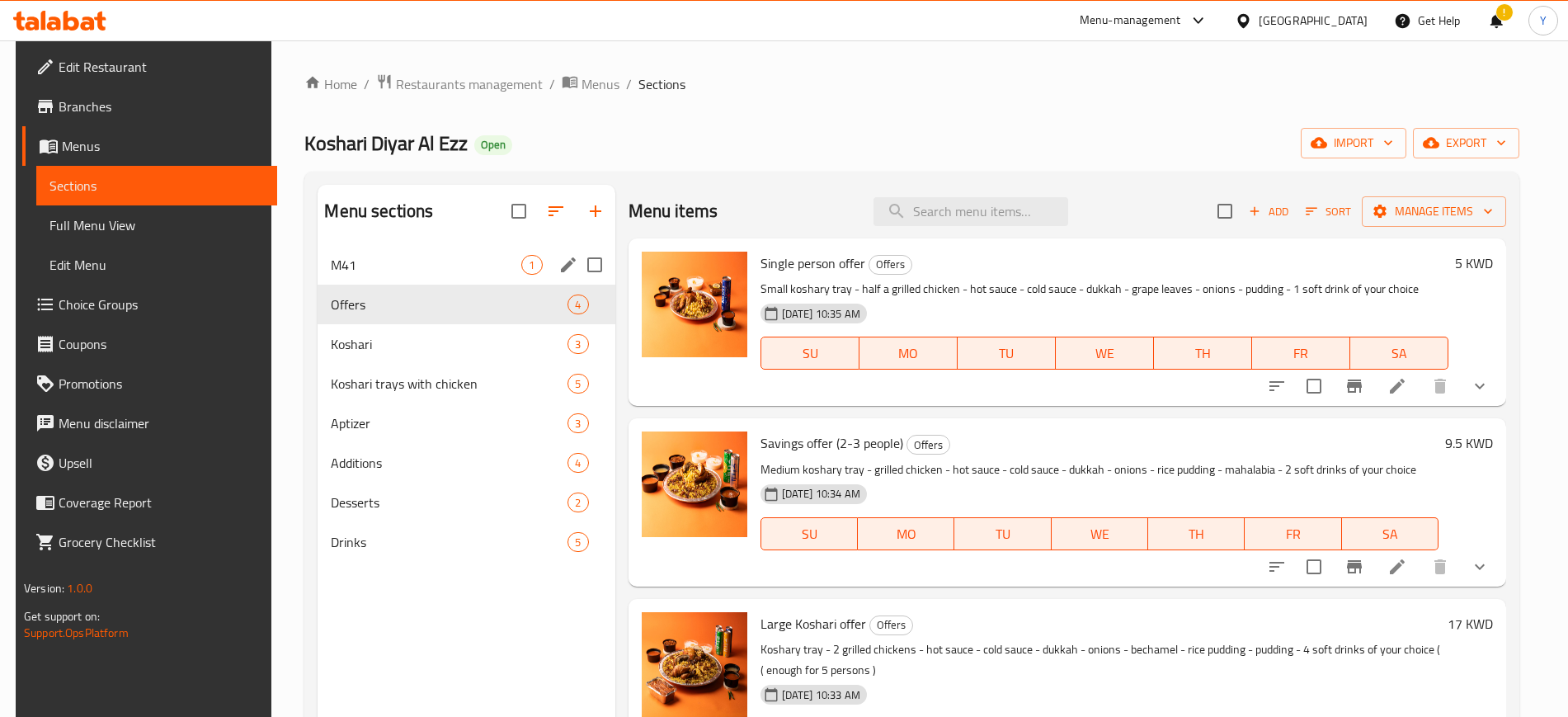
click at [407, 278] on div "M41 1" at bounding box center [466, 264] width 297 height 39
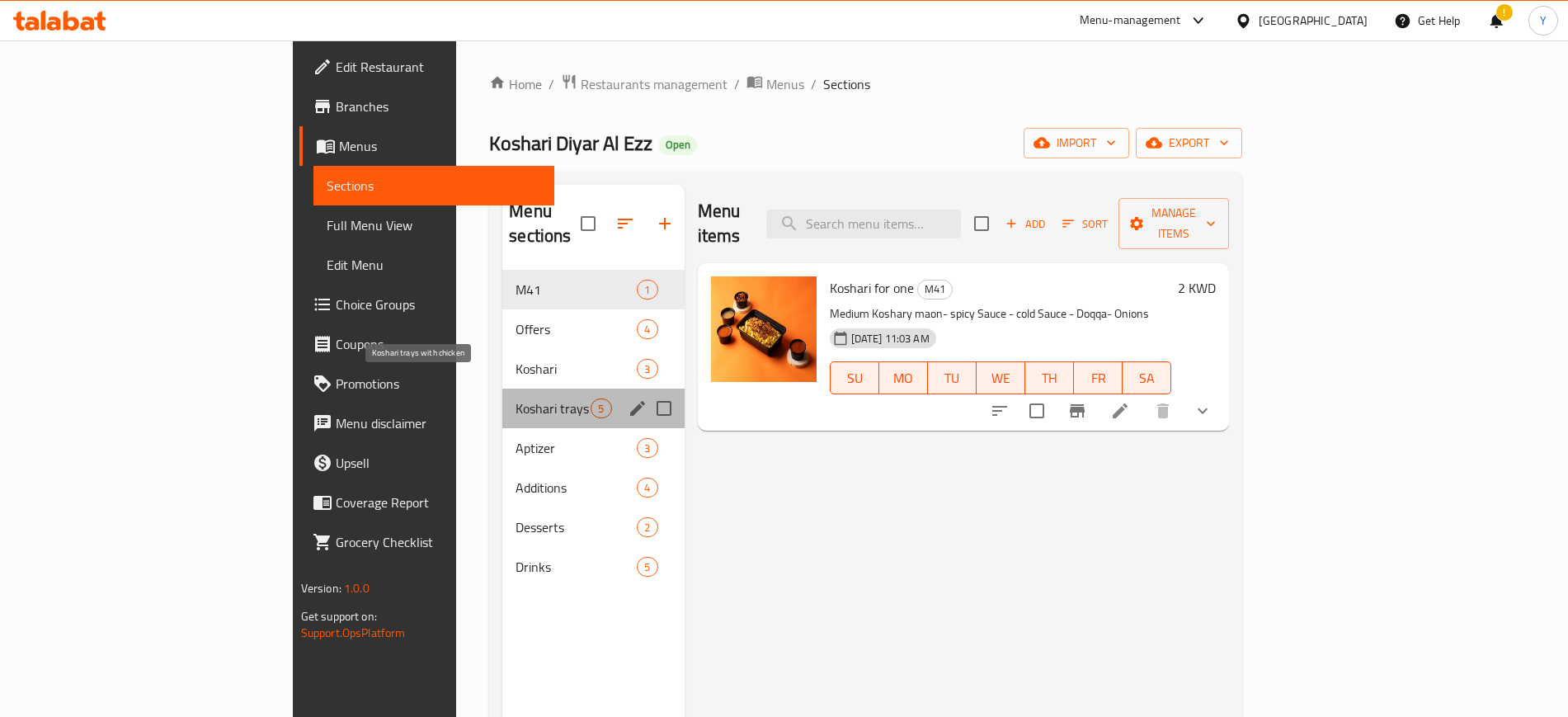
click at [515, 398] on span "Koshari trays with chicken" at bounding box center [553, 408] width 75 height 20
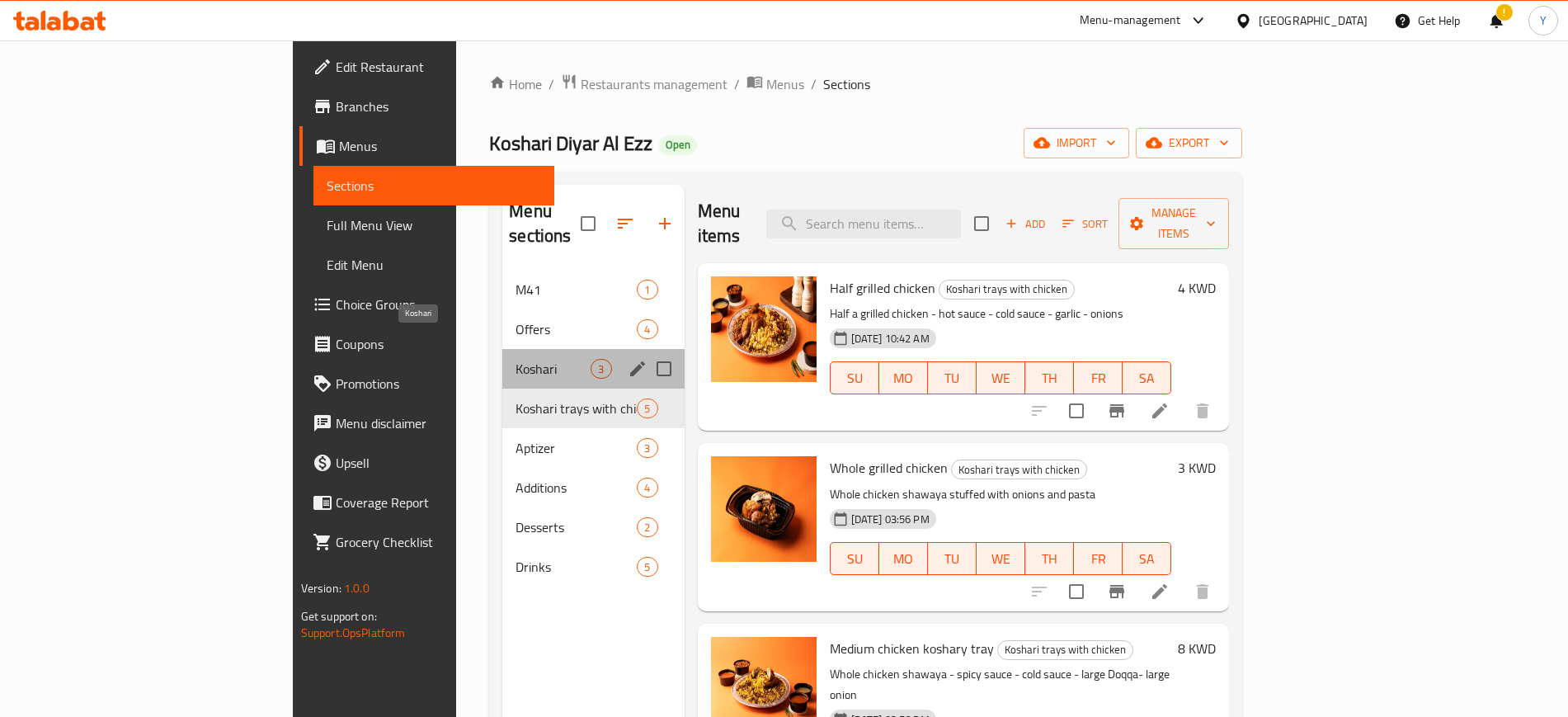
click at [515, 359] on span "Koshari" at bounding box center [553, 369] width 75 height 20
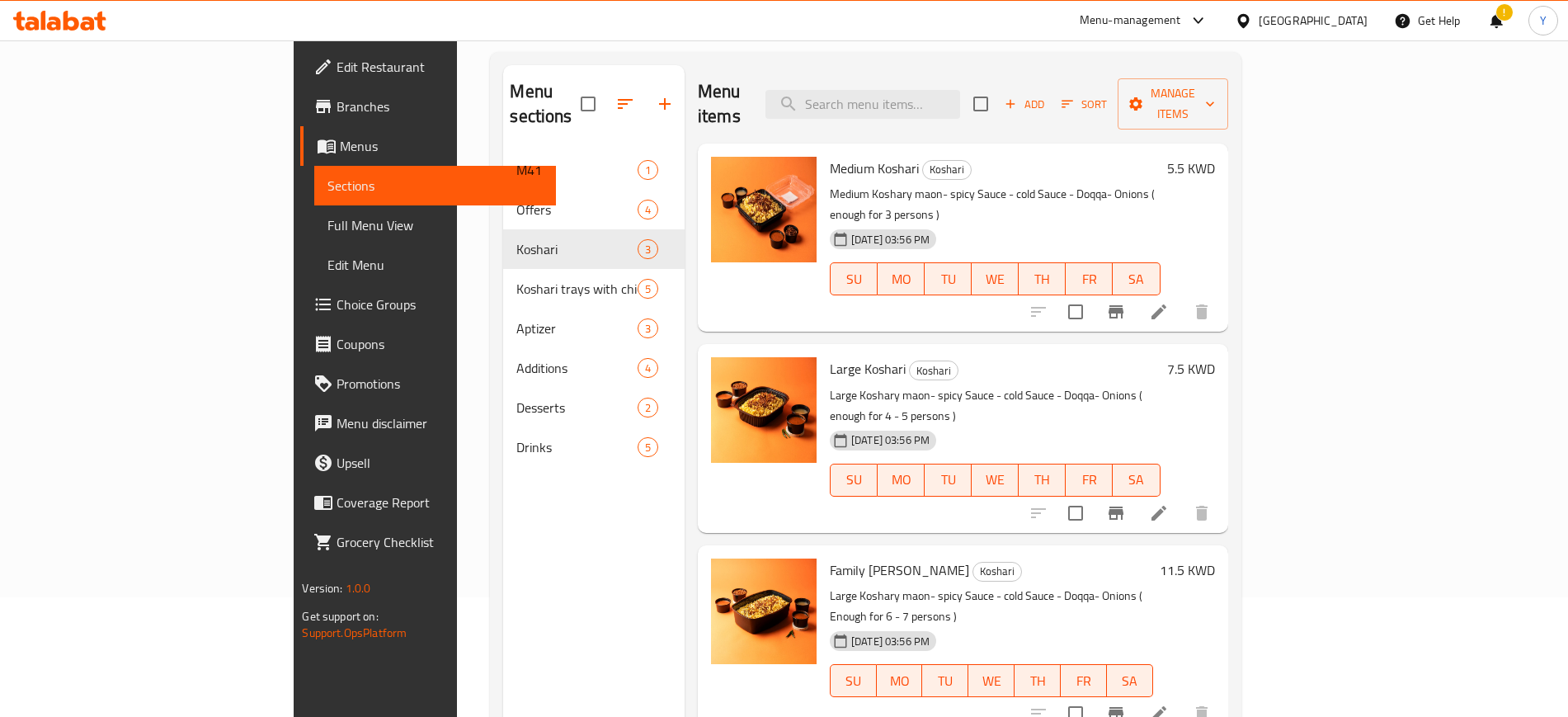
scroll to position [124, 0]
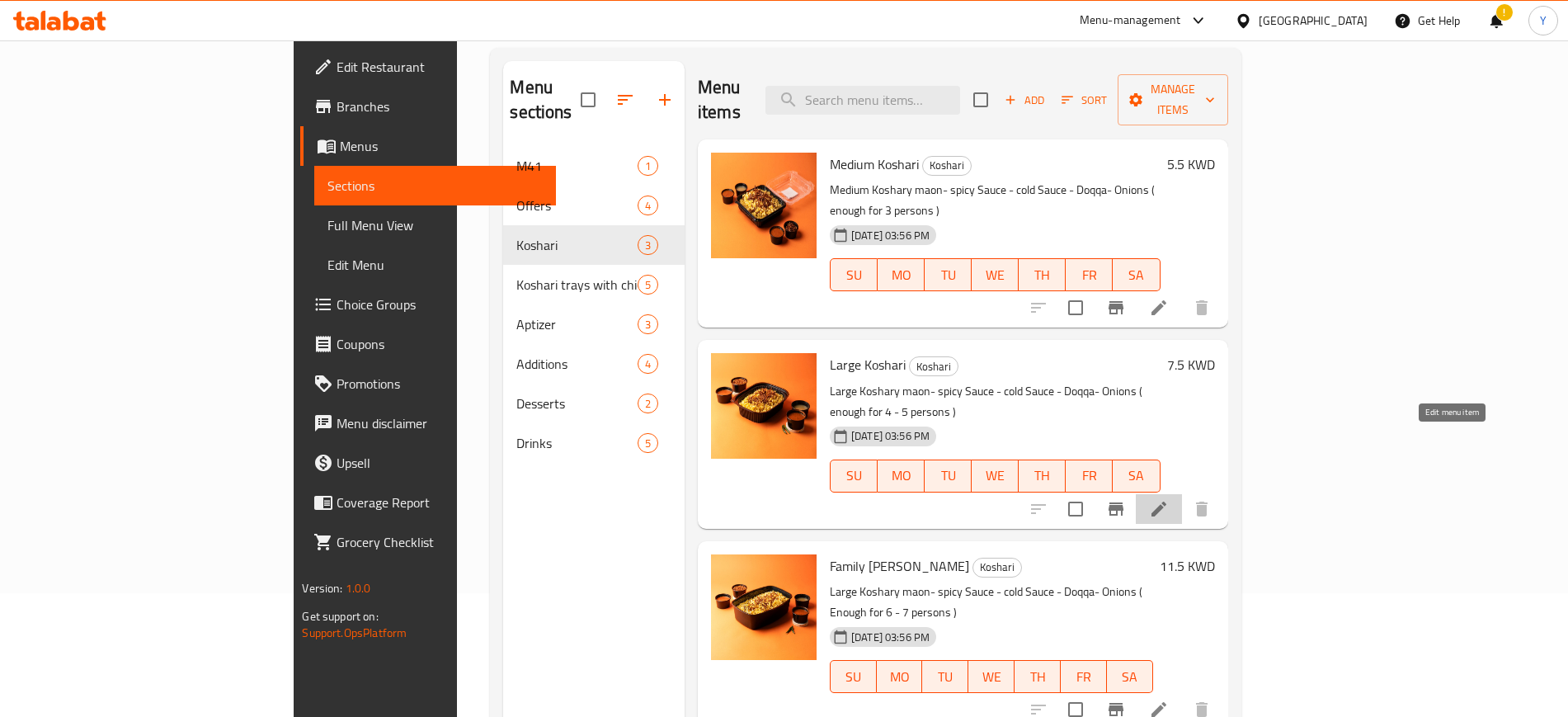
click at [1169, 499] on icon at bounding box center [1159, 509] width 20 height 20
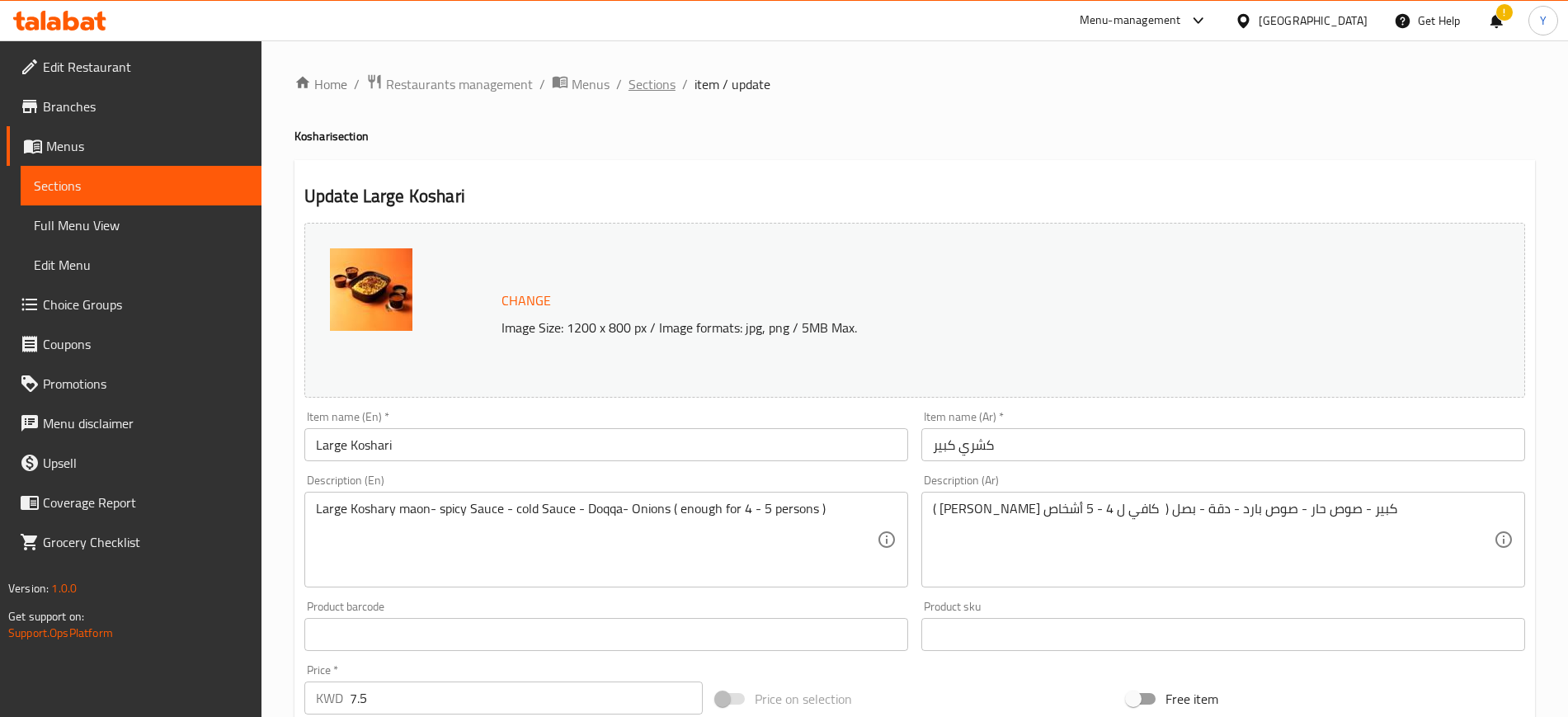
click at [652, 87] on span "Sections" at bounding box center [652, 85] width 47 height 20
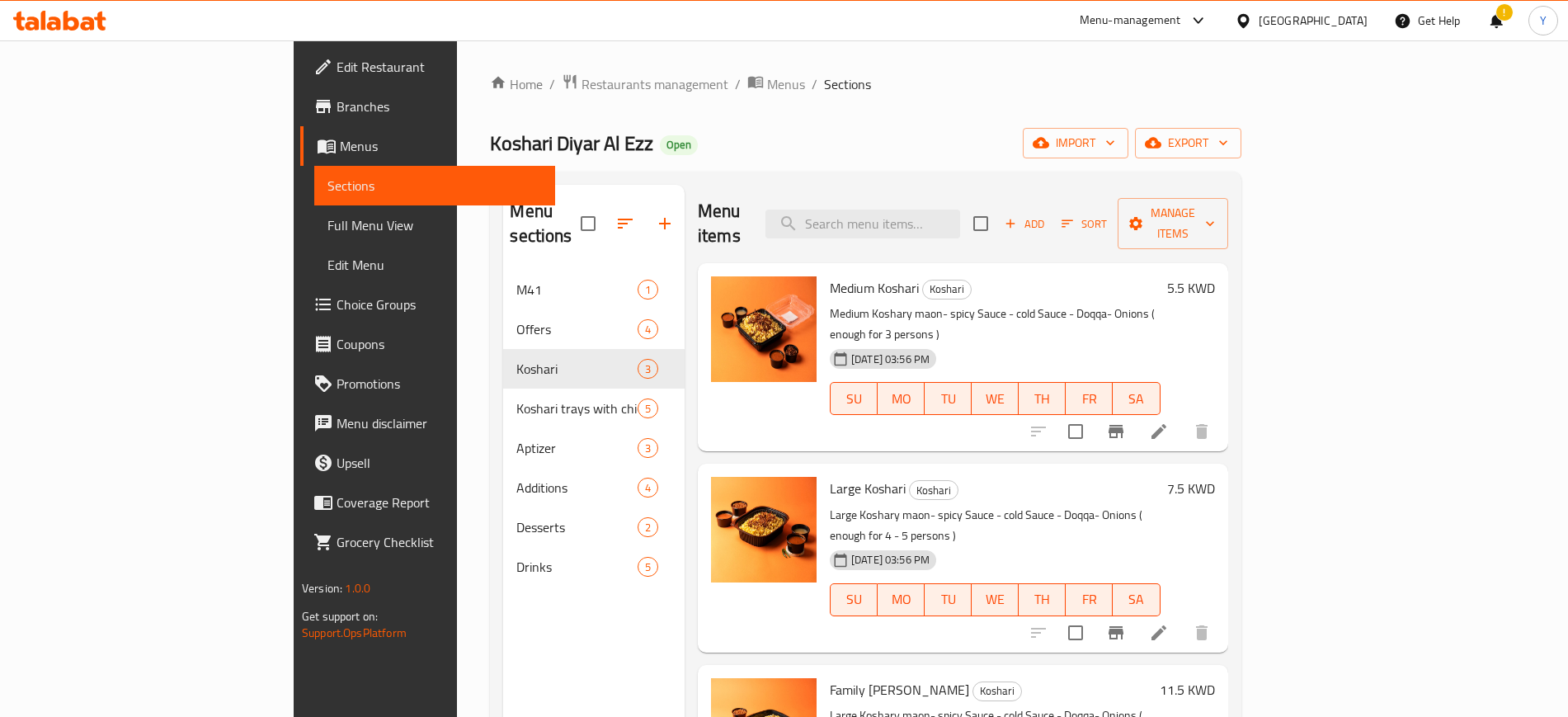
scroll to position [231, 0]
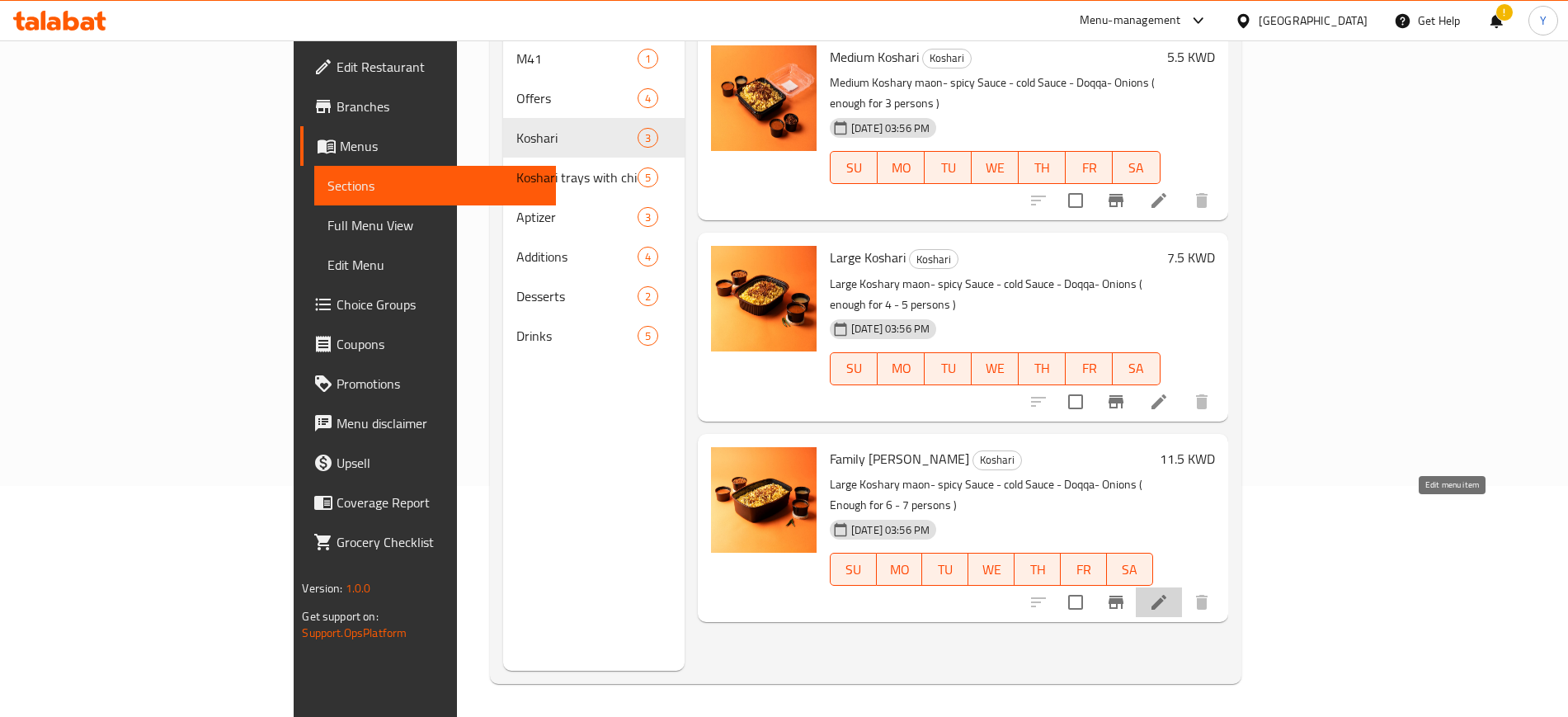
click at [1167, 595] on icon at bounding box center [1159, 603] width 15 height 15
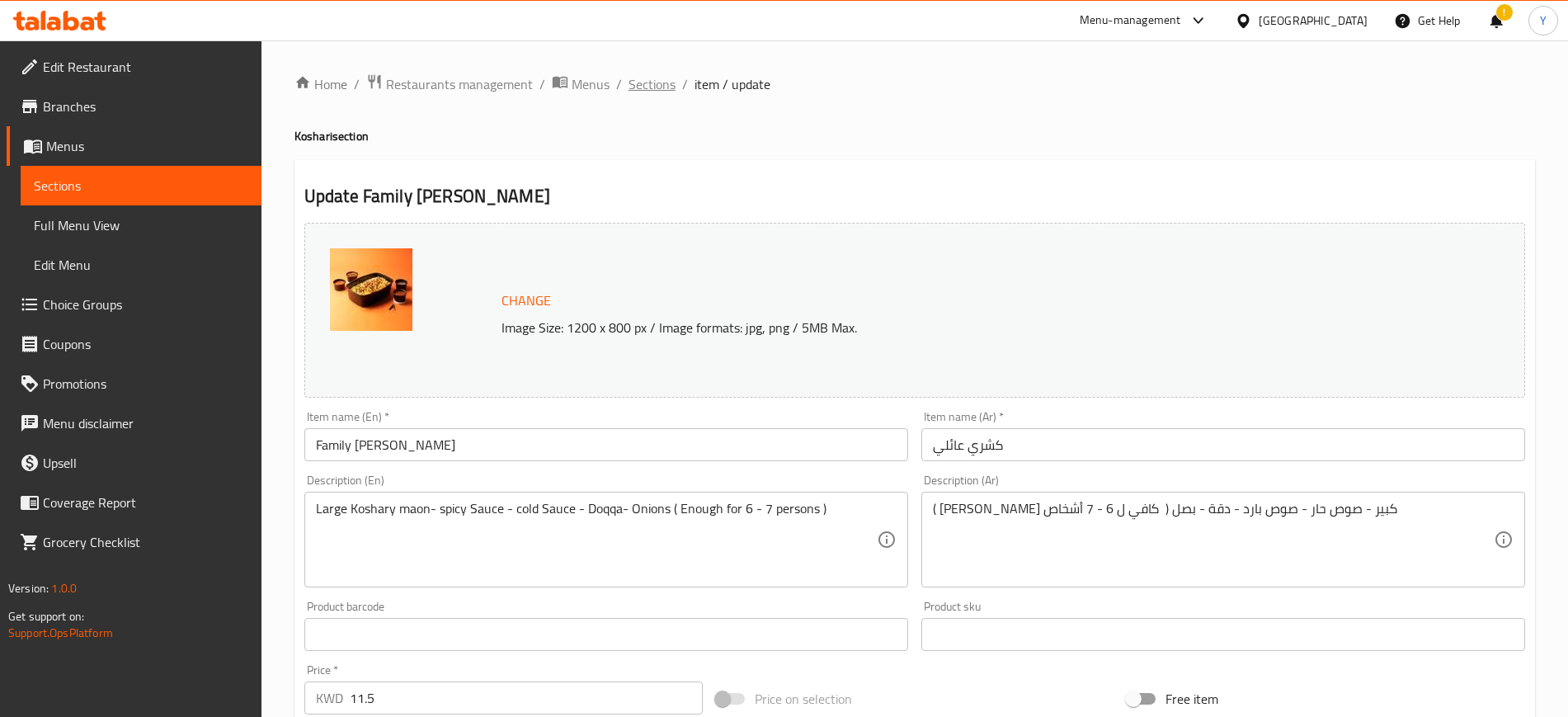
click at [650, 86] on span "Sections" at bounding box center [652, 85] width 47 height 20
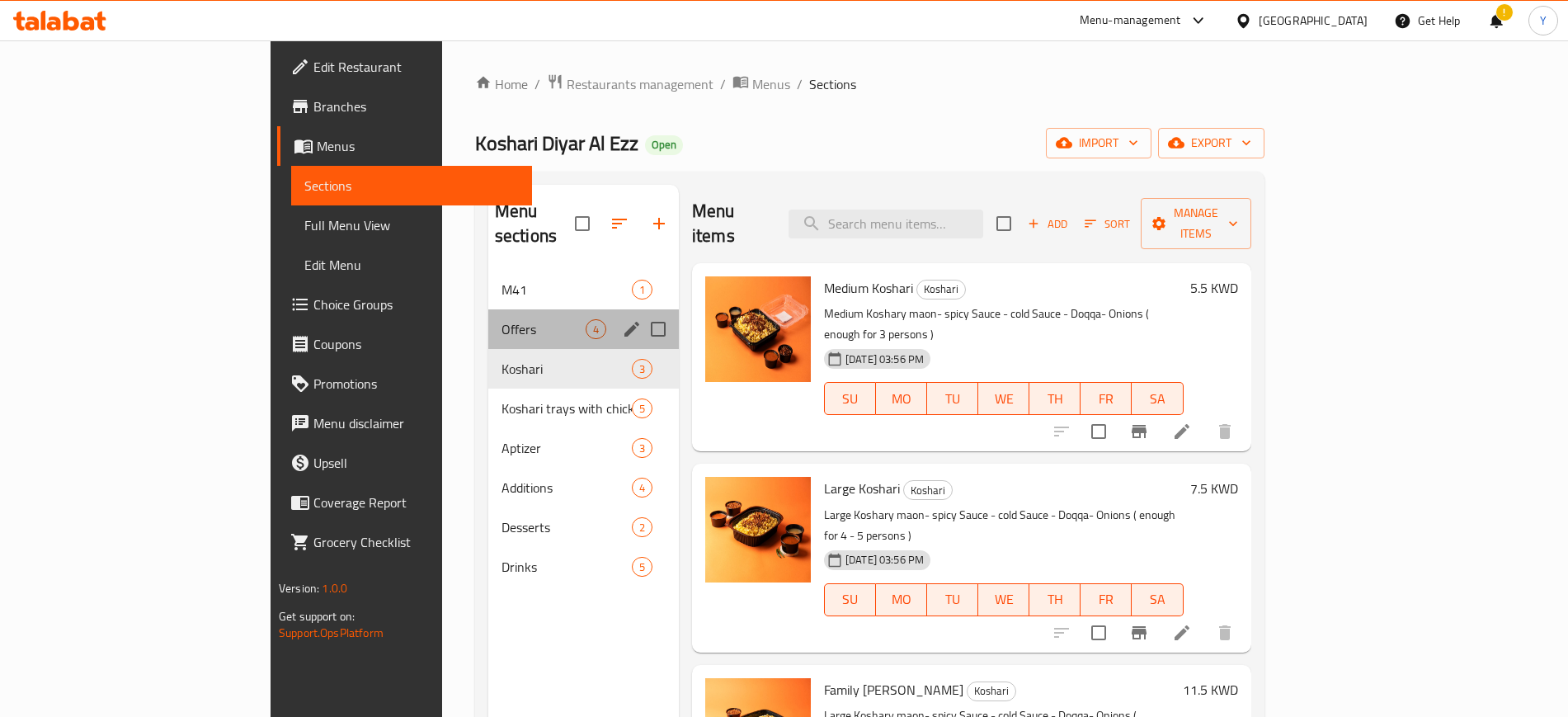
click at [489, 320] on div "Offers 4" at bounding box center [583, 329] width 190 height 39
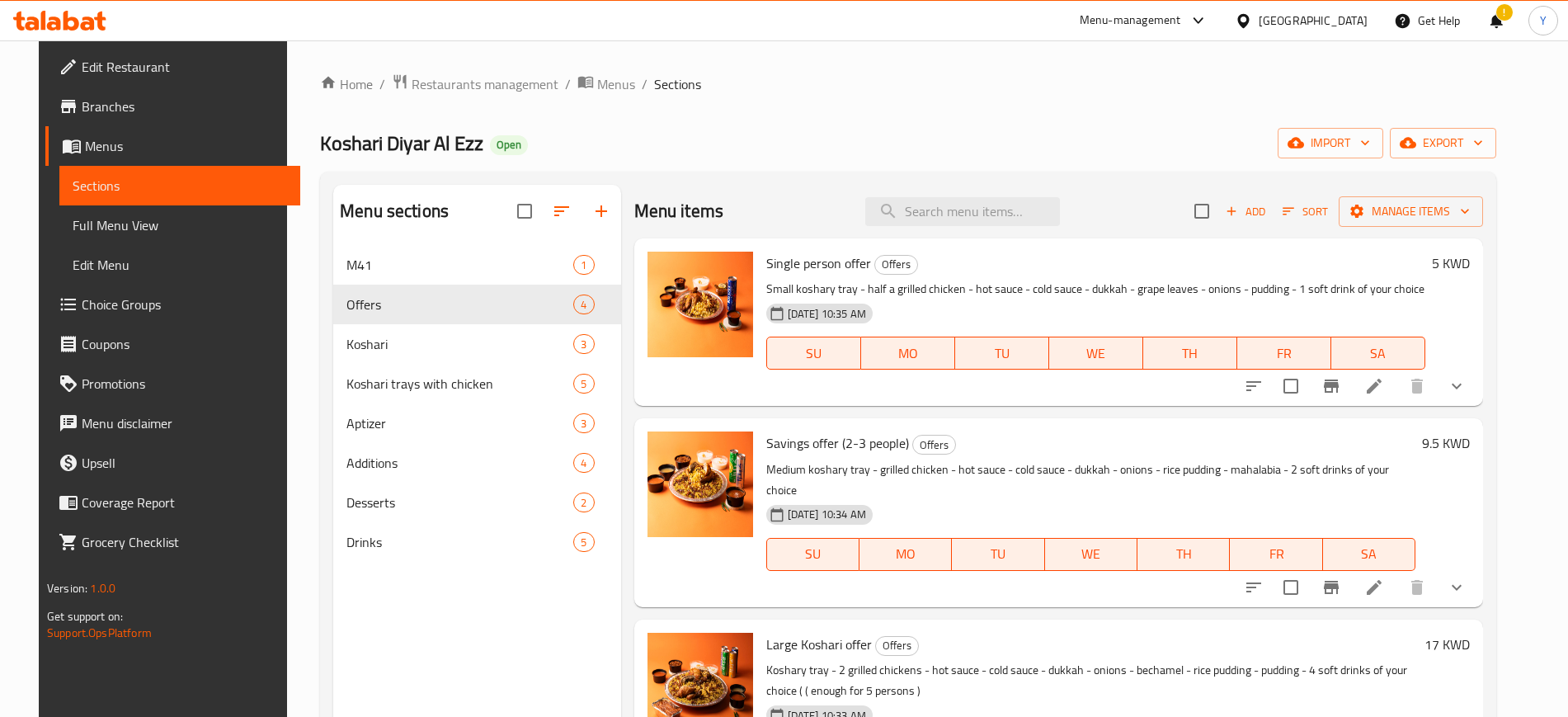
scroll to position [86, 0]
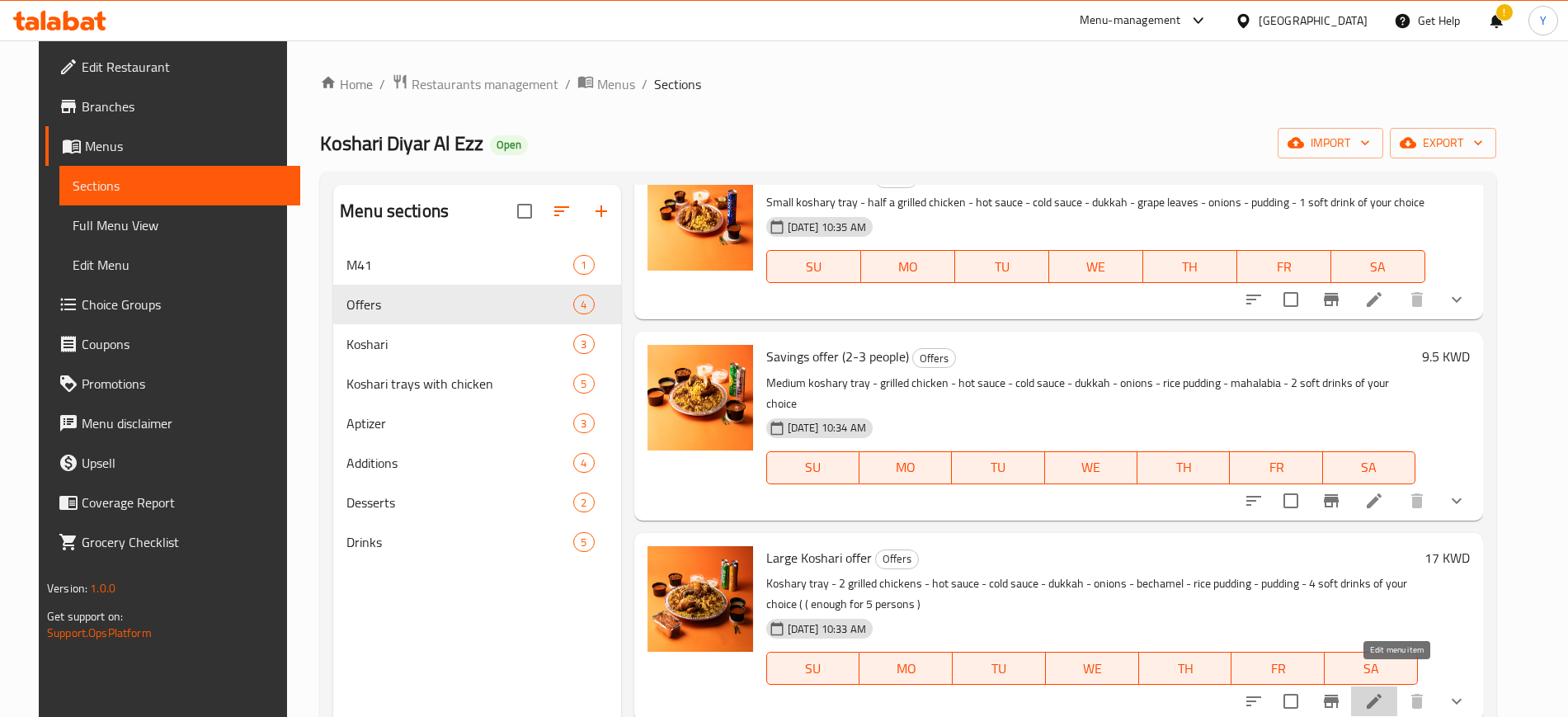
click at [1384, 692] on icon at bounding box center [1374, 702] width 20 height 20
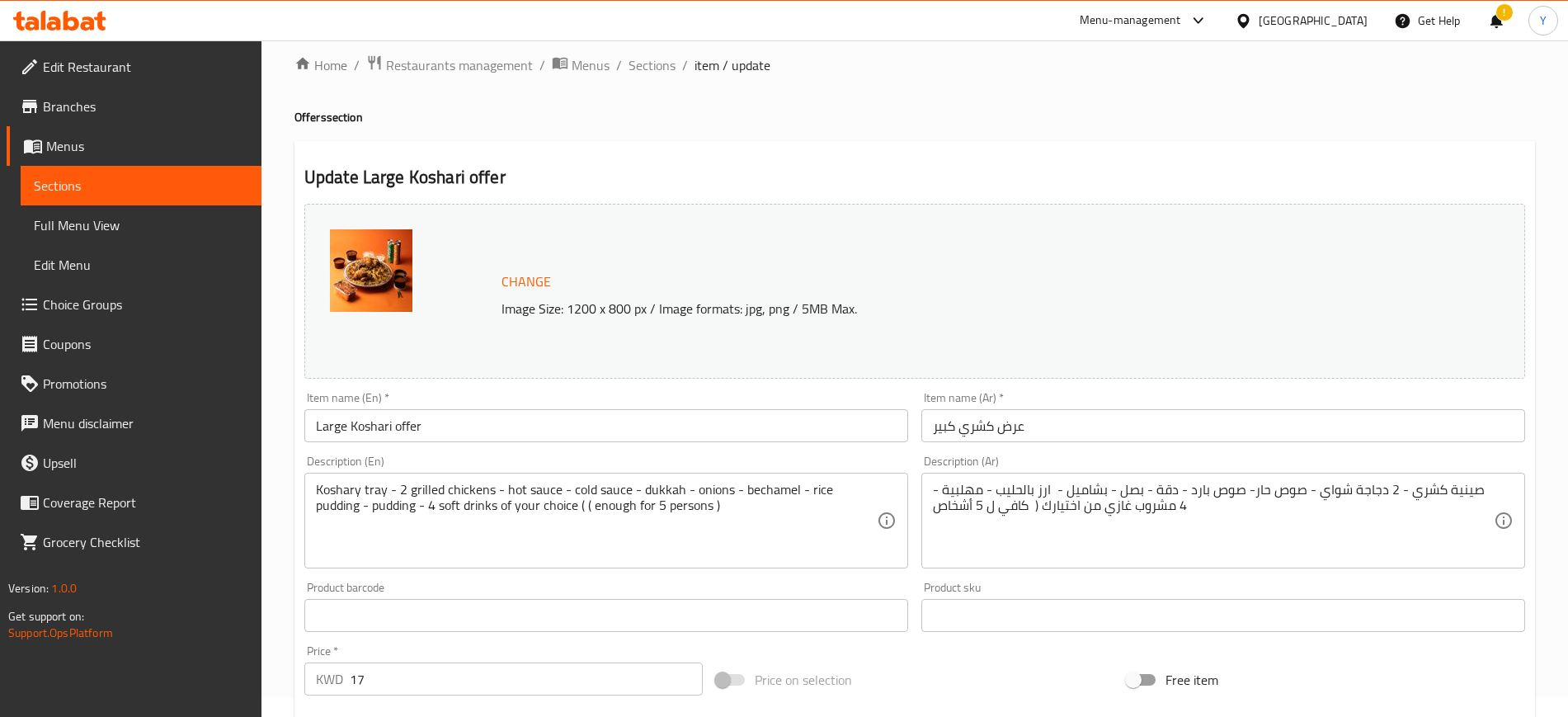
scroll to position [22, 0]
click at [655, 70] on span "Sections" at bounding box center [652, 63] width 47 height 20
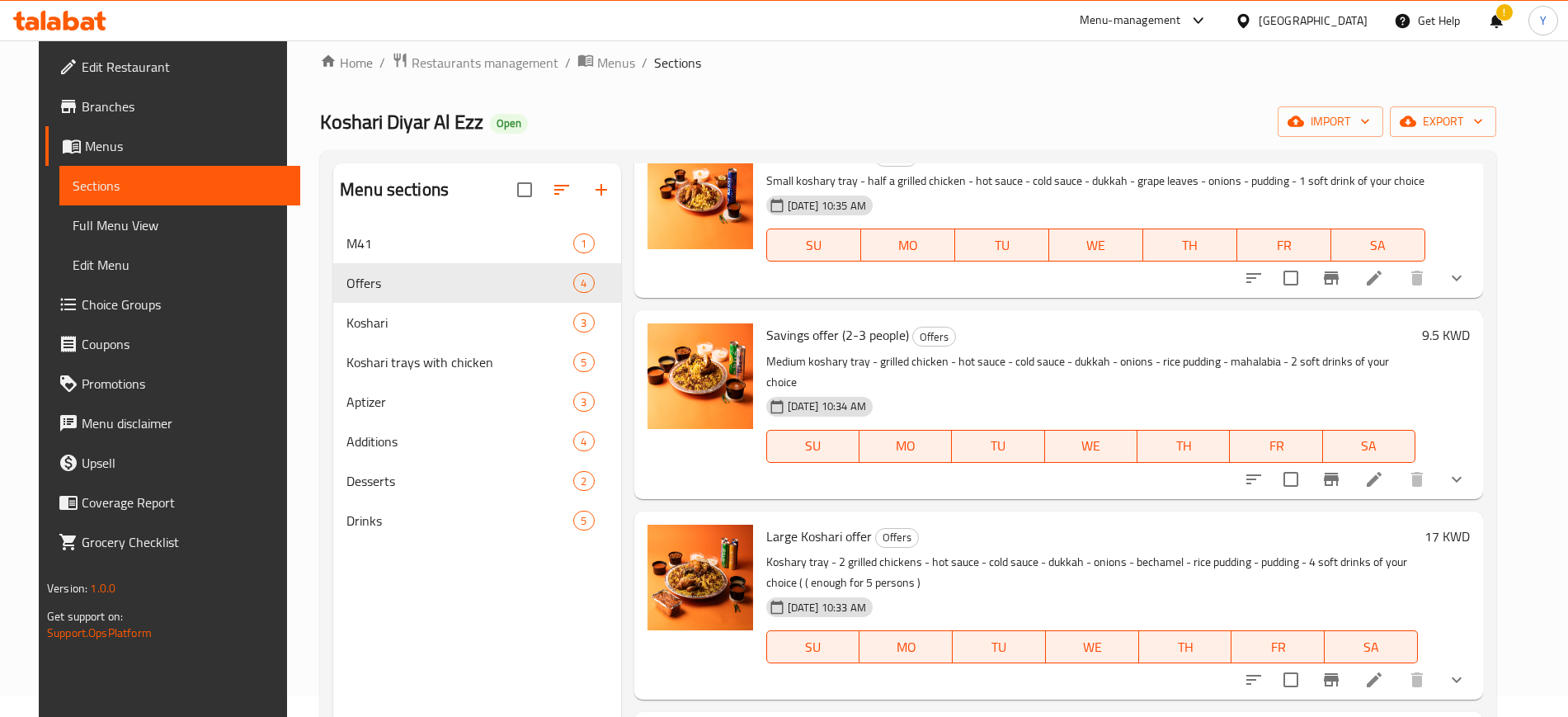
scroll to position [231, 0]
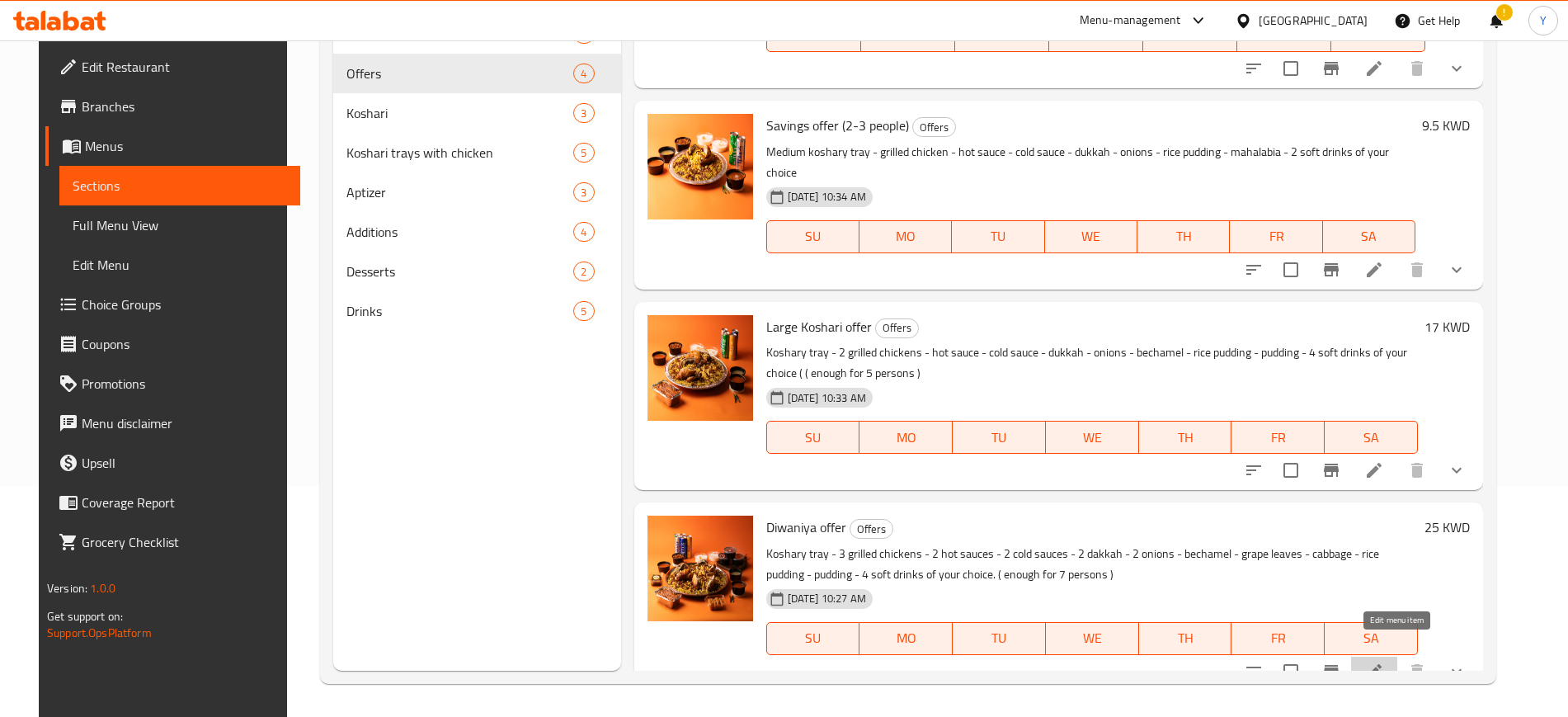
click at [1384, 662] on icon at bounding box center [1374, 672] width 20 height 20
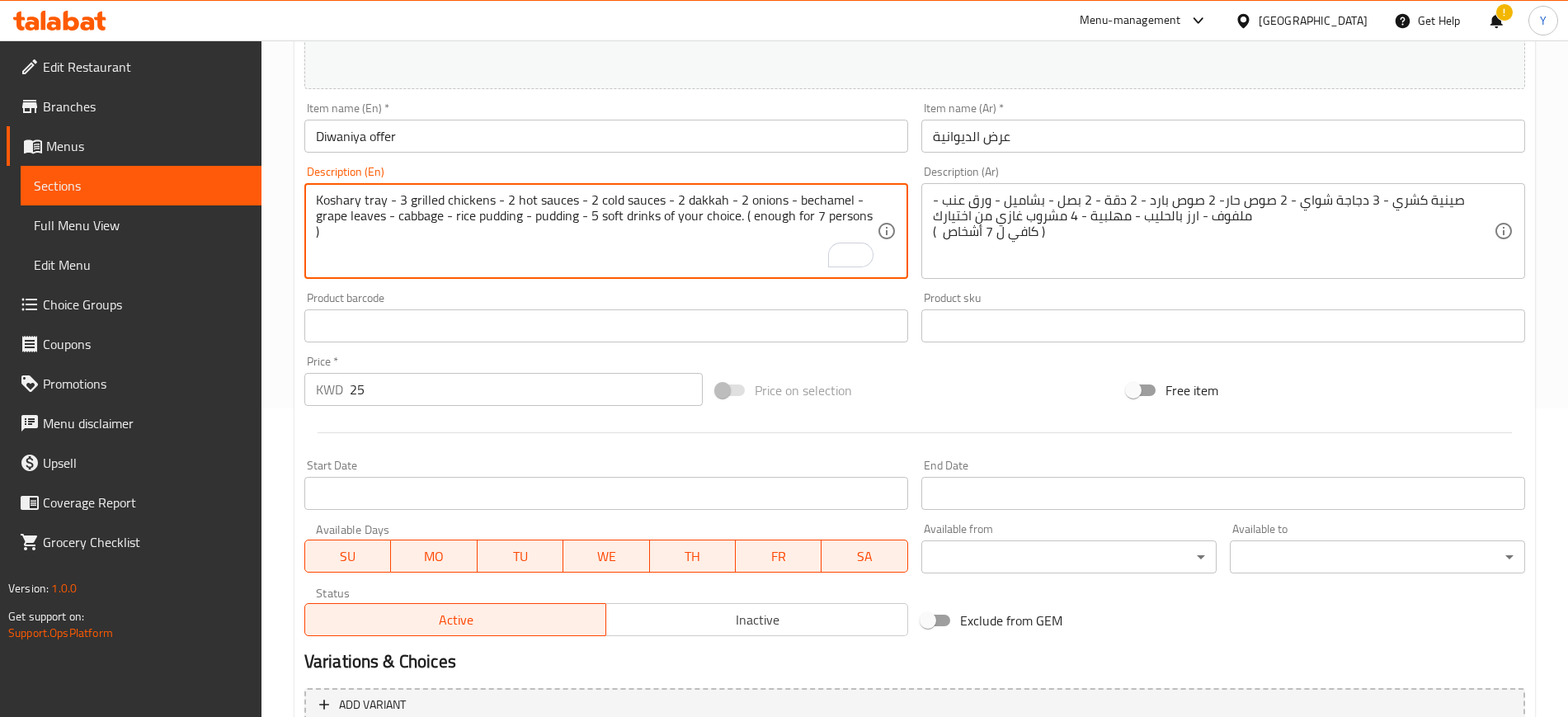
scroll to position [500, 0]
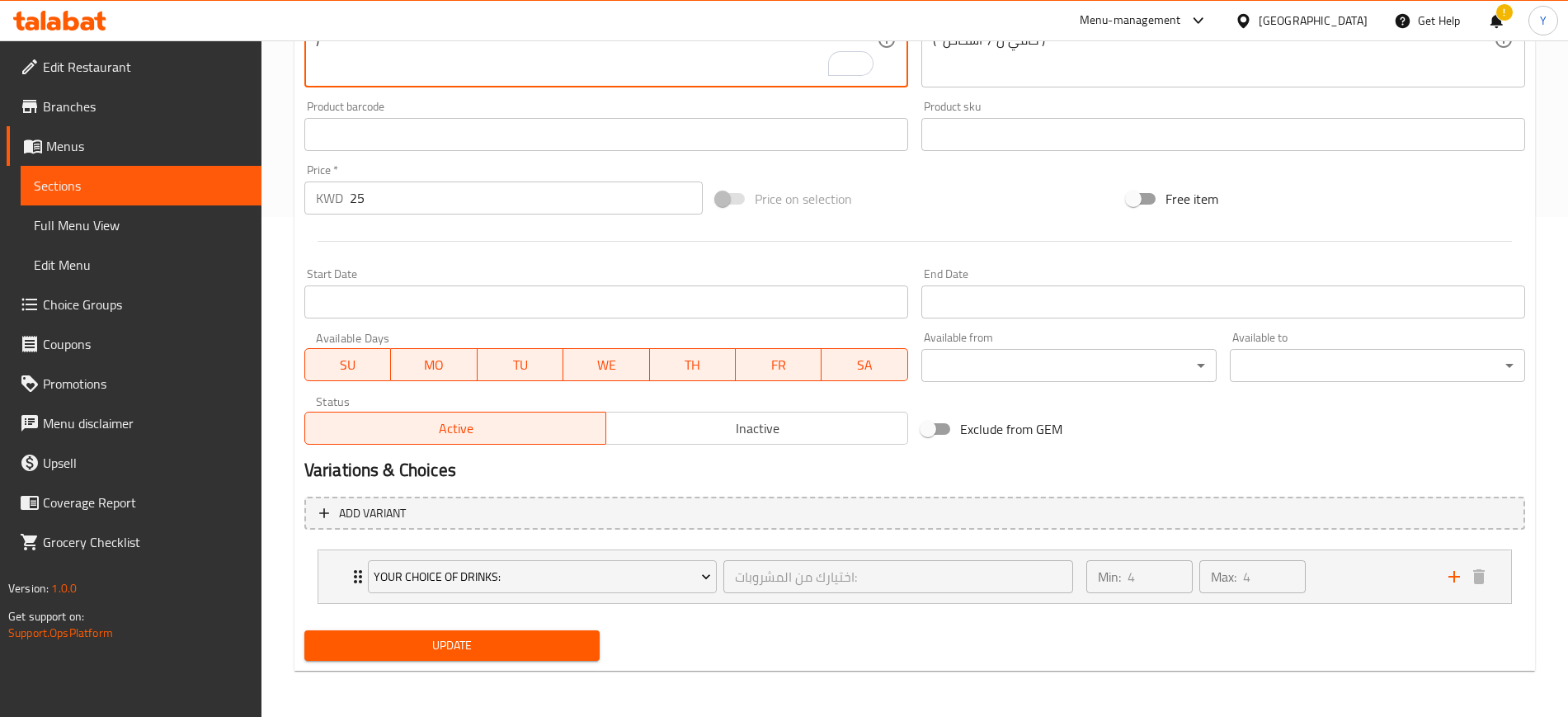
type textarea "Koshary tray - 3 grilled chickens - 2 hot sauces - 2 cold sauces - 2 dakkah - 2…"
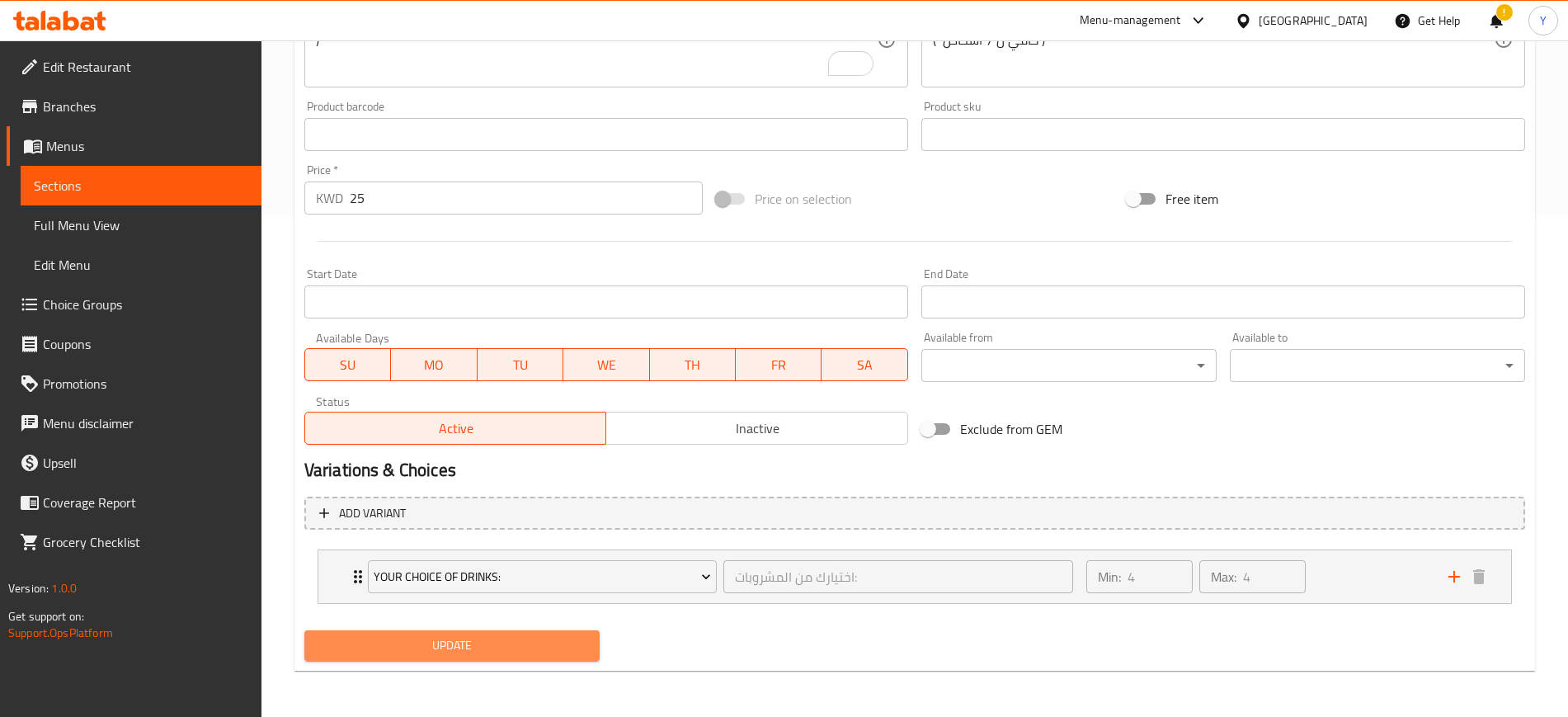
click at [549, 652] on span "Update" at bounding box center [452, 646] width 269 height 21
click at [463, 652] on span "Update" at bounding box center [452, 646] width 269 height 21
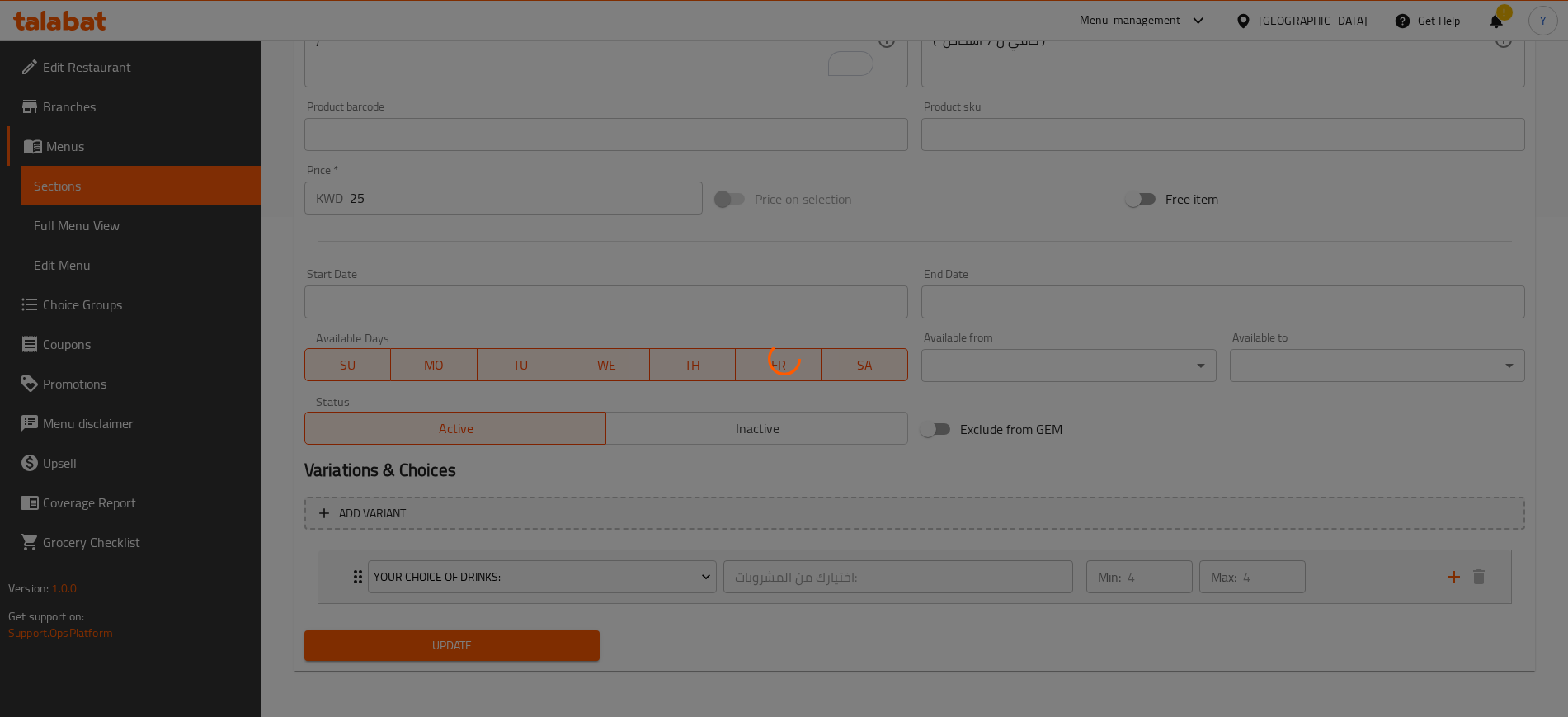
scroll to position [0, 0]
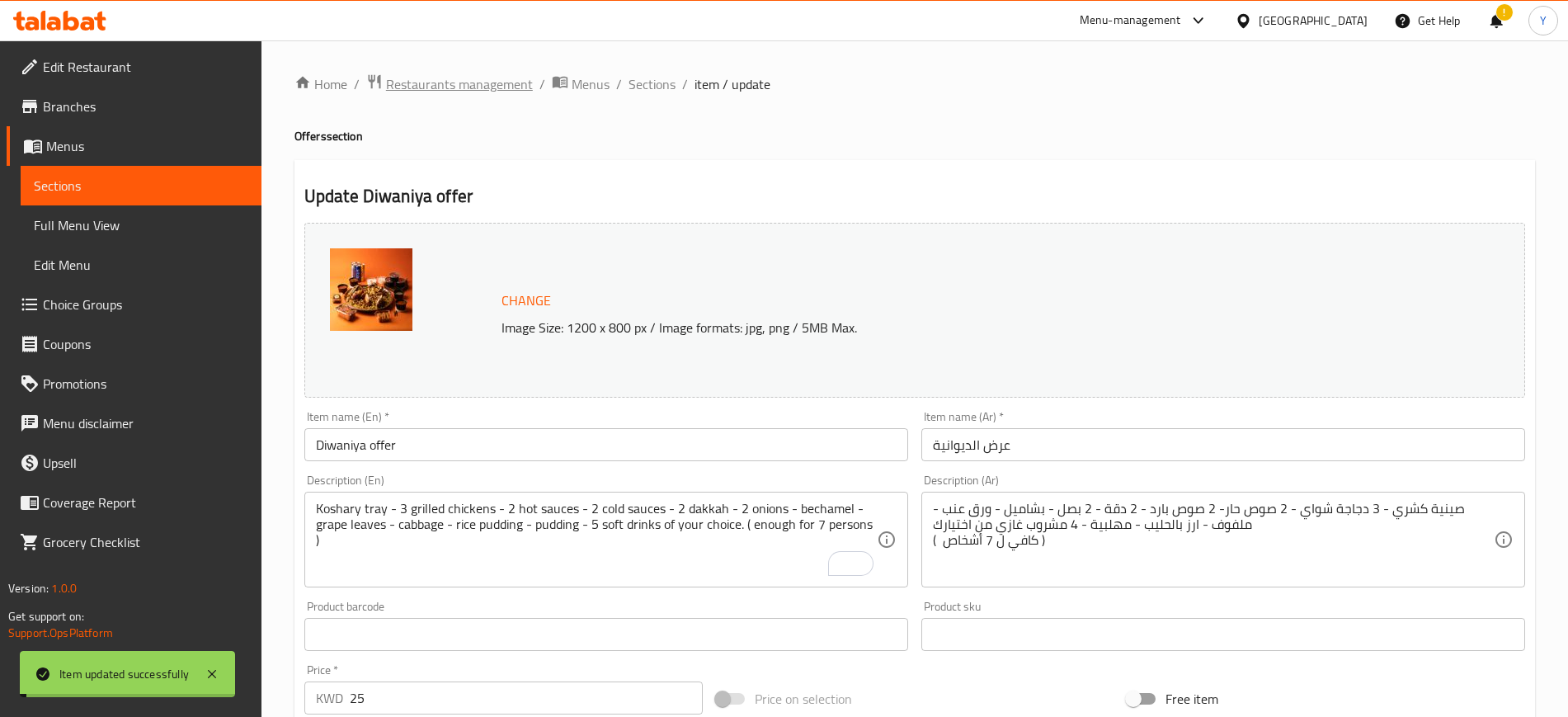
click at [477, 86] on span "Restaurants management" at bounding box center [459, 85] width 147 height 20
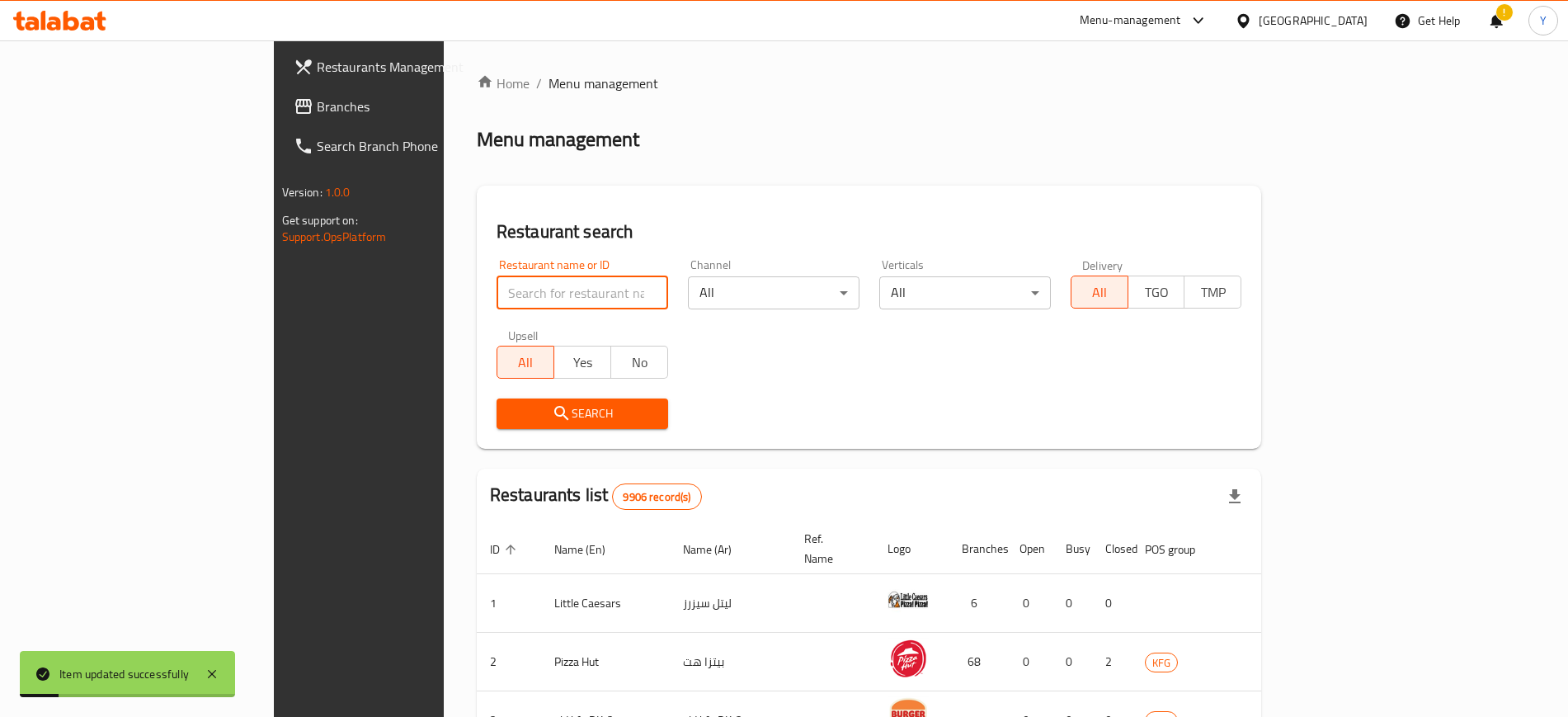
click at [498, 295] on input "search" at bounding box center [582, 293] width 172 height 33
click at [497, 304] on input "search" at bounding box center [582, 293] width 172 height 33
click button "Search" at bounding box center [582, 413] width 172 height 30
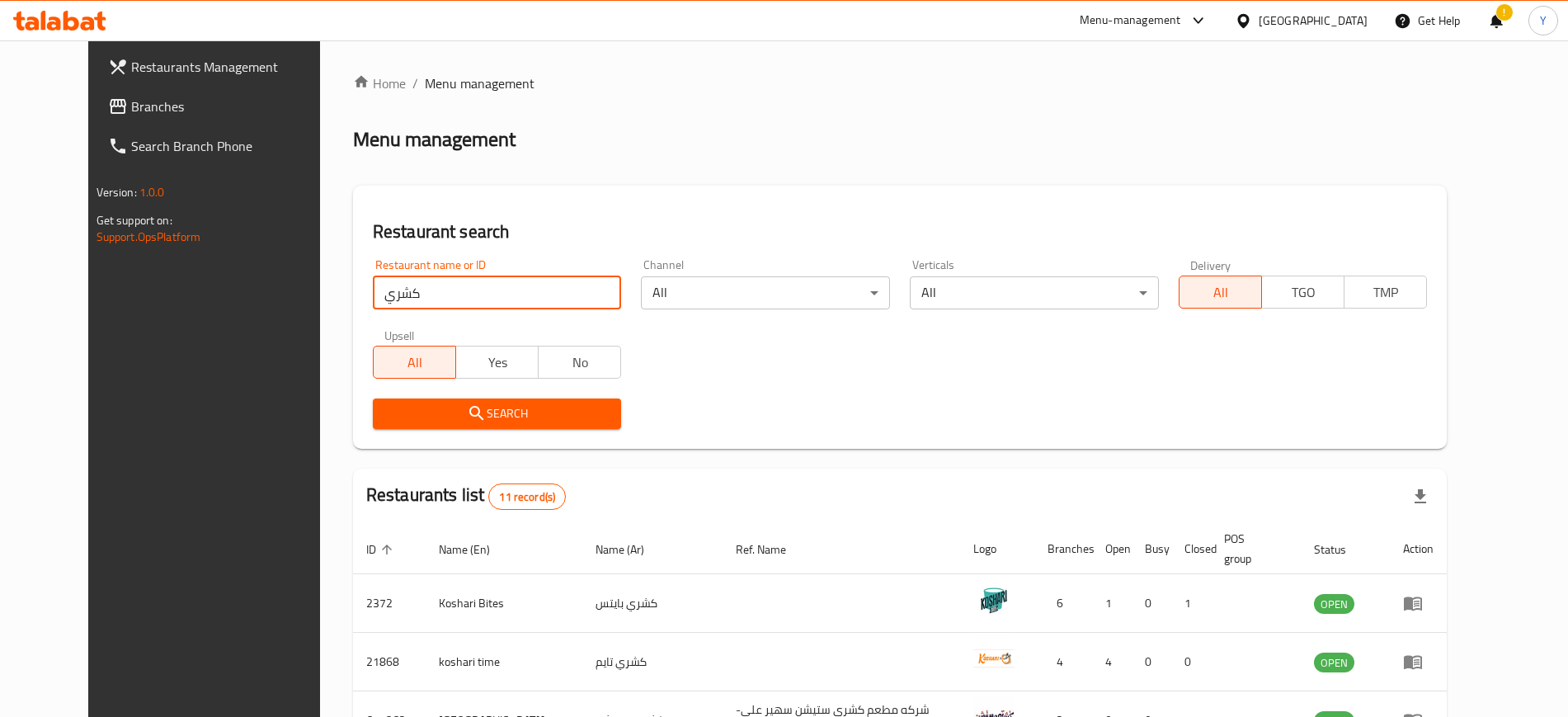
click button "Search" at bounding box center [497, 413] width 249 height 30
type input "كشري ديار"
click button "Search" at bounding box center [497, 413] width 249 height 30
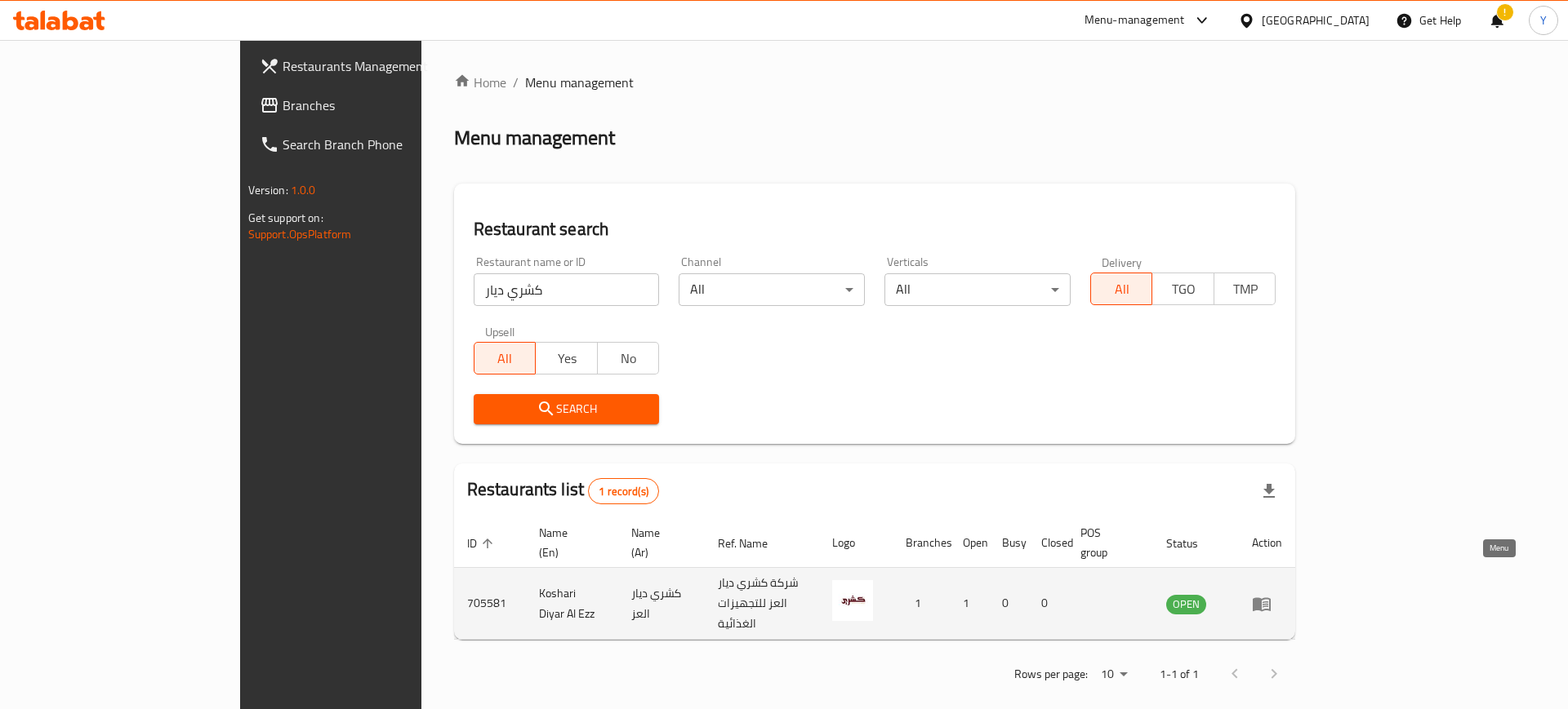
click at [1282, 595] on link "enhanced table" at bounding box center [1267, 605] width 30 height 20
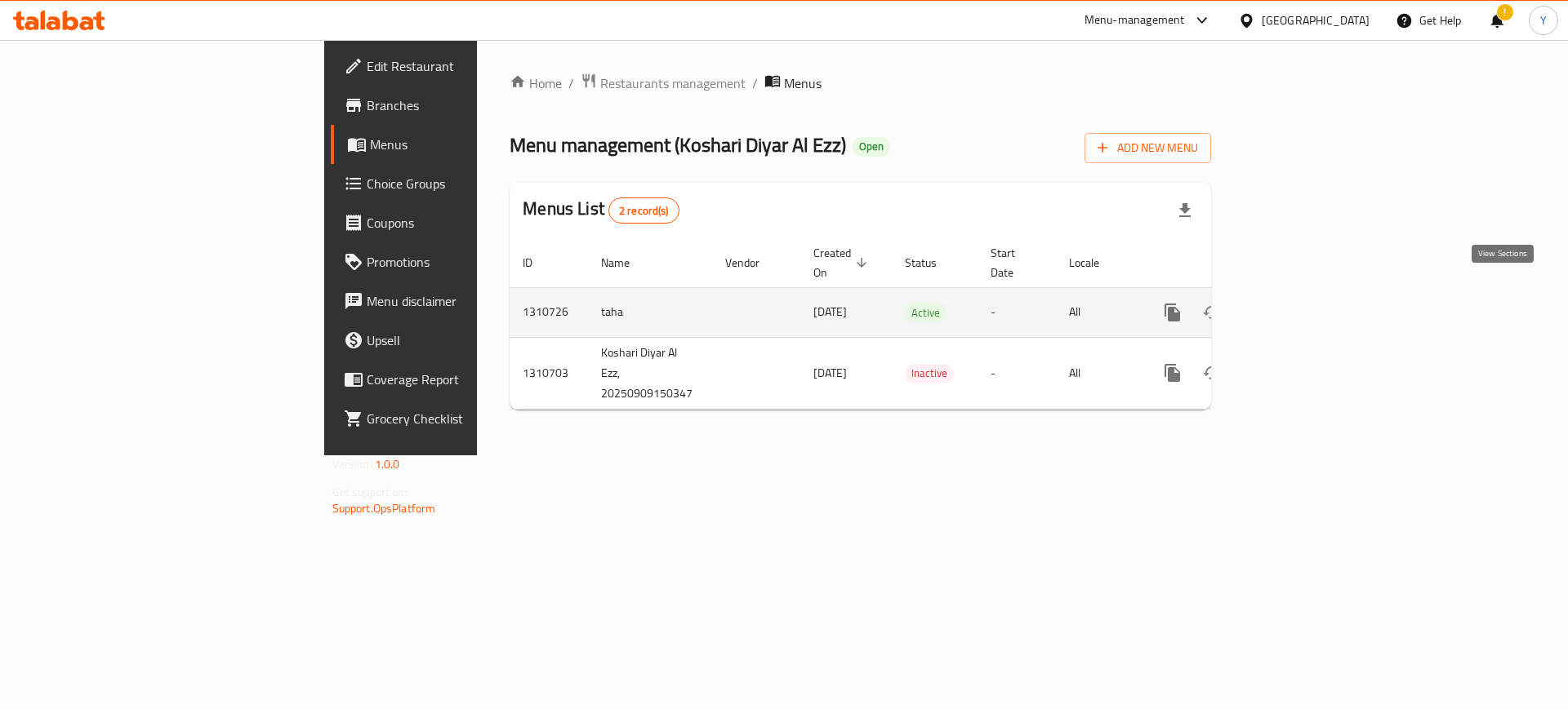
click at [1300, 303] on icon "enhanced table" at bounding box center [1290, 313] width 20 height 20
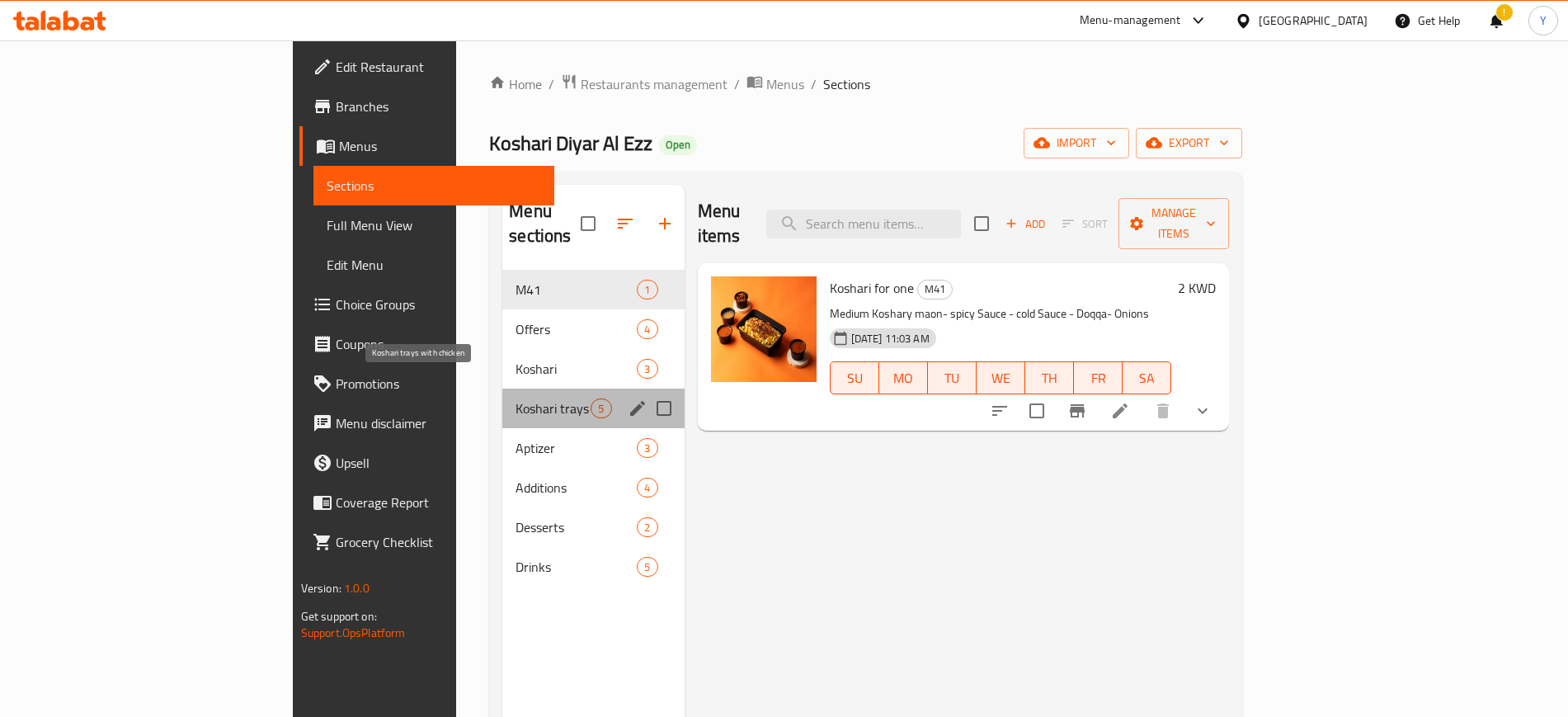
click at [515, 398] on span "Koshari trays with chicken" at bounding box center [553, 408] width 75 height 20
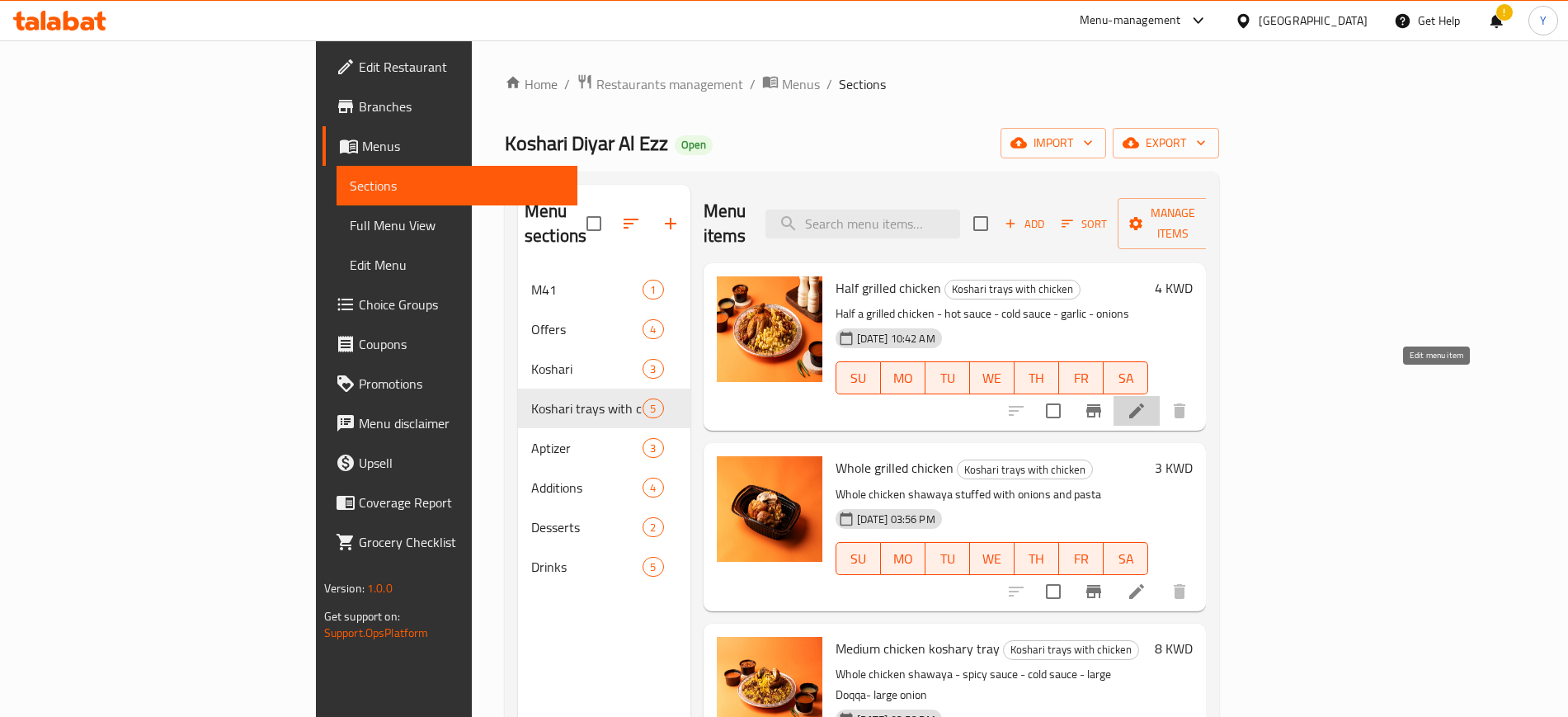
click at [1144, 403] on icon at bounding box center [1136, 411] width 15 height 15
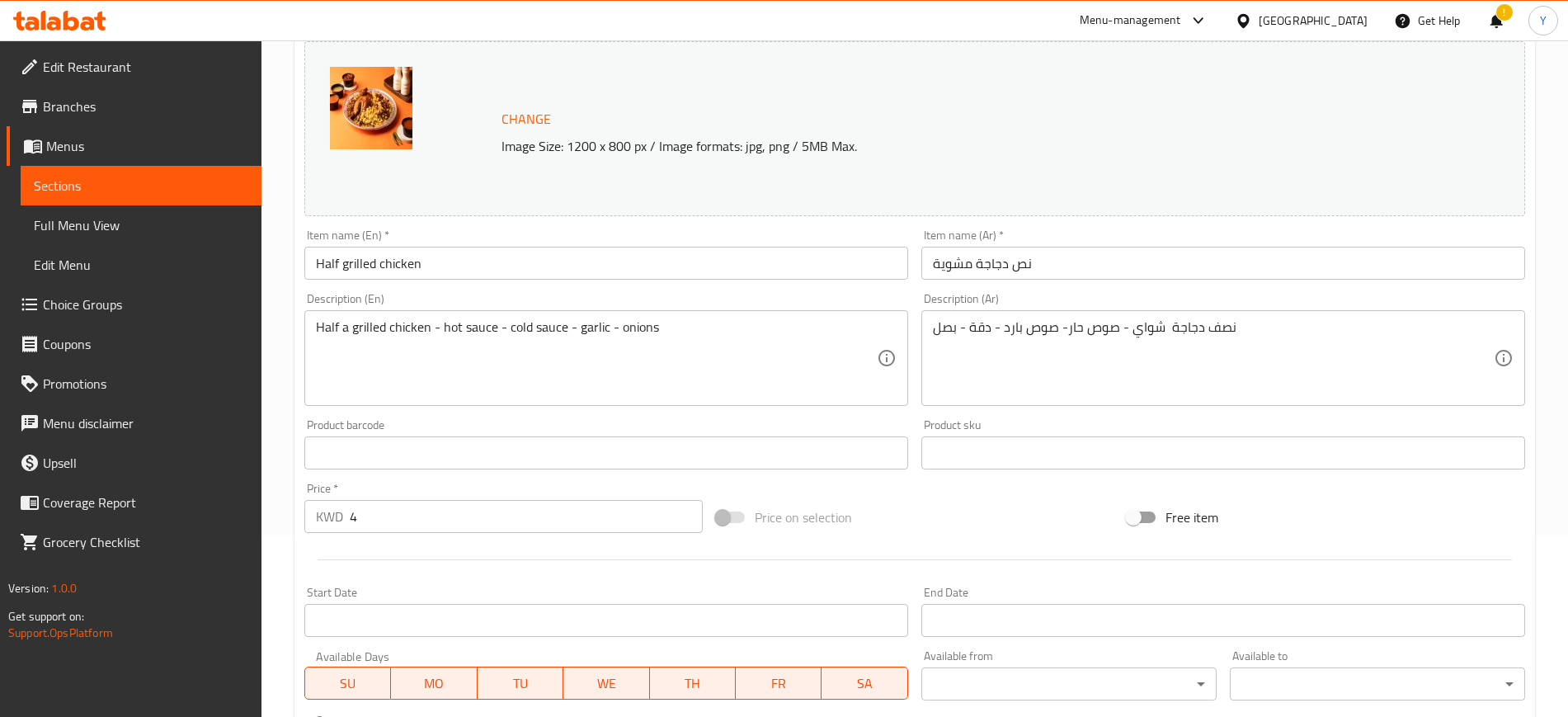
scroll to position [184, 0]
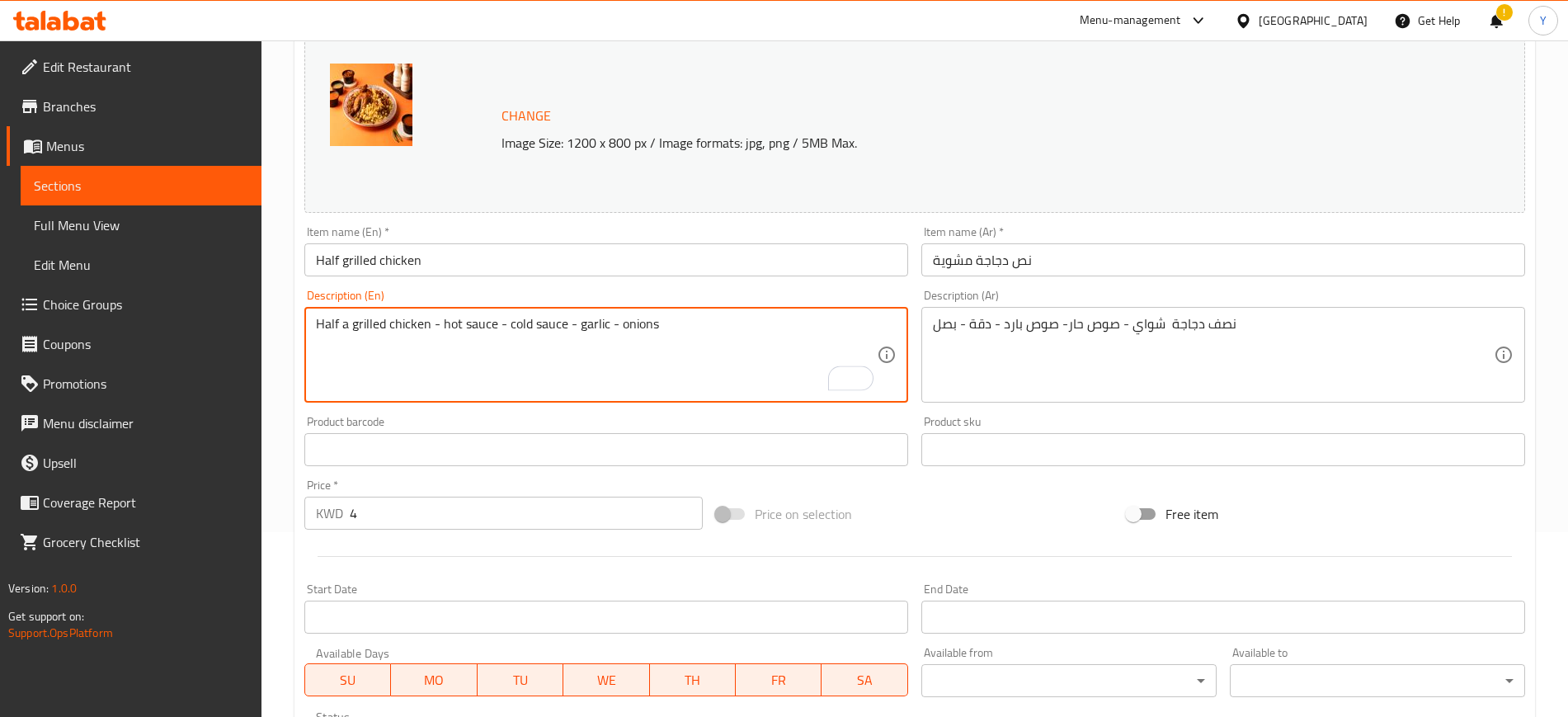
paste textarea "( enough for 3 persons )"
click at [735, 325] on textarea "Half a grilled chicken - hot sauce - cold sauce - garlic - onions ( enough for …" at bounding box center [596, 356] width 561 height 79
type textarea "Half a grilled chicken - hot sauce - cold sauce - garlic - onions ( enough for …"
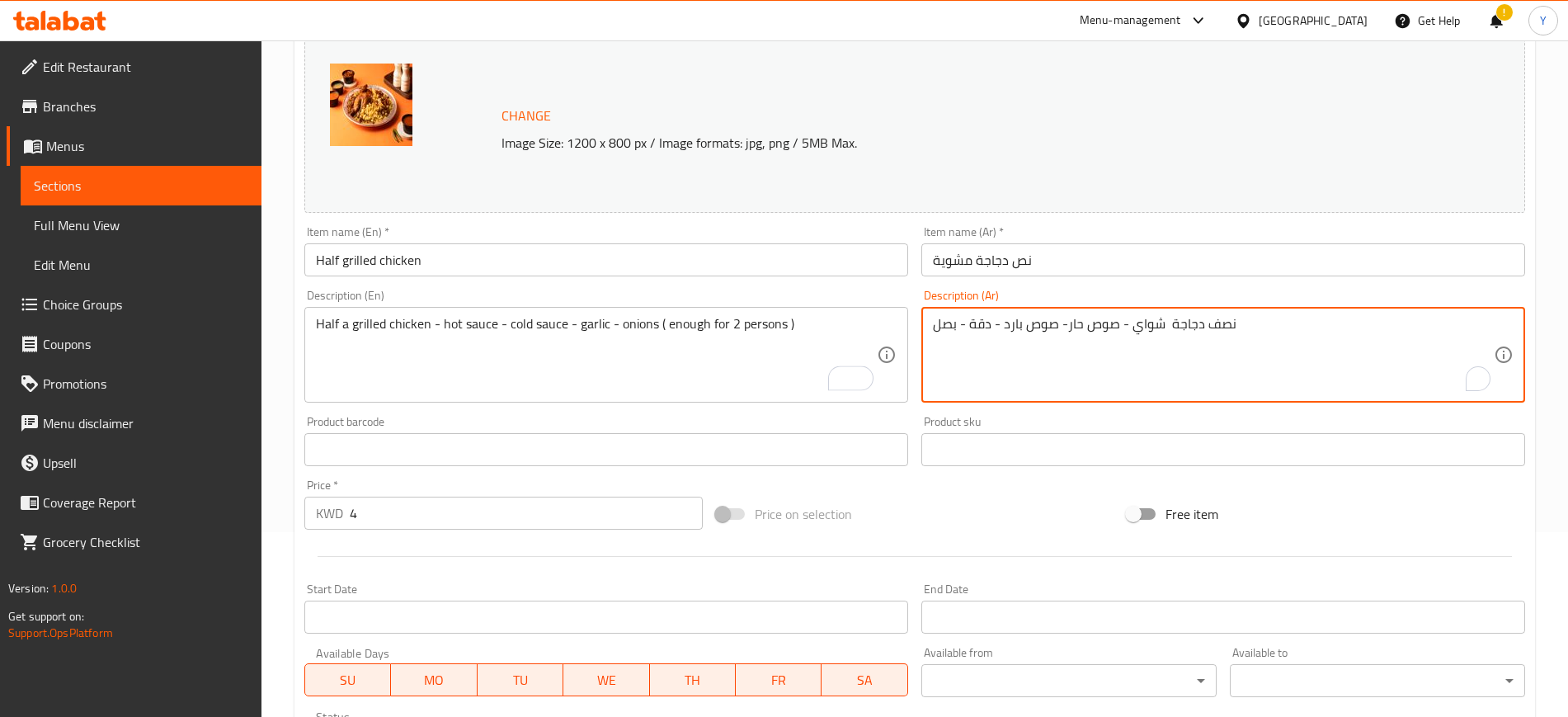
type textarea "نصف دجاجة شواي - صوص حار- صوص بارد - دقة - بصل"
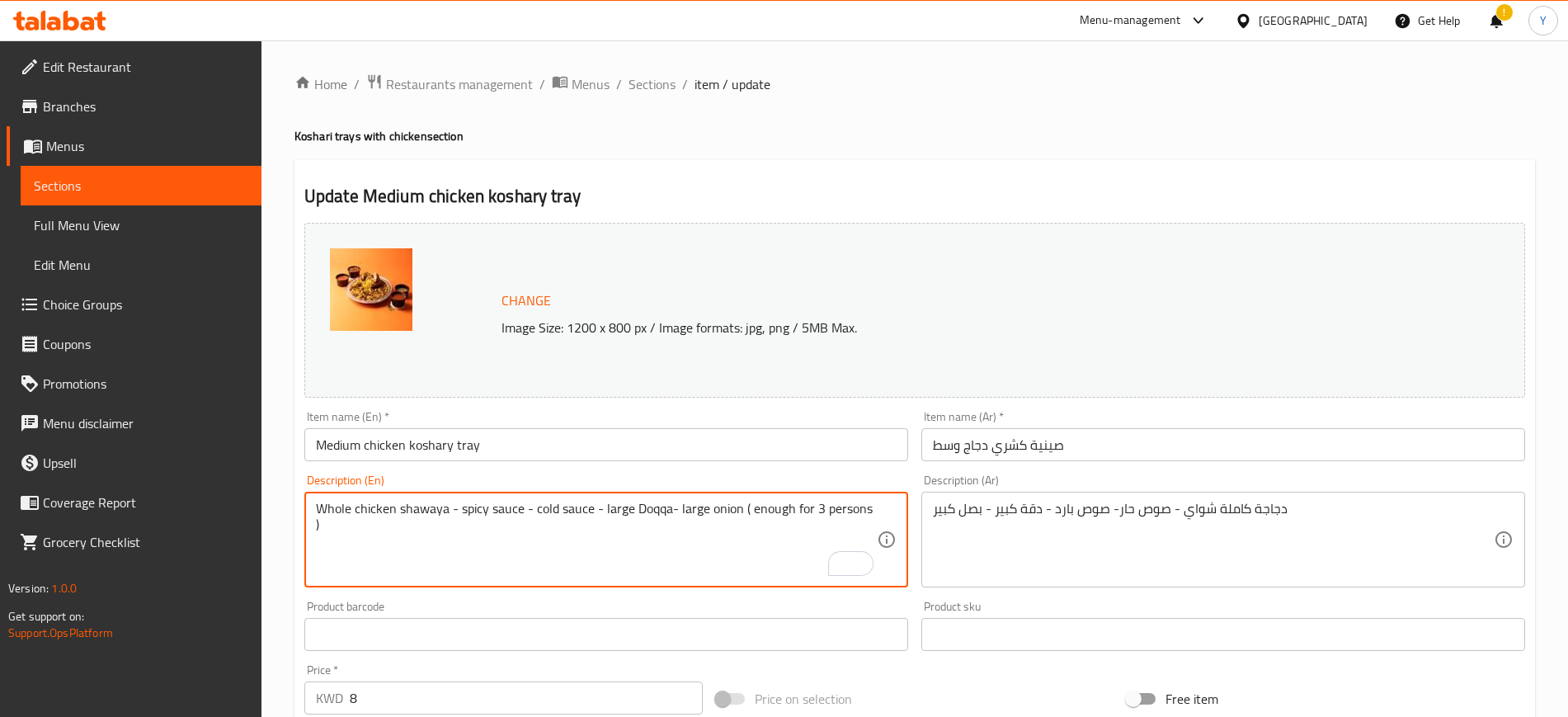
type textarea "Whole chicken shawaya - spicy sauce - cold sauce - large Doqqa- large onion ( e…"
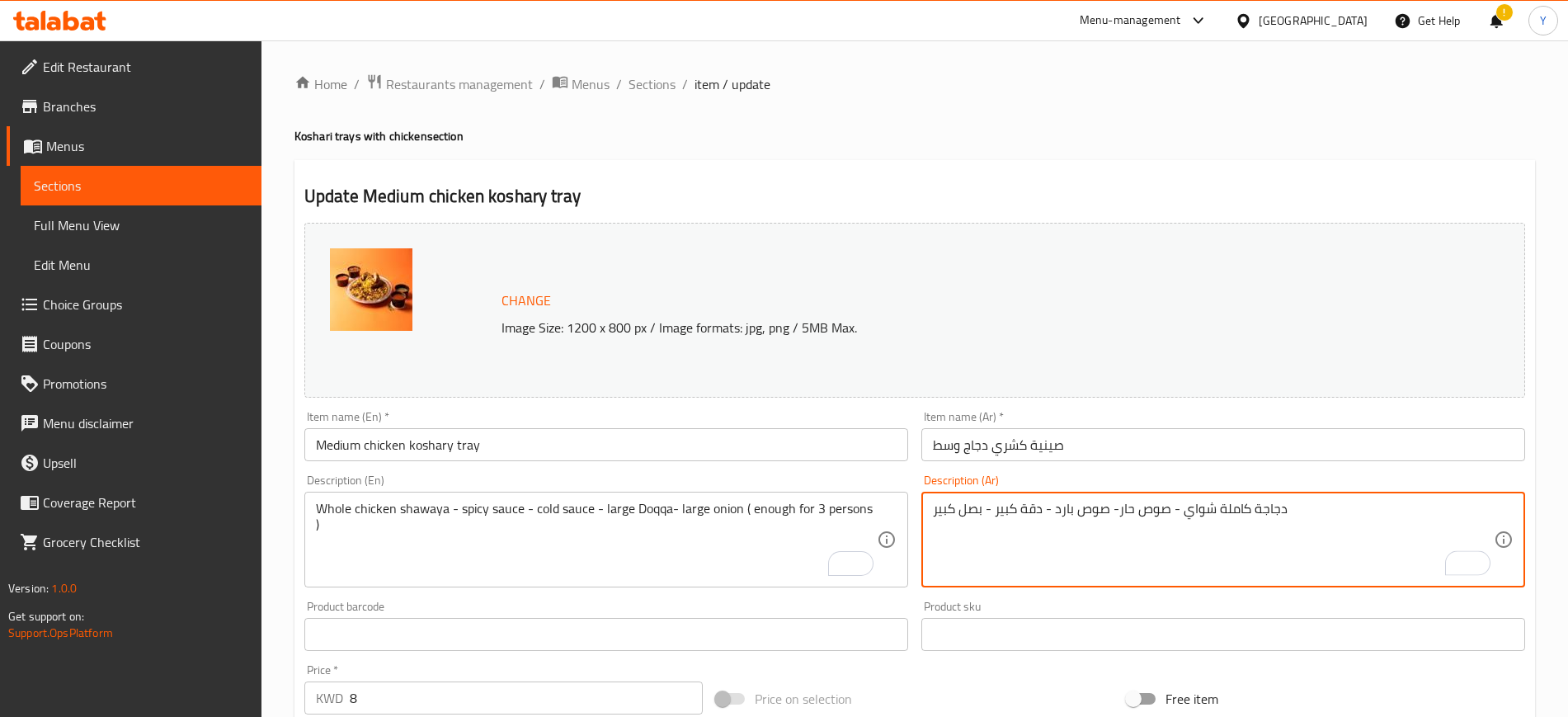
paste textarea "( كافي ل 3 أشخاص"
click at [936, 509] on textarea "دجاجة كاملة شواي - صوص حار- صوص بارد - دقة كبير - بصل كبير ( كافي ل 3 أشخاص" at bounding box center [1213, 540] width 561 height 79
click at [984, 511] on textarea "( دجاجة كاملة شواي - صوص حار- صوص بارد - دقة كبير - بصل كبير ( كافي ل 3 أشخاص" at bounding box center [1213, 540] width 561 height 79
click at [1033, 533] on textarea "( دجاجة كاملة شواي - صوص حار- صوص بارد - دقة كبير - بصل كبير ( كافي ل 3 أشخاص" at bounding box center [1213, 540] width 561 height 79
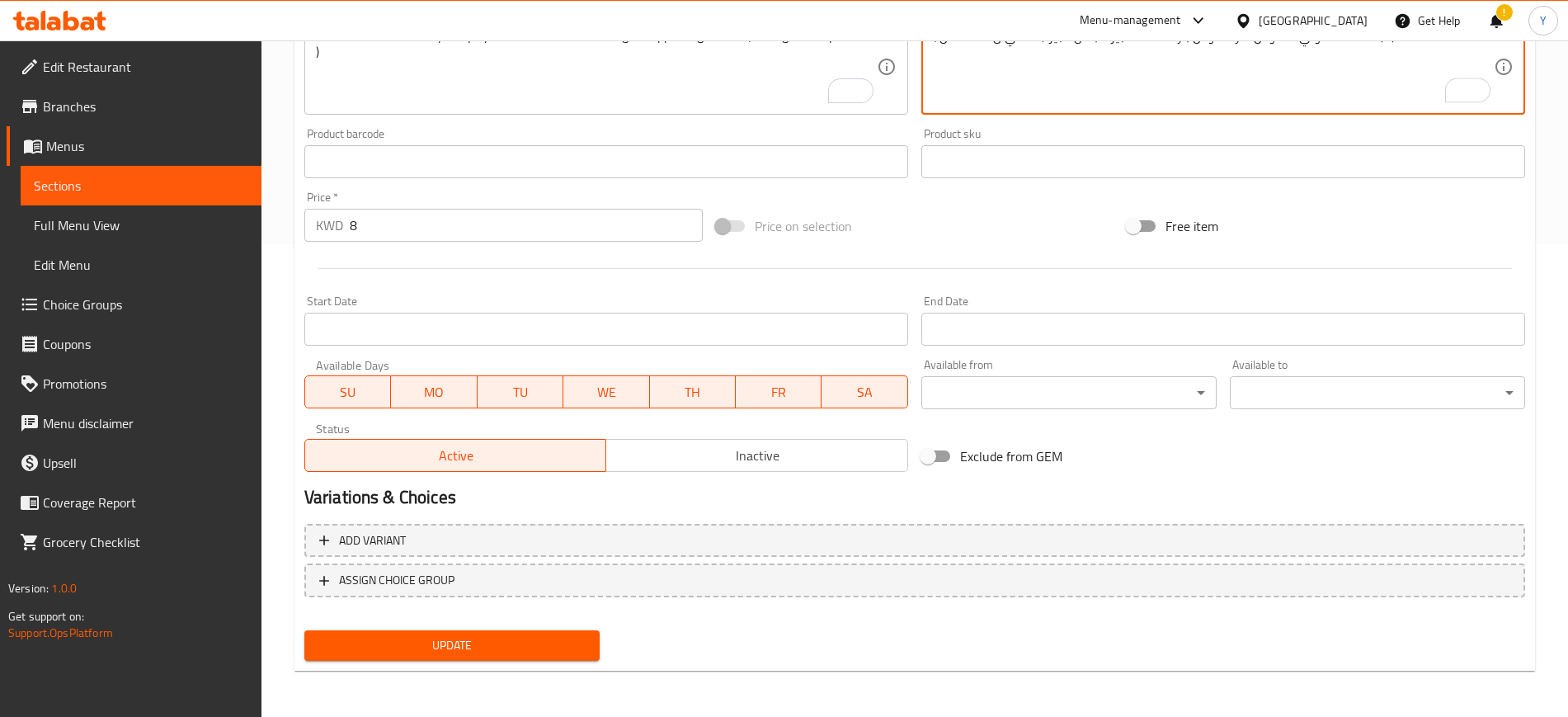
type textarea "( دجاجة كاملة شواي - صوص حار- صوص بارد - دقة كبير - بصل كبير ( كافي ل 3 أشخاص"
click at [506, 642] on span "Update" at bounding box center [452, 646] width 269 height 21
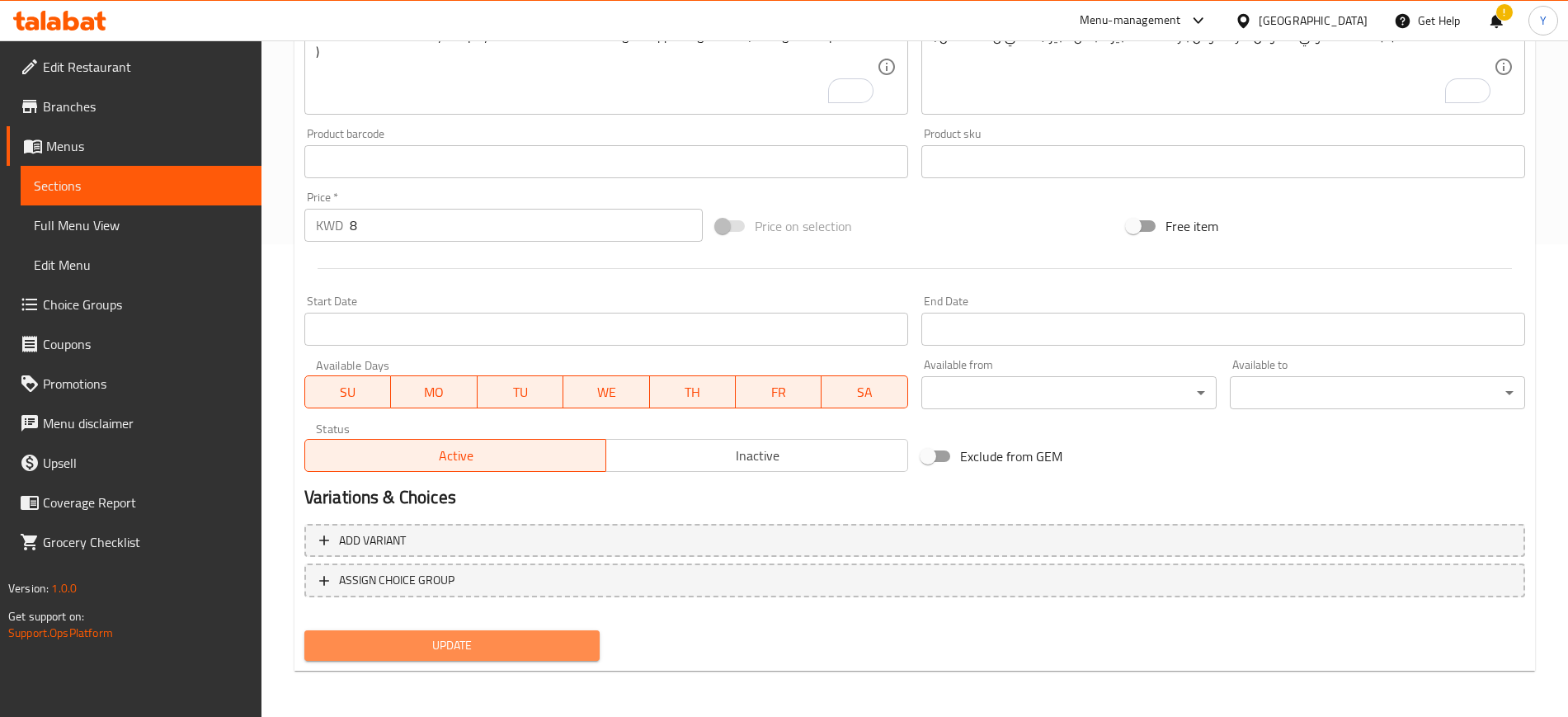
click at [506, 642] on span "Update" at bounding box center [452, 646] width 269 height 21
click at [434, 659] on button "Update" at bounding box center [452, 646] width 295 height 30
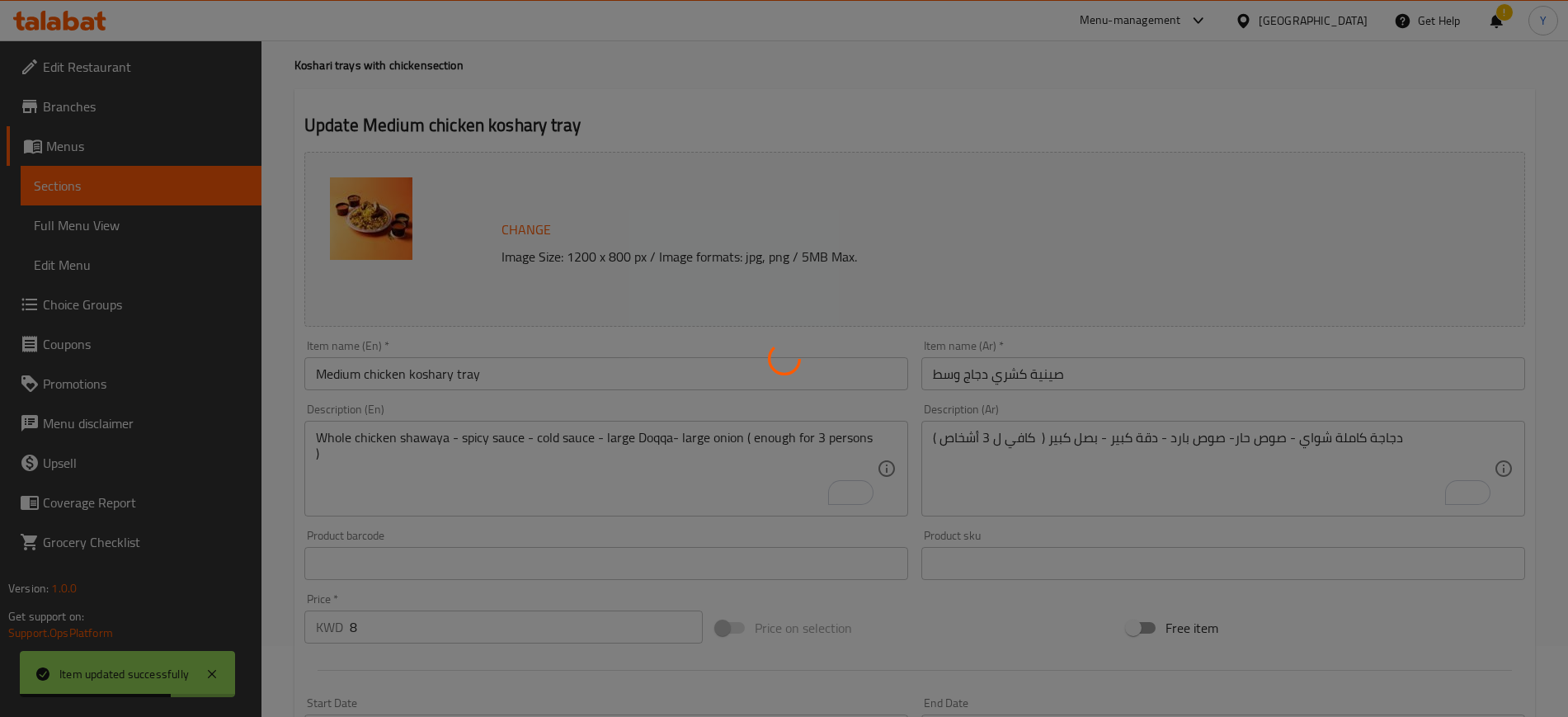
scroll to position [0, 0]
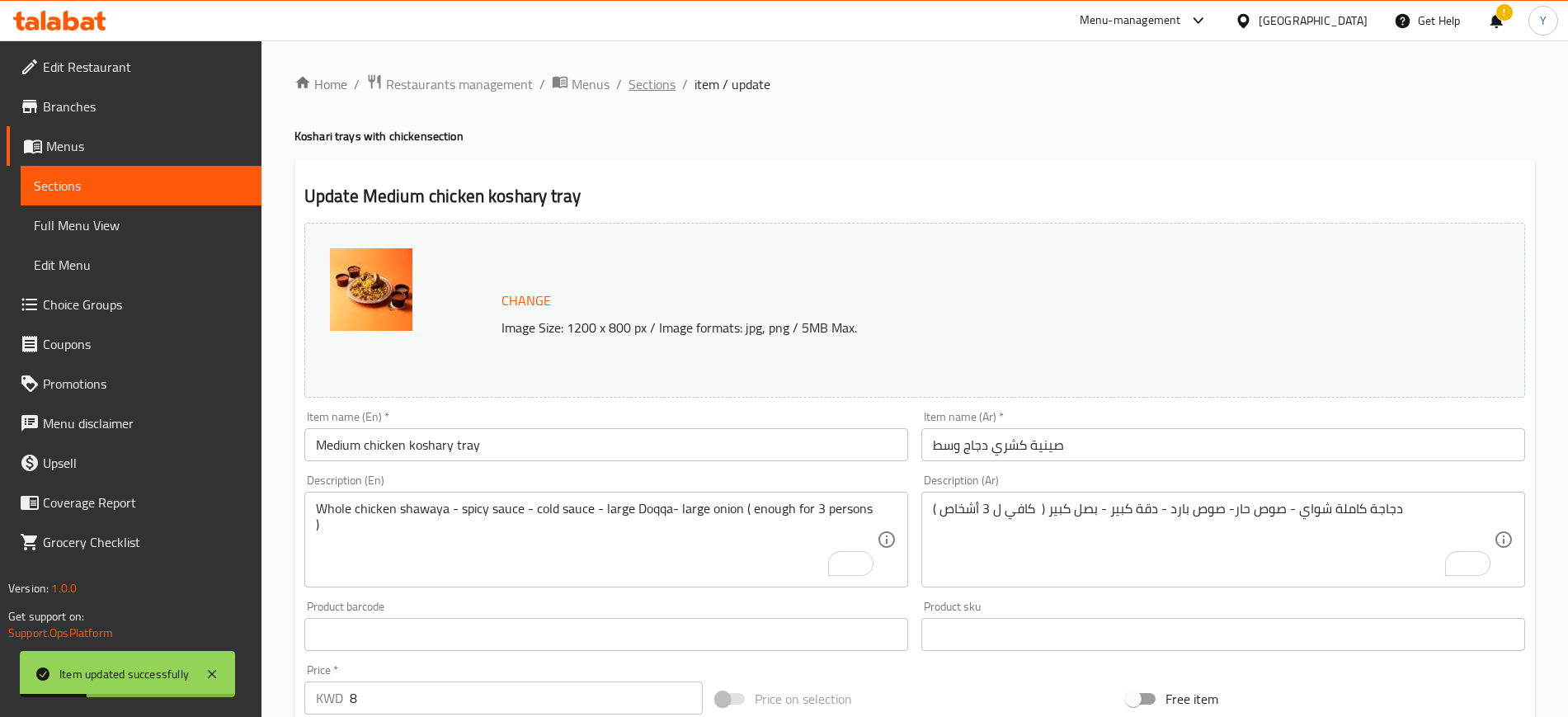
click at [660, 85] on span "Sections" at bounding box center [652, 85] width 47 height 20
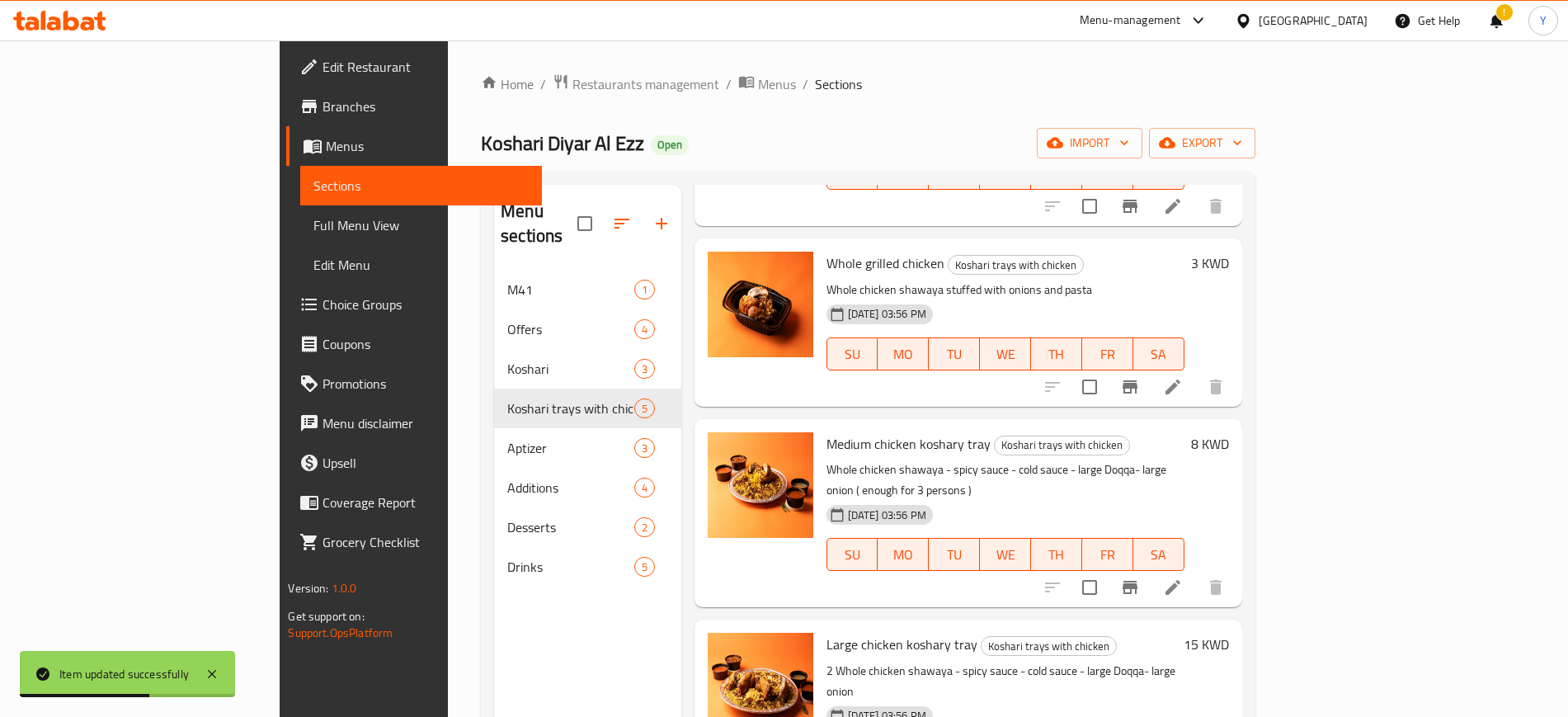
scroll to position [131, 0]
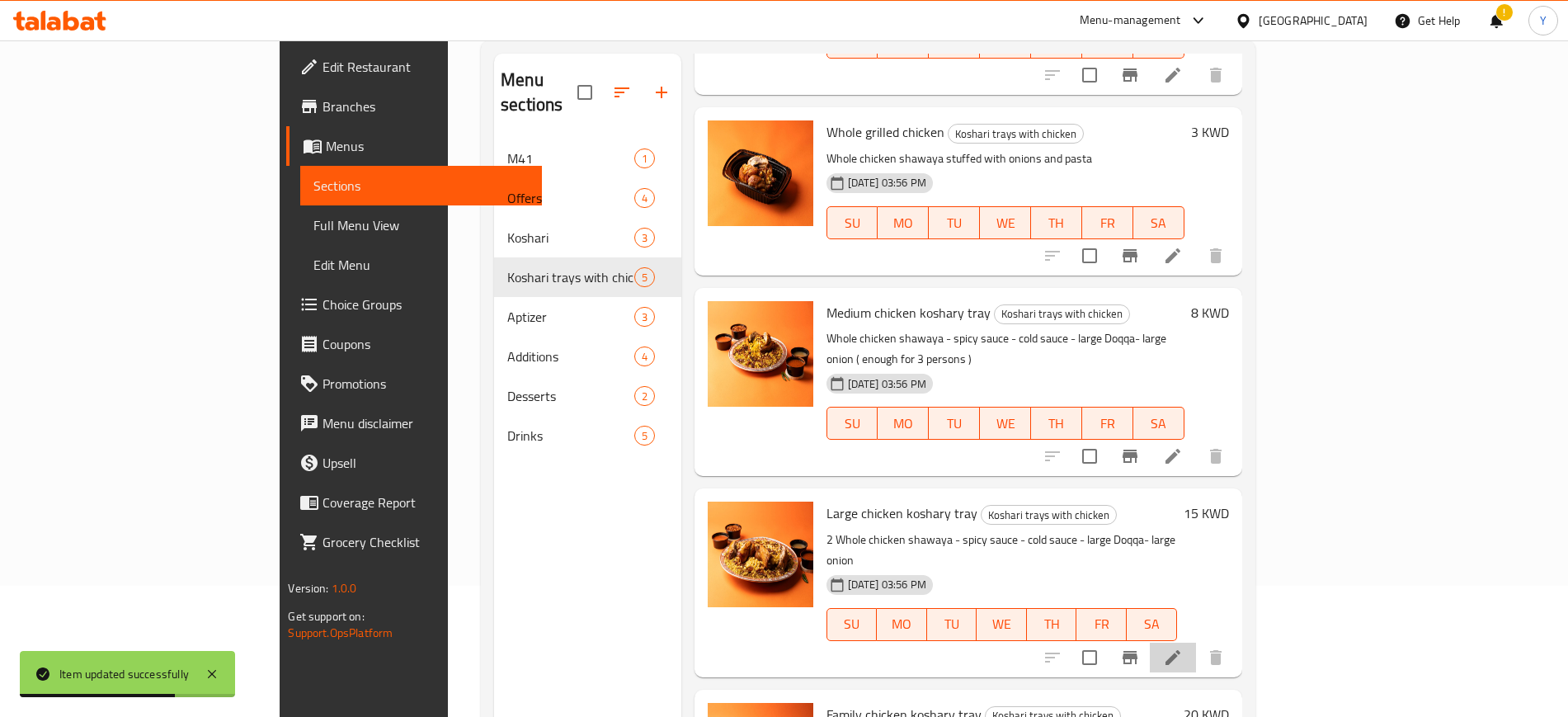
click at [1196, 643] on li at bounding box center [1172, 657] width 46 height 29
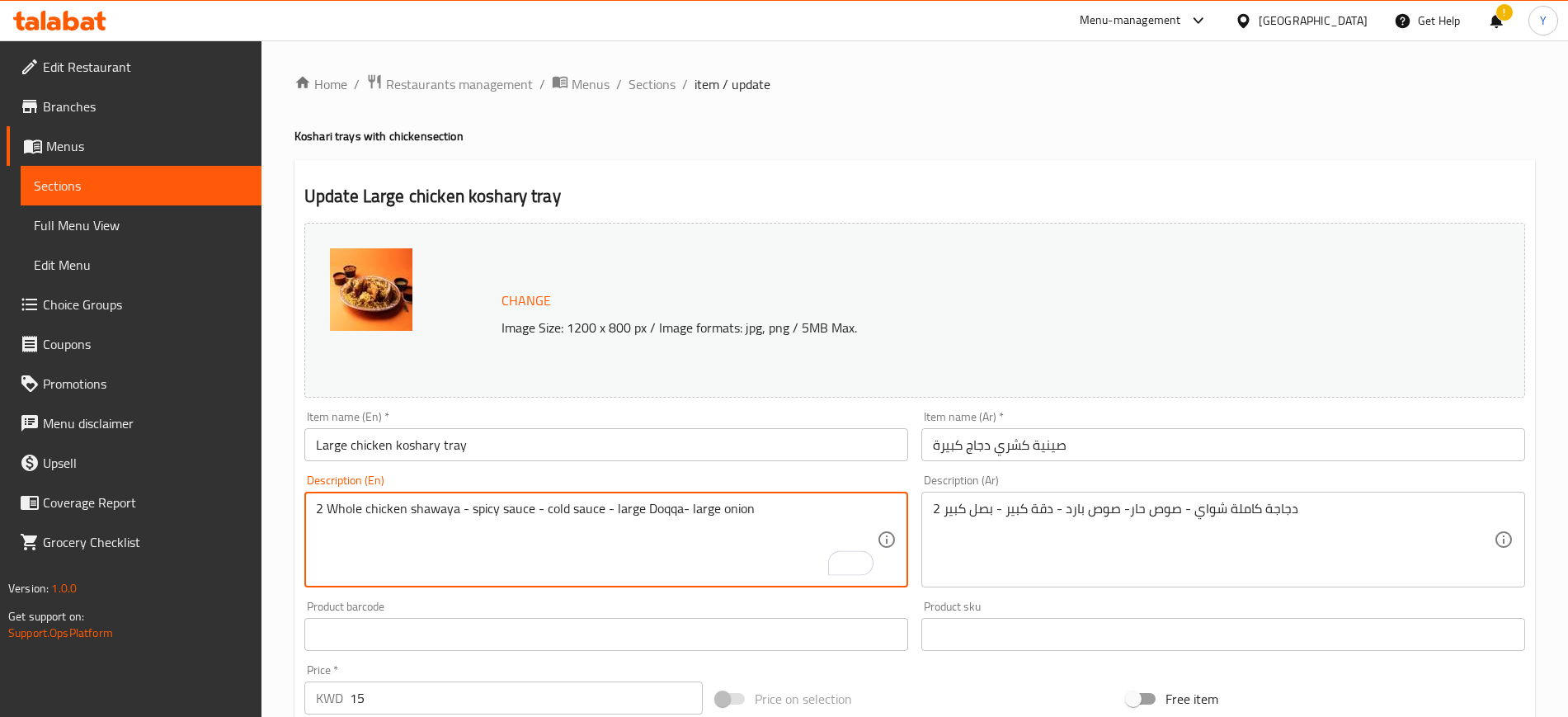
paste textarea "( enough for 3 persons )"
click at [825, 510] on textarea "2 Whole chicken shawaya - spicy sauce - cold sauce - large Doqqa- large onion (…" at bounding box center [596, 540] width 561 height 79
click at [824, 510] on textarea "2 Whole chicken shawaya - spicy sauce - cold sauce - large Doqqa- large onion (…" at bounding box center [596, 540] width 561 height 79
type textarea "2 Whole chicken shawaya - spicy sauce - cold sauce - large Doqqa- large onion (…"
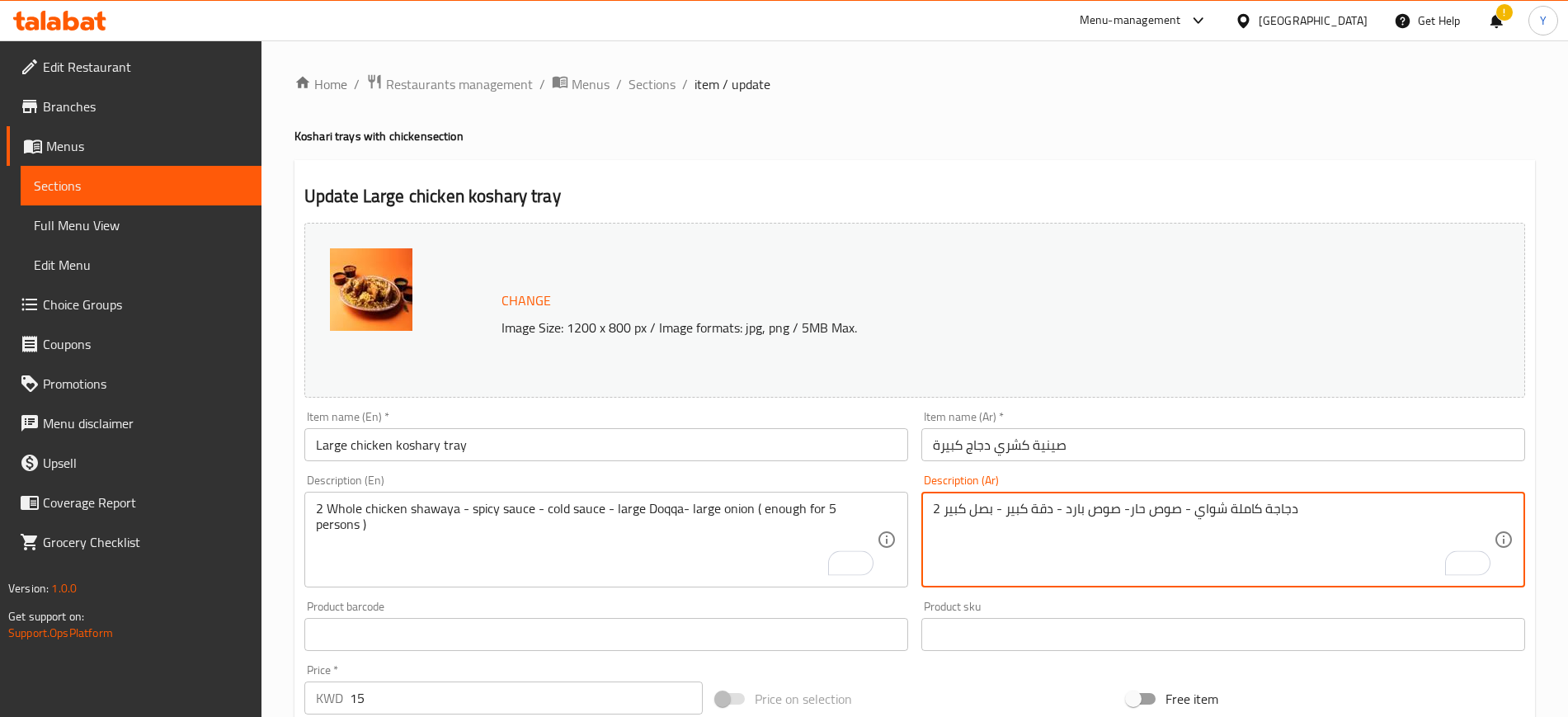
paste textarea "( enough for 3 persons )"
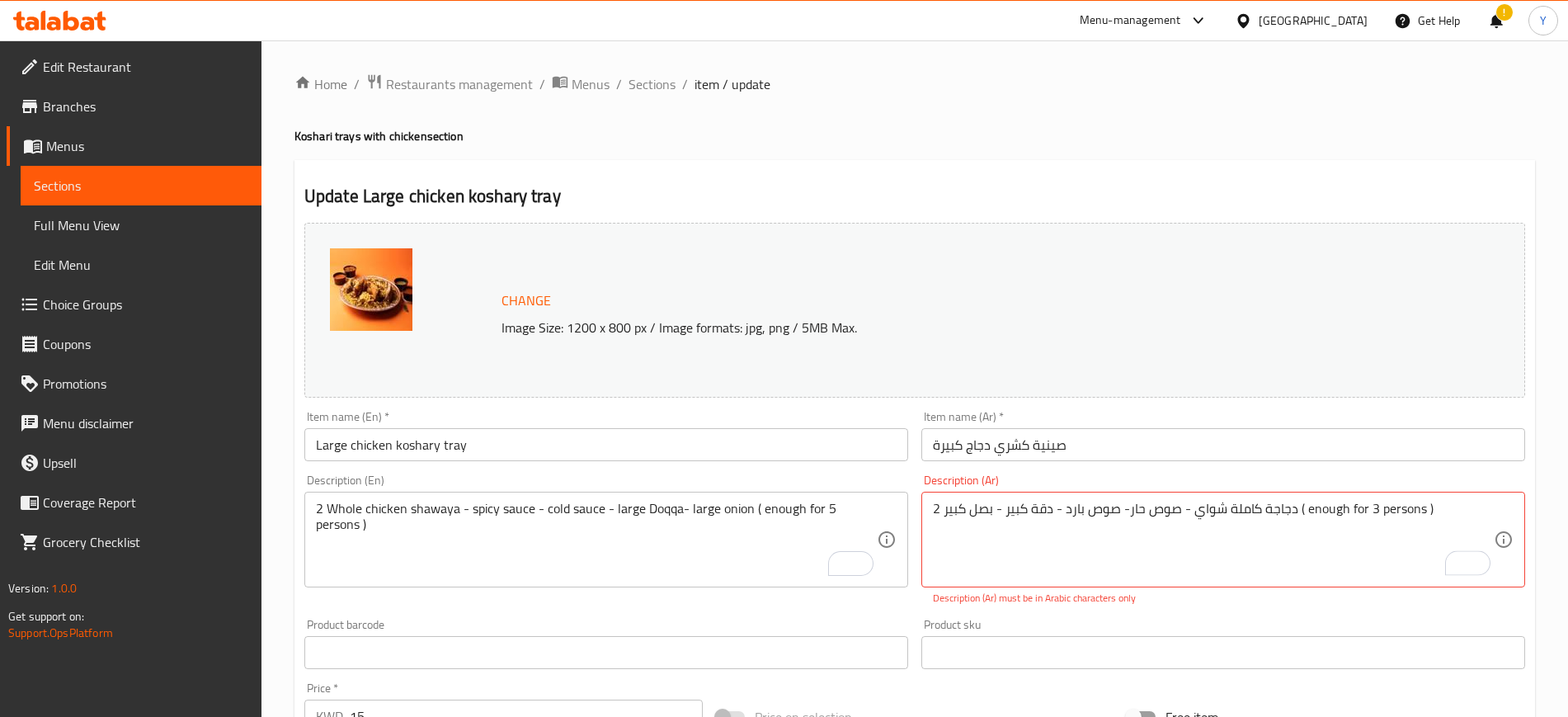
click at [1456, 514] on textarea "2 دجاجة كاملة شواي - صوص حار- صوص بارد - دقة كبير - بصل كبير ( enough for 3 per…" at bounding box center [1213, 540] width 561 height 79
paste textarea "( كافي ل 3 أشخاص"
click at [989, 507] on textarea "2 دجاجة كاملة شواي - صوص حار- صوص بارد - دقة كبير - بصل كبير ( كافي ل 3 أشخاص" at bounding box center [1213, 540] width 561 height 79
drag, startPoint x: 940, startPoint y: 509, endPoint x: 930, endPoint y: 509, distance: 10.0
click at [930, 509] on div "2 دجاجة كاملة شواي - صوص حار- صوص بارد - دقة كبير - بصل كبير ( كافي ل 5 أشخاص D…" at bounding box center [1223, 540] width 603 height 96
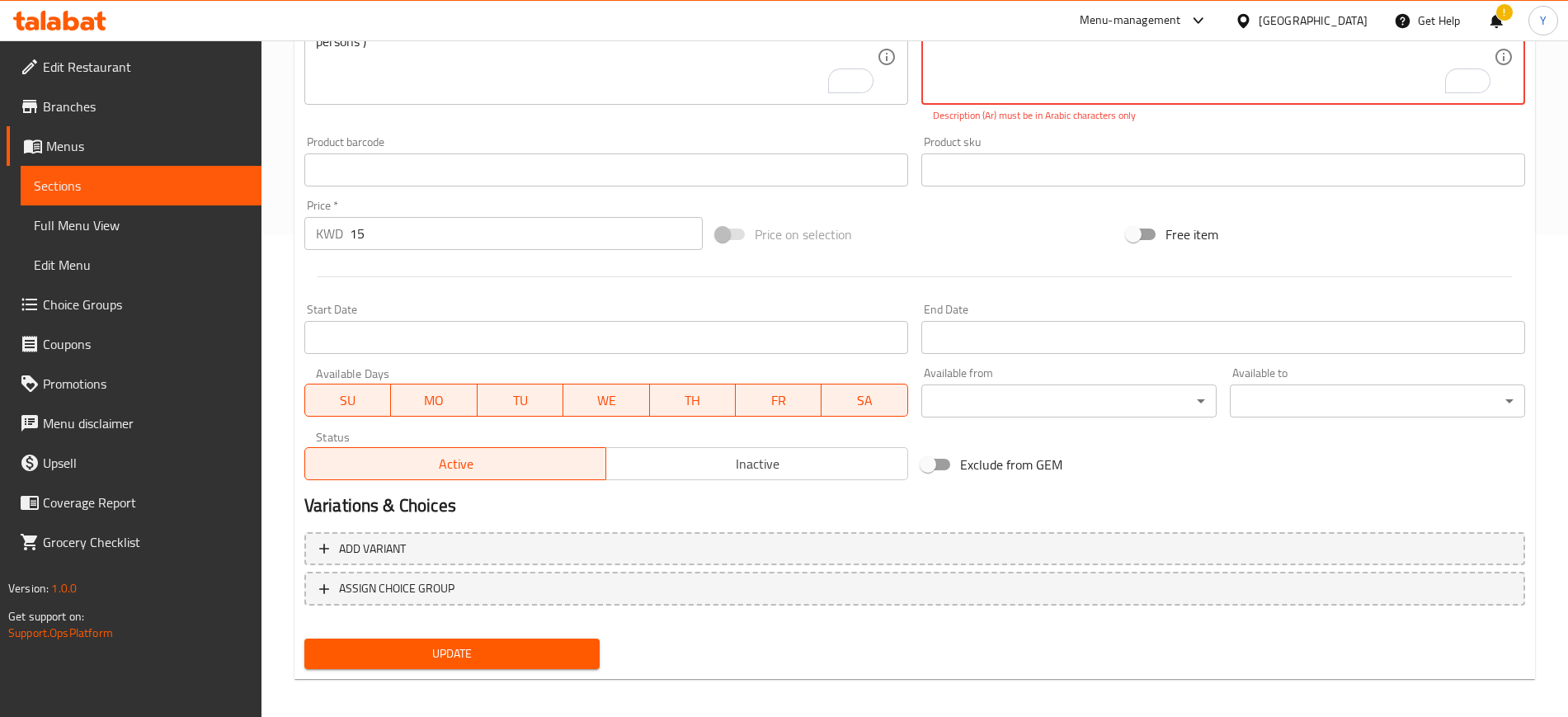
type textarea "( دجاجة كاملة شواي - صوص حار- صوص بارد - دقة كبير - بصل كبير ( كافي ل 5 أشخاص"
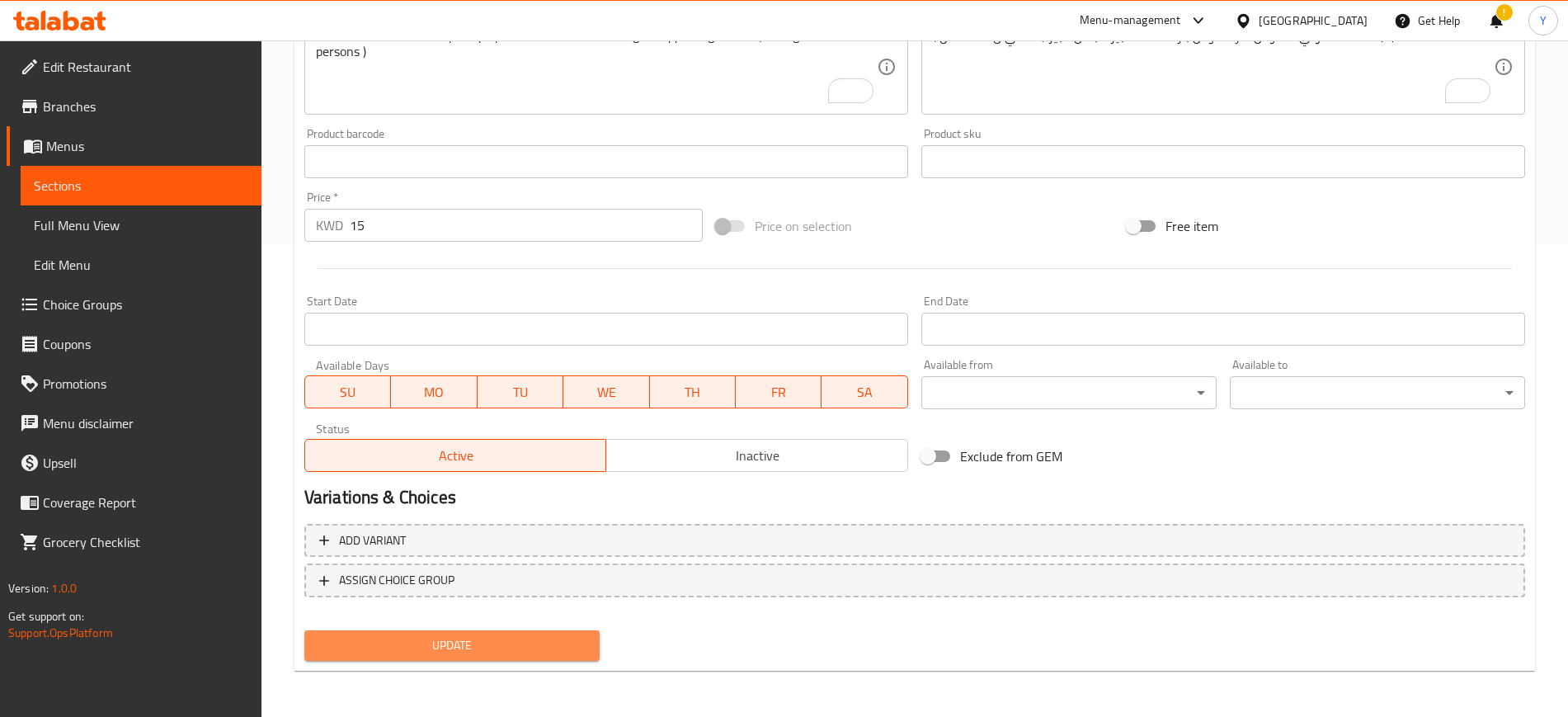
scroll to position [473, 0]
click at [487, 652] on span "Update" at bounding box center [452, 646] width 269 height 21
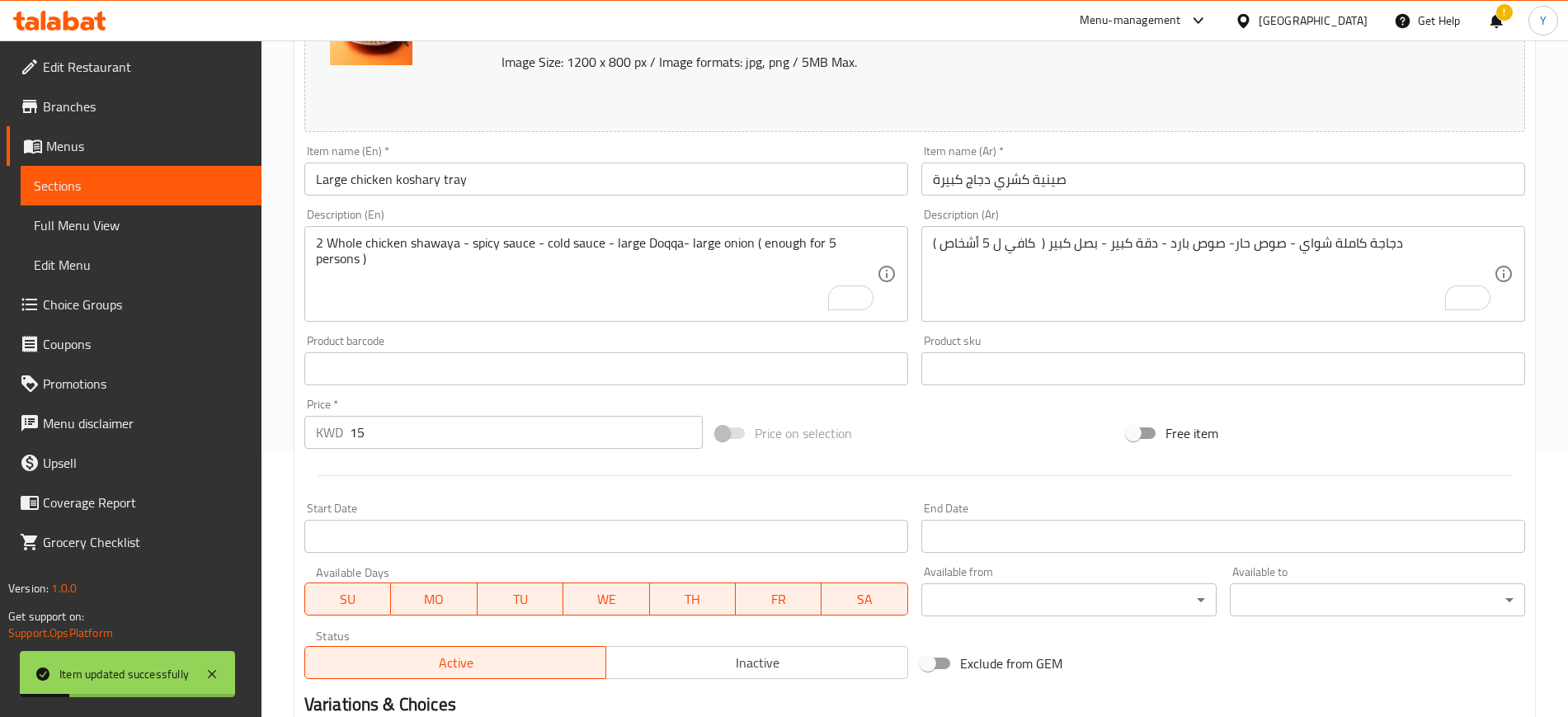
scroll to position [0, 0]
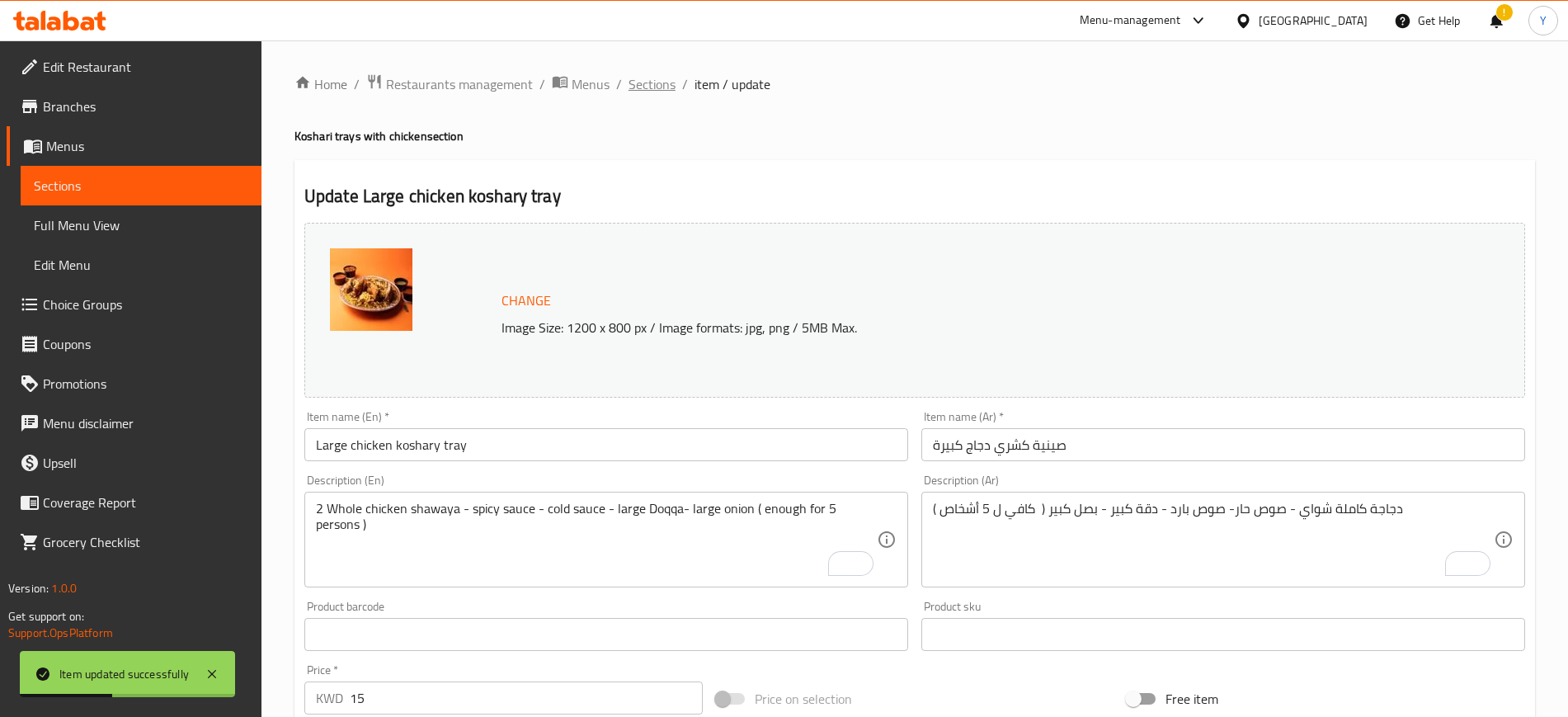
click at [639, 82] on span "Sections" at bounding box center [652, 85] width 47 height 20
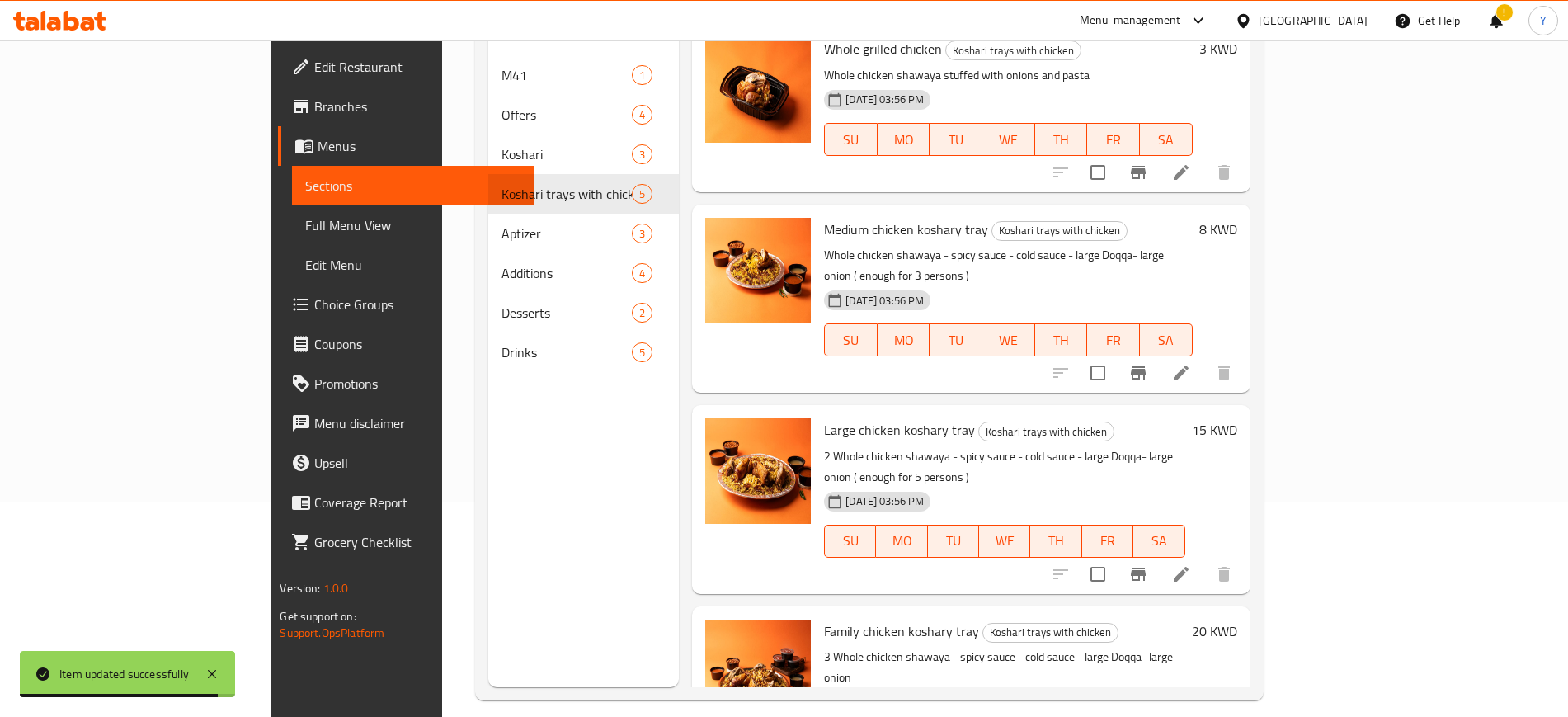
scroll to position [231, 0]
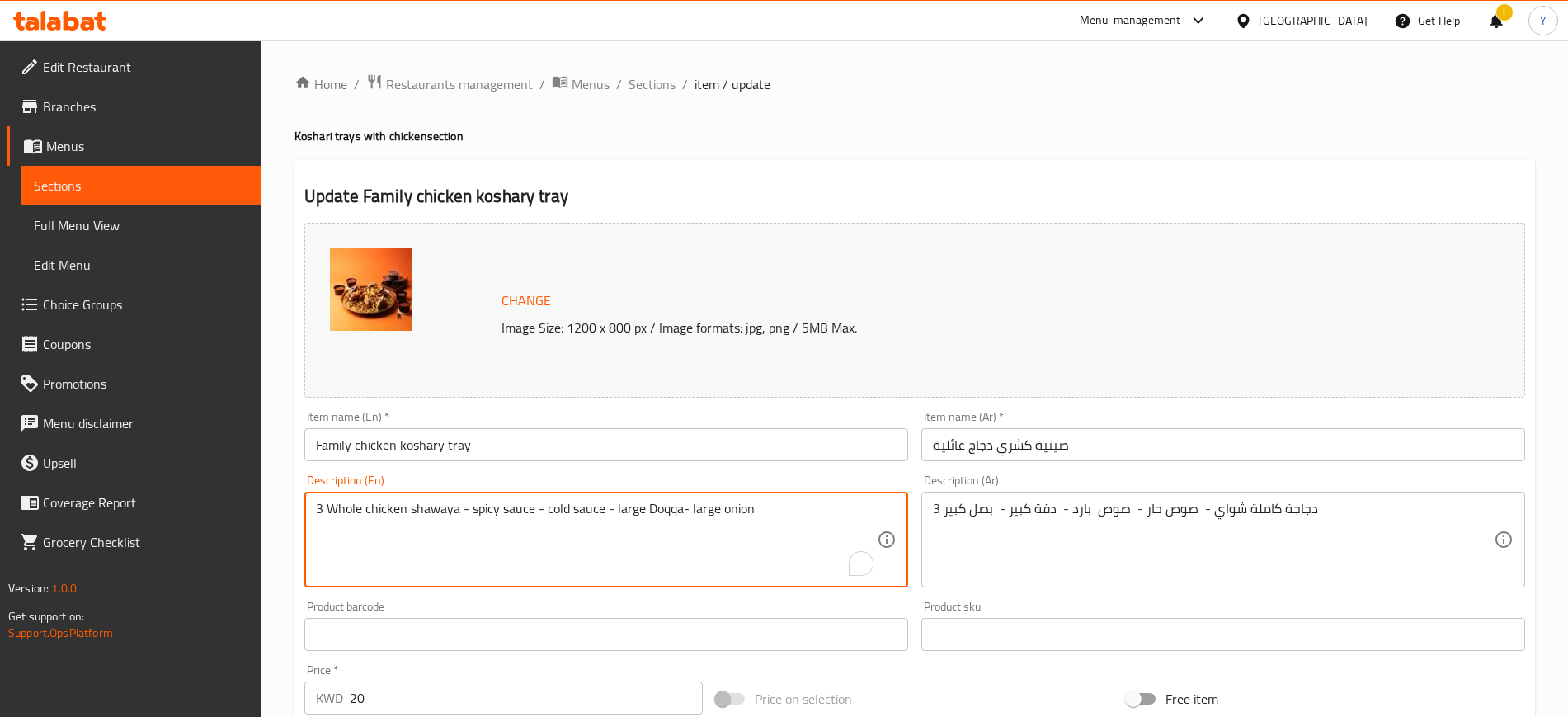
paste textarea "( كافي ل 3 أشخاص"
paste textarea "( enough for 3 persons )"
click at [825, 512] on textarea "3 Whole chicken shawaya - spicy sauce - cold sauce - large Doqqa- large onion (…" at bounding box center [596, 540] width 561 height 79
type textarea "3 Whole chicken shawaya - spicy sauce - cold sauce - large Doqqa- large onion (…"
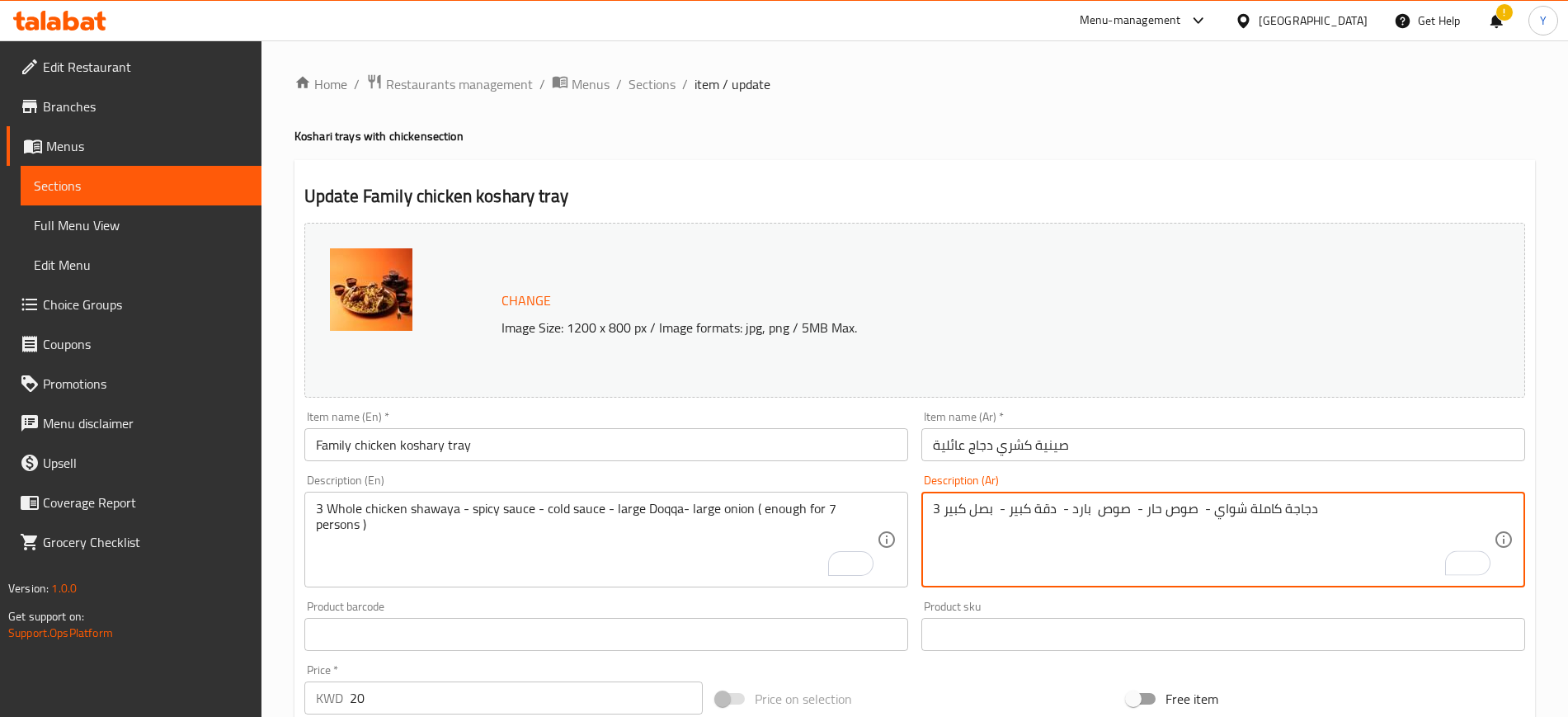
paste textarea "( كافي ل 3 أشخاص"
click at [990, 514] on textarea "3 دجاجة كاملة شواي - صوص حار - صوص بارد - دقة كبير - بصل كبير ( كافي ل 3 أشخاص" at bounding box center [1213, 540] width 561 height 79
click at [938, 512] on textarea "3 دجاجة كاملة شواي - صوص حار - صوص بارد - دقة كبير - بصل كبير ( كافي ل 7 أشخاص" at bounding box center [1213, 540] width 561 height 79
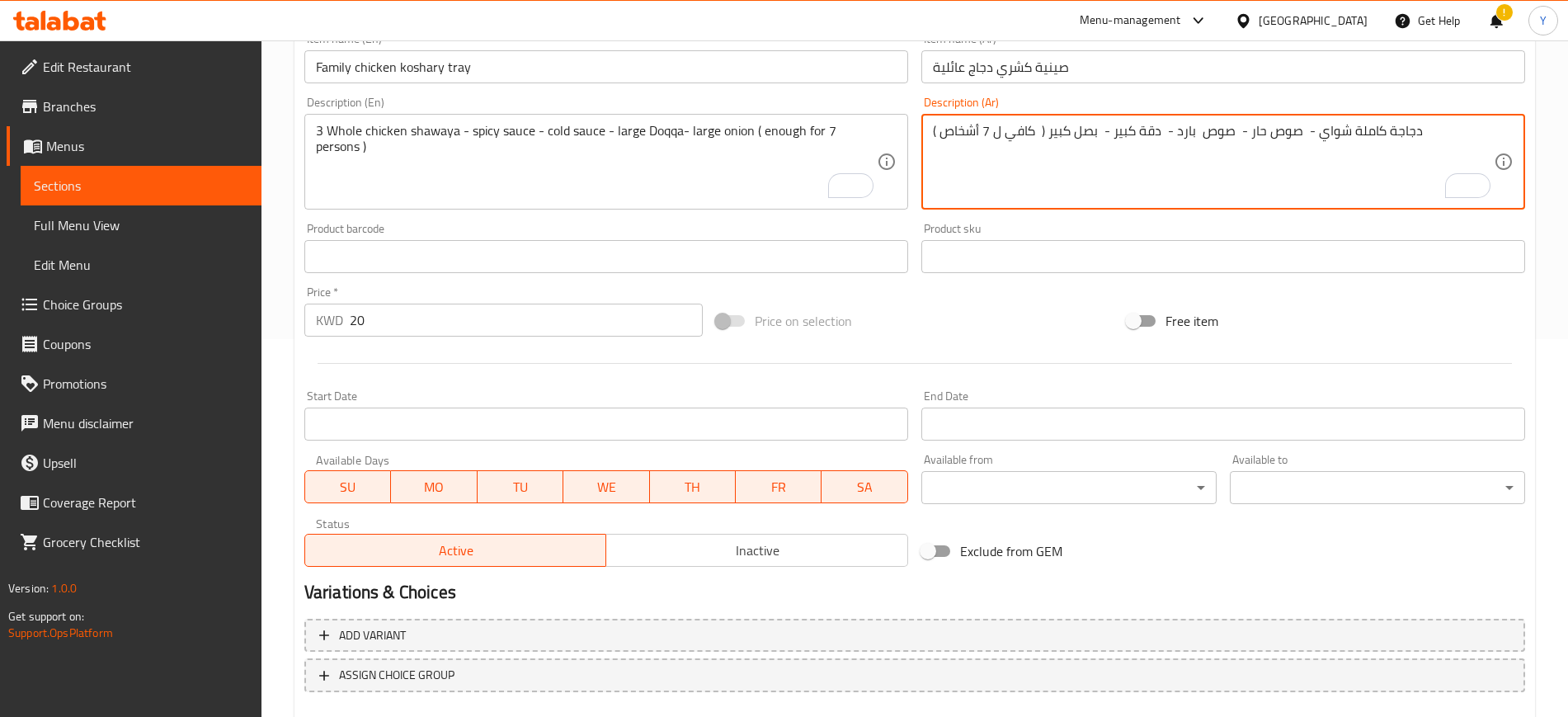
scroll to position [473, 0]
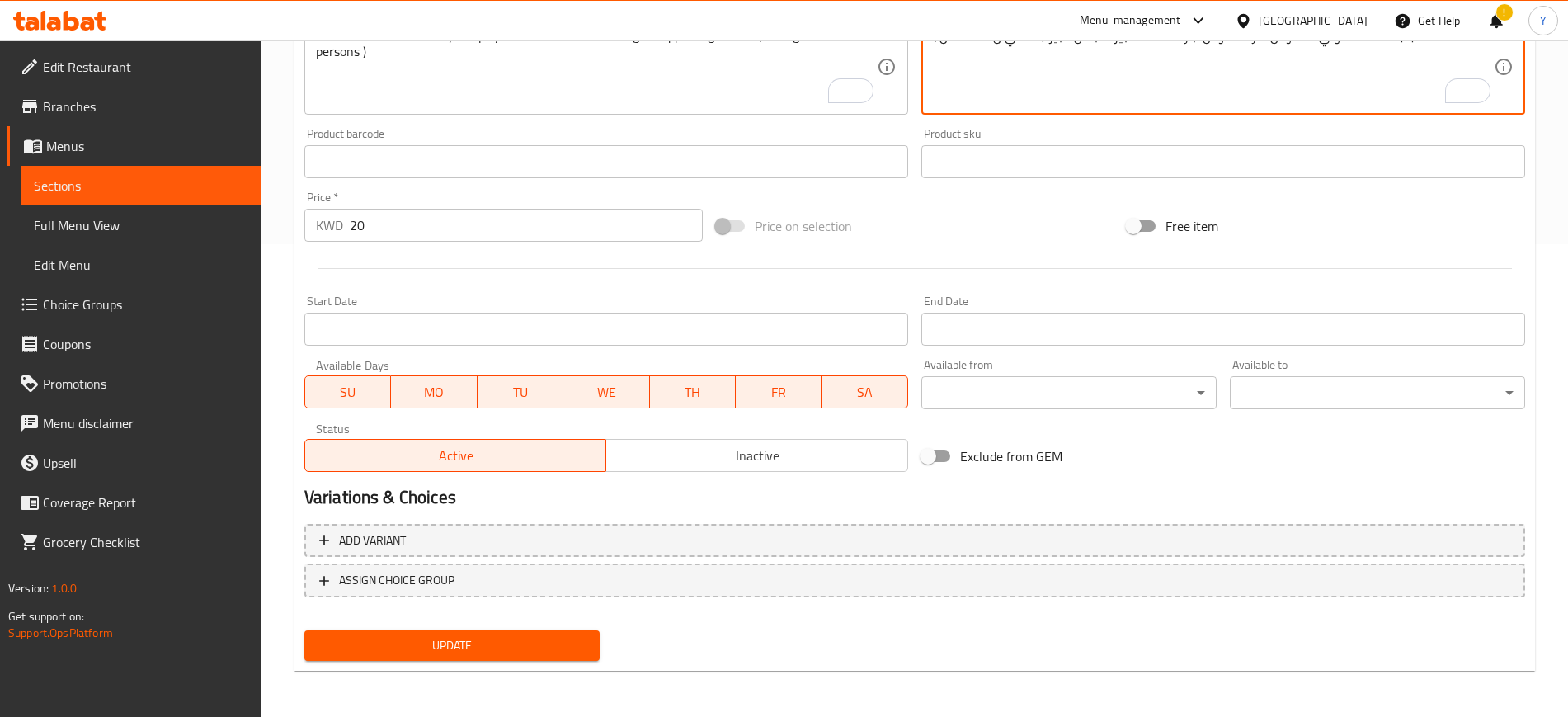
type textarea "( دجاجة كاملة شواي - صوص حار - صوص بارد - دقة كبير - بصل كبير ( كافي ل 7 أشخاص"
click at [539, 652] on span "Update" at bounding box center [452, 646] width 269 height 21
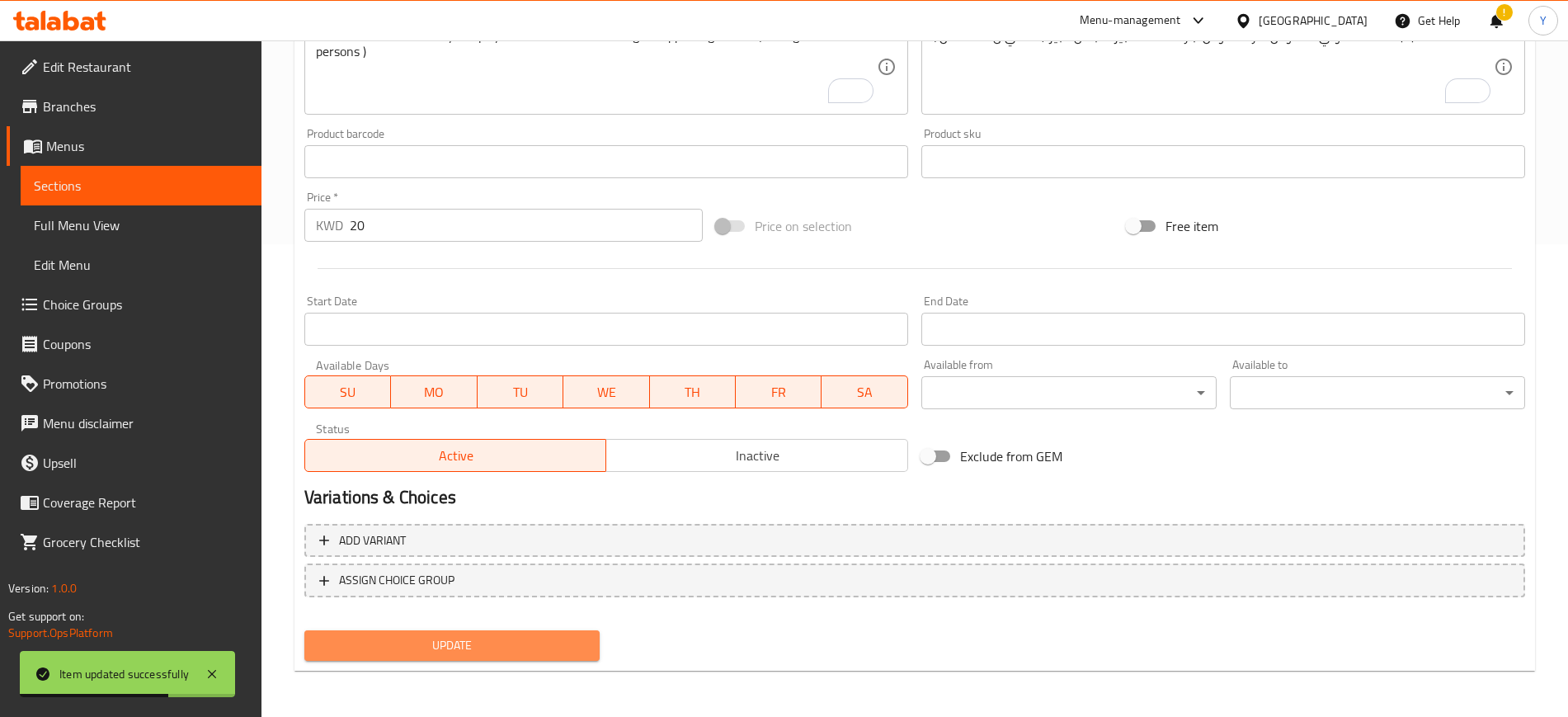
click at [548, 647] on span "Update" at bounding box center [452, 646] width 269 height 21
